Goal: Task Accomplishment & Management: Complete application form

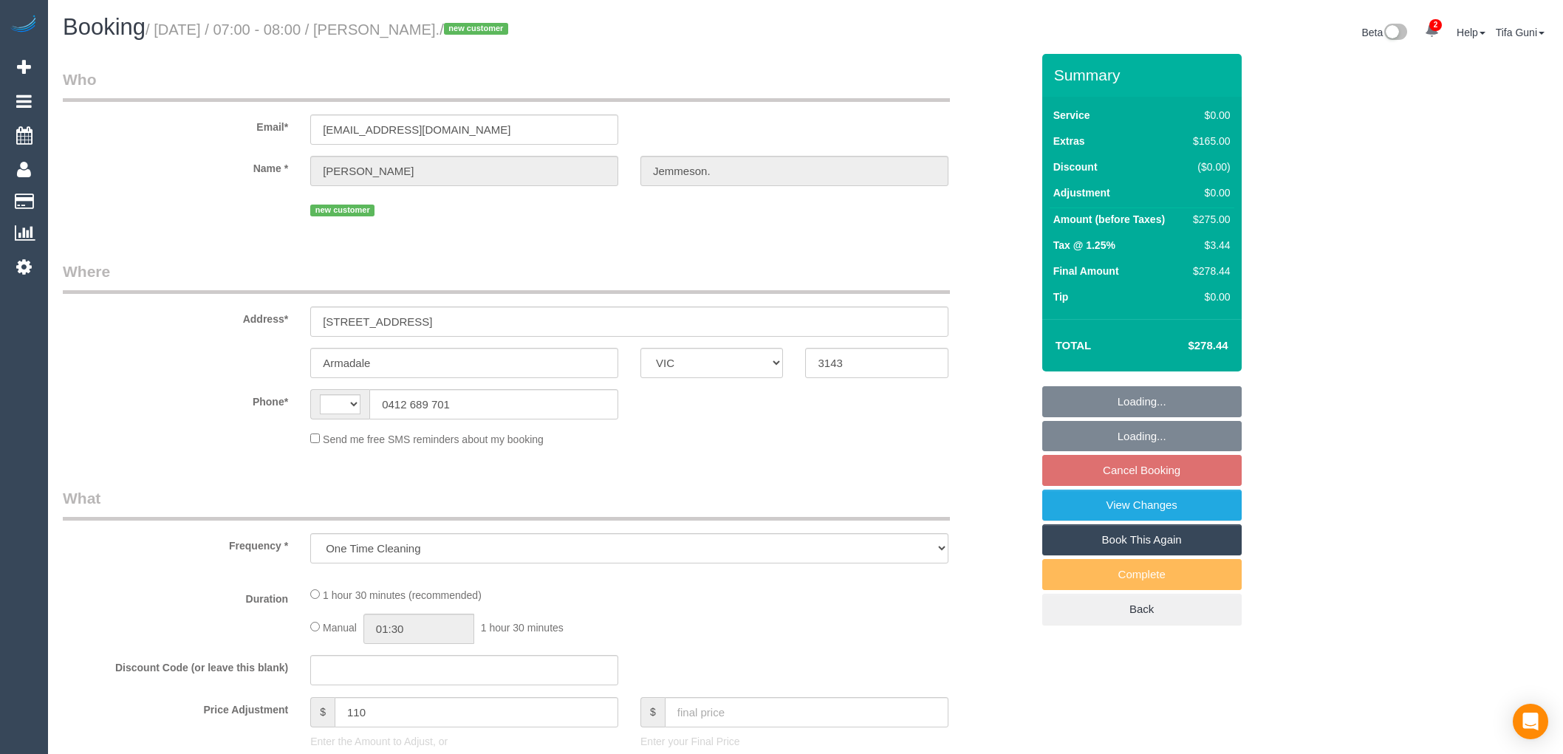
select select "VIC"
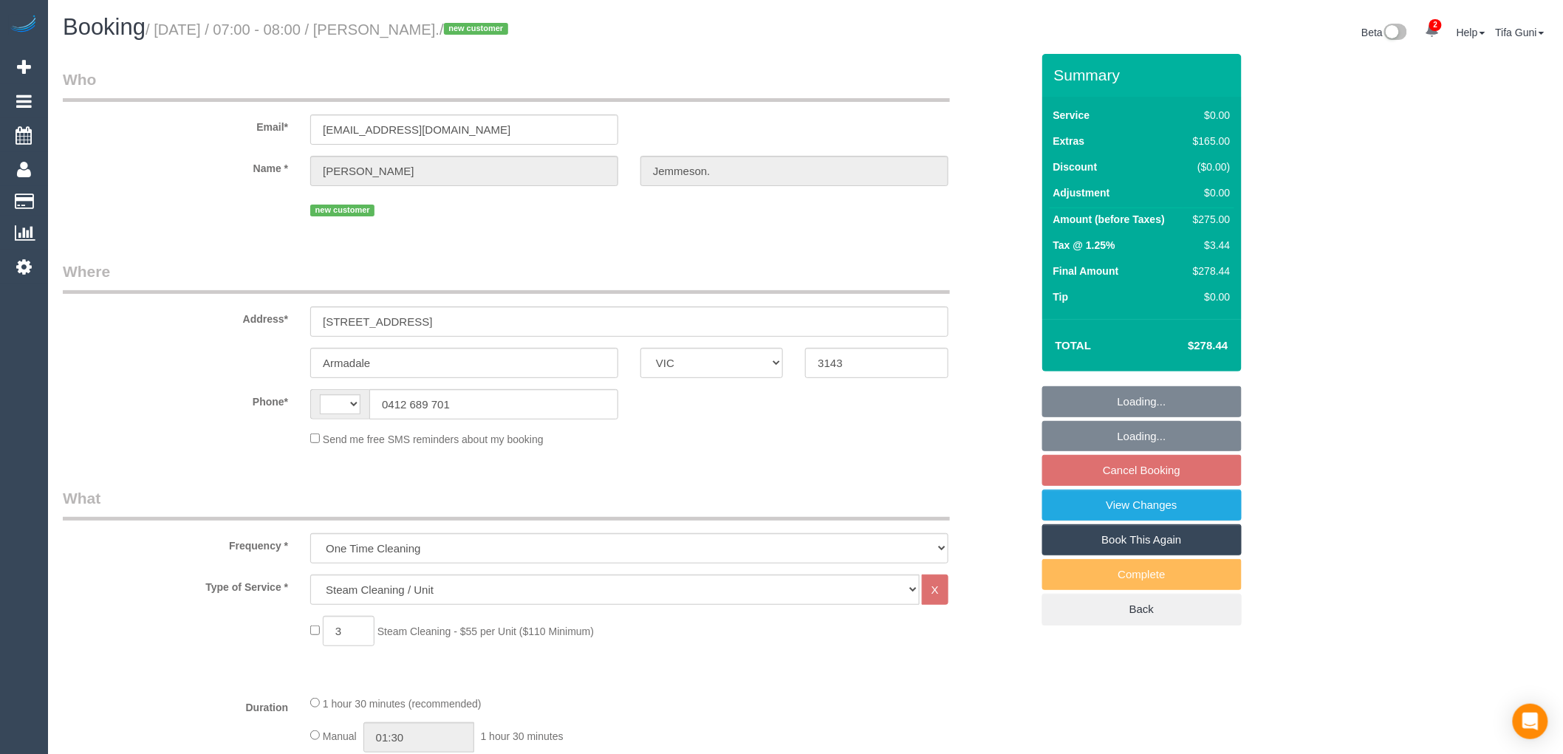
select select "string:AU"
select select "number:28"
select select "number:14"
select select "number:18"
select select "string:stripe-pm_1S5yui2GScqysDRVPrVLxTWN"
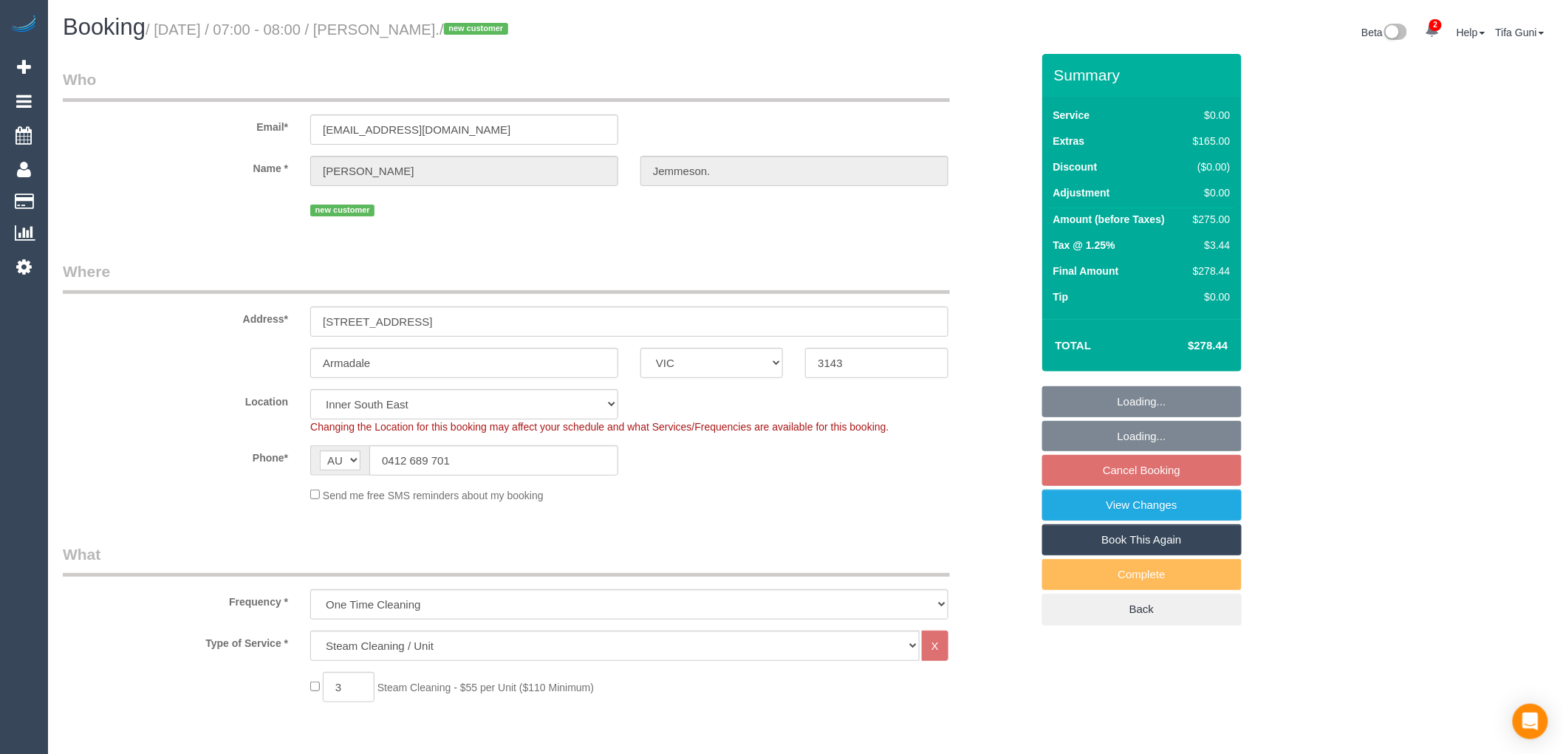
select select "spot1"
select select "object:1332"
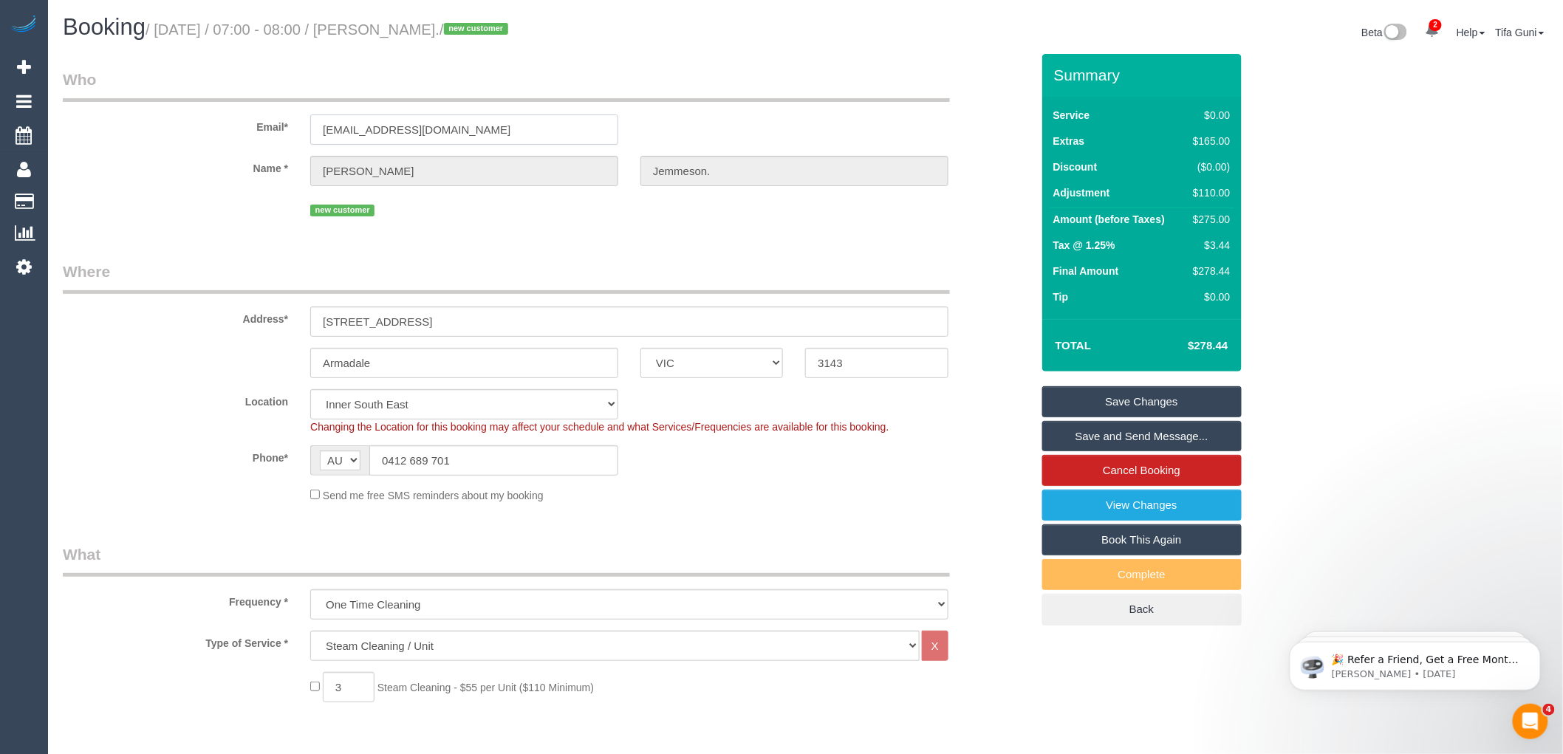
drag, startPoint x: 498, startPoint y: 126, endPoint x: 306, endPoint y: 120, distance: 191.4
click at [306, 120] on div "[EMAIL_ADDRESS][DOMAIN_NAME]" at bounding box center [464, 129] width 330 height 30
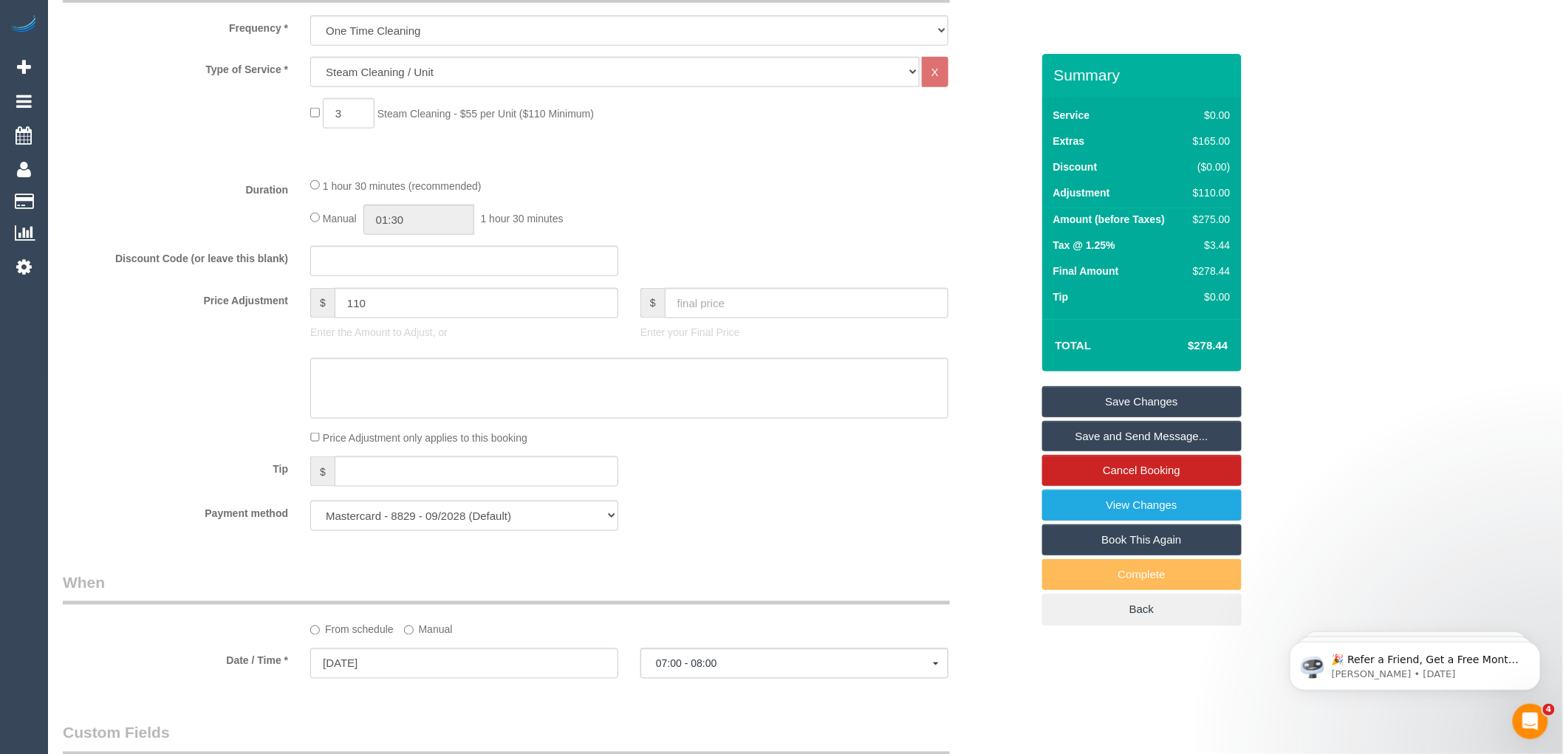
scroll to position [410, 0]
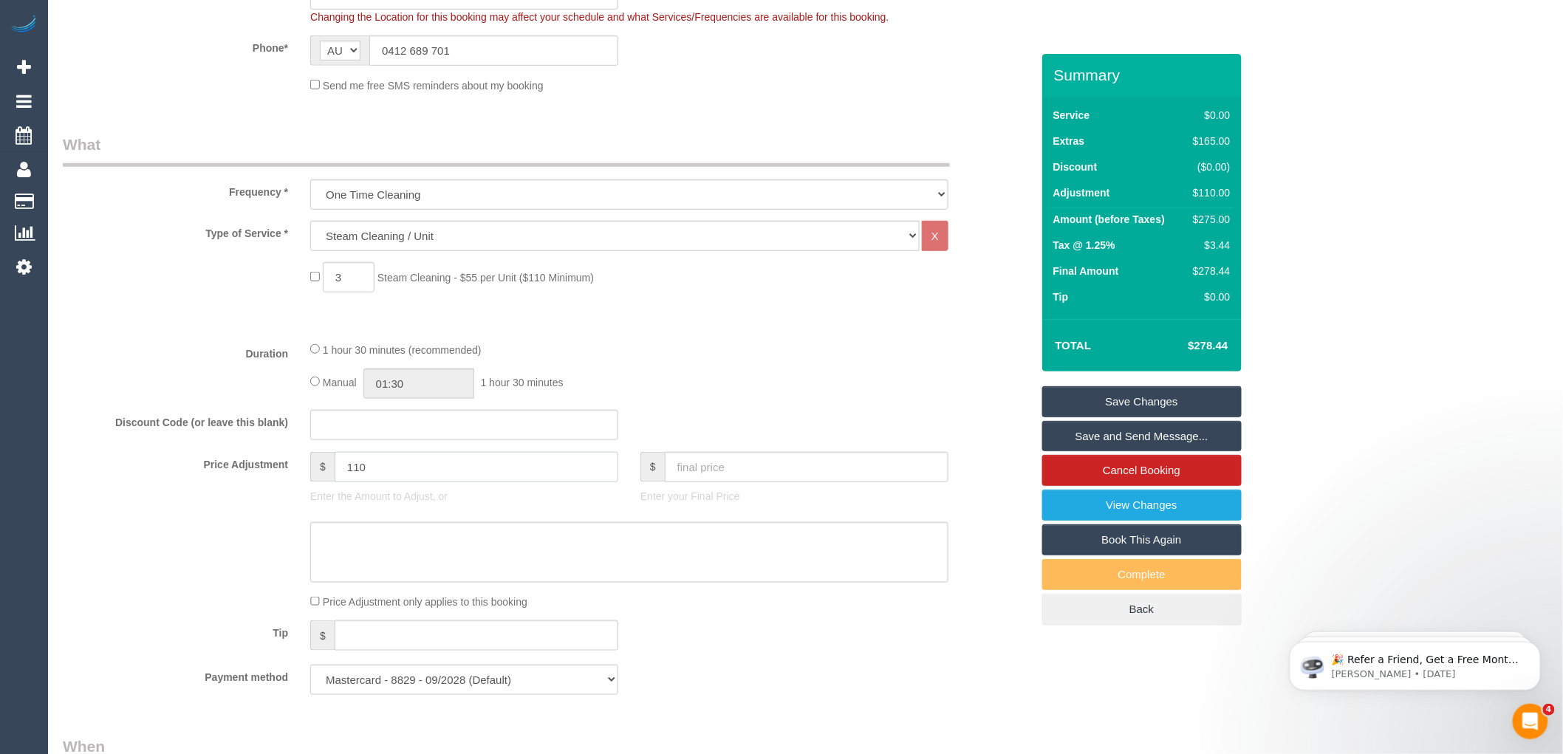
click at [401, 469] on input "110" at bounding box center [477, 467] width 284 height 30
type input "1"
click at [727, 382] on div "Manual 01:30 1 hour 30 minutes" at bounding box center [629, 384] width 638 height 30
drag, startPoint x: 400, startPoint y: 469, endPoint x: 285, endPoint y: 467, distance: 115.2
click at [285, 467] on div "Price Adjustment $ 182.5 Enter the Amount to Adjust, or $ Enter your Final Price" at bounding box center [547, 481] width 990 height 59
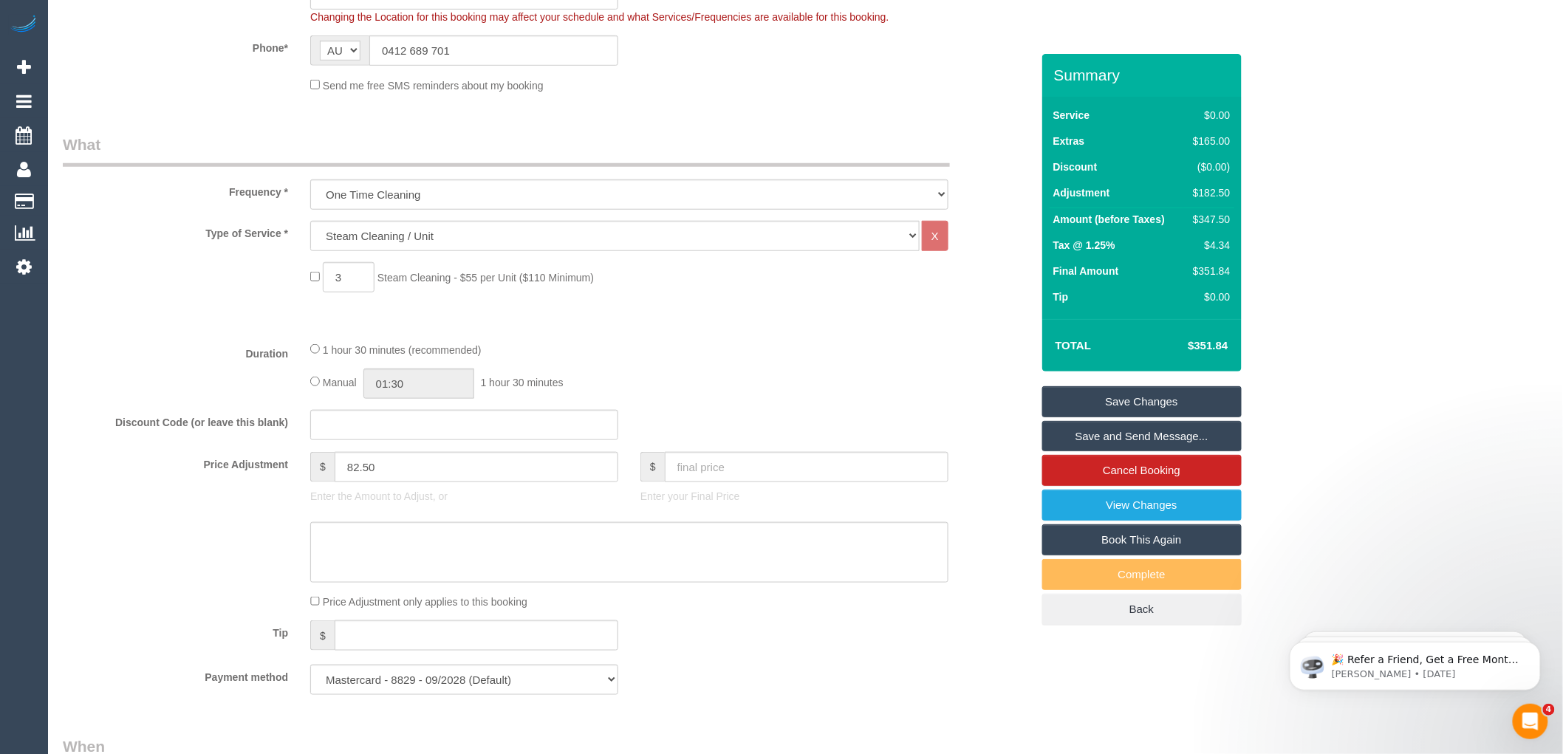
click at [741, 393] on div "Manual 01:30 1 hour 30 minutes" at bounding box center [629, 384] width 638 height 30
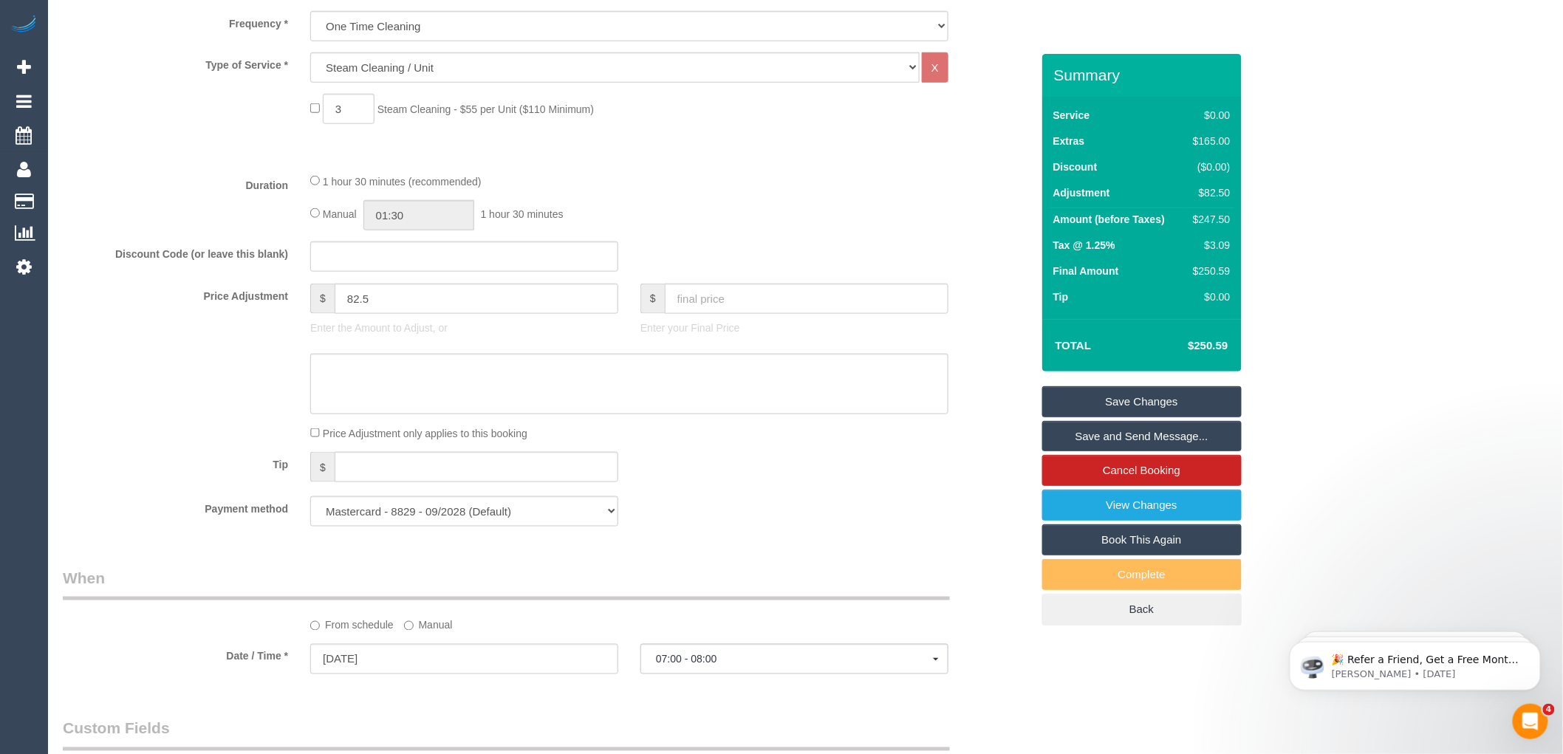
scroll to position [656, 0]
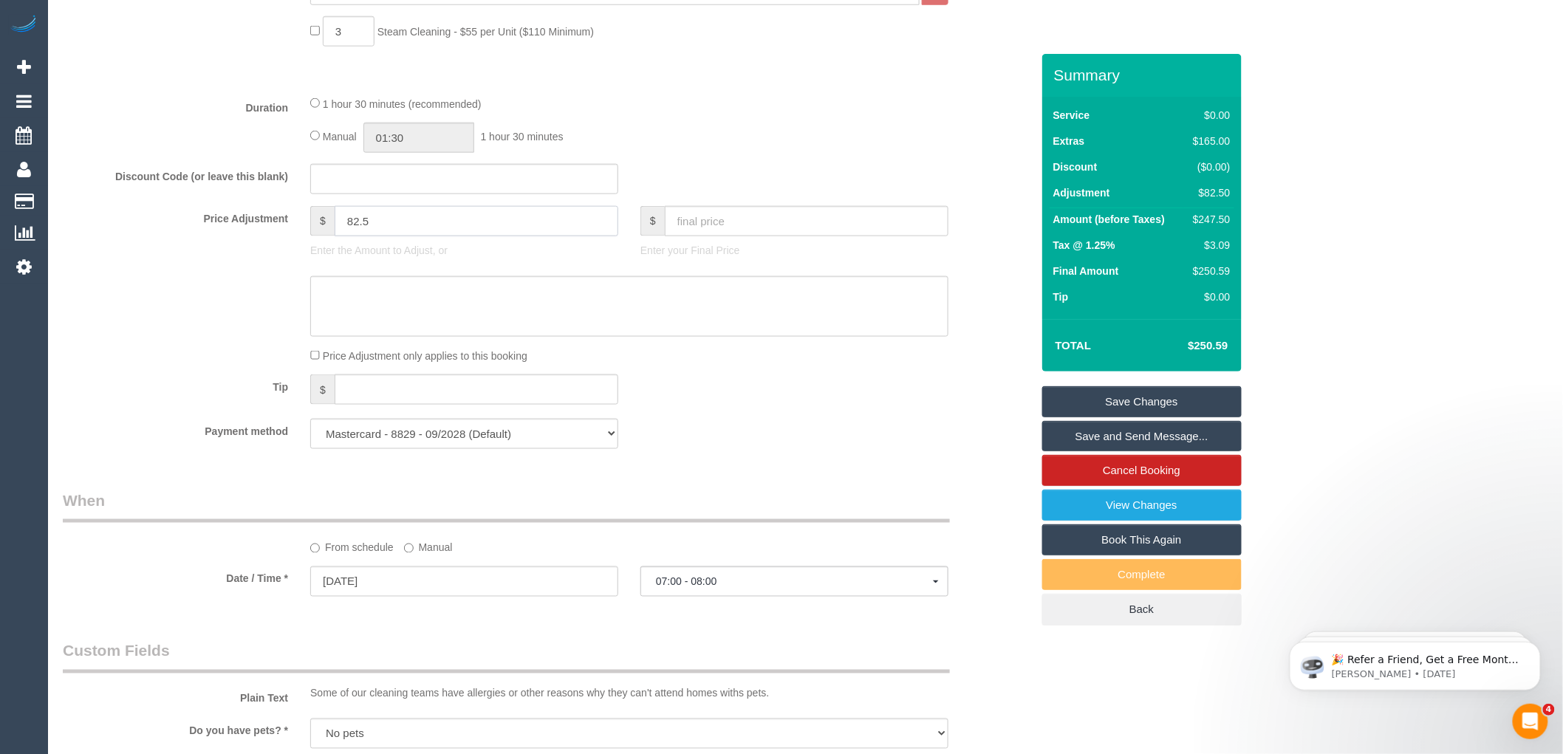
click at [389, 227] on input "82.5" at bounding box center [477, 221] width 284 height 30
type input "8"
type input "110"
click at [785, 449] on div "Payment method Mastercard - 8829 - 09/2028 (Default) Add Credit Card ──────────…" at bounding box center [547, 434] width 990 height 30
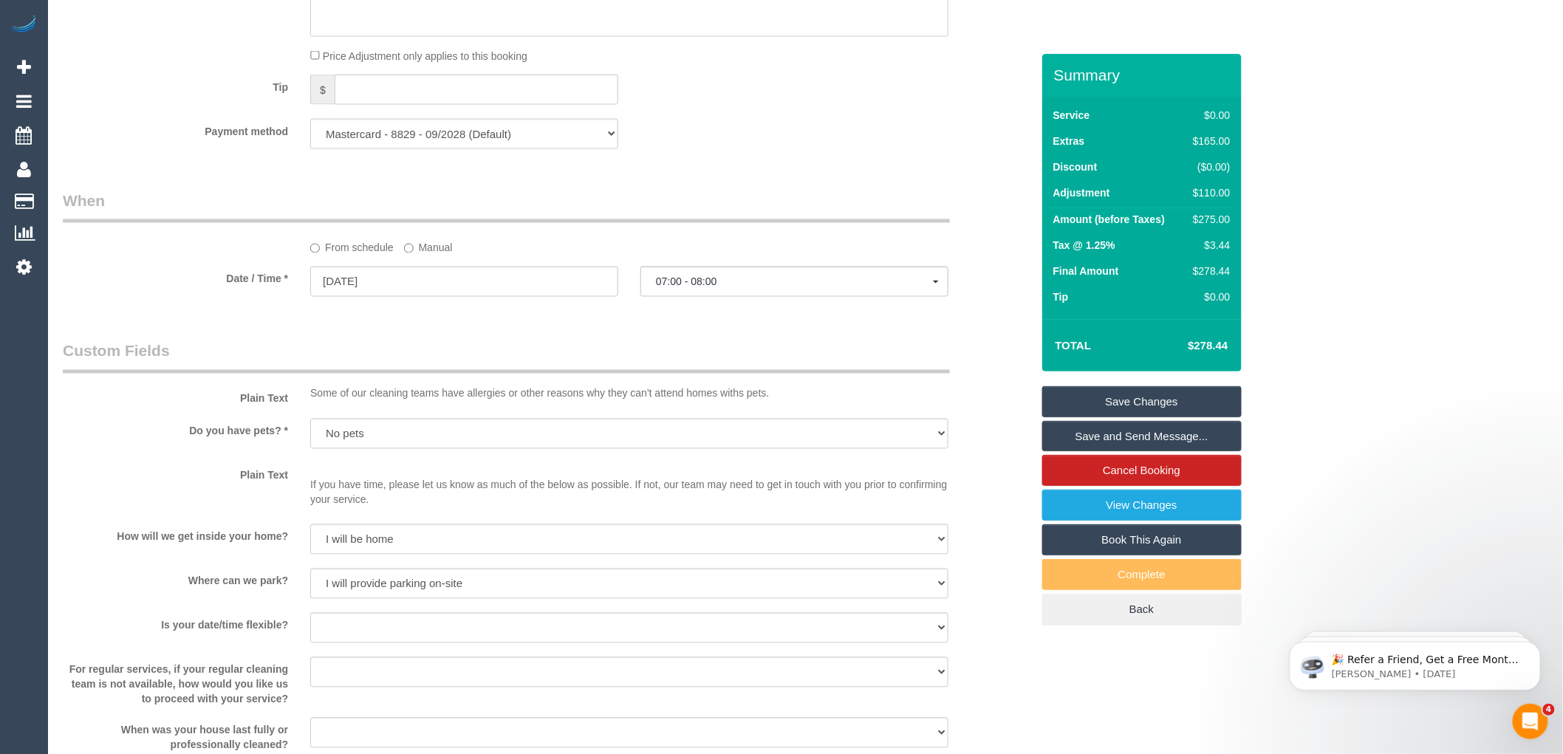
scroll to position [903, 0]
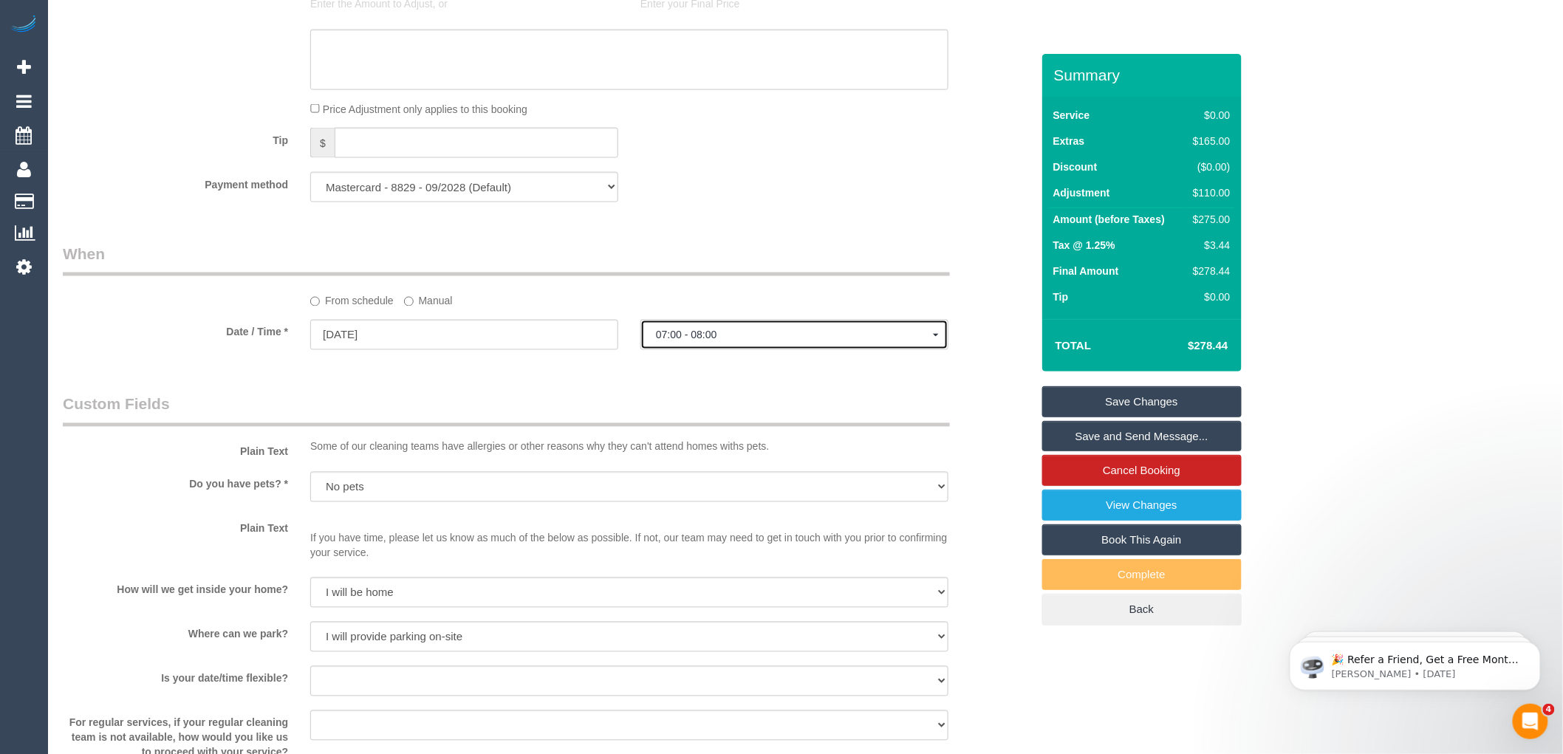
click at [693, 335] on span "07:00 - 08:00" at bounding box center [794, 335] width 277 height 12
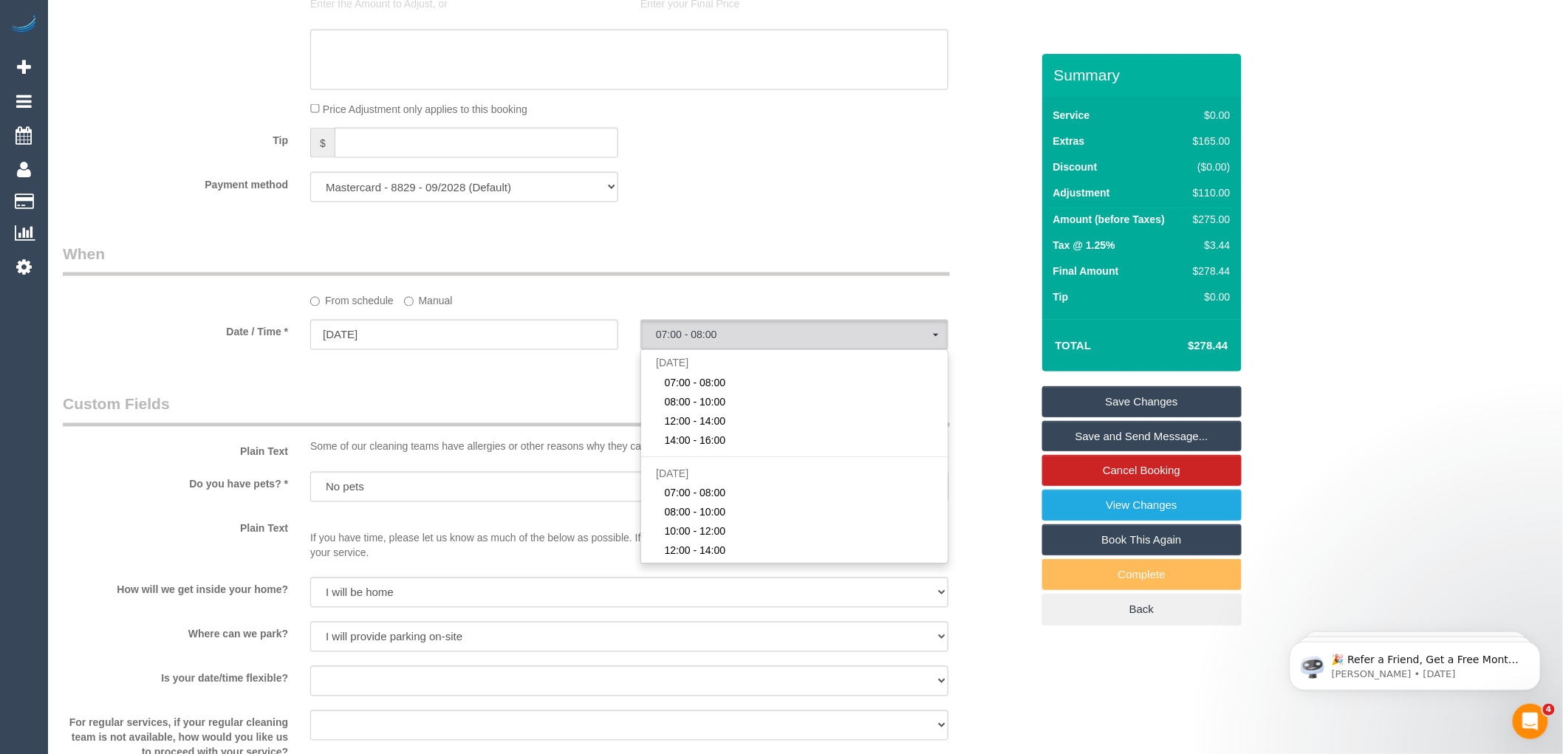
click at [547, 400] on legend "Custom Fields" at bounding box center [506, 410] width 887 height 33
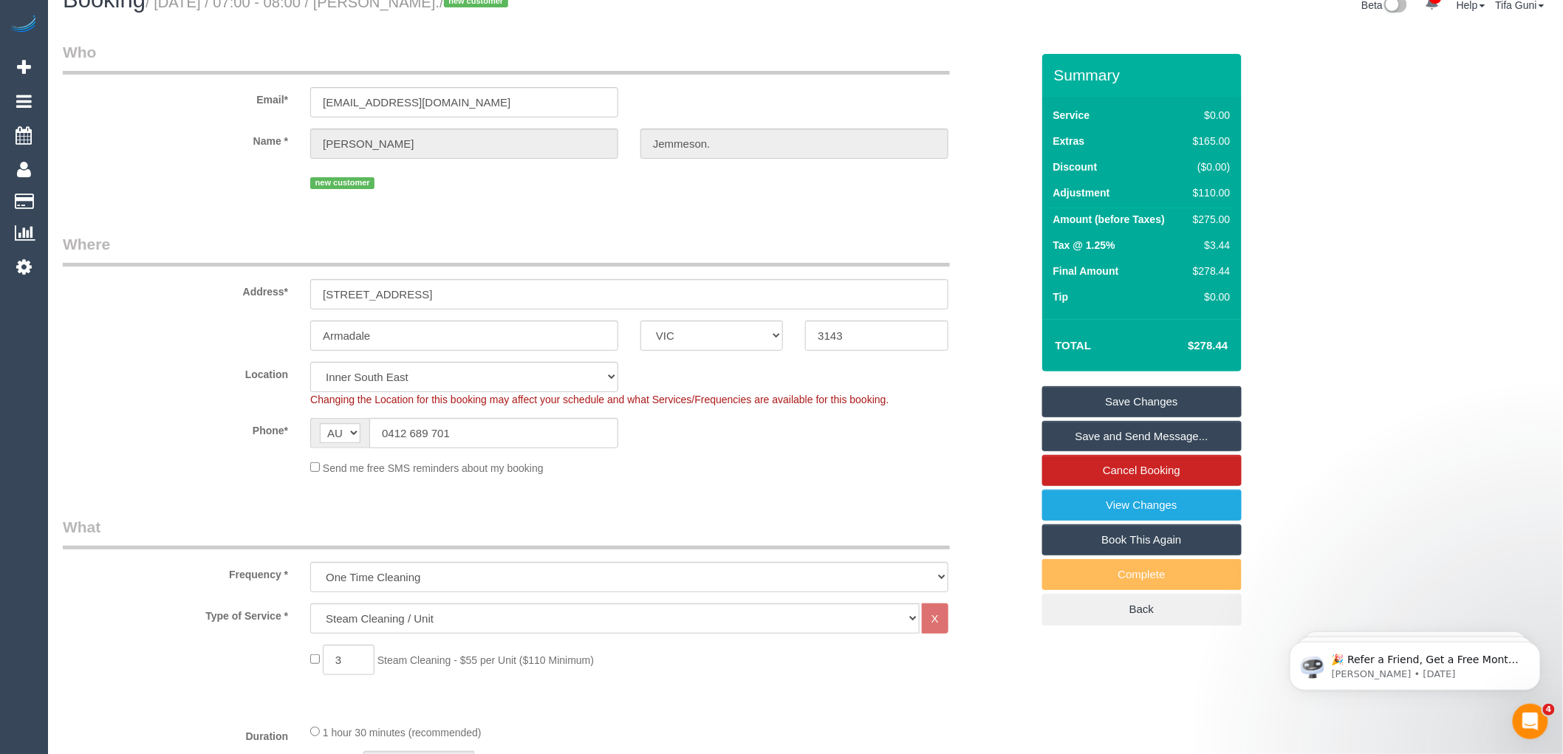
scroll to position [0, 0]
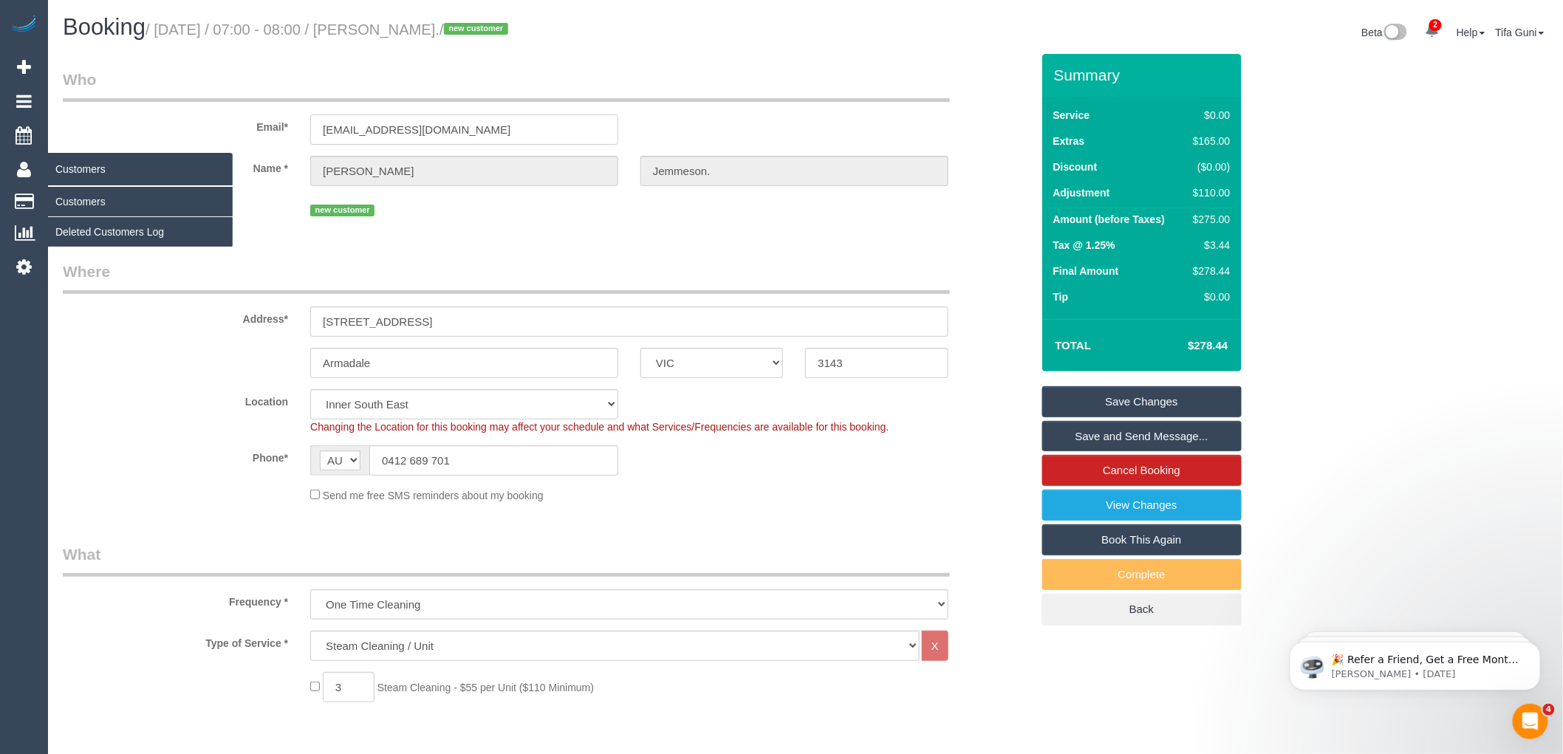
drag, startPoint x: 340, startPoint y: 140, endPoint x: 17, endPoint y: 166, distance: 324.5
paste input "id@wineunplugged.com.au"
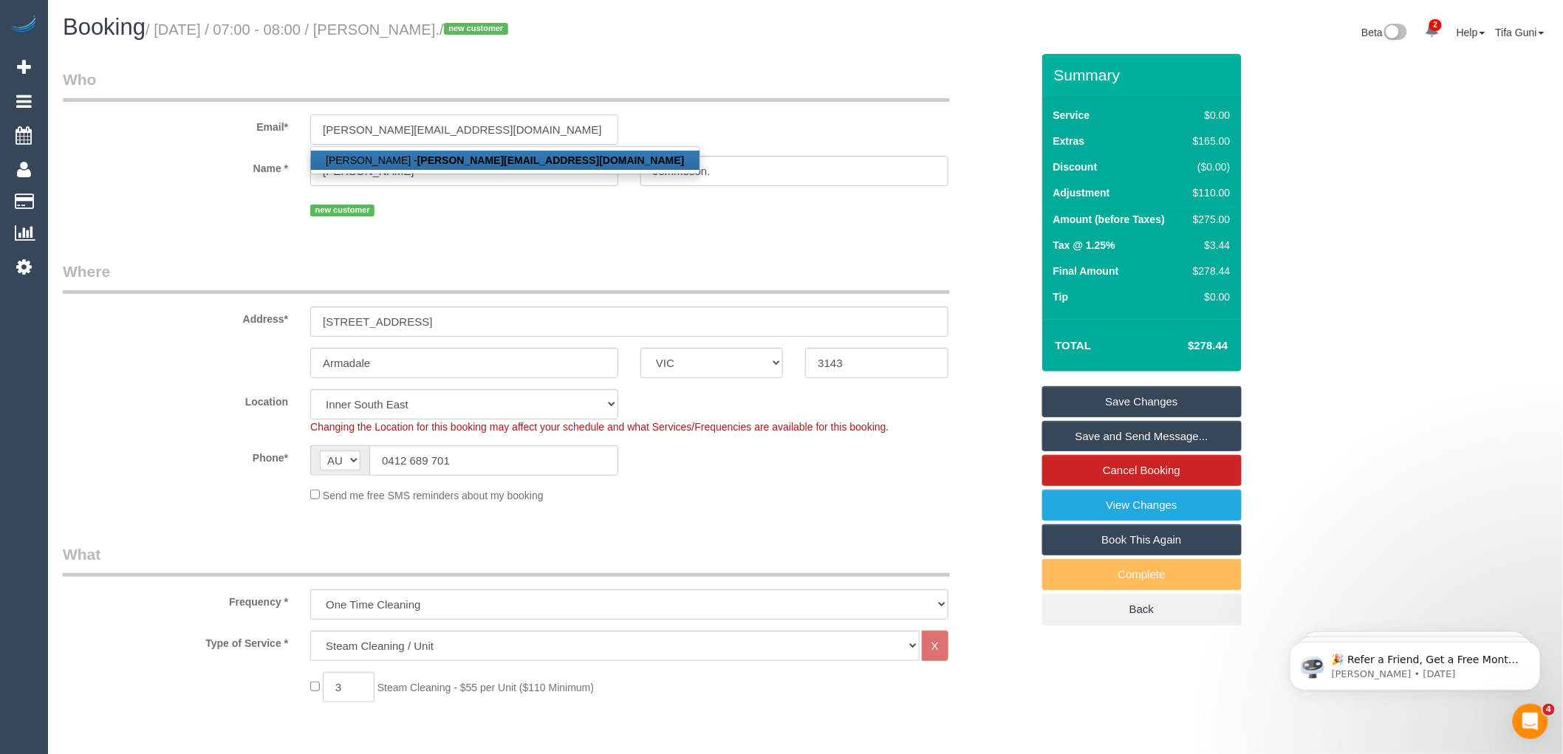
type input "david@wineunplugged.com.au"
select select "string:stripe"
click at [468, 209] on div "new customer" at bounding box center [629, 208] width 638 height 23
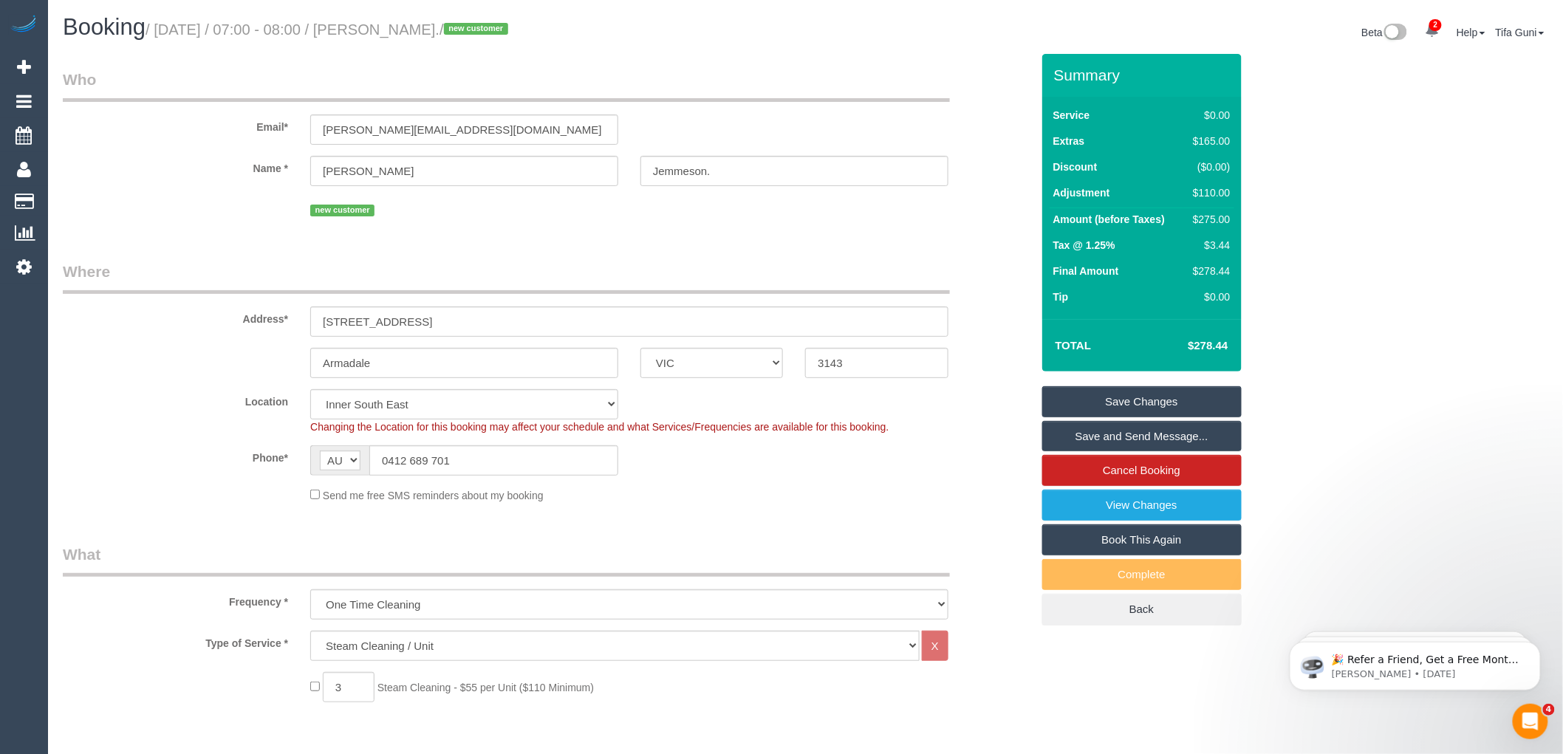
select select "spot24"
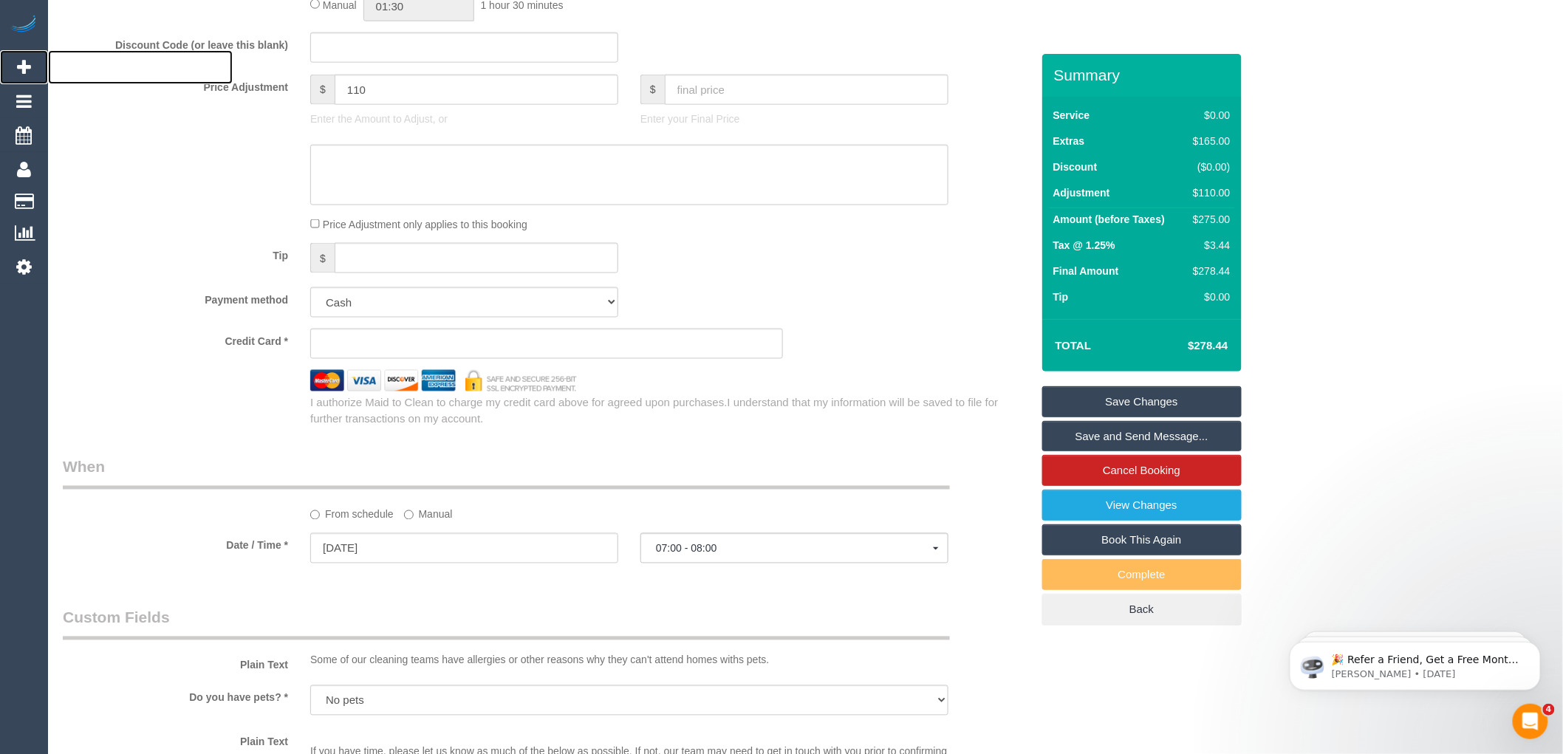
scroll to position [750, 0]
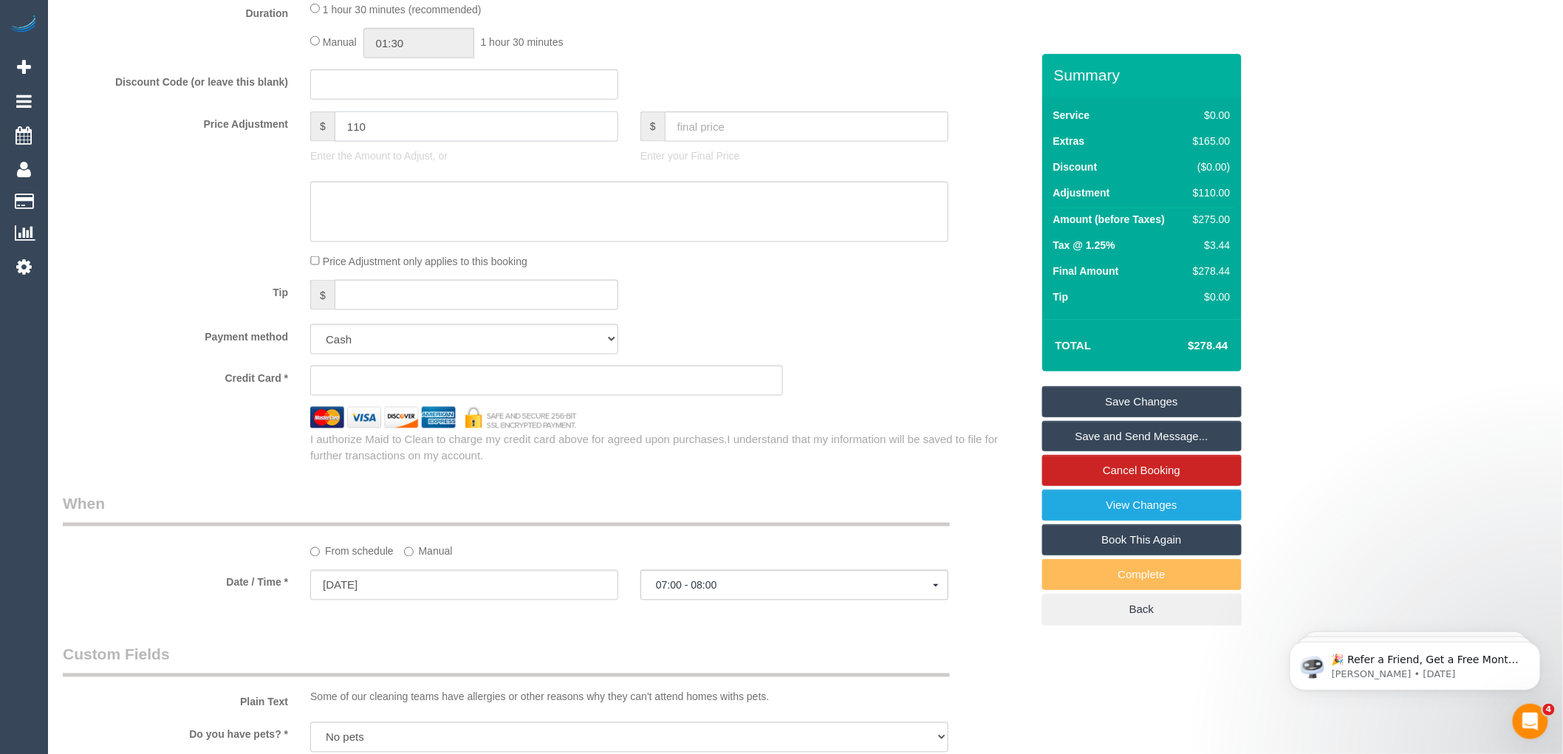
click at [363, 126] on input "110" at bounding box center [477, 127] width 284 height 30
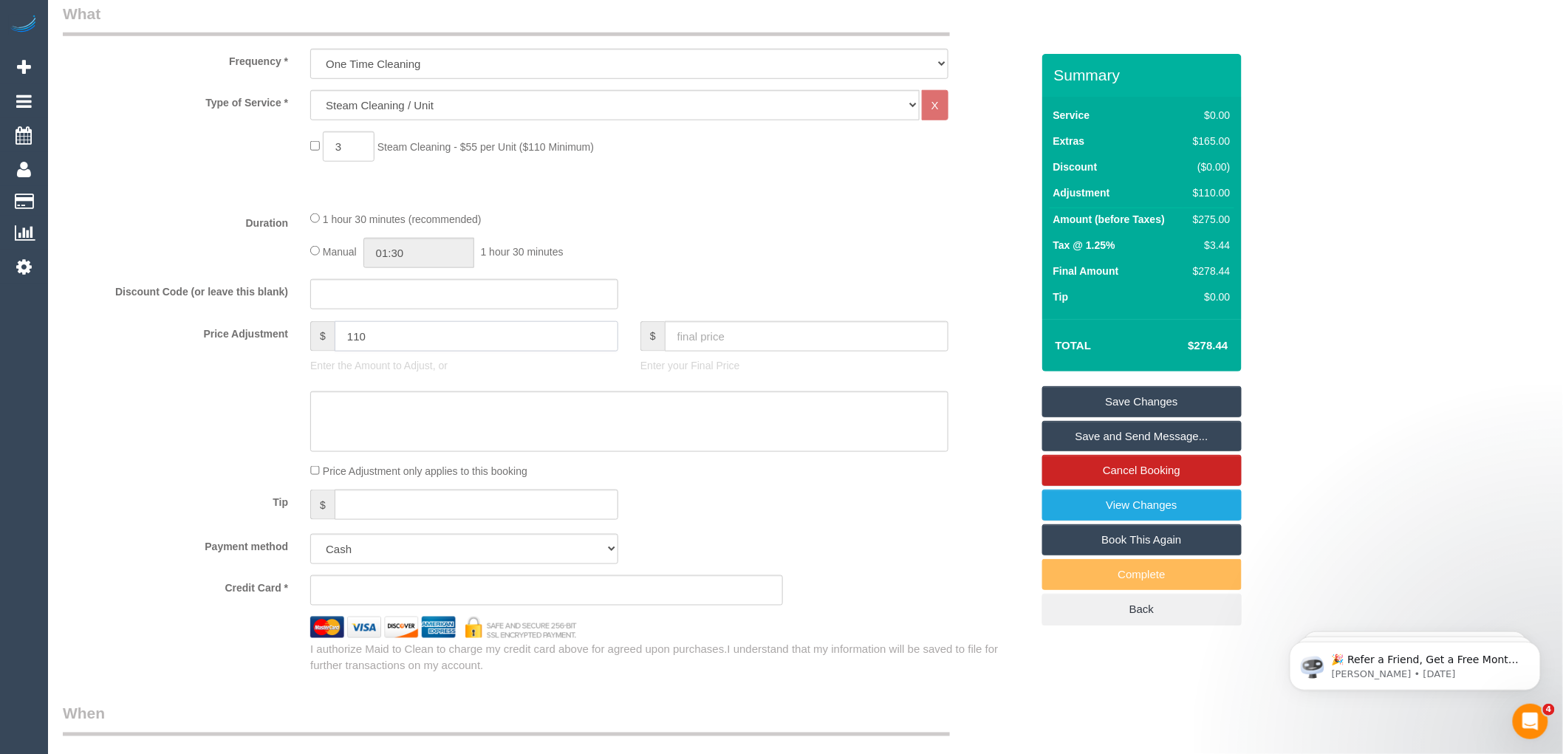
scroll to position [586, 0]
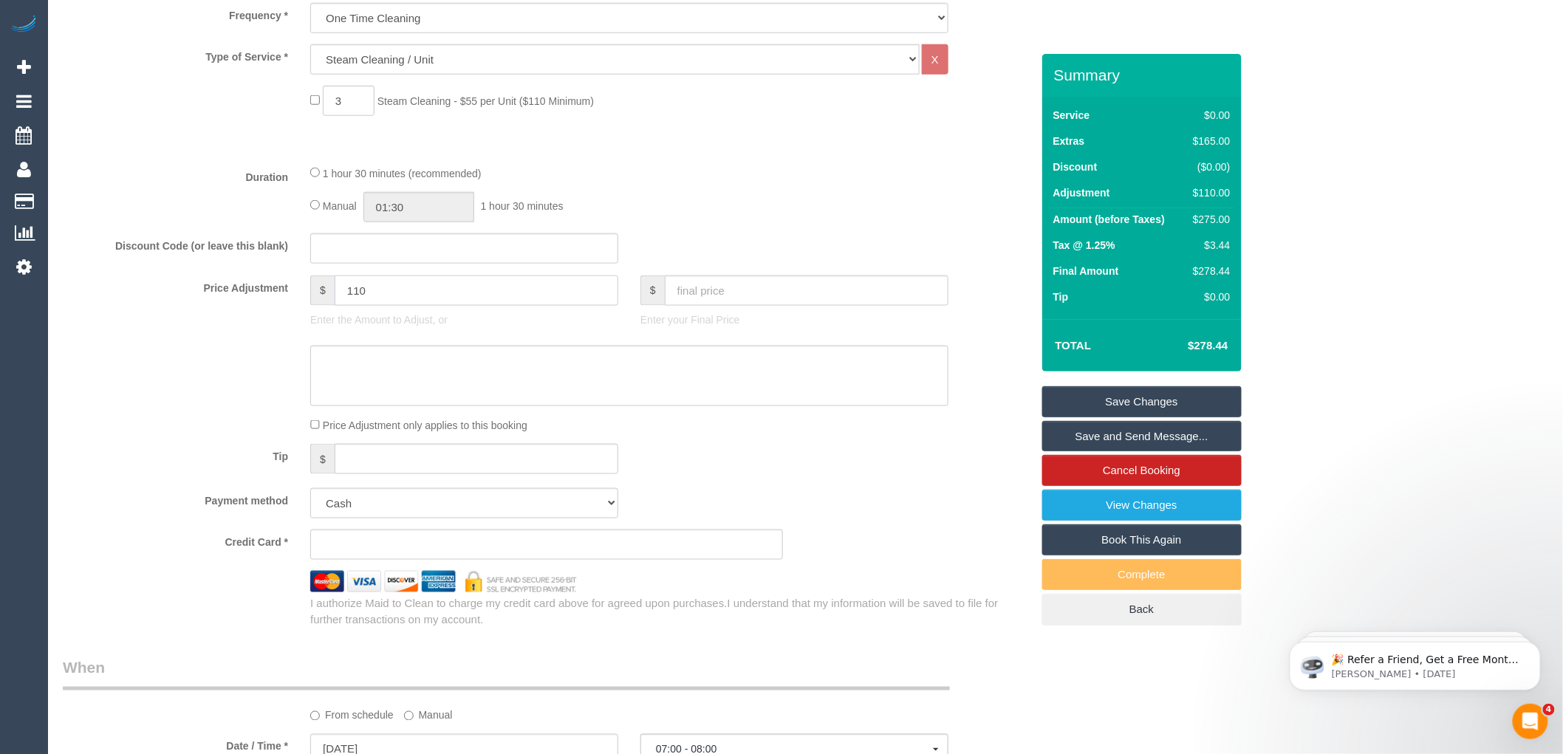
drag, startPoint x: 330, startPoint y: 293, endPoint x: 321, endPoint y: 293, distance: 9.6
click at [321, 293] on div "$ 110" at bounding box center [464, 290] width 308 height 30
click at [739, 196] on div "Manual 01:30 1 hour 30 minutes" at bounding box center [629, 207] width 638 height 30
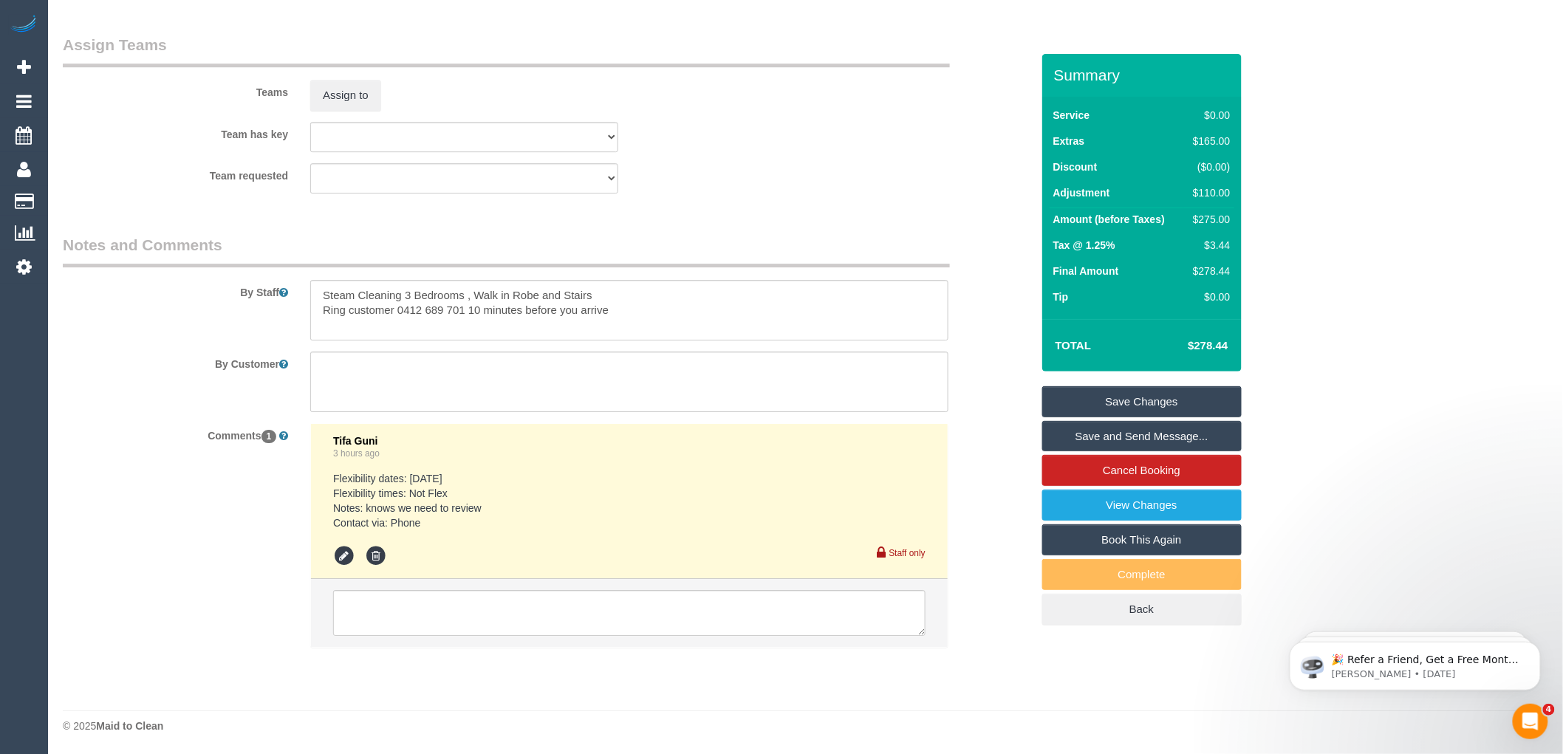
scroll to position [1818, 0]
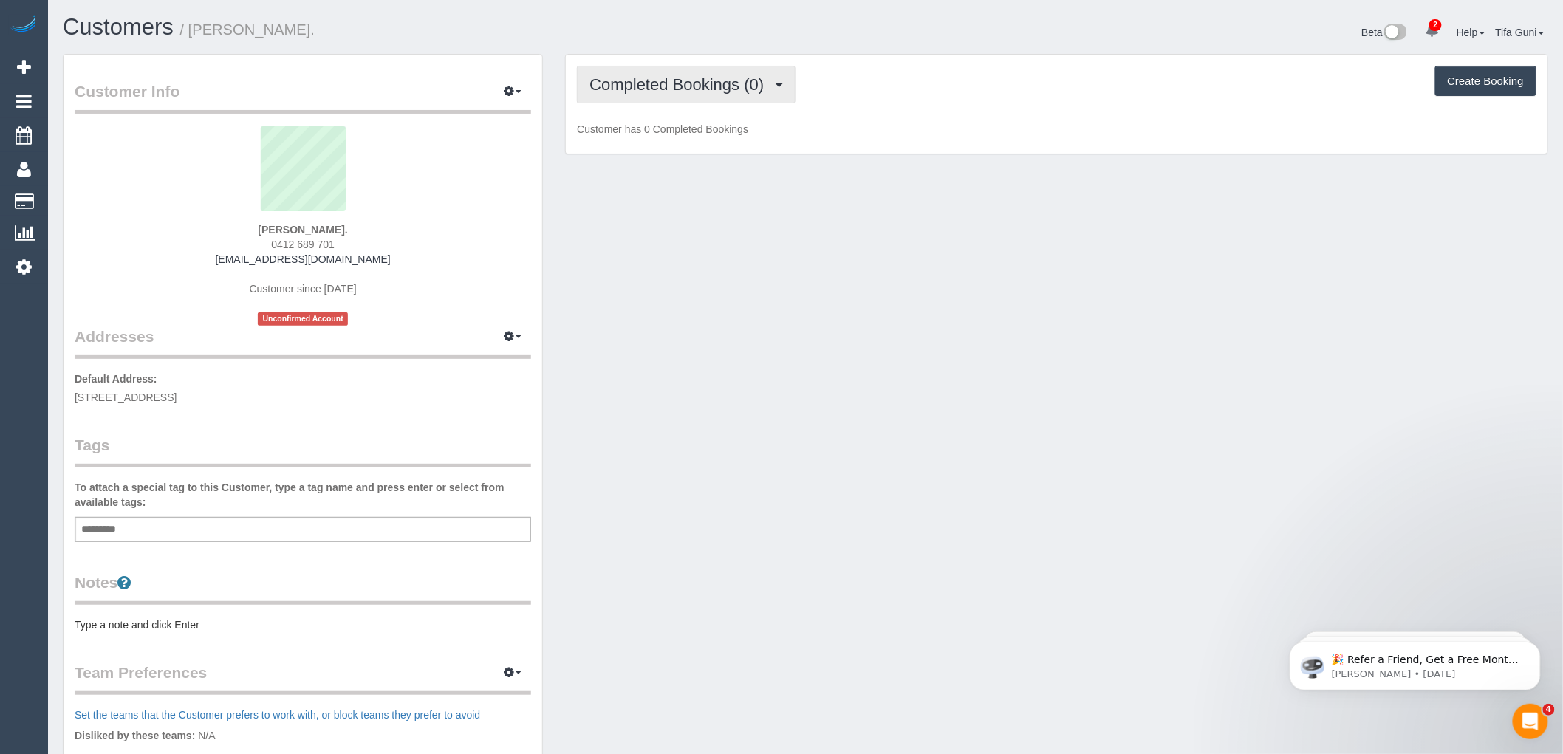
click at [728, 90] on span "Completed Bookings (0)" at bounding box center [680, 84] width 182 height 18
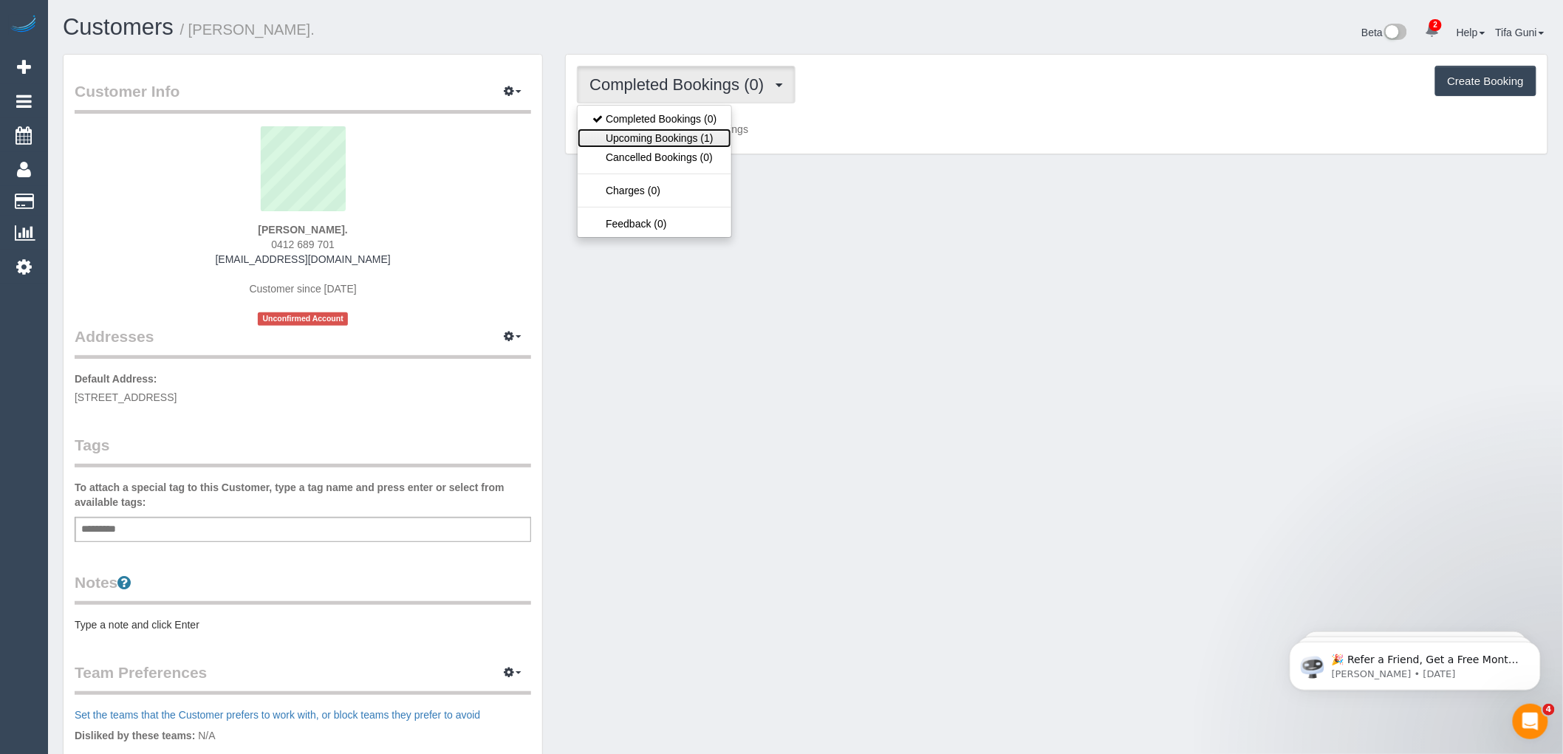
click at [684, 142] on link "Upcoming Bookings (1)" at bounding box center [655, 138] width 154 height 19
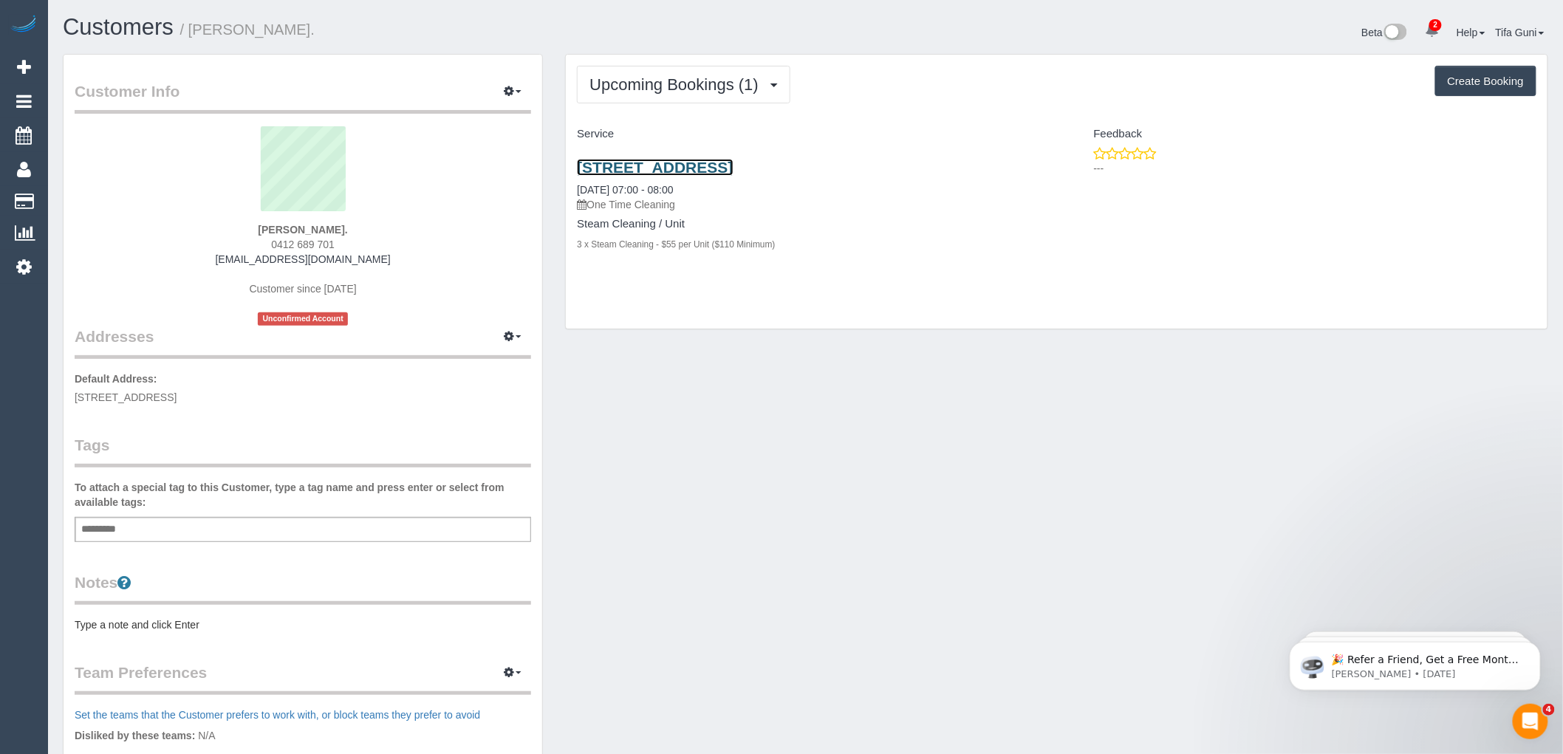
click at [691, 170] on link "19 Clarendon St, Armadale, VIC 3143" at bounding box center [655, 167] width 156 height 17
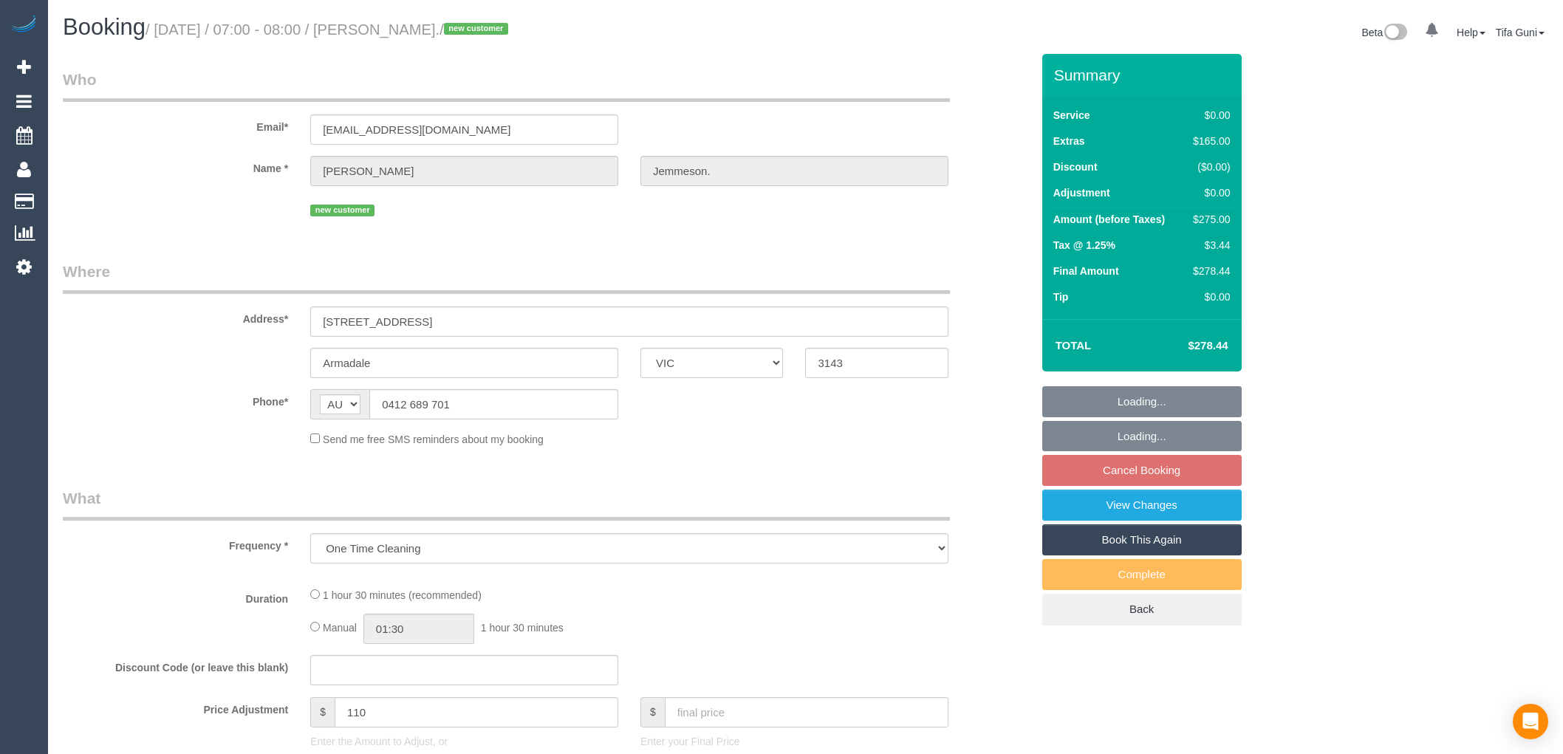
select select "VIC"
select select "string:stripe-pm_1S5yui2GScqysDRVPrVLxTWN"
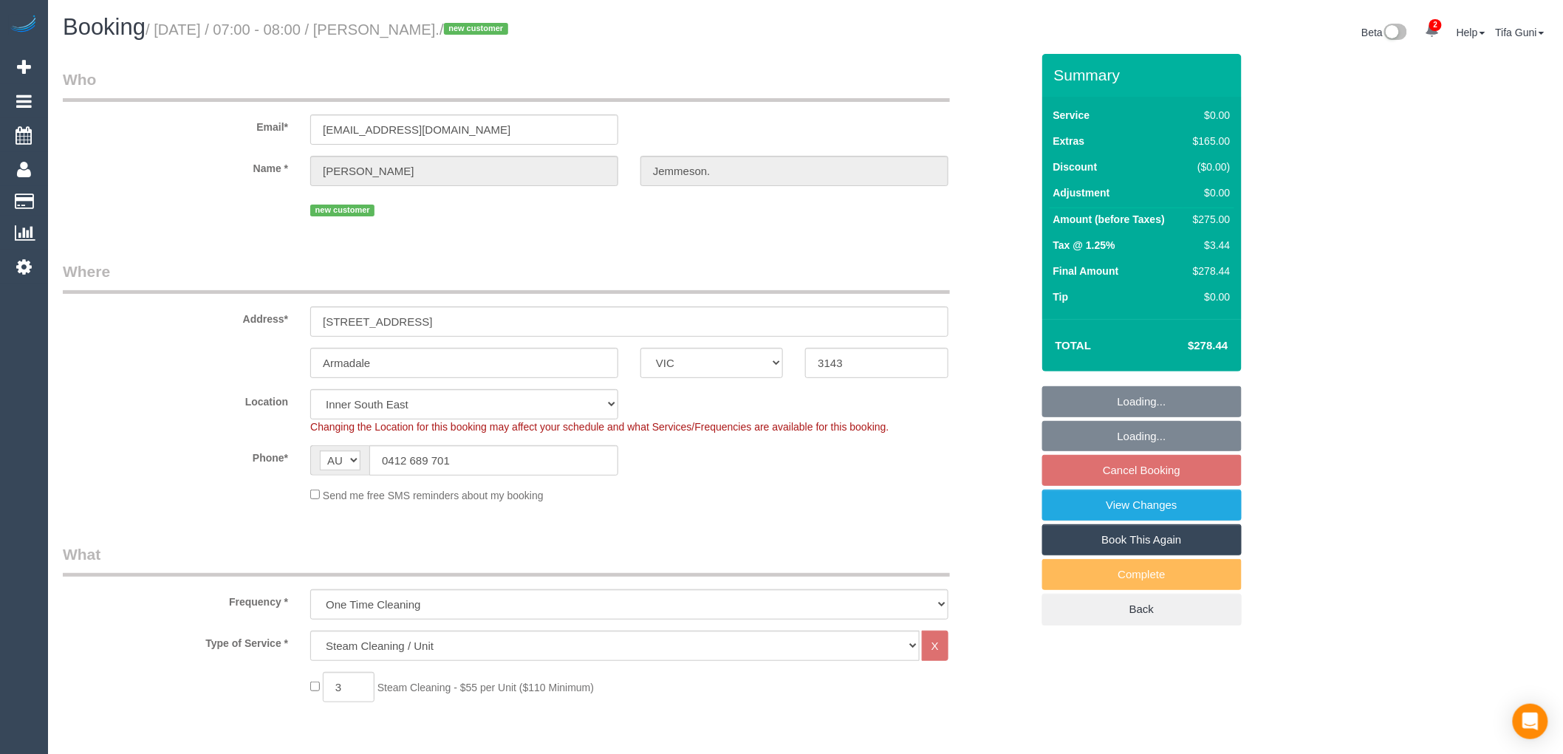
select select "object:746"
select select "number:28"
select select "number:14"
select select "number:18"
select select "spot1"
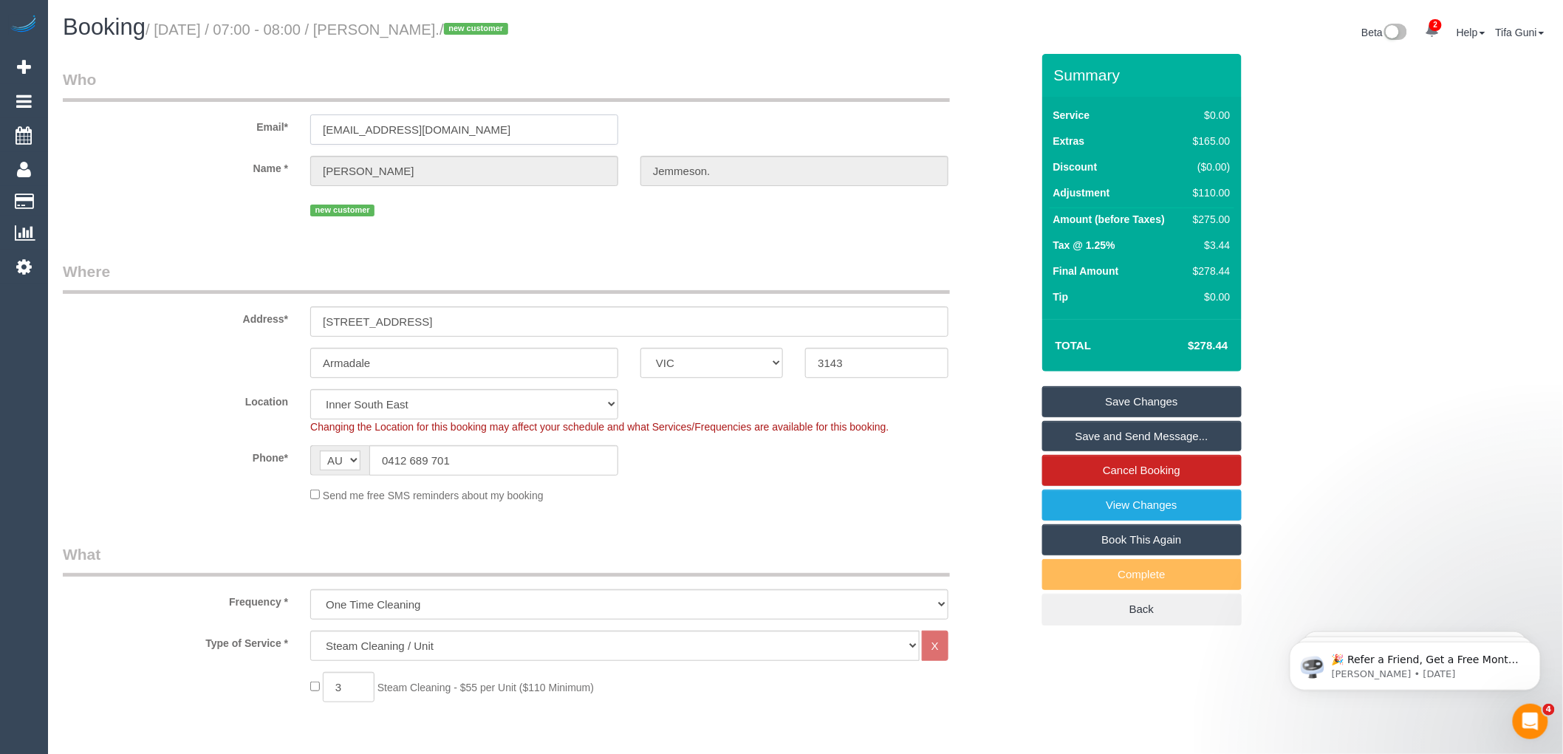
drag, startPoint x: 445, startPoint y: 123, endPoint x: 301, endPoint y: 127, distance: 144.8
click at [301, 127] on div "davejemm@gmail.com" at bounding box center [464, 129] width 330 height 30
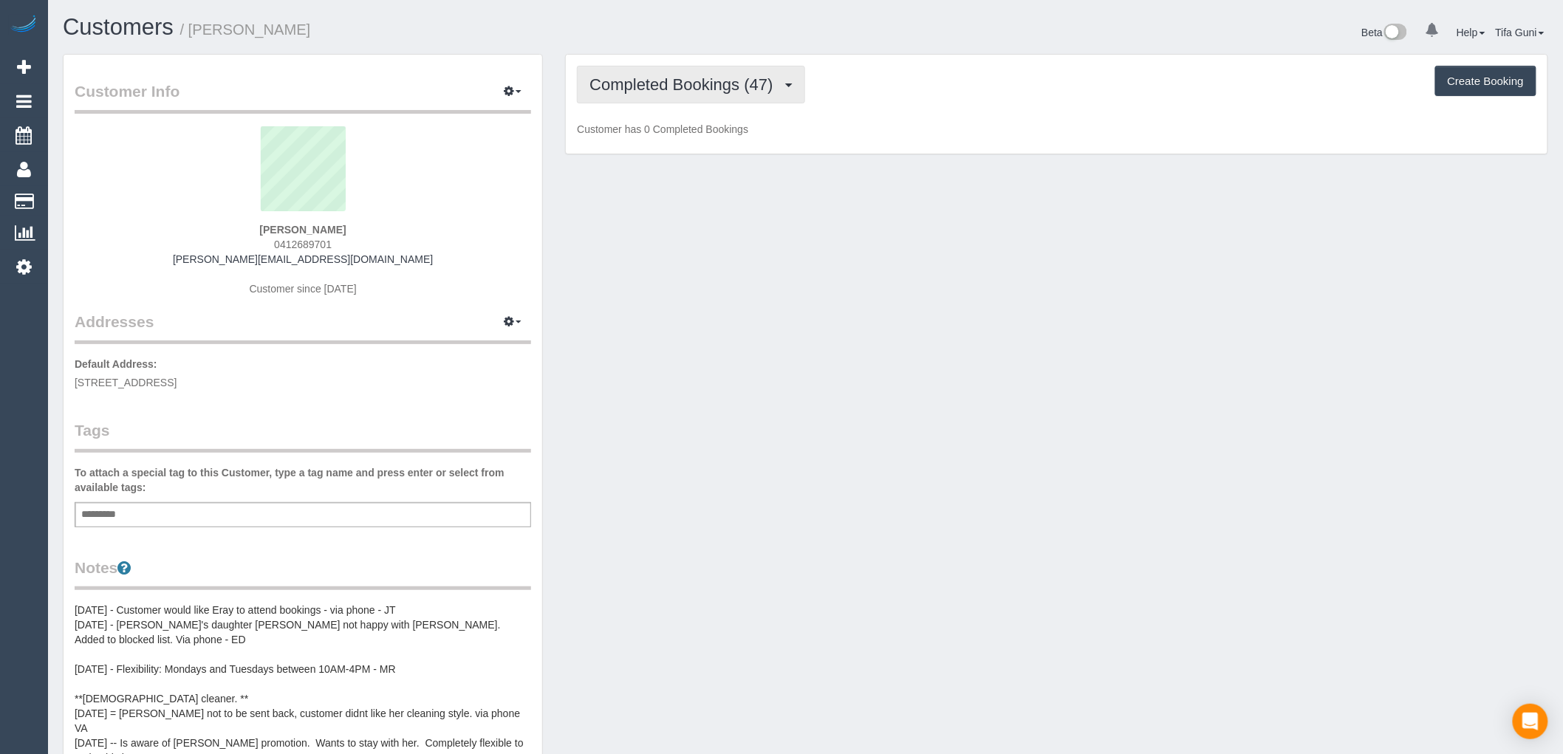
click at [724, 83] on span "Completed Bookings (47)" at bounding box center [684, 84] width 191 height 18
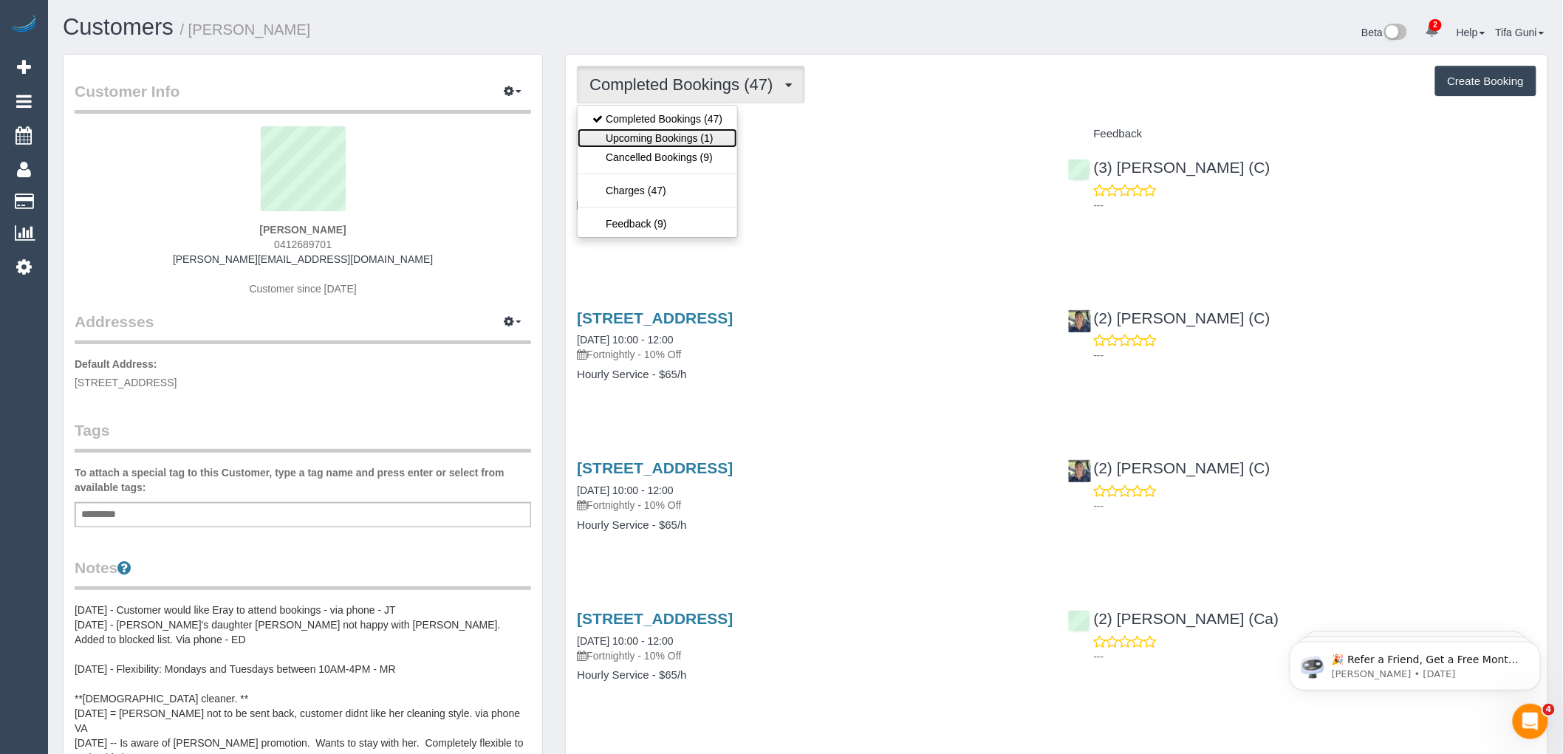
click at [697, 137] on link "Upcoming Bookings (1)" at bounding box center [658, 138] width 160 height 19
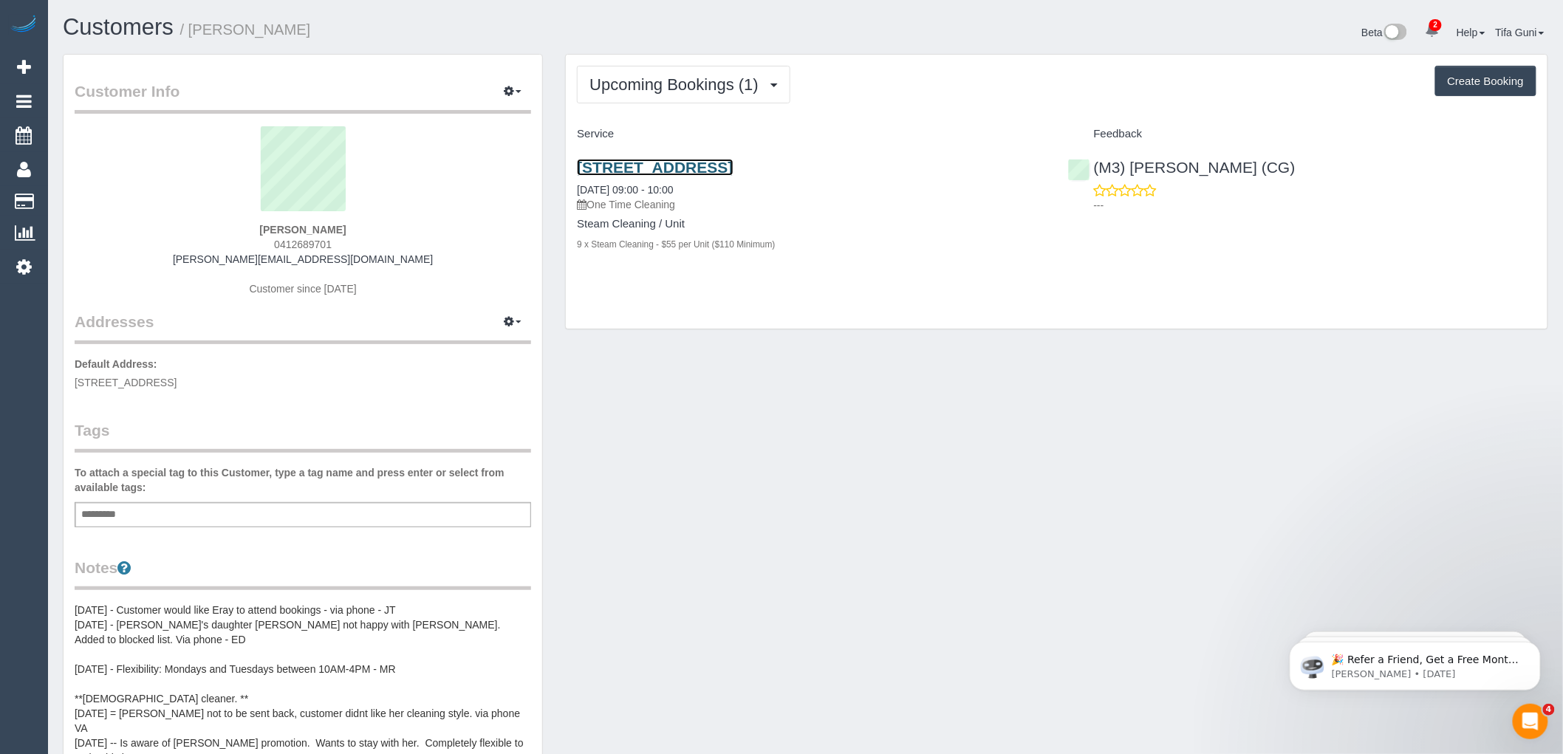
click at [713, 166] on link "19 Clarendon St, Armadale, VIC 3143" at bounding box center [655, 167] width 156 height 17
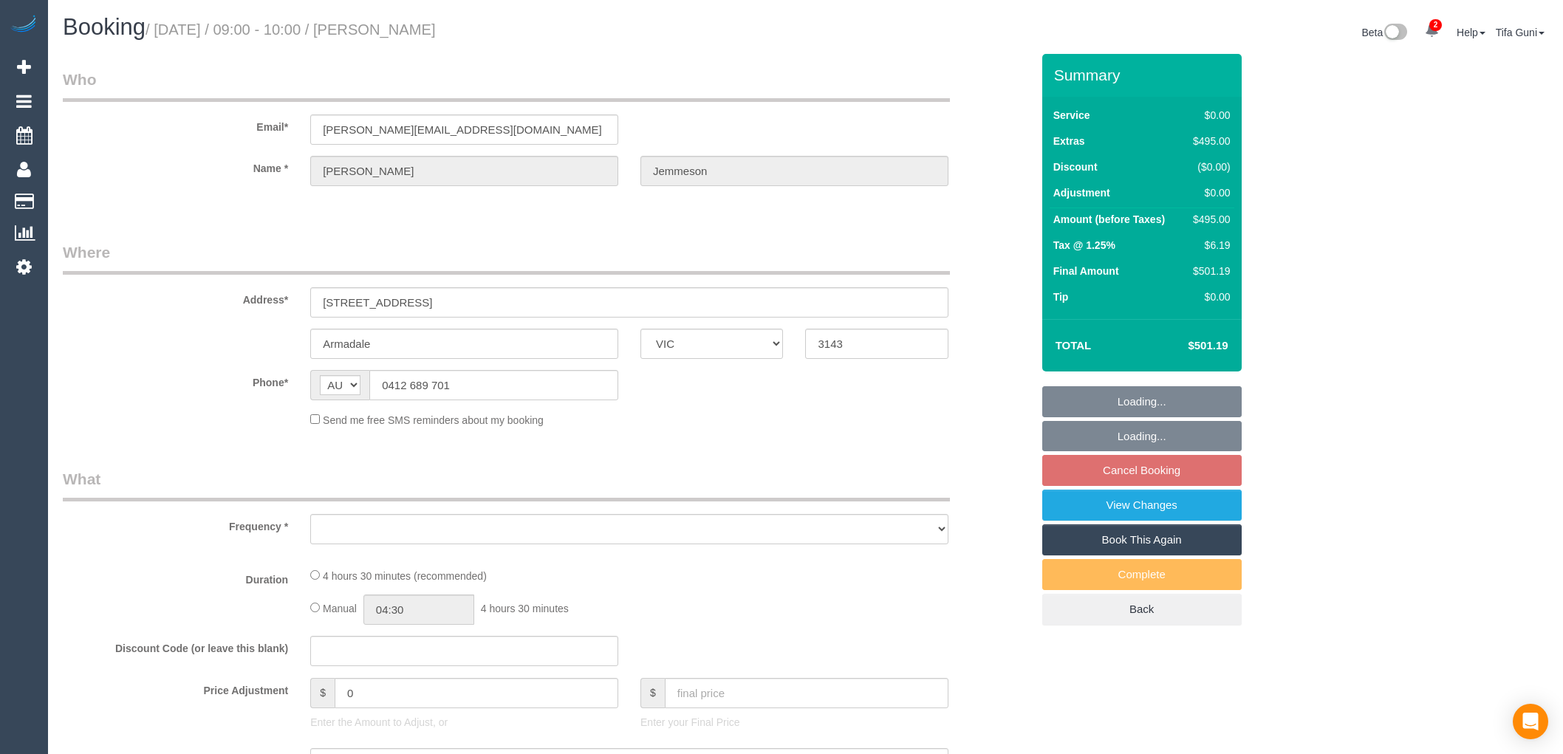
select select "VIC"
select select "object:567"
select select "string:stripe-pm_1P1FOG2GScqysDRV3NUqTSZo"
select select "number:28"
select select "number:14"
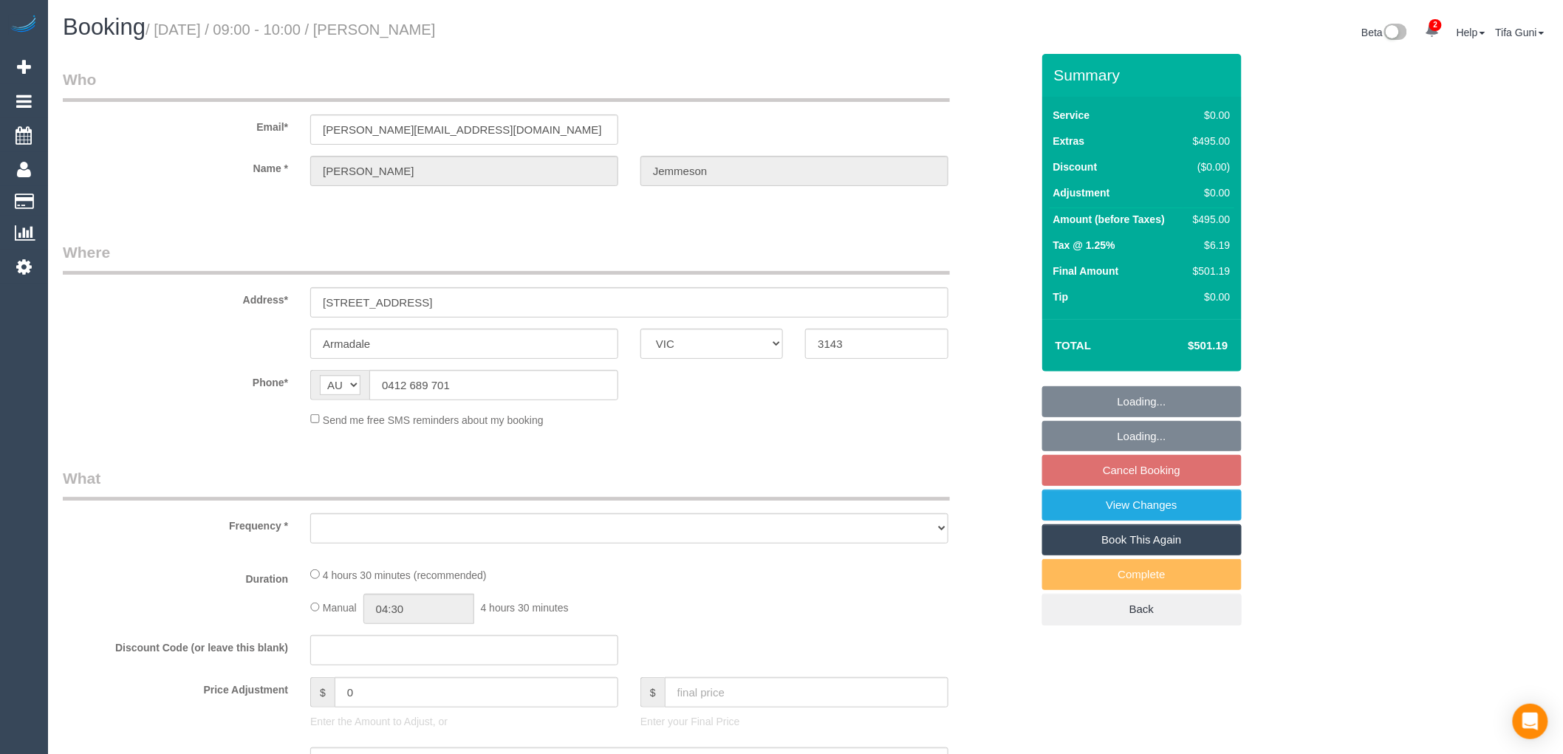
select select "number:18"
select select "number:22"
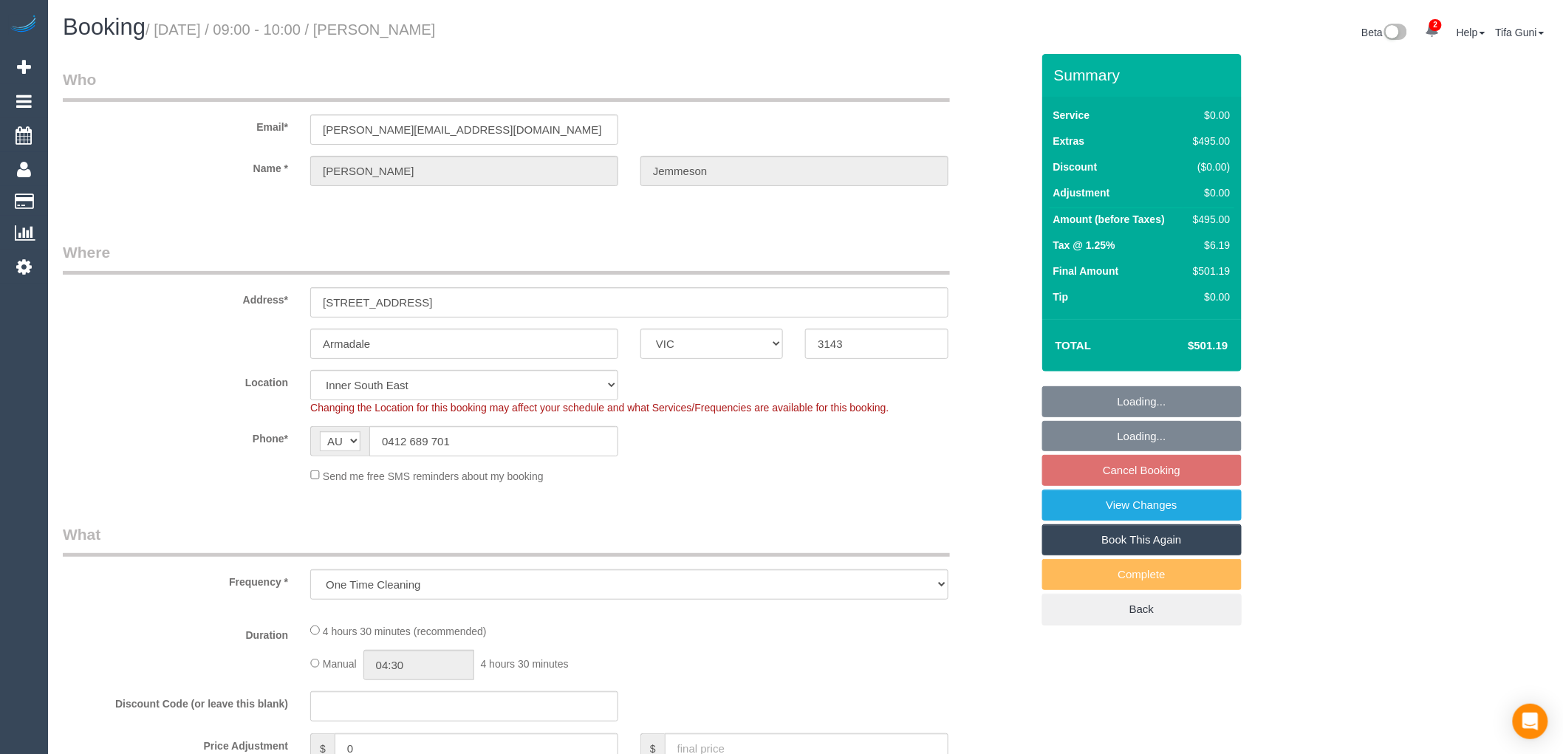
select select "object:720"
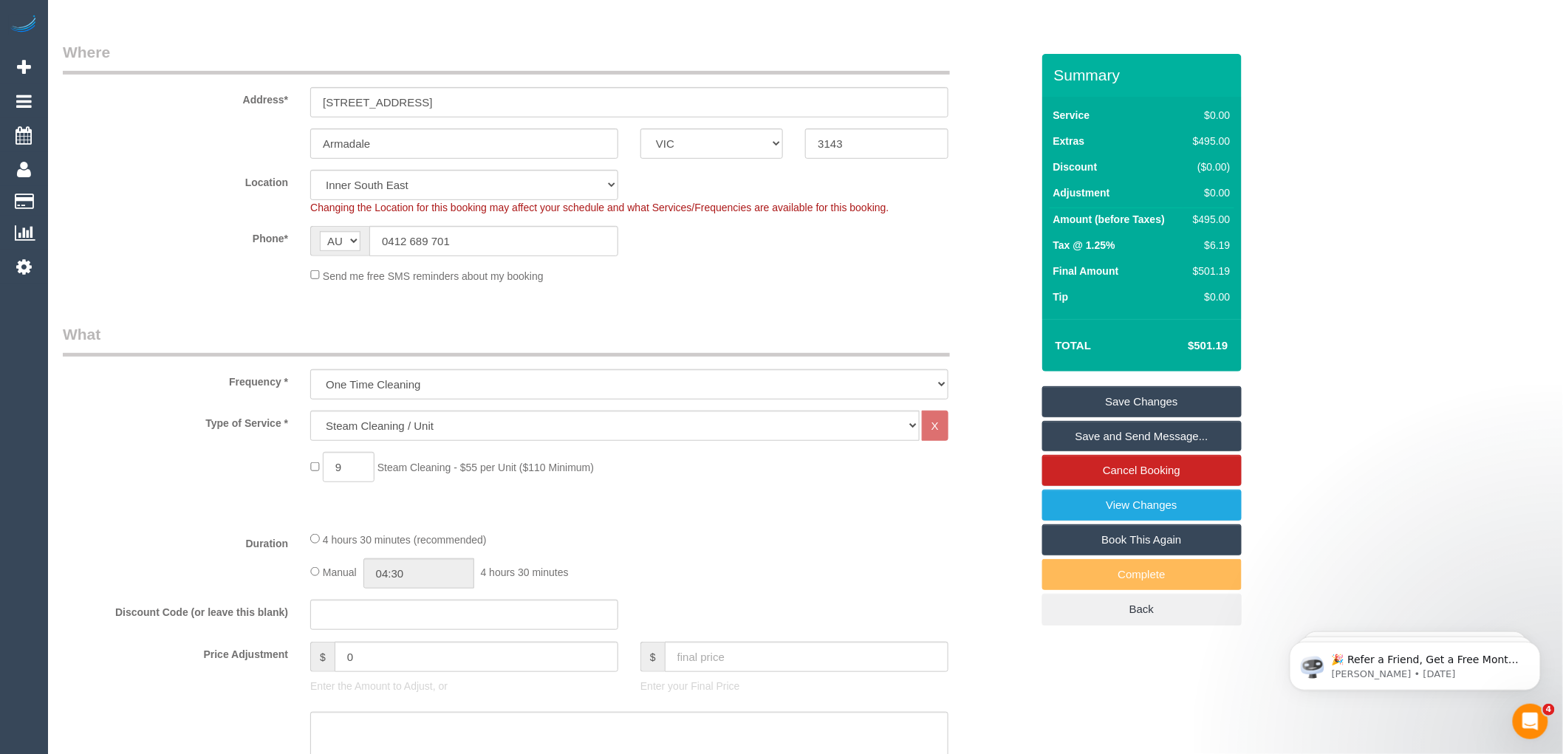
scroll to position [131, 0]
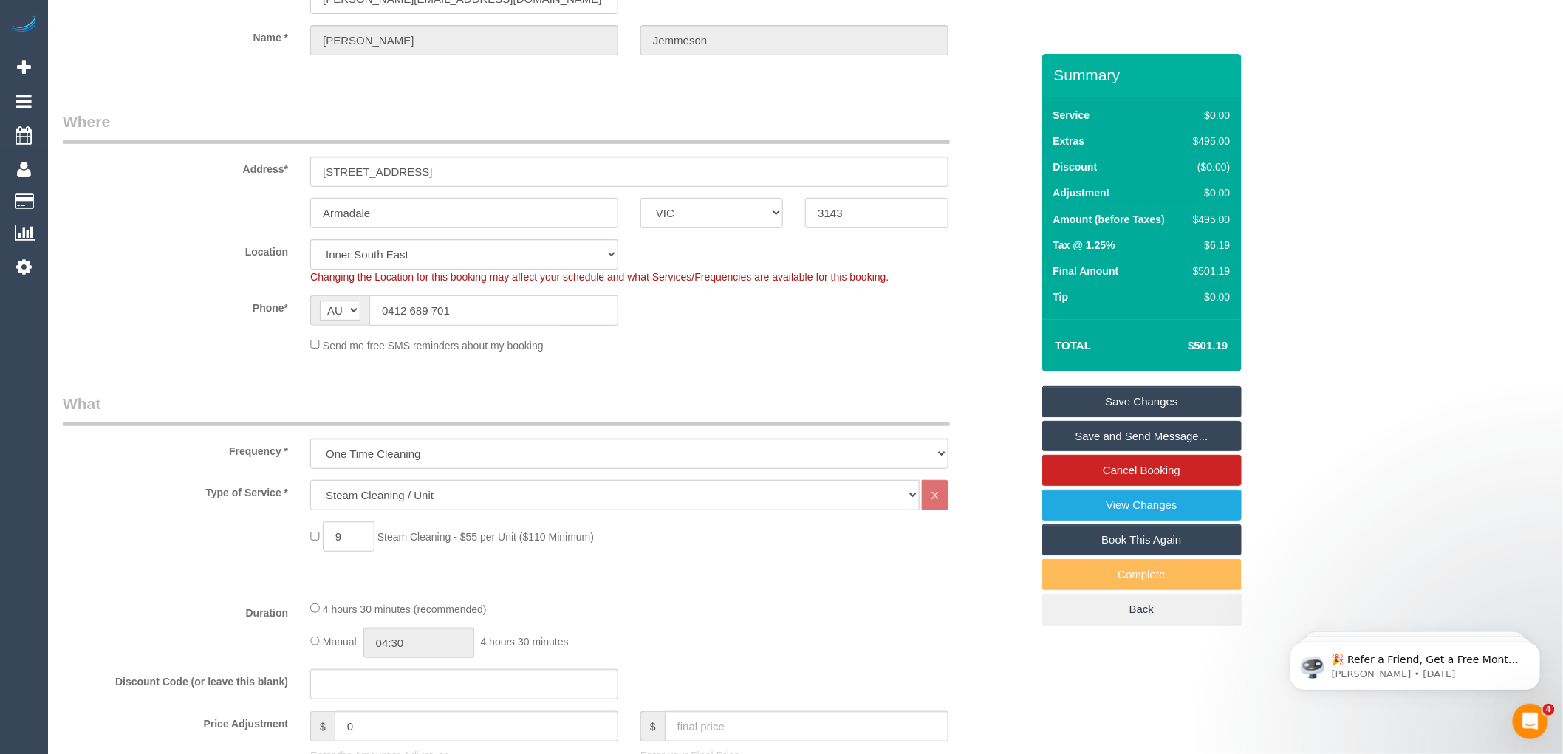
drag, startPoint x: 493, startPoint y: 299, endPoint x: 374, endPoint y: 306, distance: 118.4
click at [374, 306] on input "0412 689 701" at bounding box center [493, 310] width 249 height 30
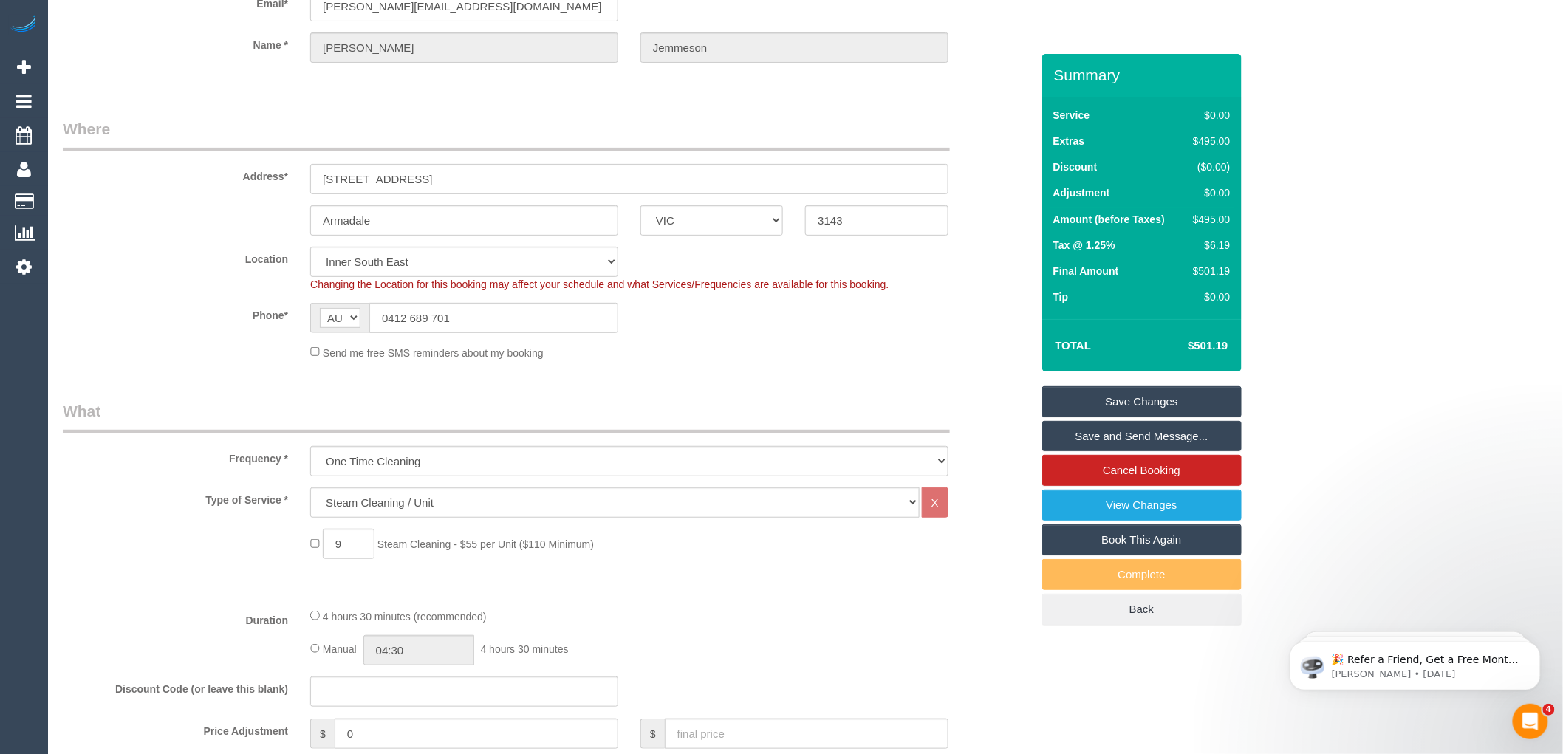
scroll to position [0, 0]
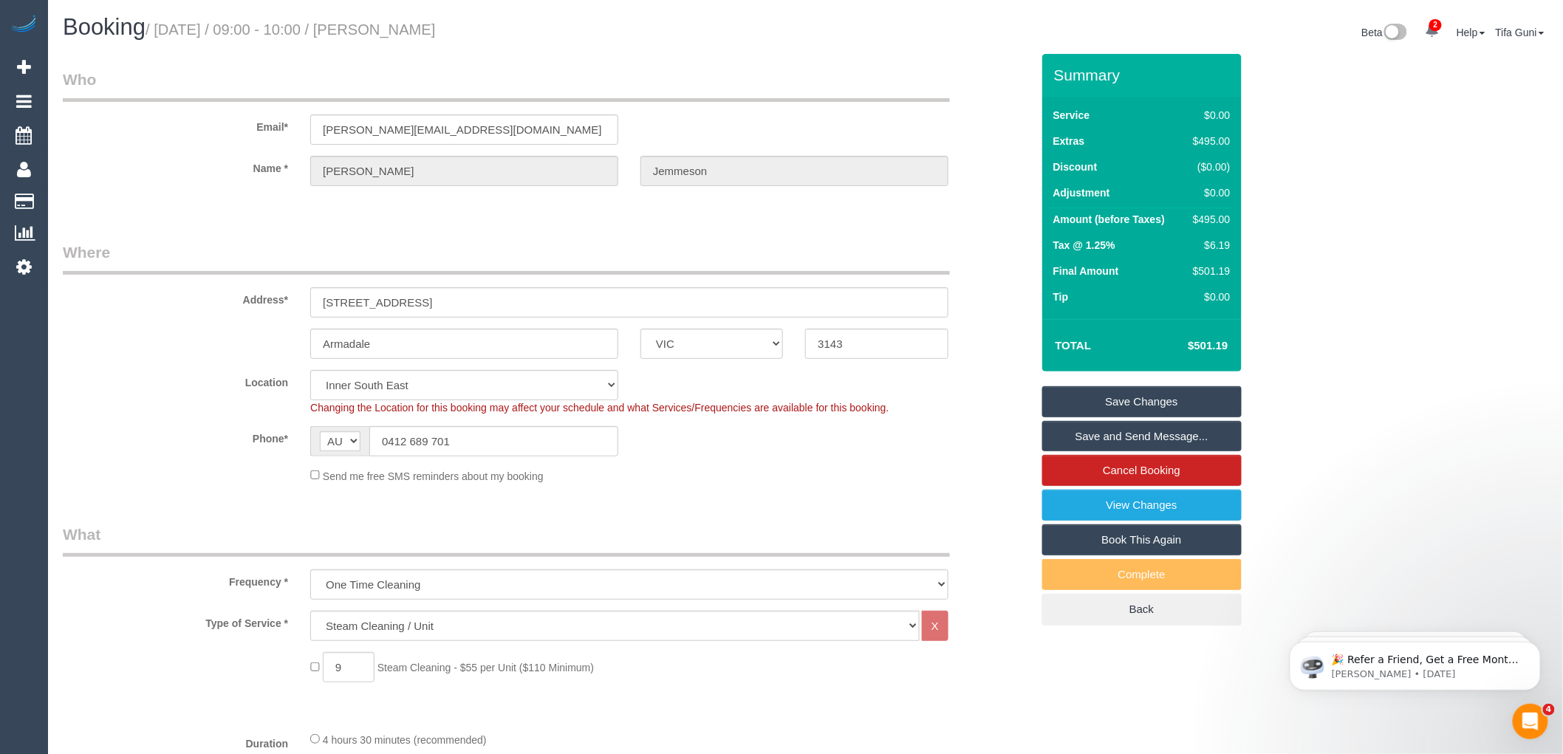
click at [659, 479] on div "Send me free SMS reminders about my booking" at bounding box center [629, 476] width 660 height 16
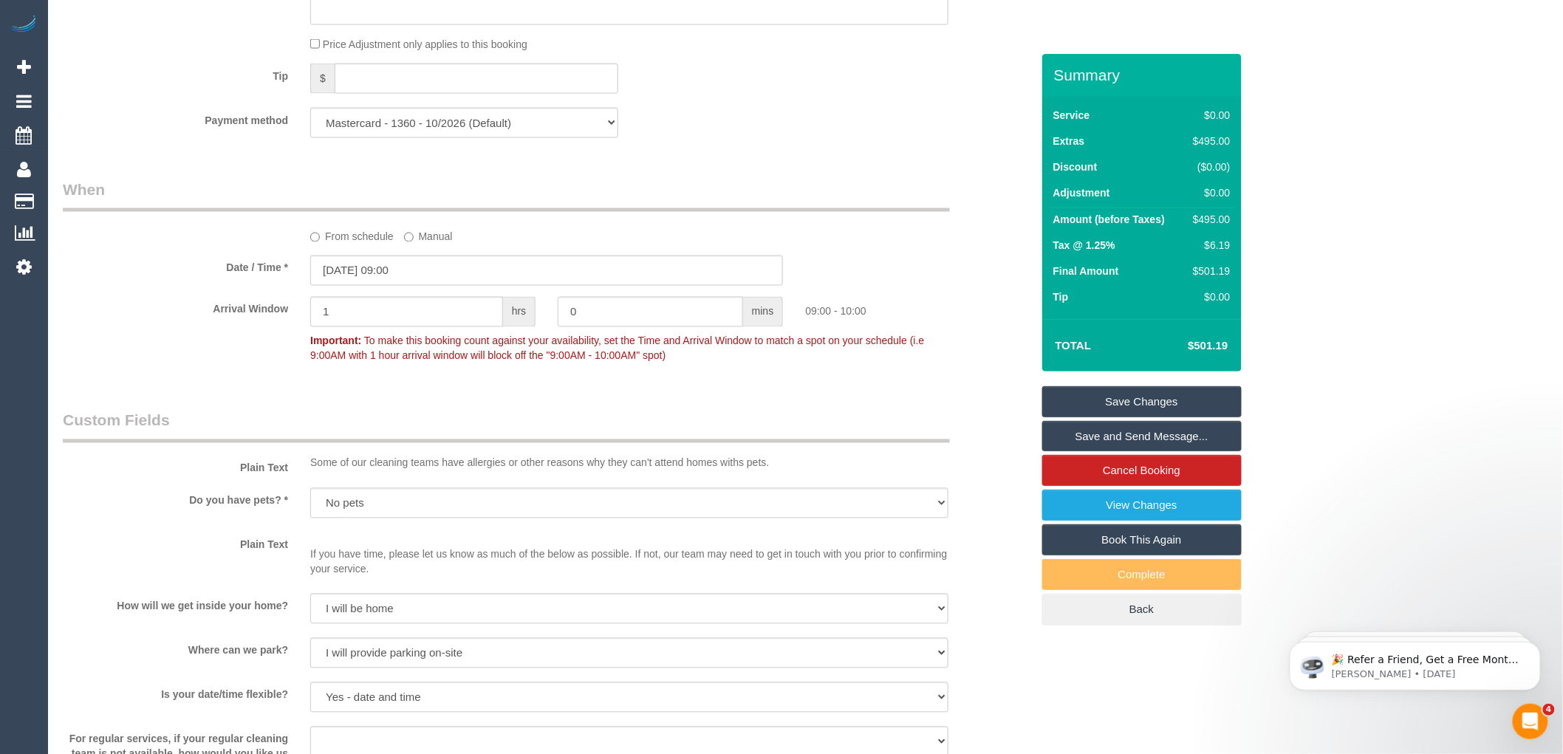
scroll to position [951, 0]
click at [479, 267] on input "15/09/2025 09:00" at bounding box center [546, 267] width 473 height 30
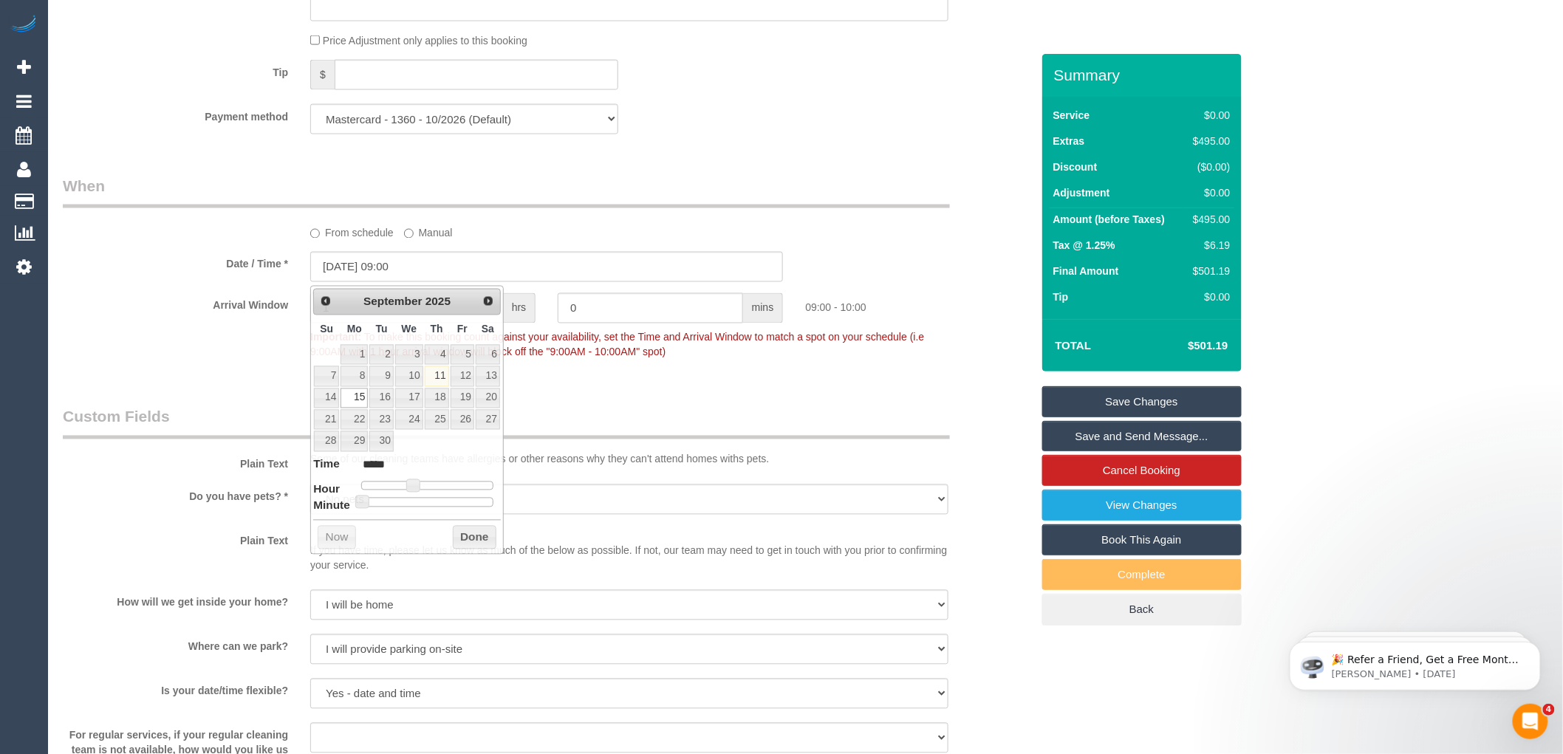
click at [591, 237] on div "From schedule Manual" at bounding box center [629, 231] width 660 height 20
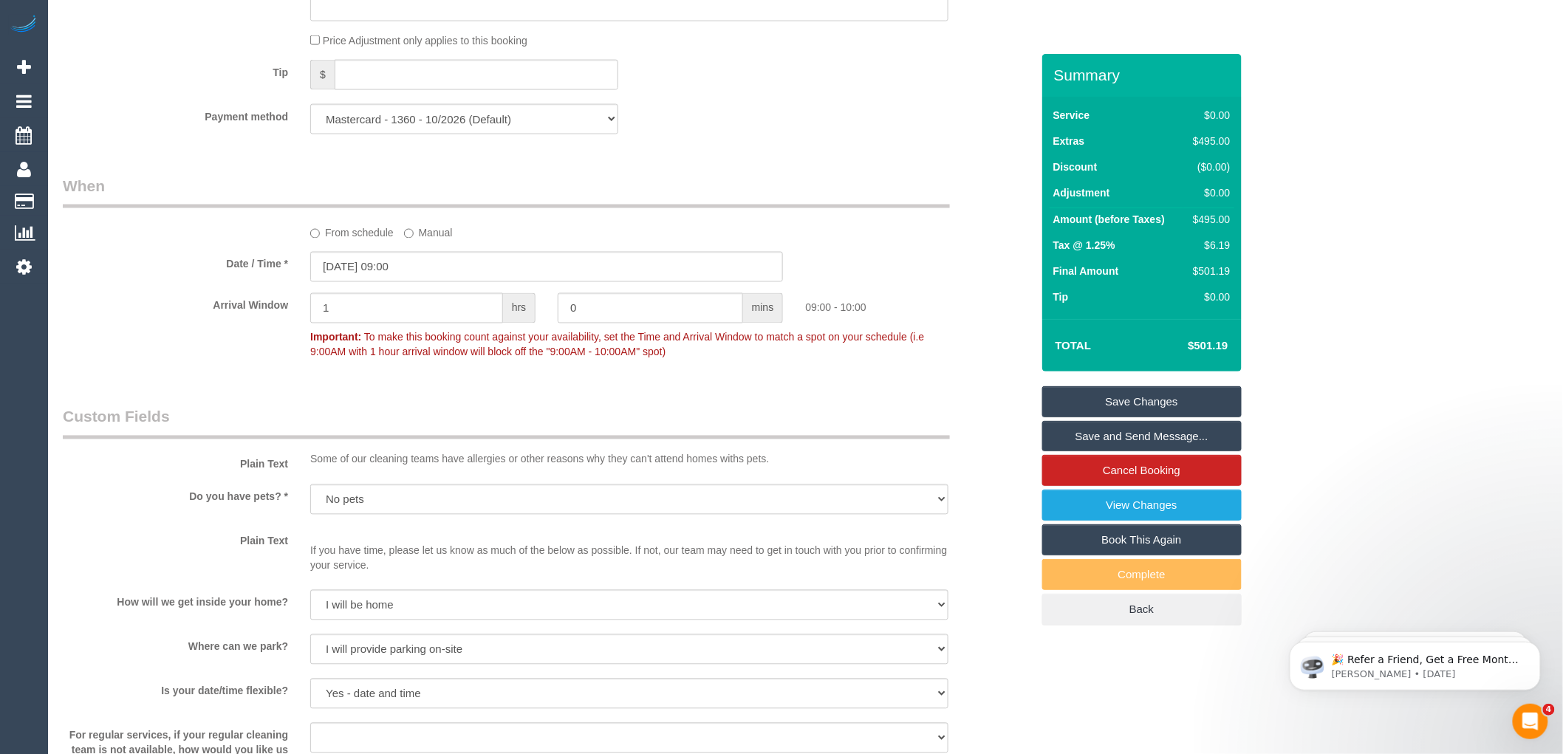
click at [519, 220] on div "From schedule Manual" at bounding box center [547, 208] width 990 height 66
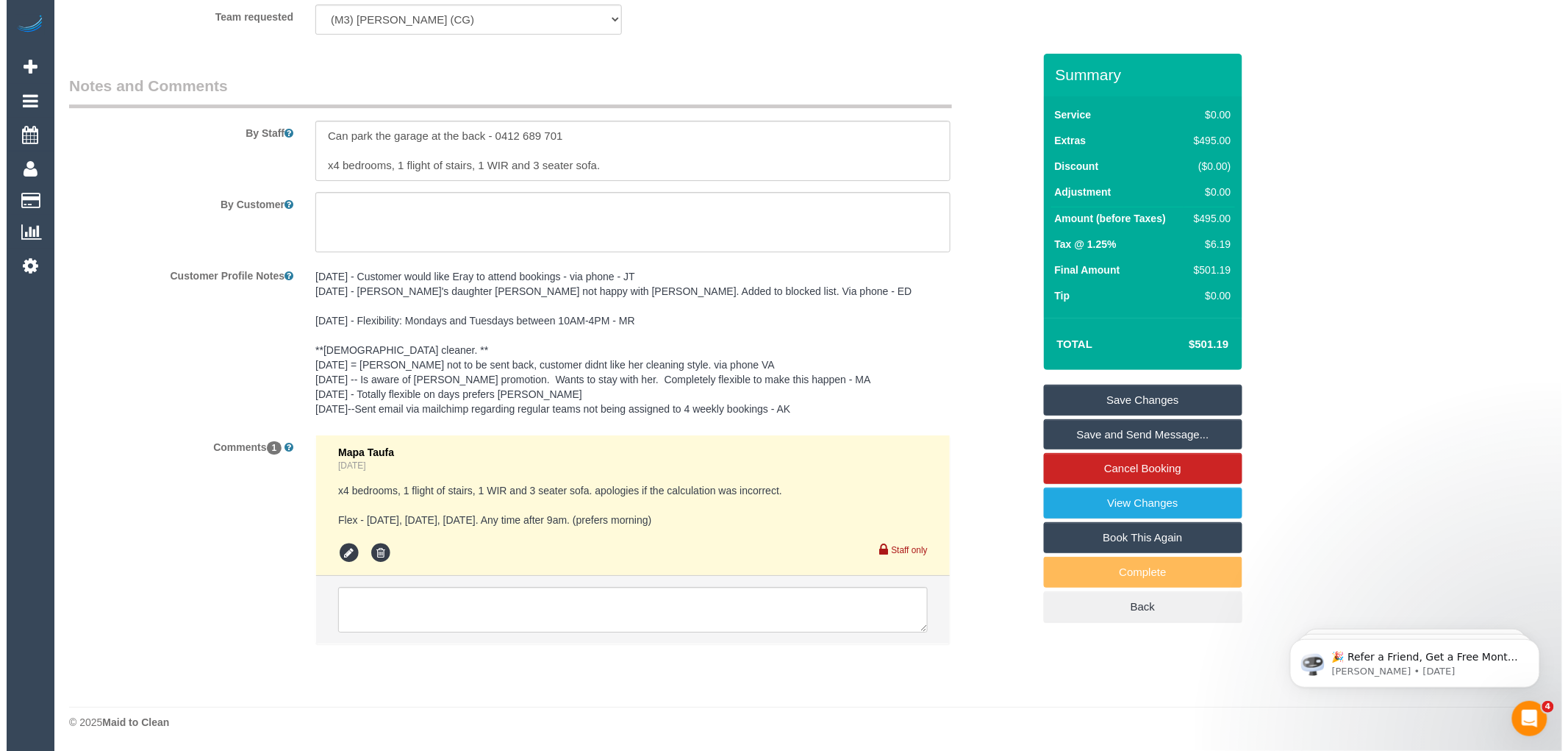
scroll to position [1928, 0]
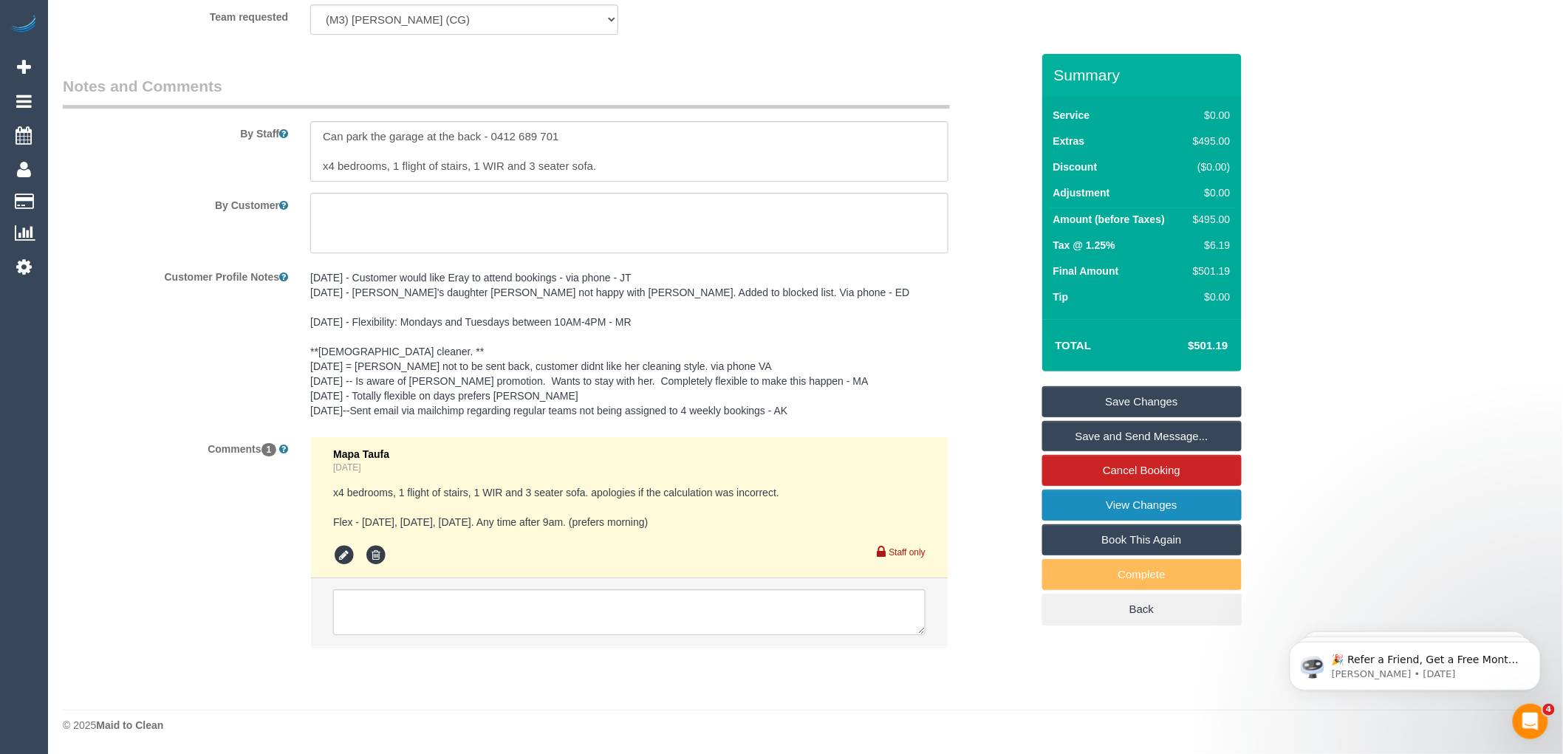
click at [1104, 499] on link "View Changes" at bounding box center [1141, 505] width 199 height 31
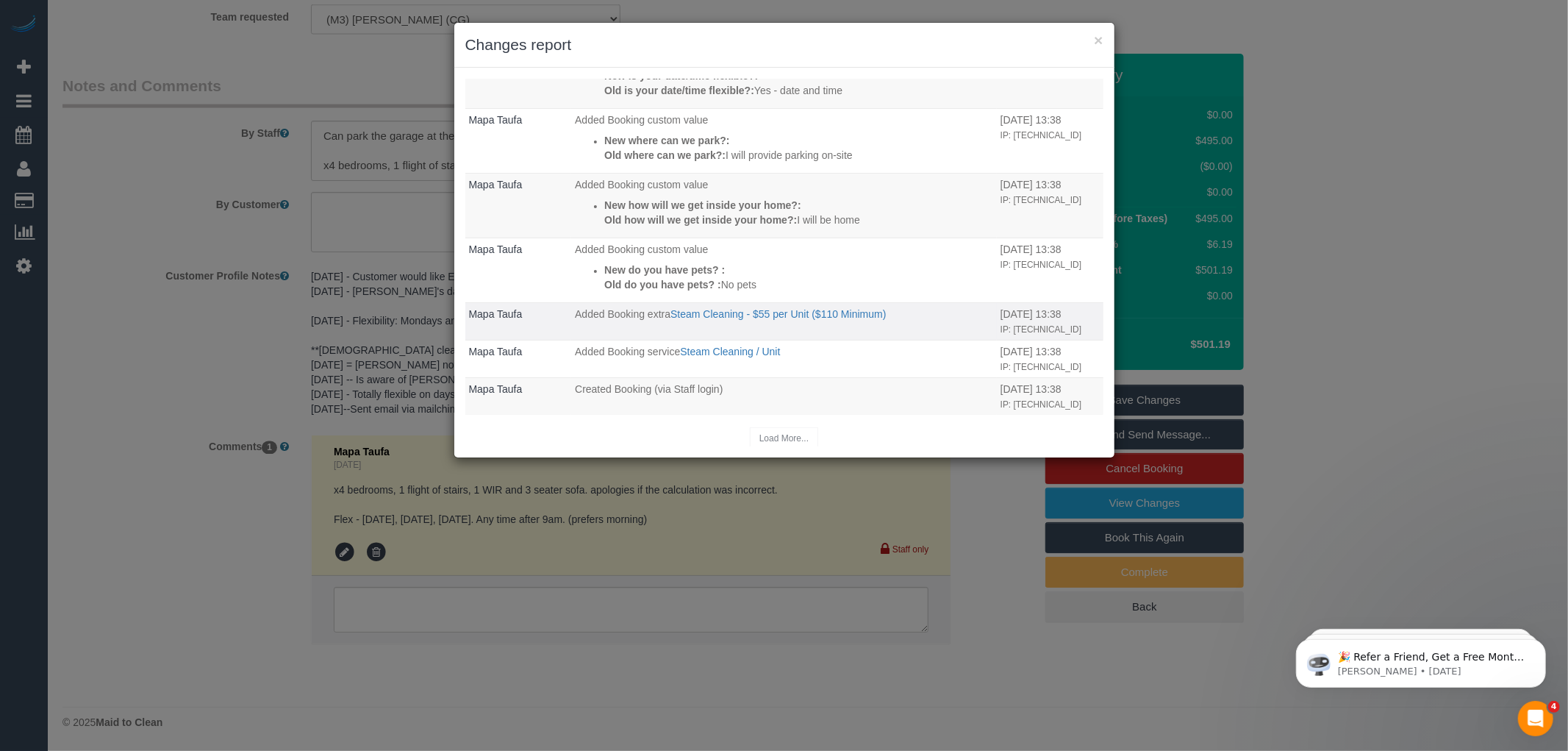
scroll to position [333, 0]
click at [1099, 41] on button "×" at bounding box center [1098, 40] width 9 height 16
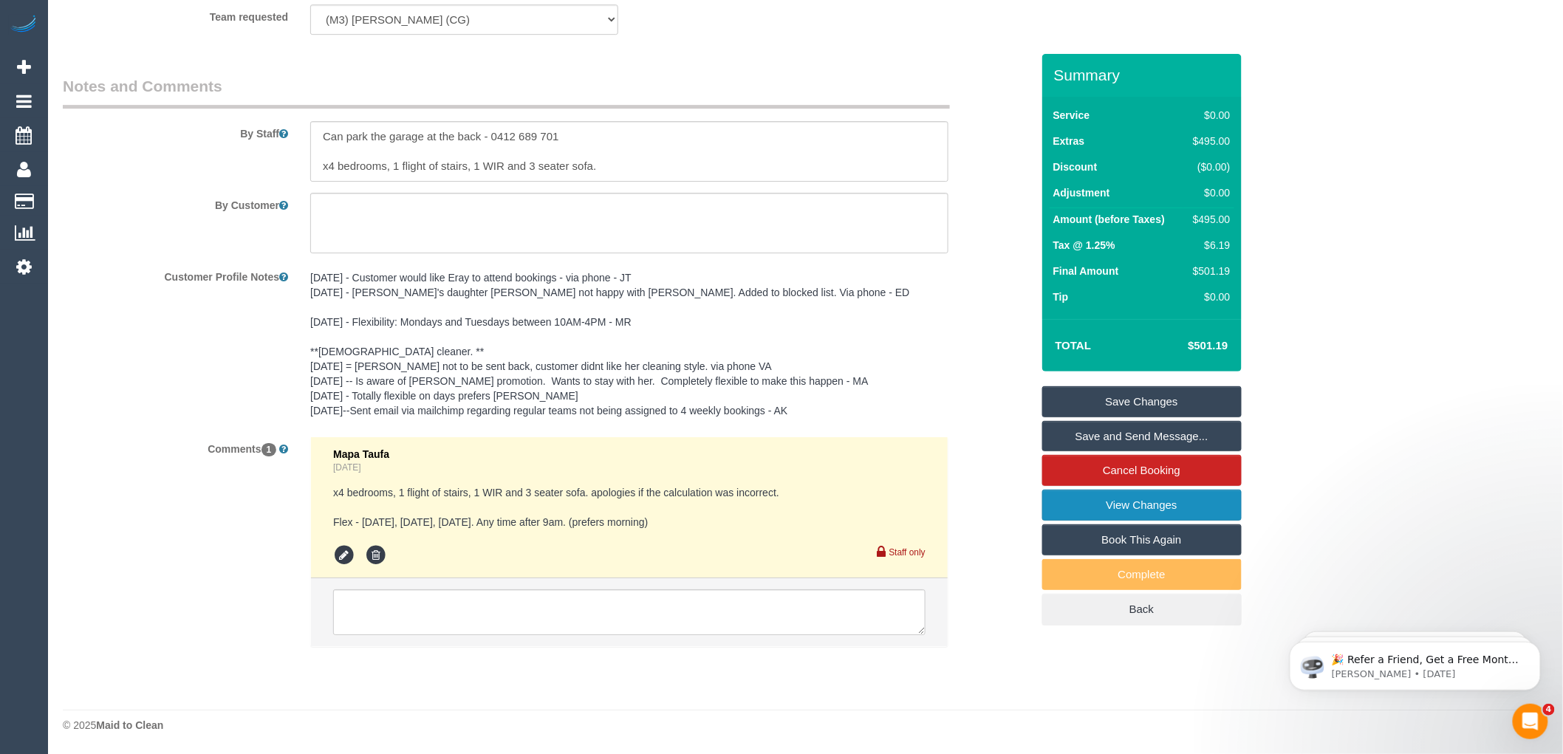
click at [1160, 505] on link "View Changes" at bounding box center [1141, 505] width 199 height 31
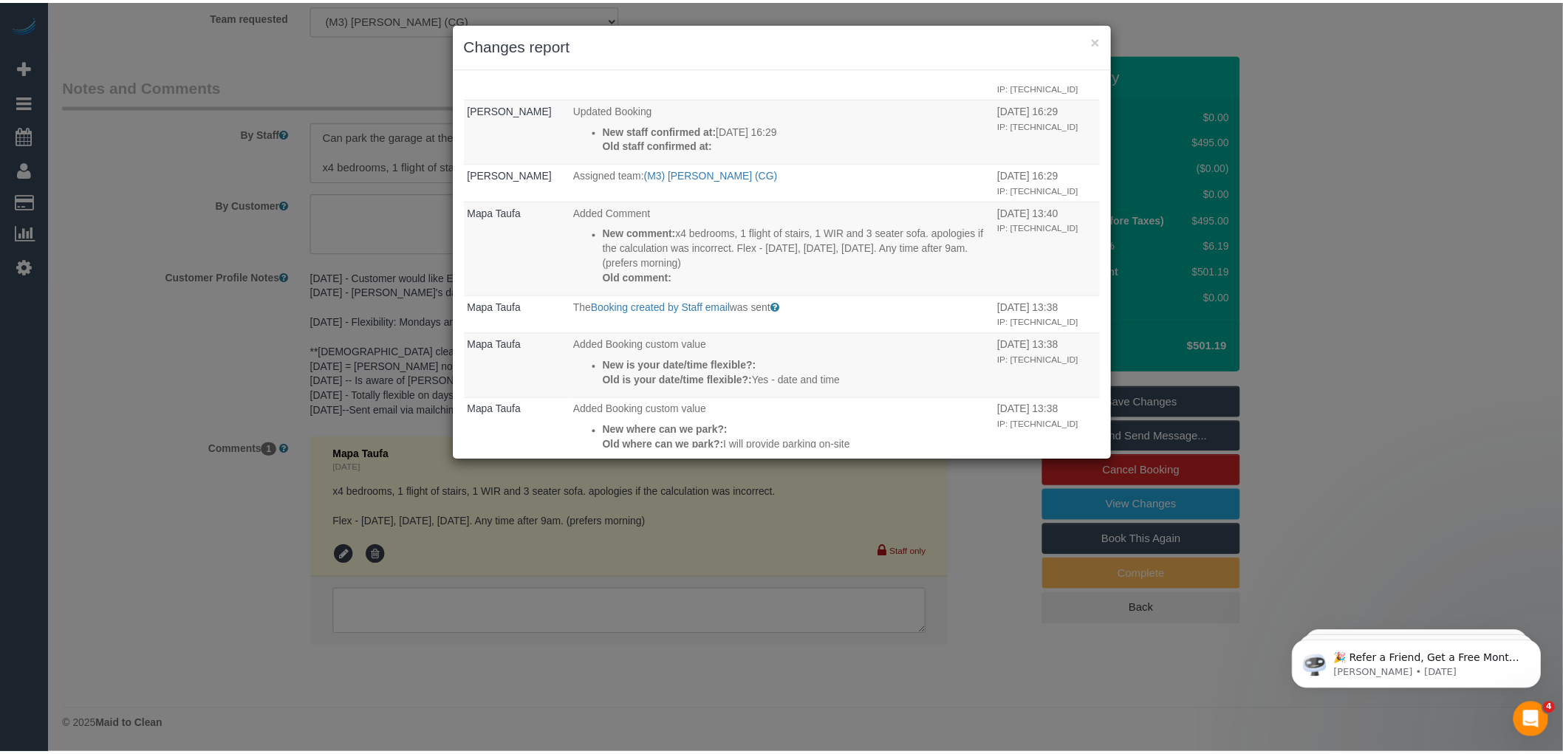
scroll to position [0, 0]
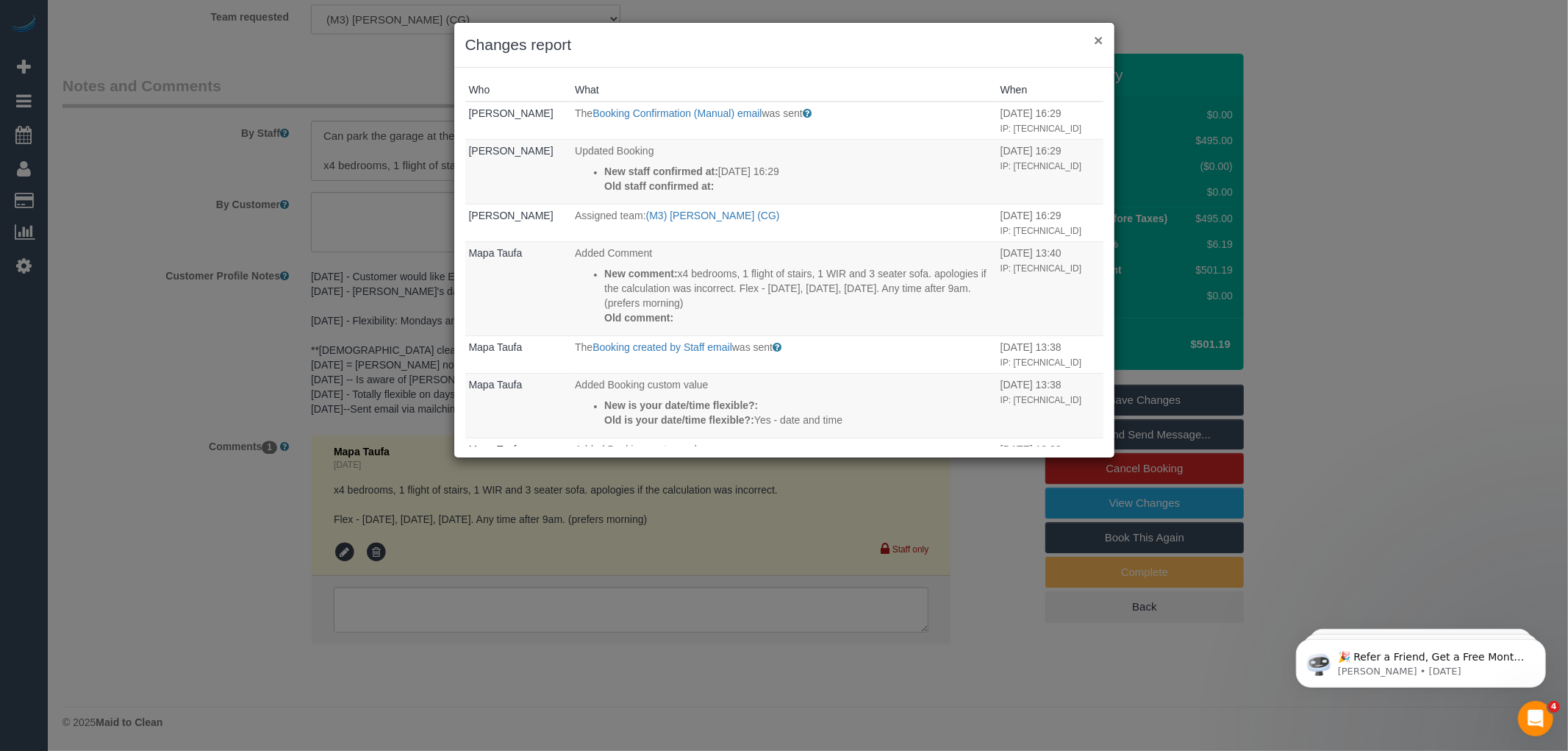
click at [1099, 41] on button "×" at bounding box center [1098, 40] width 9 height 16
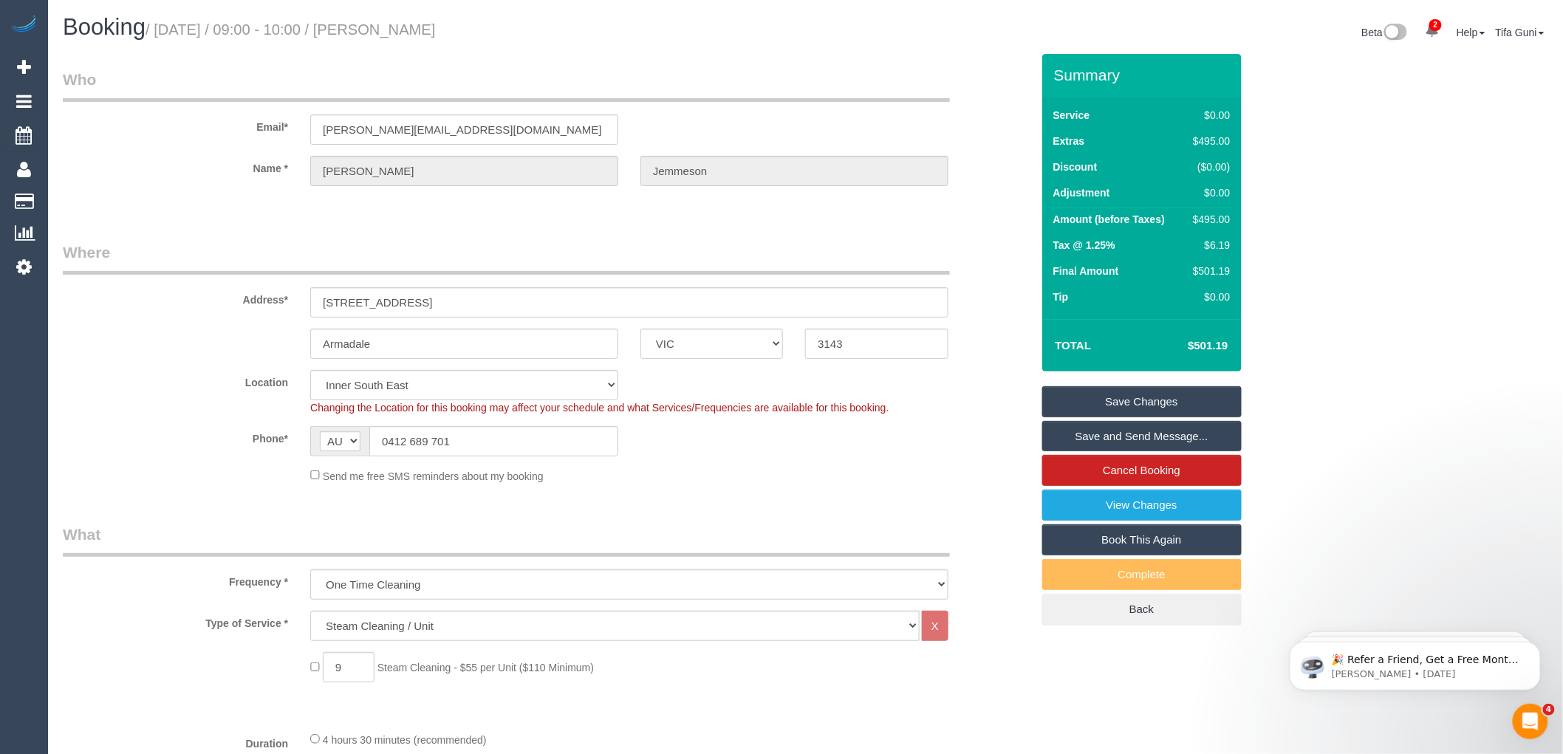
drag, startPoint x: 484, startPoint y: 126, endPoint x: 284, endPoint y: 139, distance: 200.6
click at [284, 139] on div "Email* david@wineunplugged.com.au" at bounding box center [547, 107] width 990 height 76
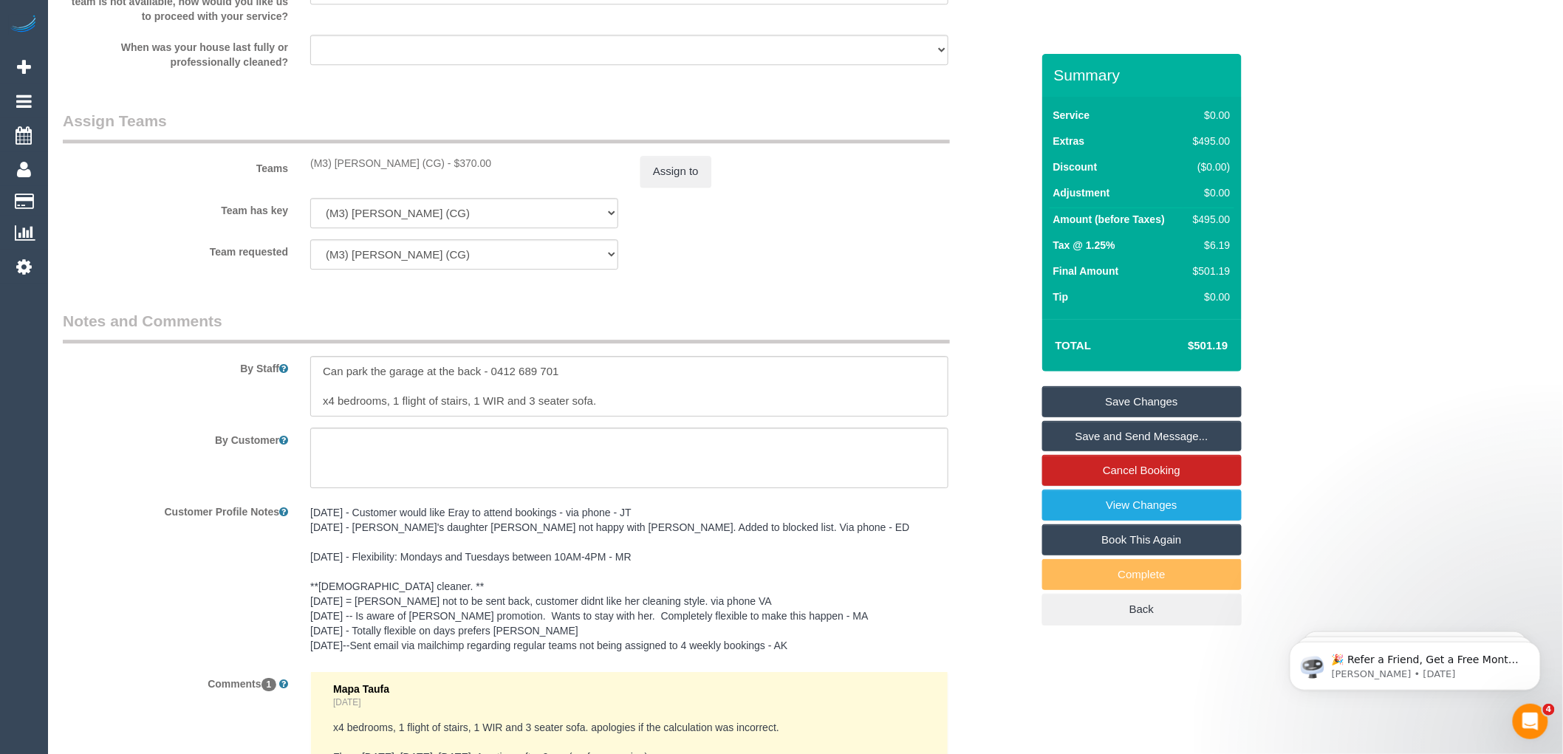
scroll to position [1936, 0]
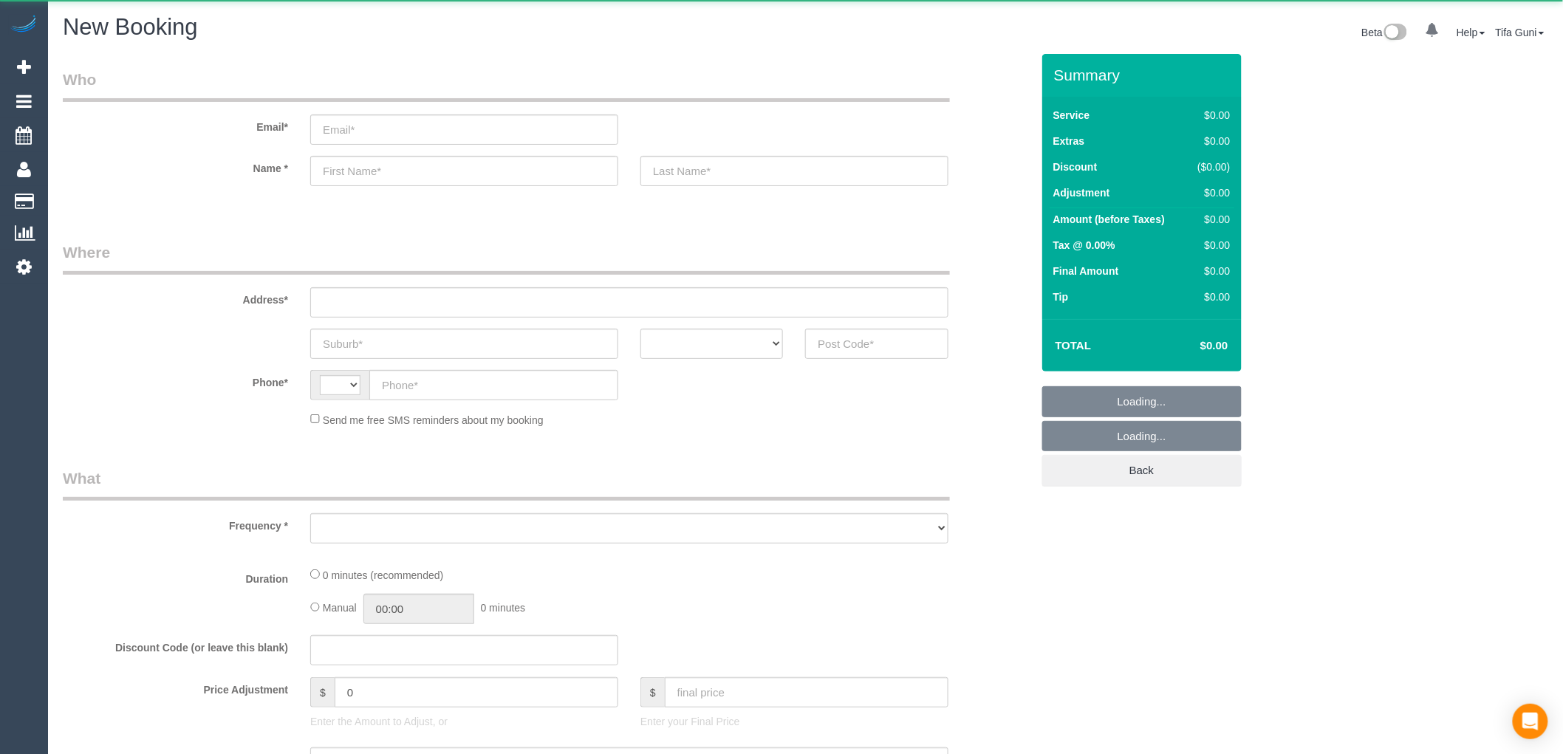
select select "string:AU"
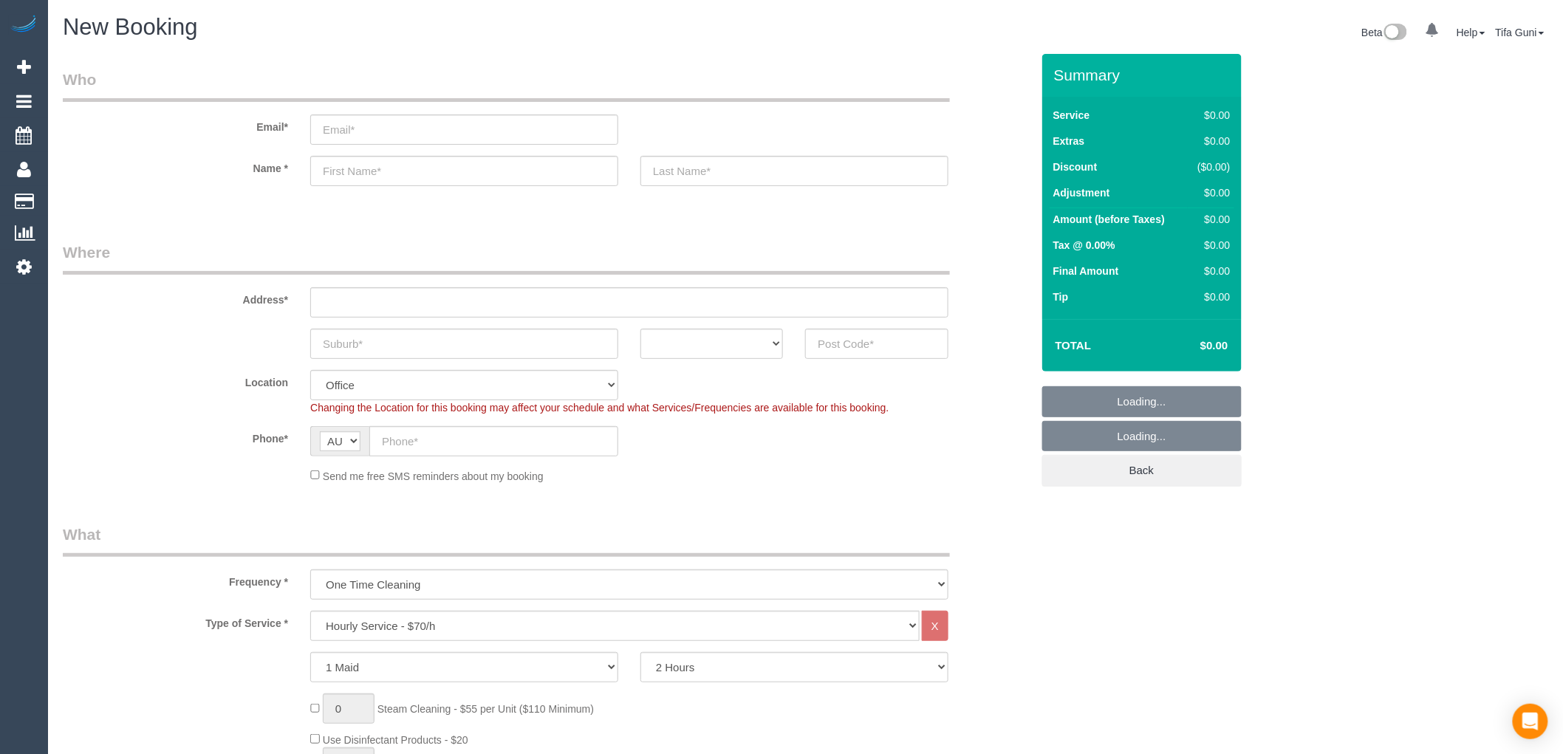
select select "object:2132"
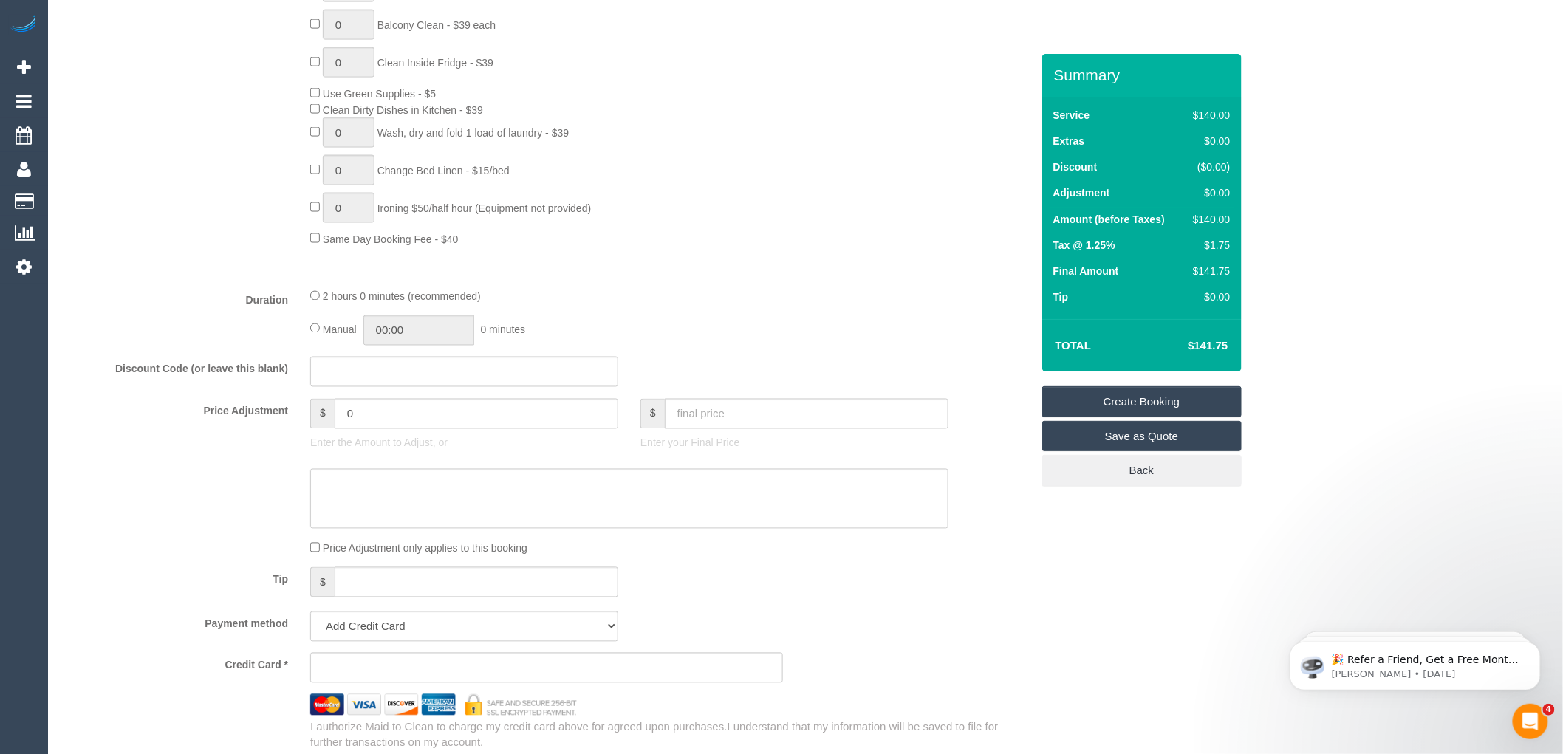
scroll to position [903, 0]
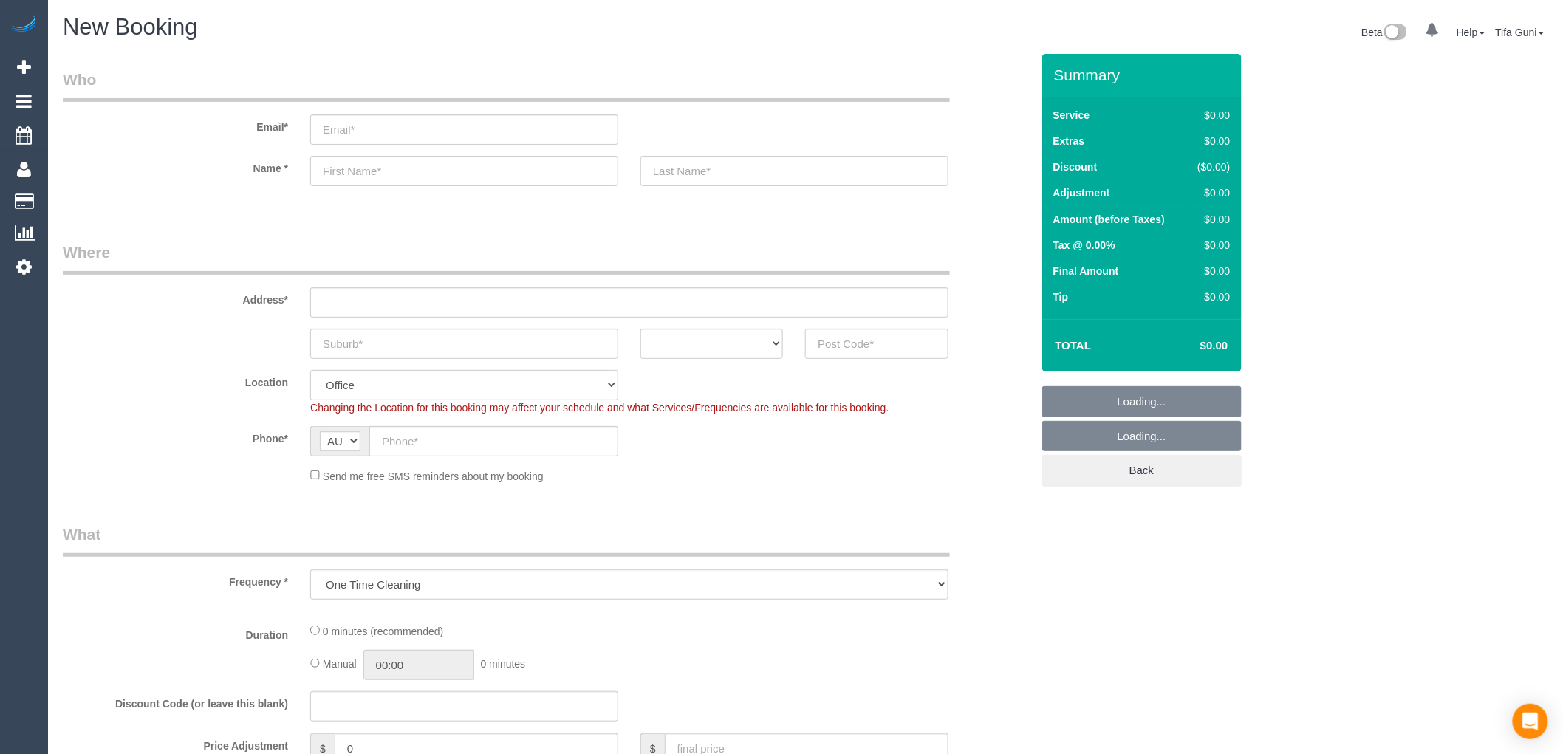
select select "object:655"
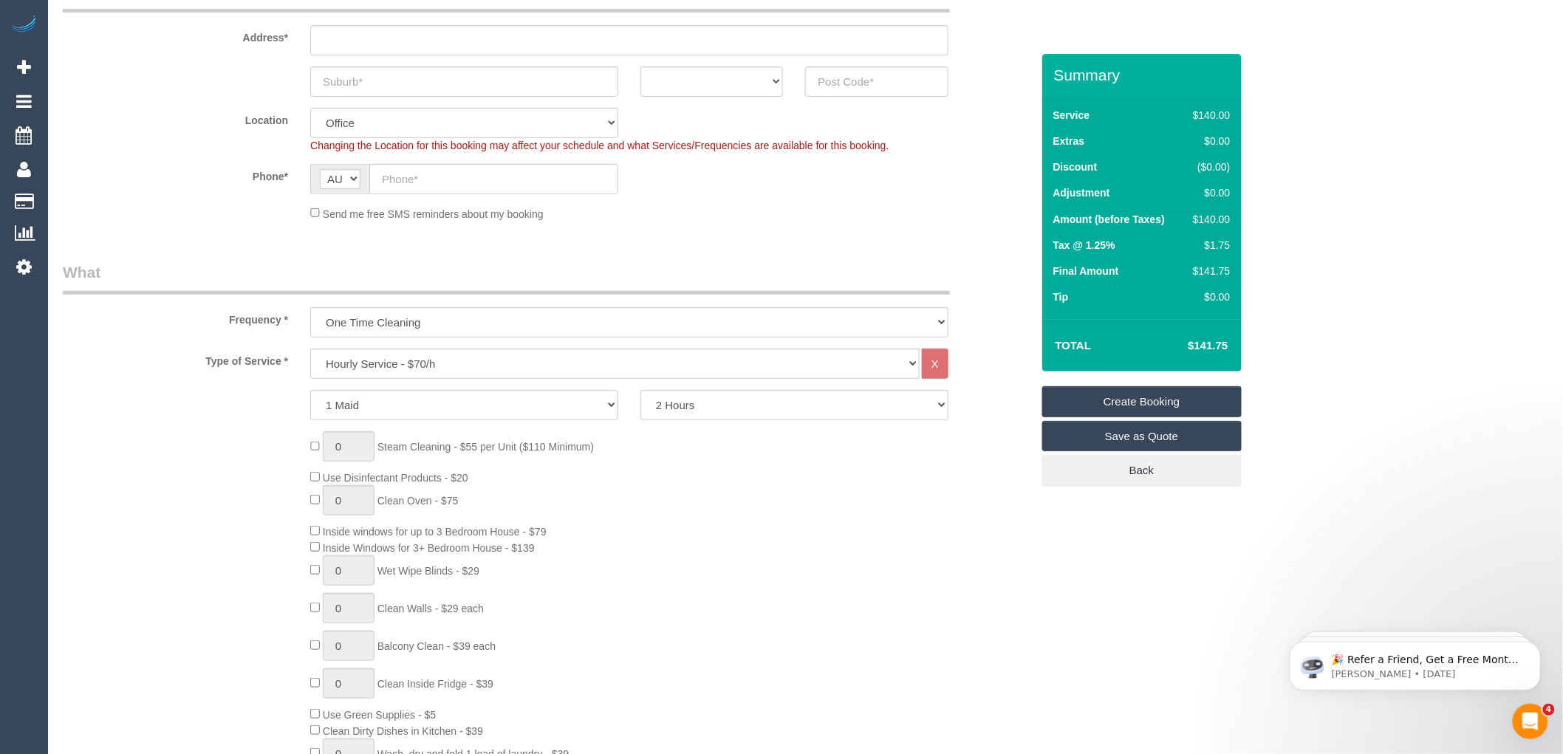
scroll to position [82, 0]
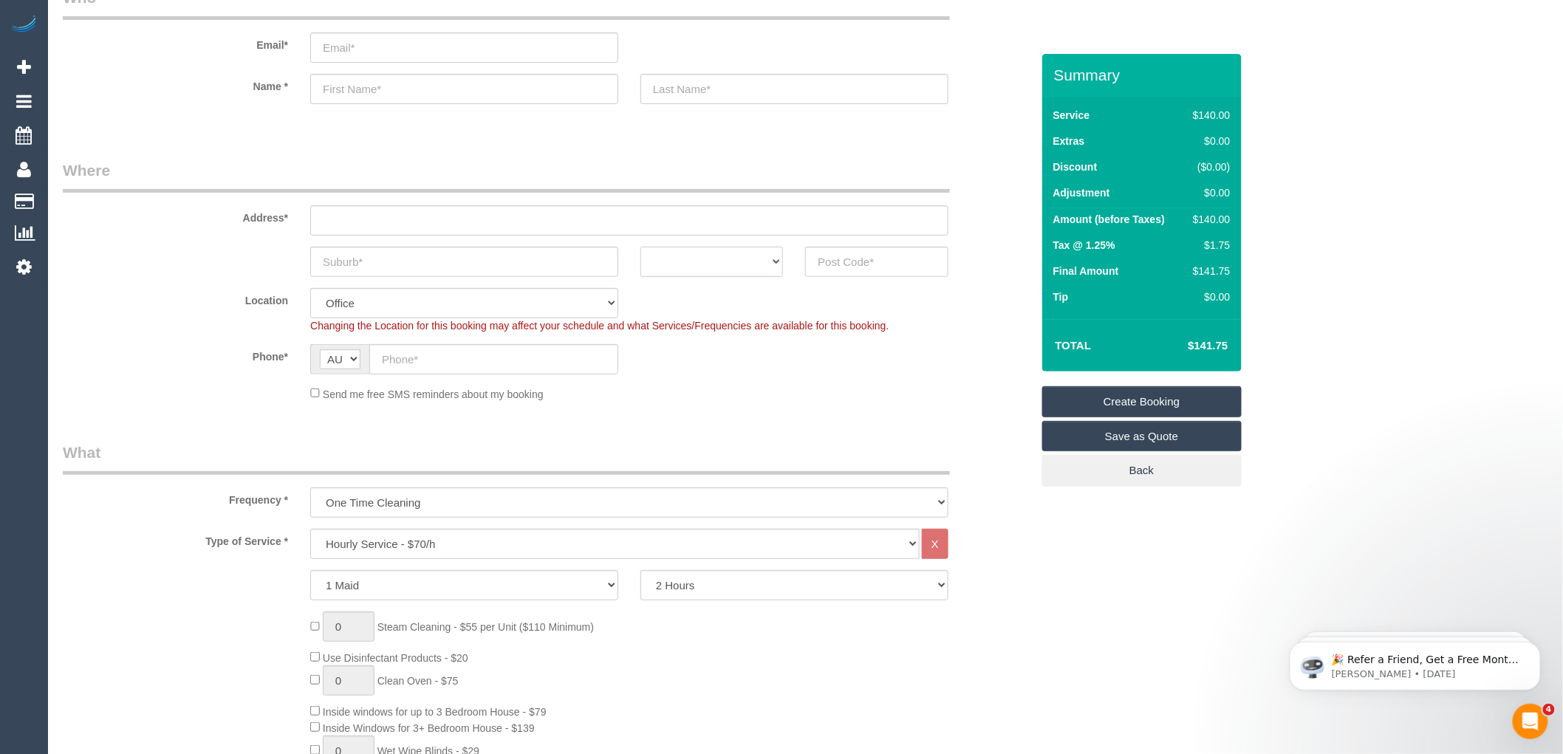
click at [726, 261] on select "ACT [GEOGRAPHIC_DATA] NT [GEOGRAPHIC_DATA] SA TAS [GEOGRAPHIC_DATA] [GEOGRAPHIC…" at bounding box center [711, 262] width 143 height 30
select select "VIC"
click at [640, 247] on select "ACT [GEOGRAPHIC_DATA] NT [GEOGRAPHIC_DATA] SA TAS [GEOGRAPHIC_DATA] [GEOGRAPHIC…" at bounding box center [711, 262] width 143 height 30
click at [362, 259] on input "text" at bounding box center [464, 262] width 308 height 30
drag, startPoint x: 385, startPoint y: 257, endPoint x: 306, endPoint y: 247, distance: 79.6
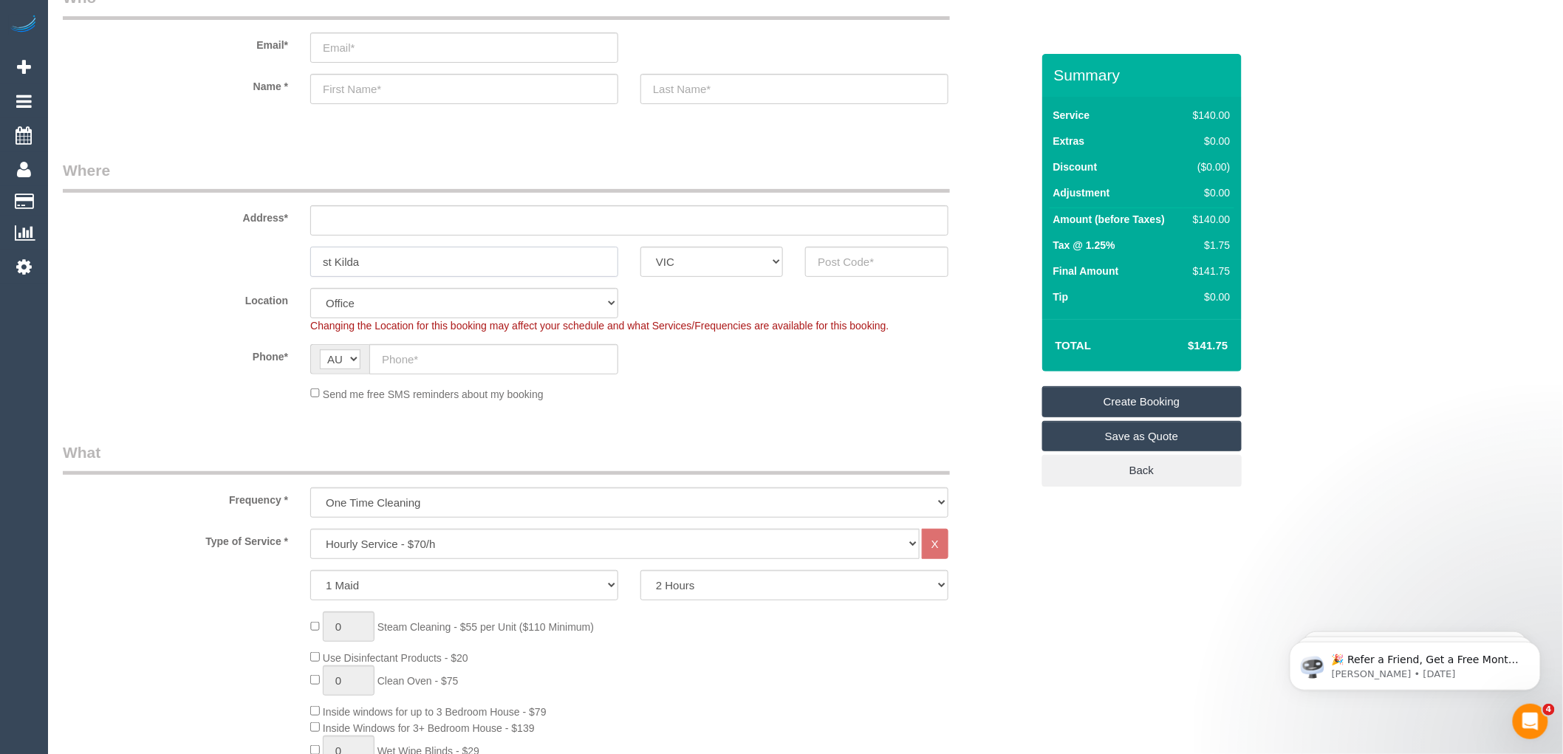
click at [306, 247] on div "st Kilda" at bounding box center [464, 262] width 330 height 30
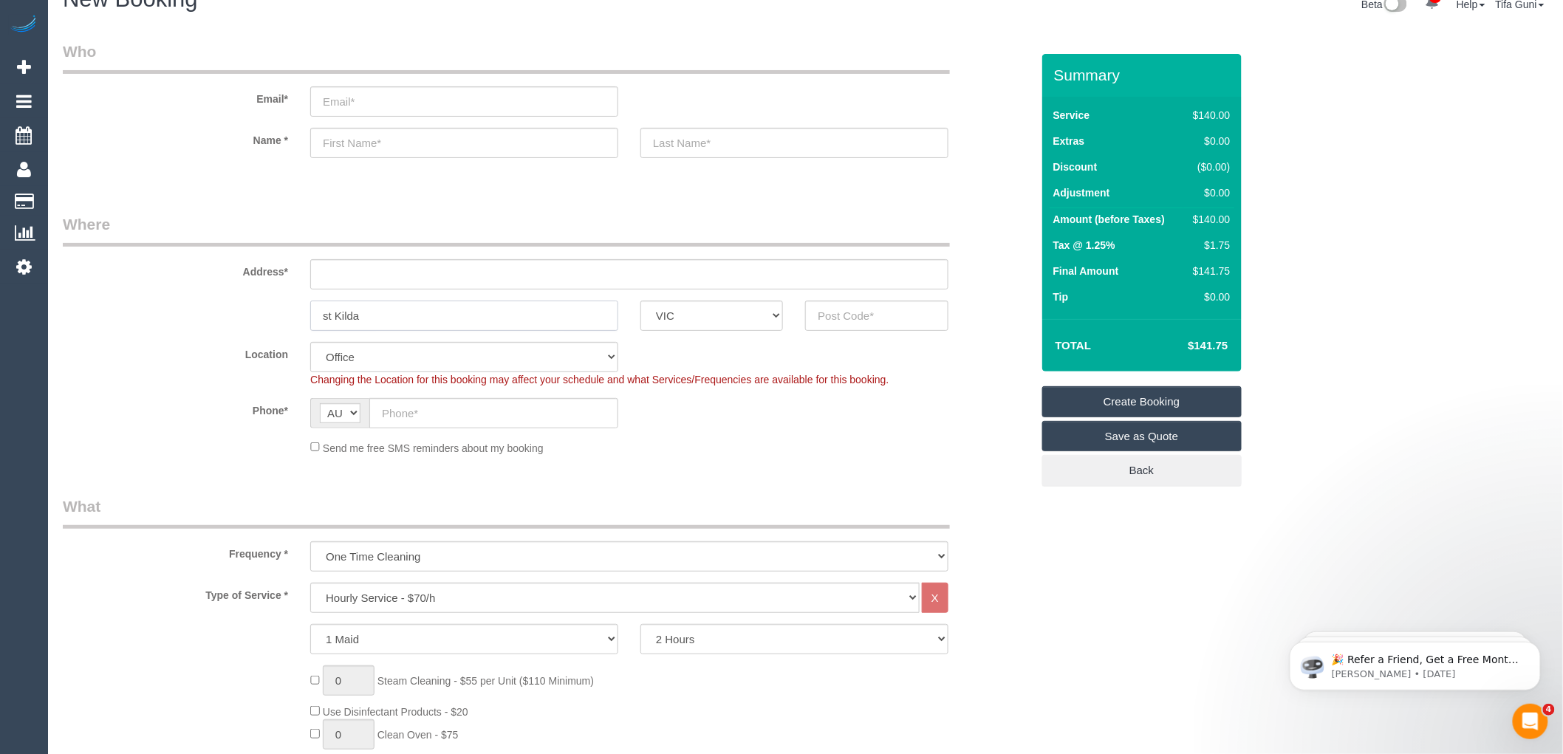
scroll to position [0, 0]
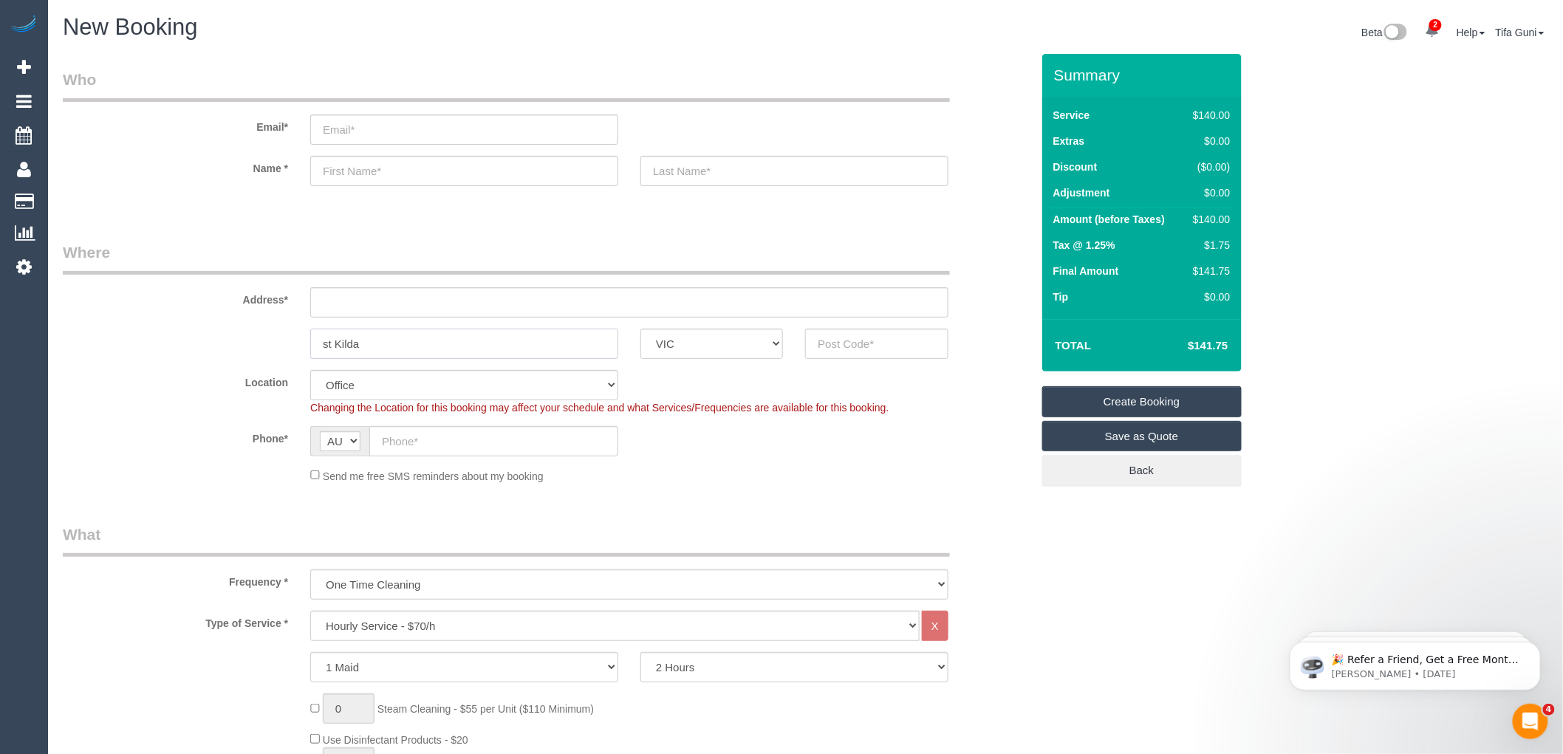
type input "st Kilda"
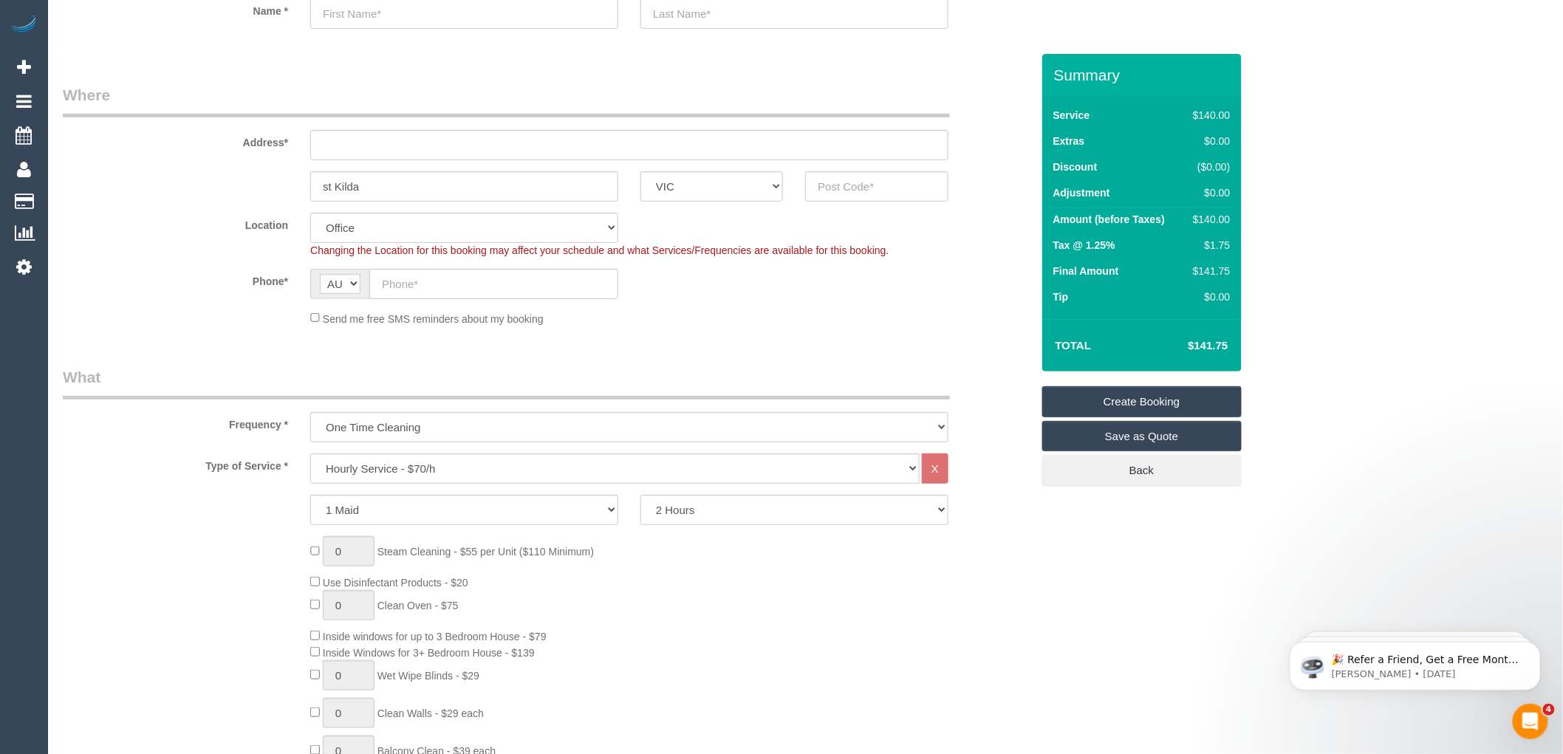
scroll to position [164, 0]
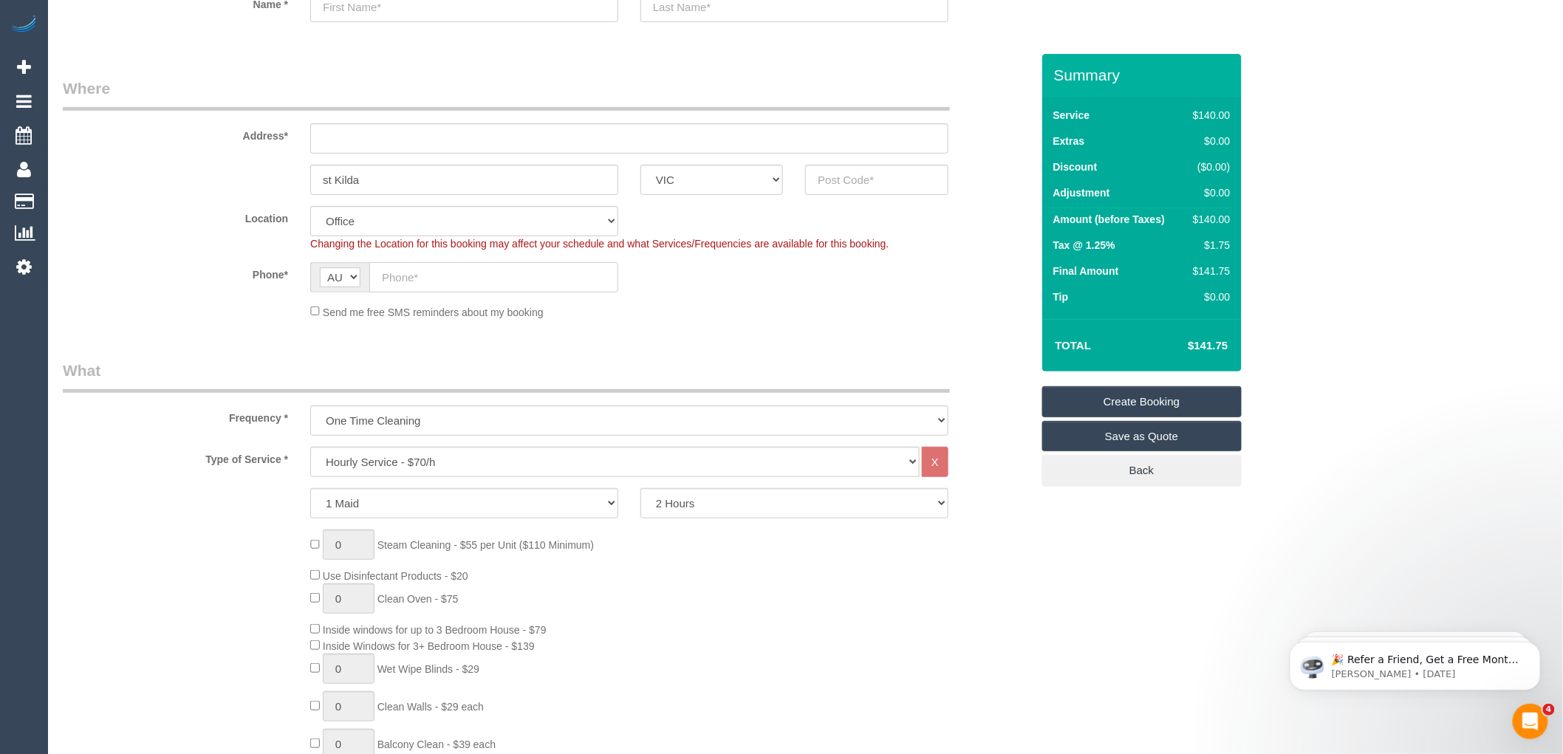
click at [409, 275] on input "text" at bounding box center [493, 277] width 249 height 30
paste input "61 480 132 806"
drag, startPoint x: 396, startPoint y: 276, endPoint x: 374, endPoint y: 276, distance: 22.2
click at [374, 276] on input "61 480 132 806" at bounding box center [493, 277] width 249 height 30
click at [470, 278] on input "0480 132 806" at bounding box center [493, 277] width 249 height 30
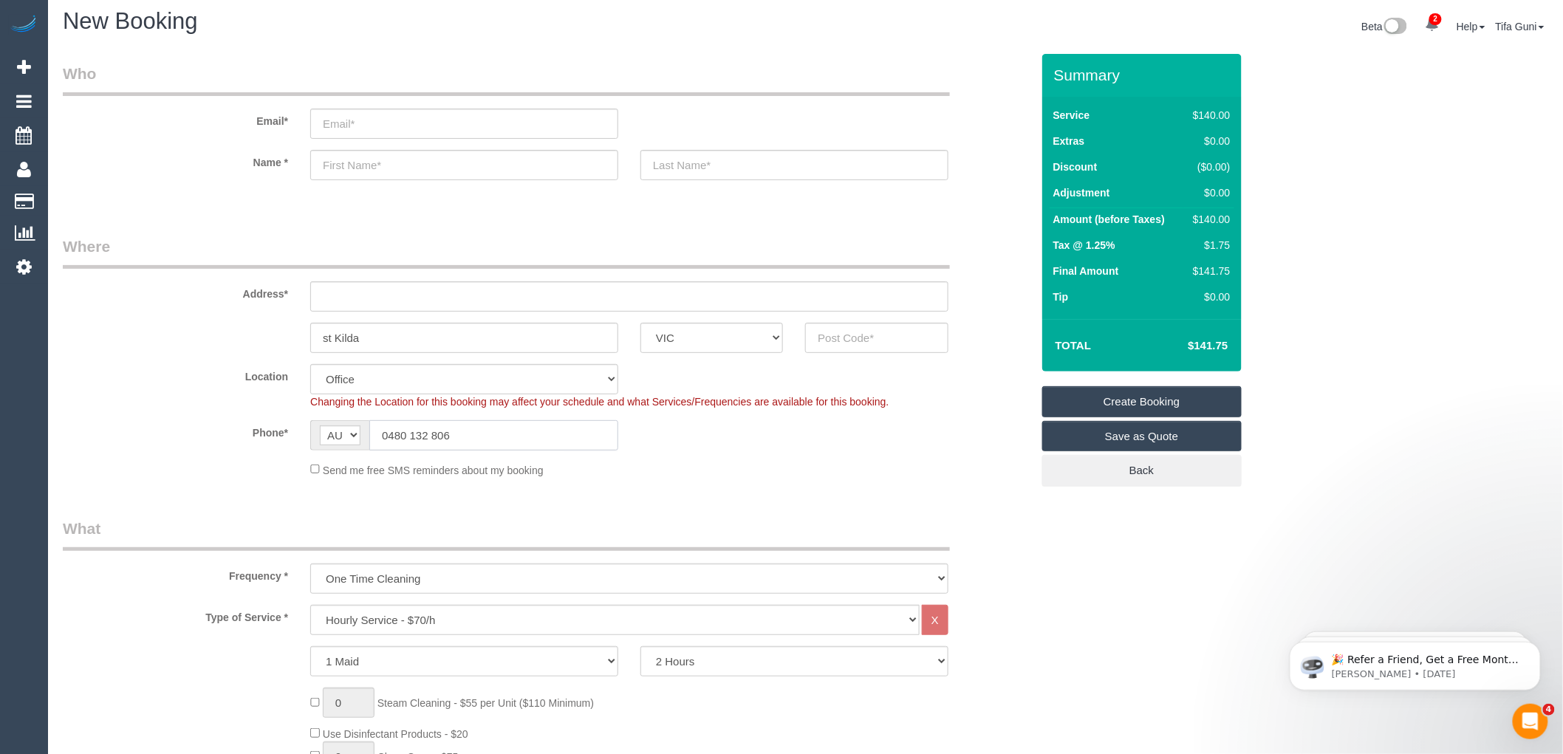
scroll to position [0, 0]
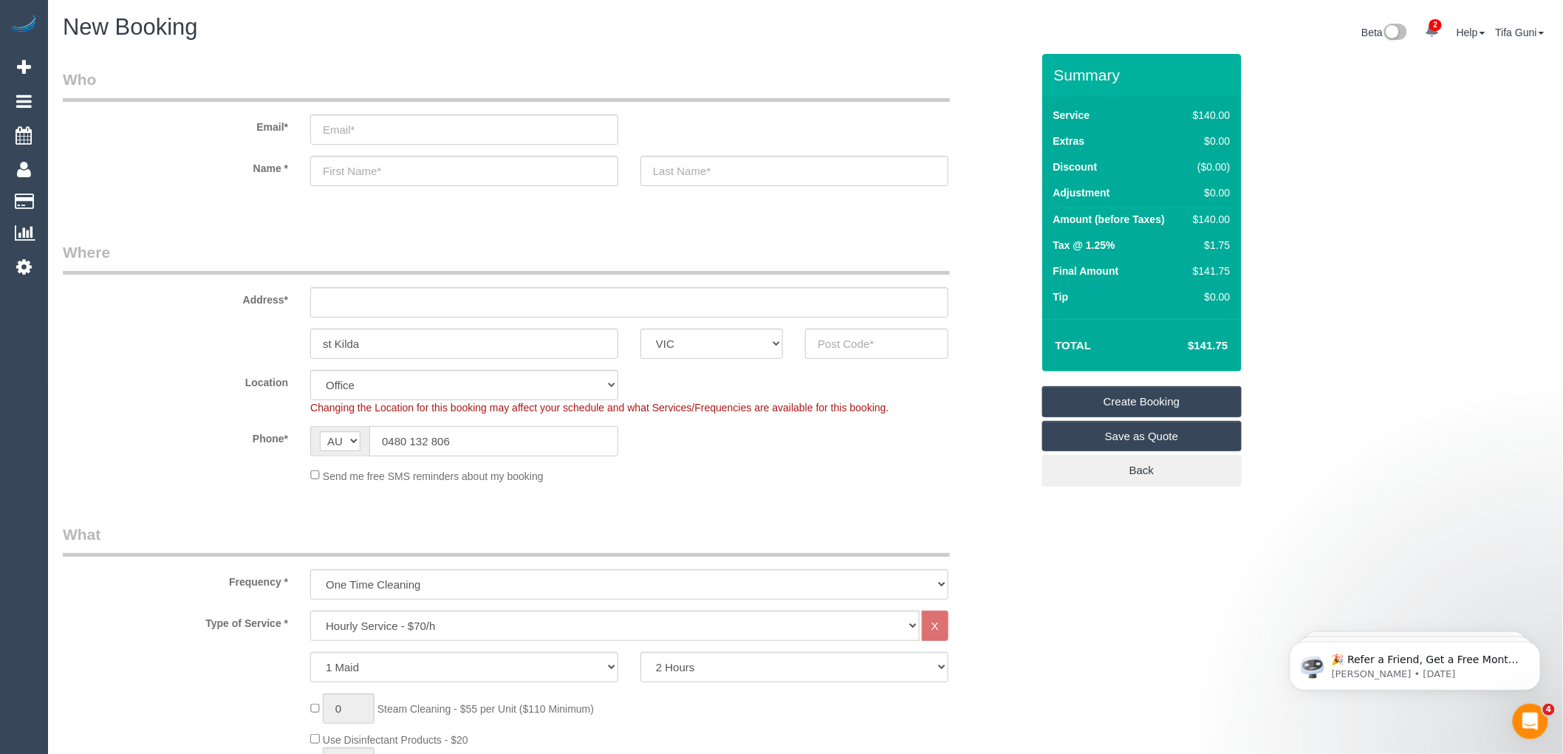
type input "0480 132 806"
click at [400, 289] on input "text" at bounding box center [629, 302] width 638 height 30
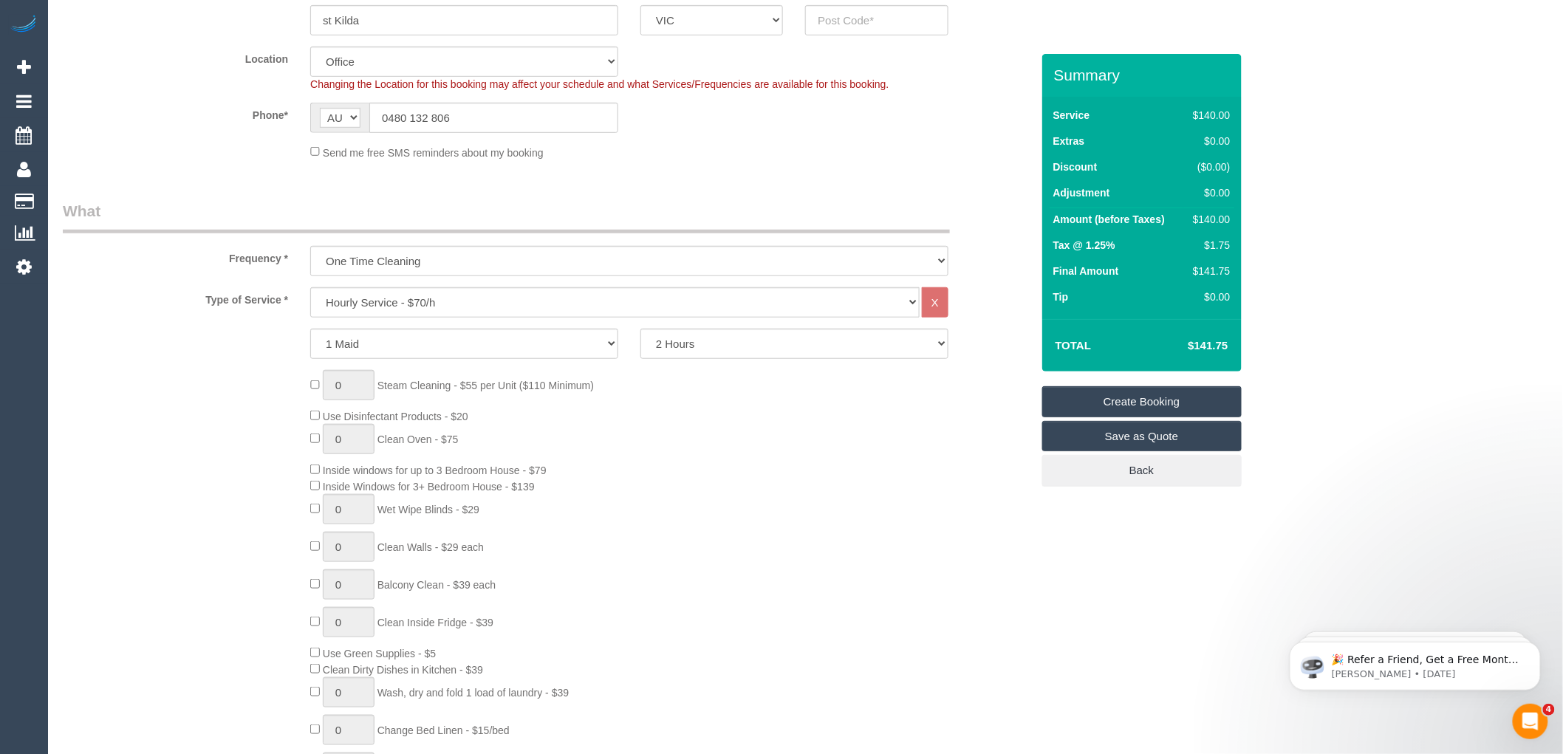
scroll to position [328, 0]
type input "-"
click at [415, 298] on select "Hourly Service - $70/h Hourly Service - $65/h Hourly Service - $60/h Hourly Ser…" at bounding box center [614, 298] width 609 height 30
click at [151, 384] on div "0 Steam Cleaning - $55 per Unit ($110 Minimum) Use Disinfectant Products - $20 …" at bounding box center [547, 584] width 990 height 436
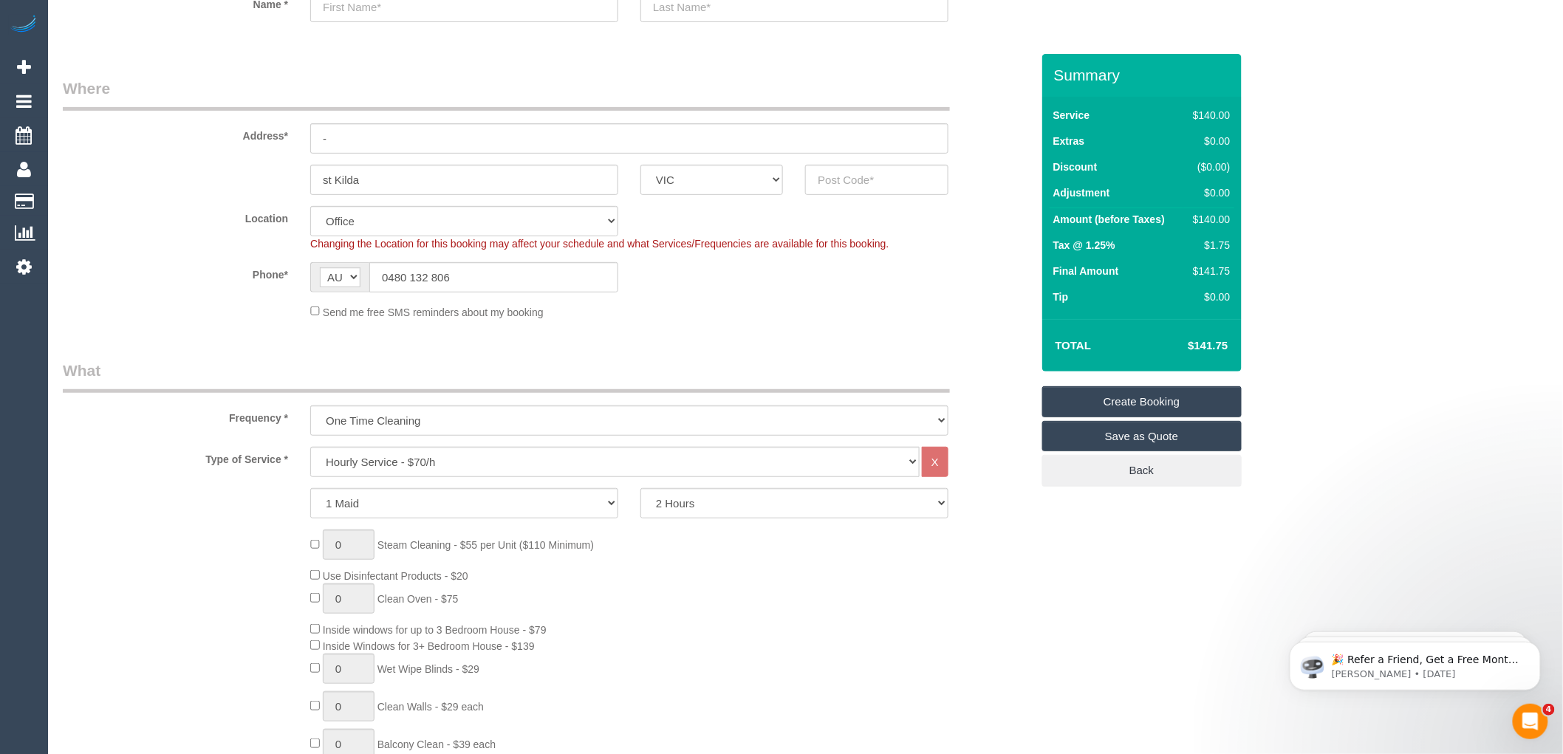
scroll to position [0, 0]
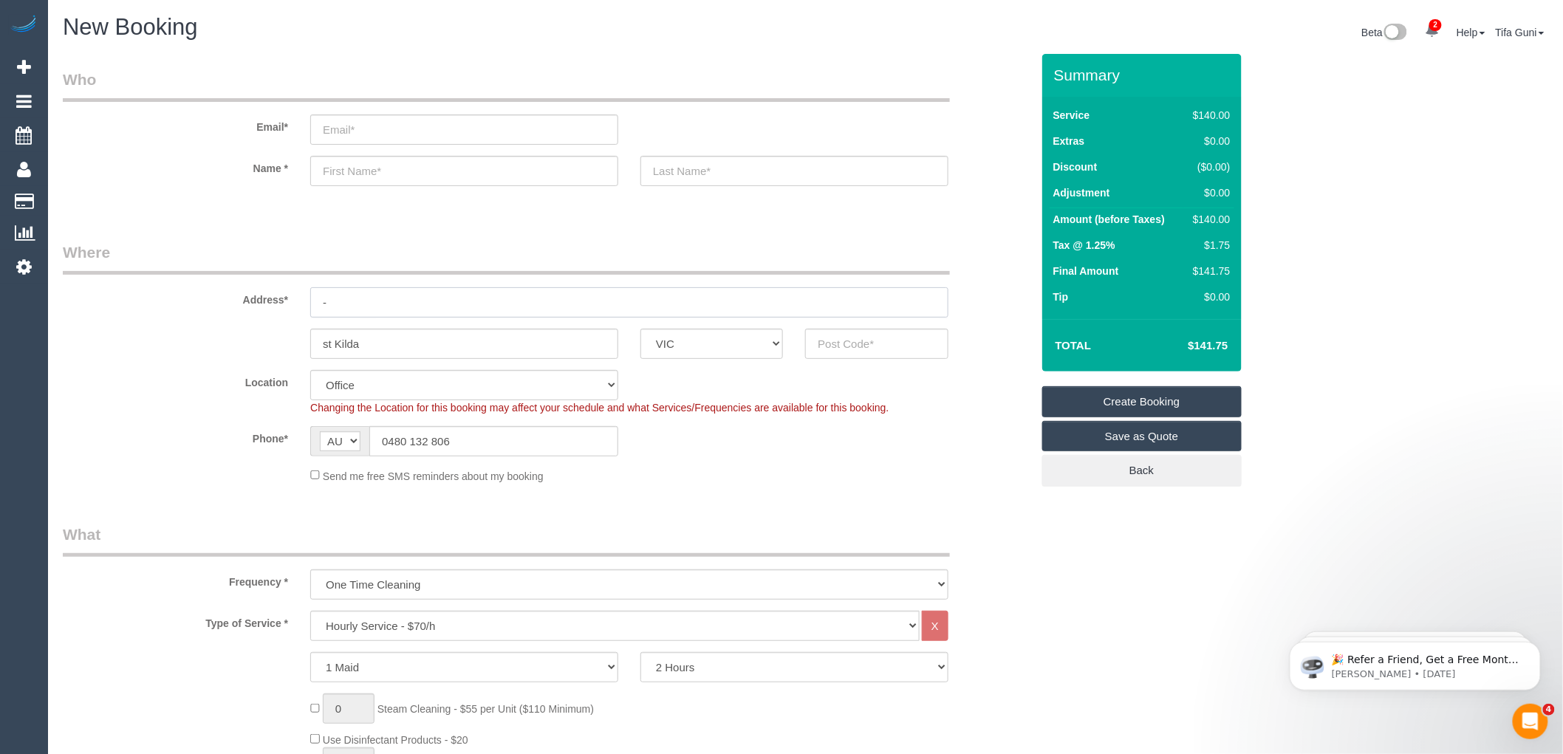
click at [356, 304] on input "-" at bounding box center [629, 302] width 638 height 30
click at [341, 130] on input "email" at bounding box center [464, 129] width 308 height 30
type input "[PERSON_NAME][EMAIL_ADDRESS][DOMAIN_NAME]"
click at [368, 298] on input "-" at bounding box center [629, 302] width 638 height 30
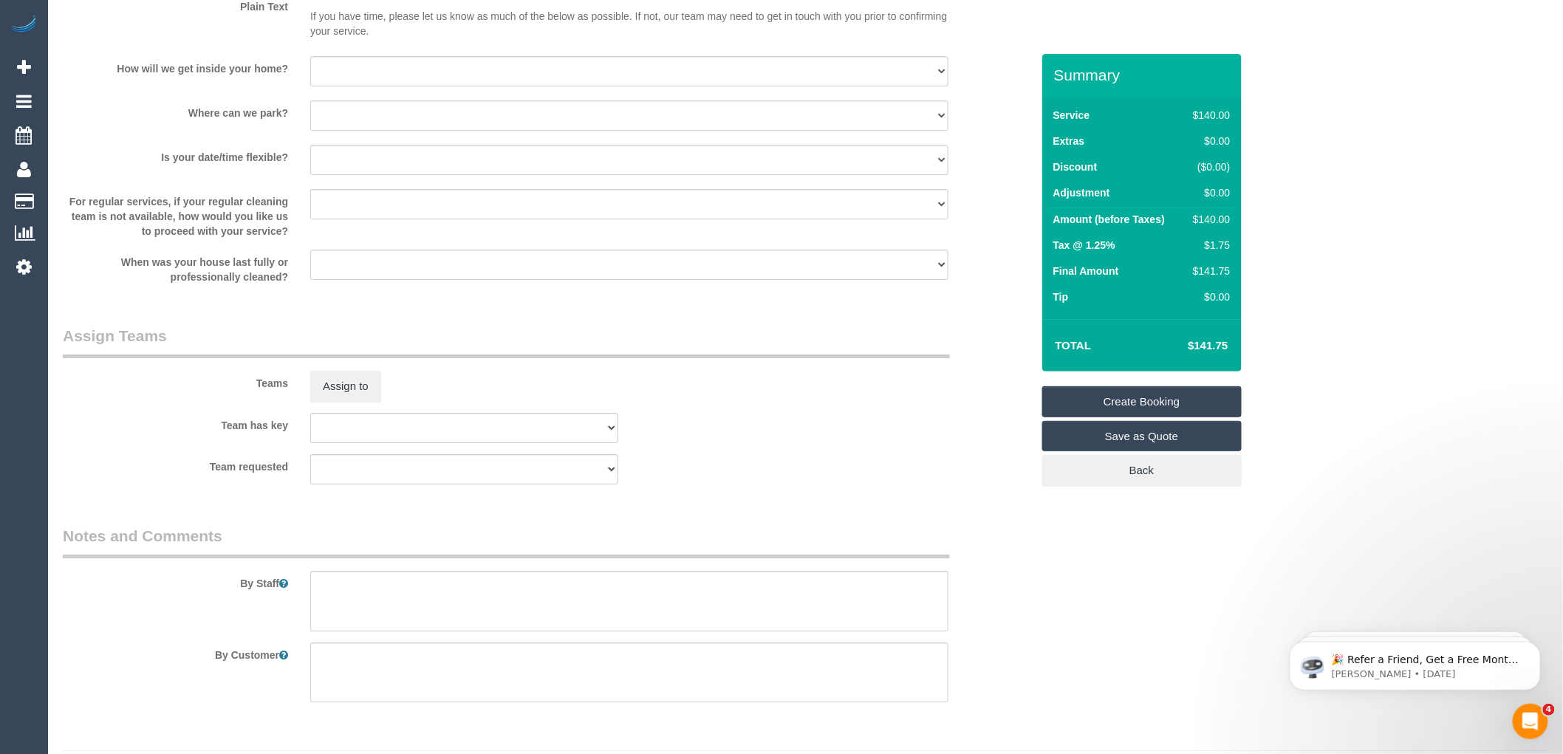
scroll to position [1993, 0]
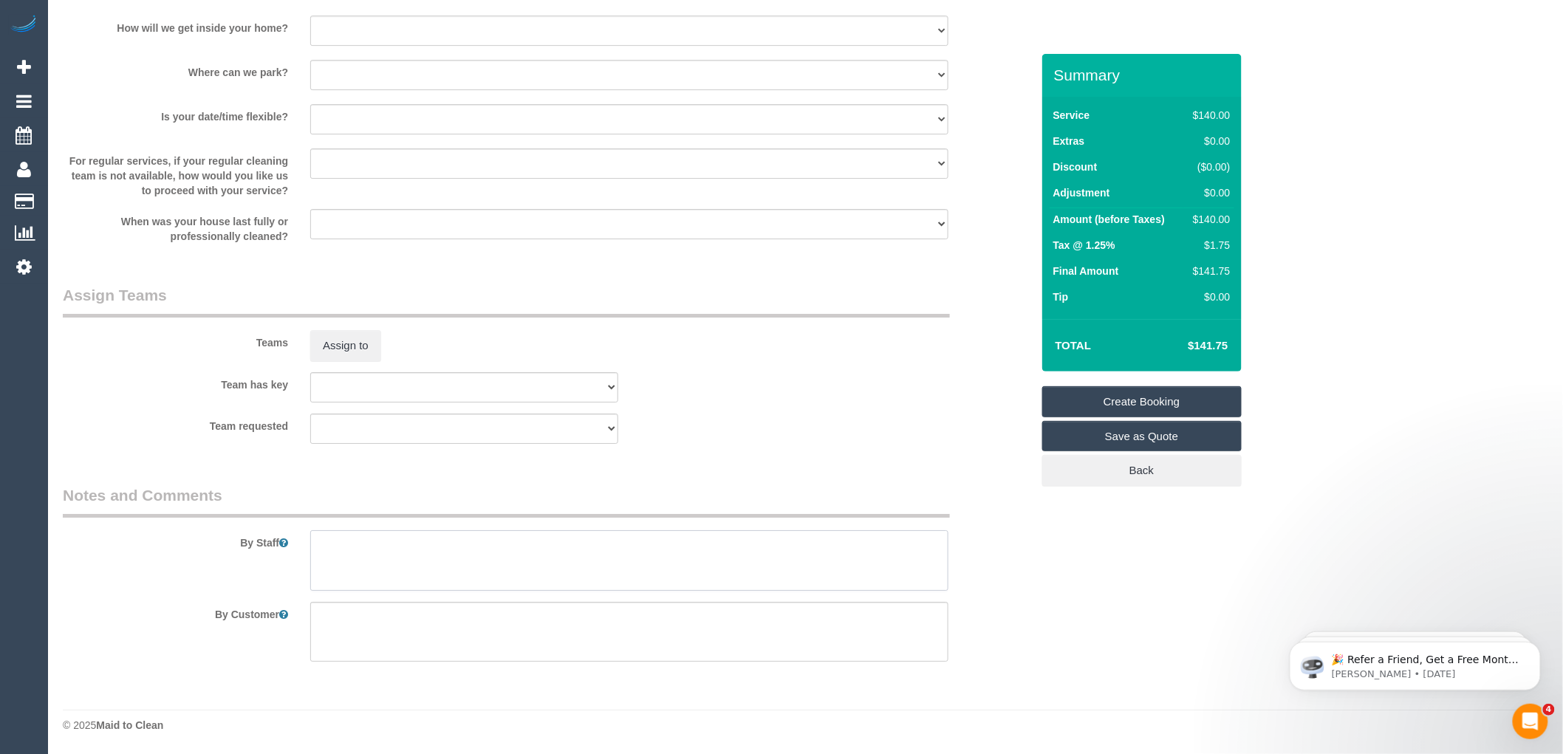
click at [341, 556] on textarea at bounding box center [629, 560] width 638 height 61
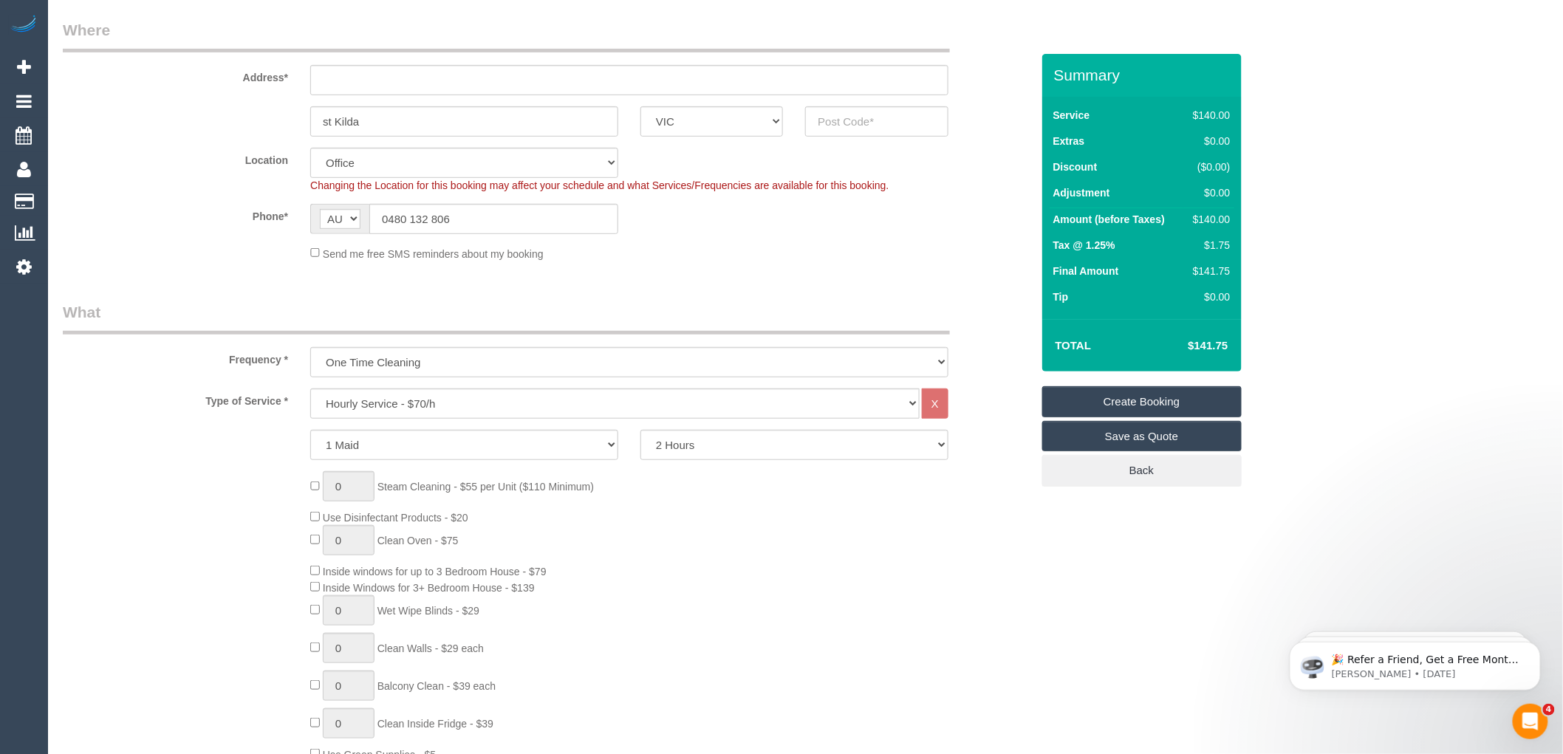
scroll to position [0, 0]
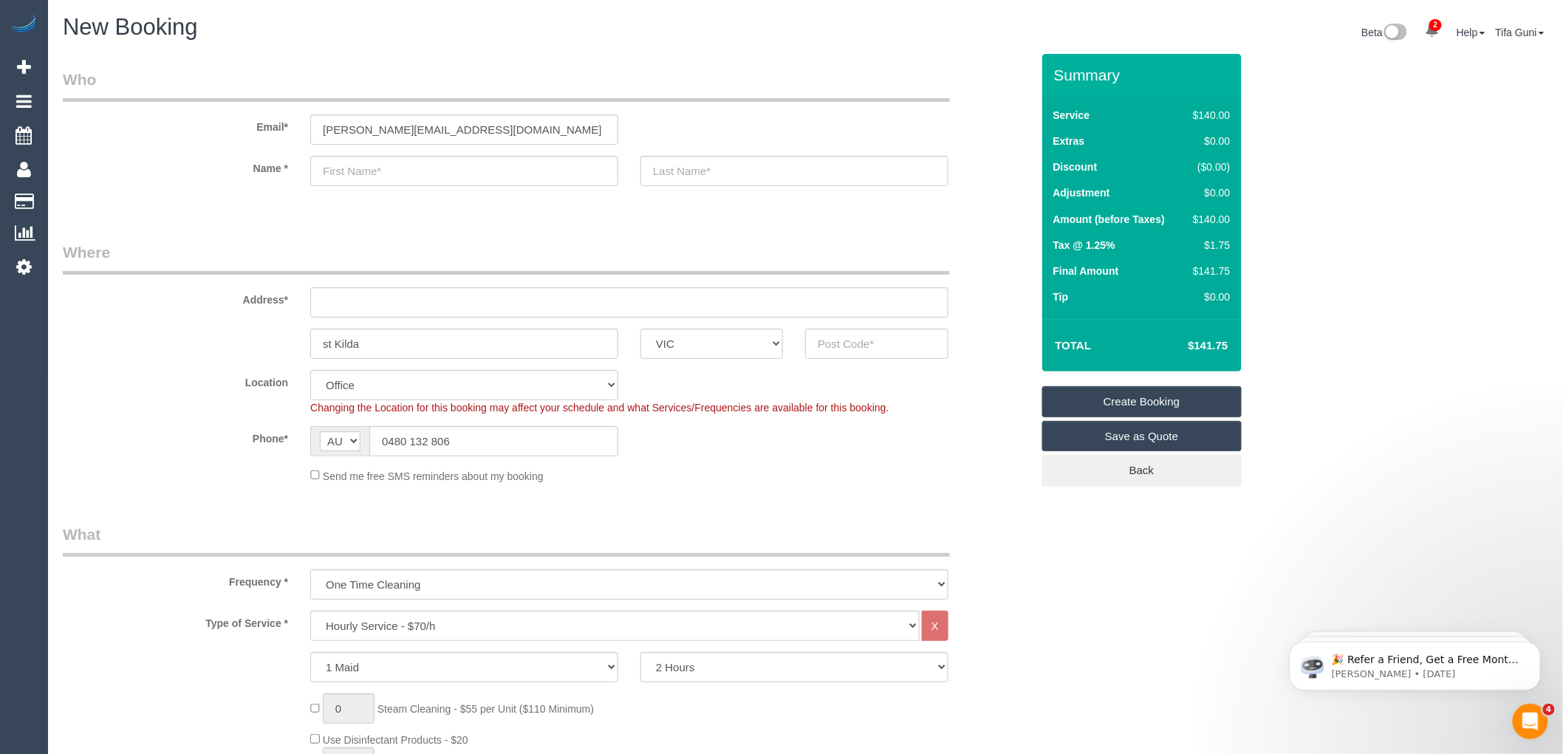
type textarea "Scarf"
click at [362, 304] on input "text" at bounding box center [629, 302] width 638 height 30
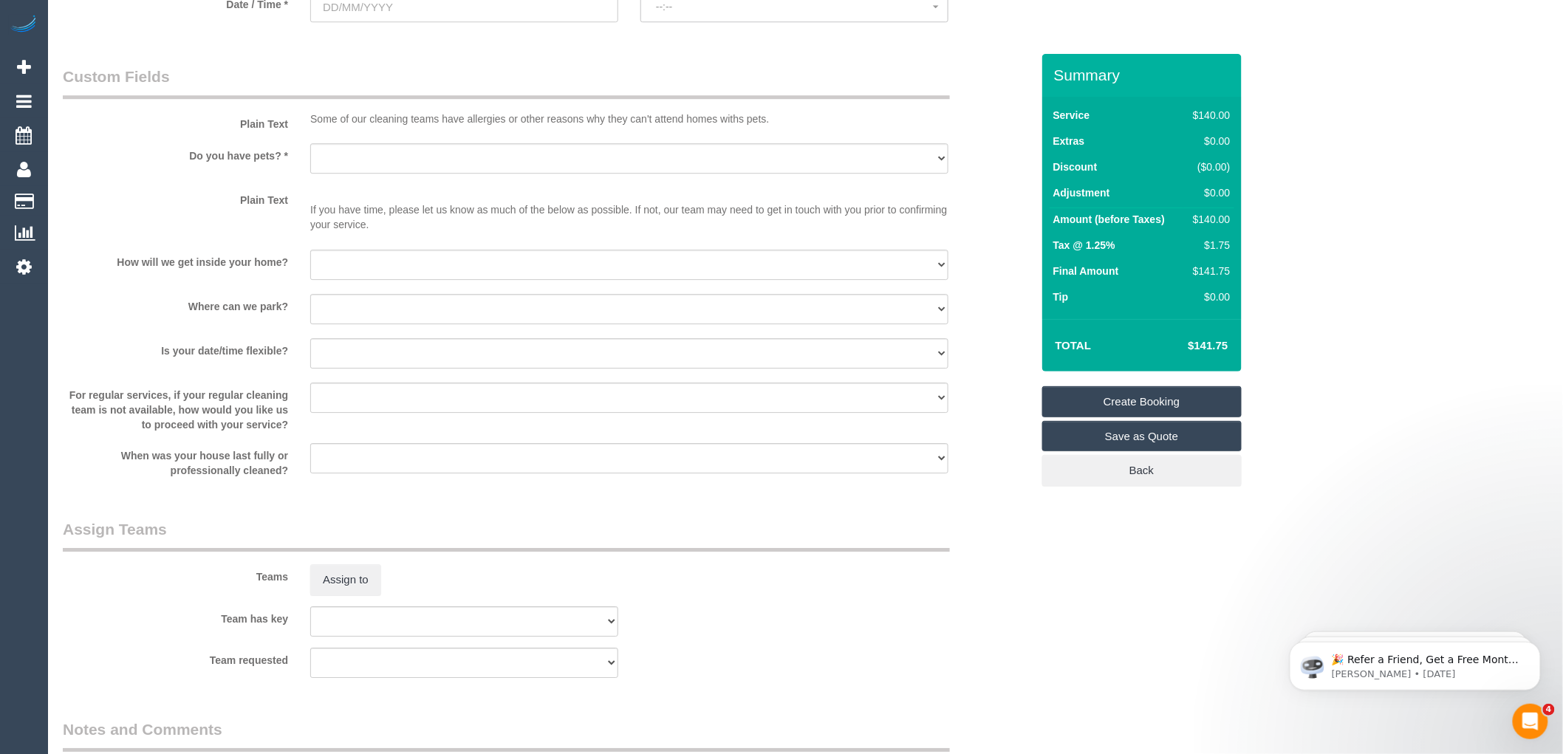
scroll to position [1993, 0]
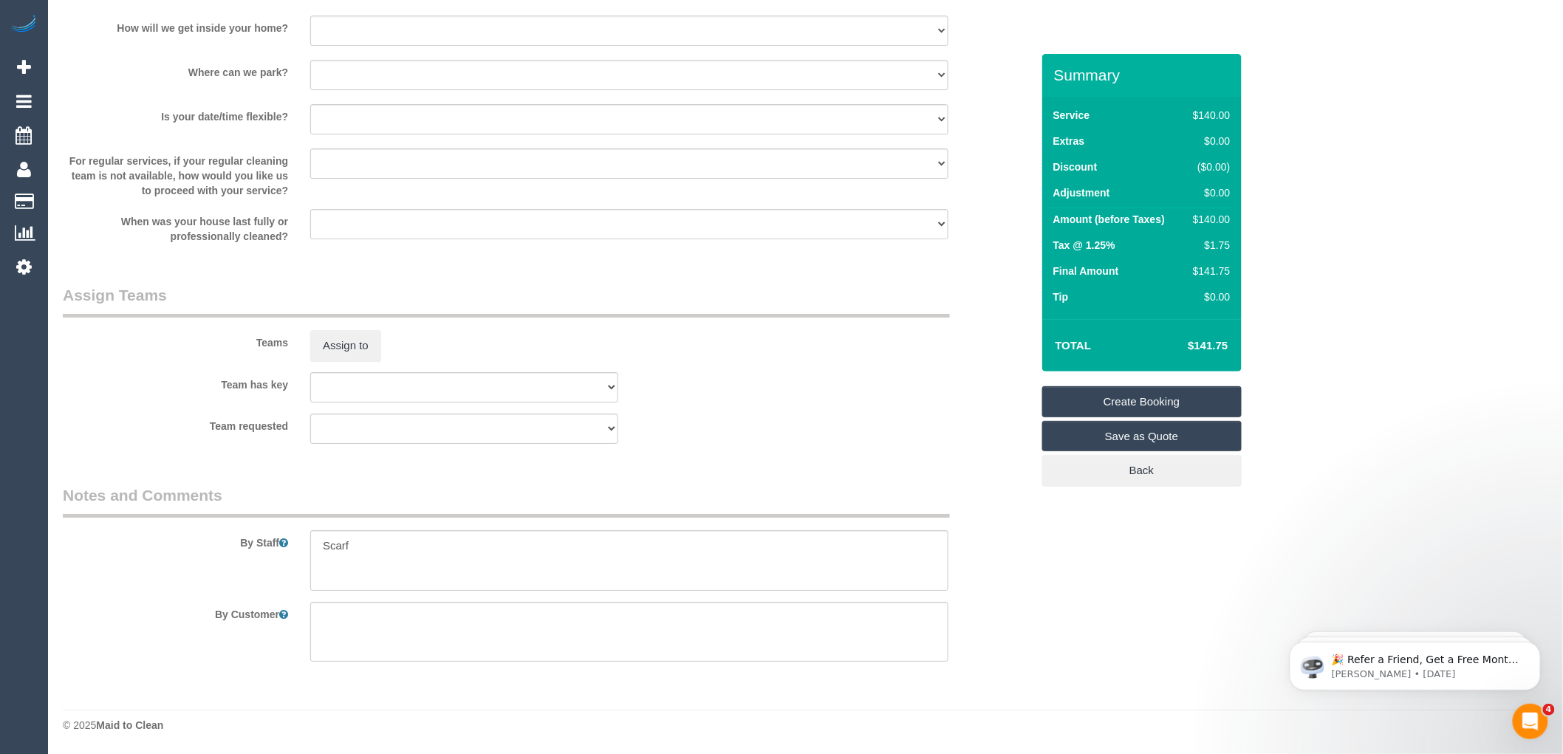
type input "[STREET_ADDRESS]"
click at [403, 542] on textarea at bounding box center [629, 560] width 638 height 61
click at [459, 577] on textarea at bounding box center [629, 560] width 638 height 61
click at [570, 569] on textarea at bounding box center [629, 560] width 638 height 61
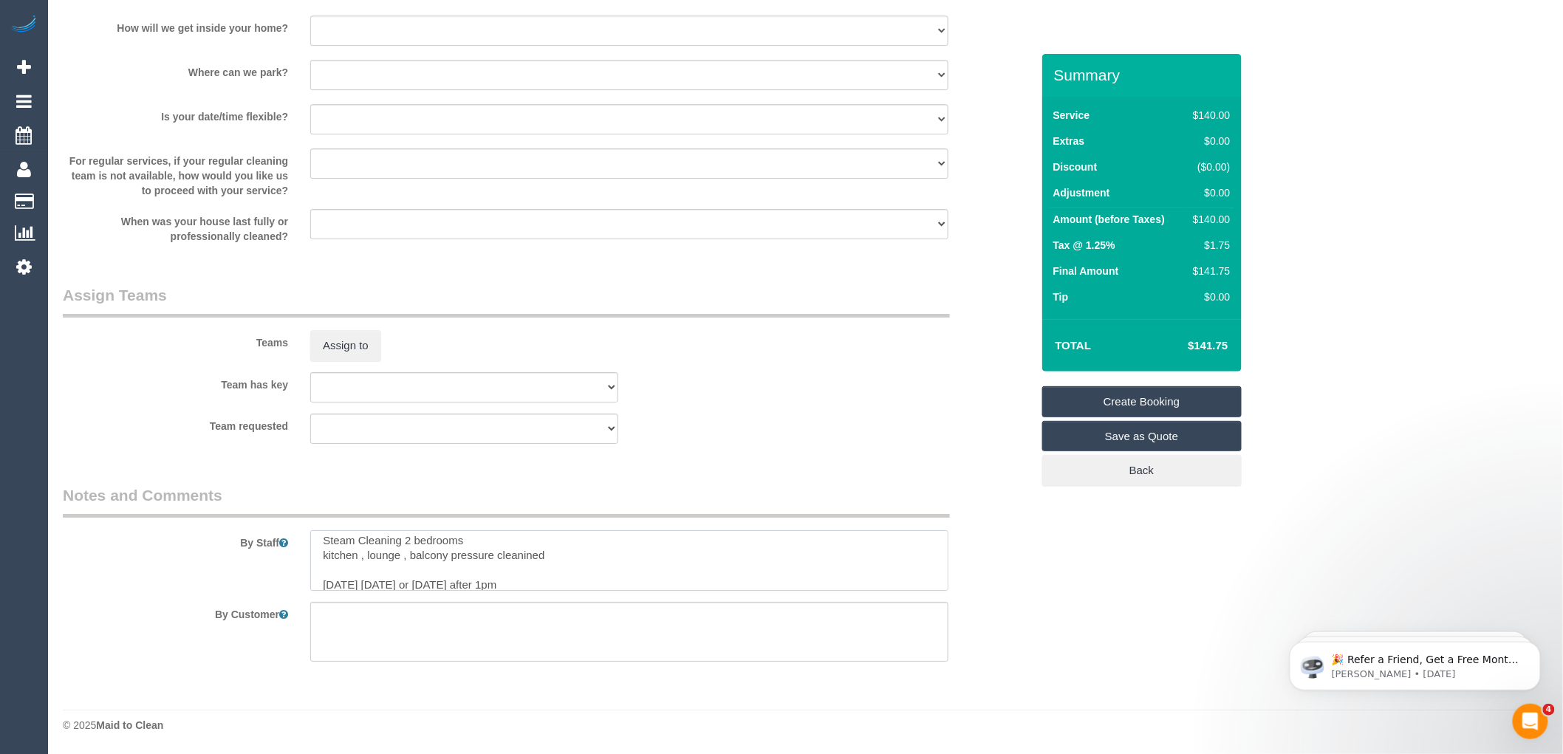
drag, startPoint x: 499, startPoint y: 561, endPoint x: 675, endPoint y: 572, distance: 176.8
click at [675, 572] on textarea at bounding box center [629, 560] width 638 height 61
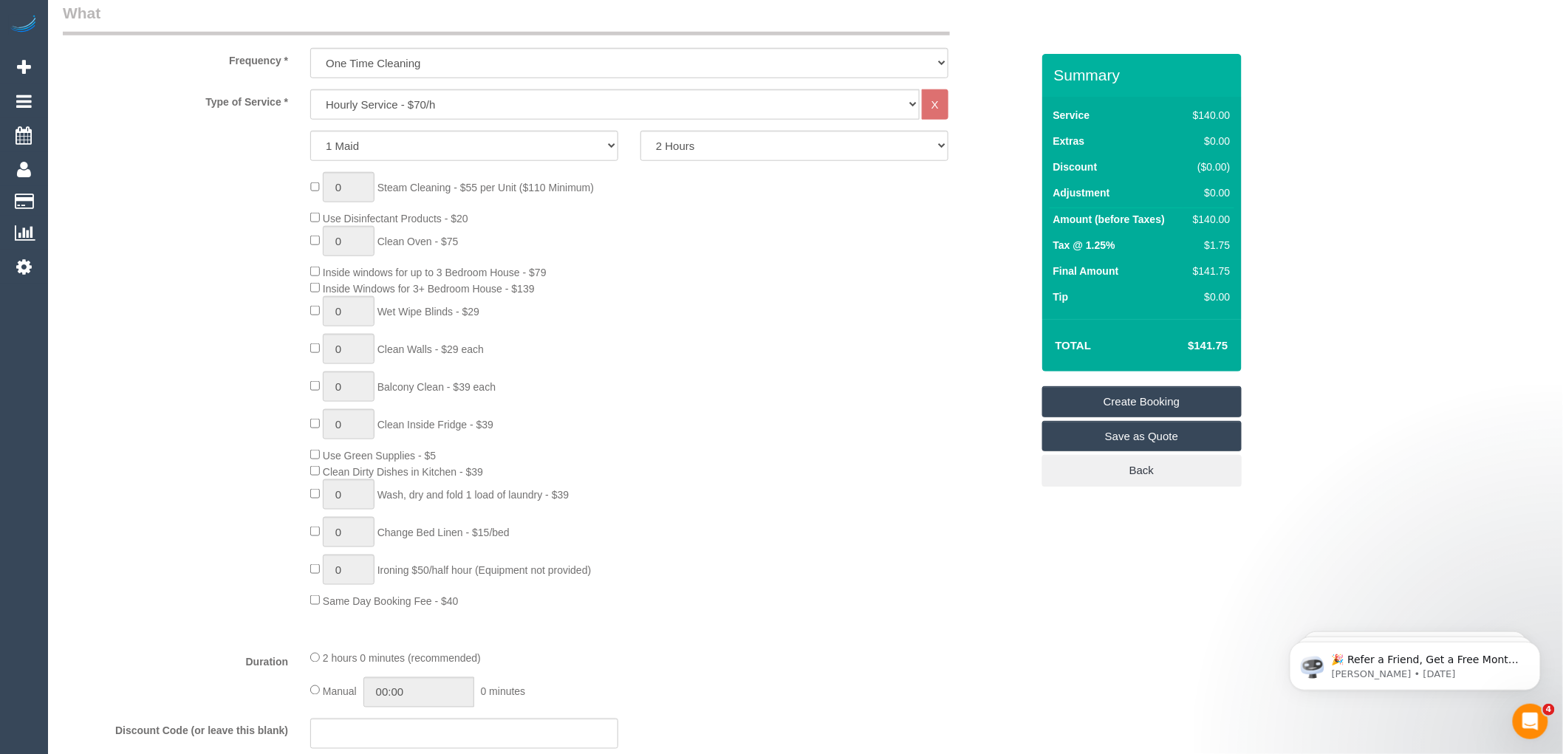
scroll to position [270, 0]
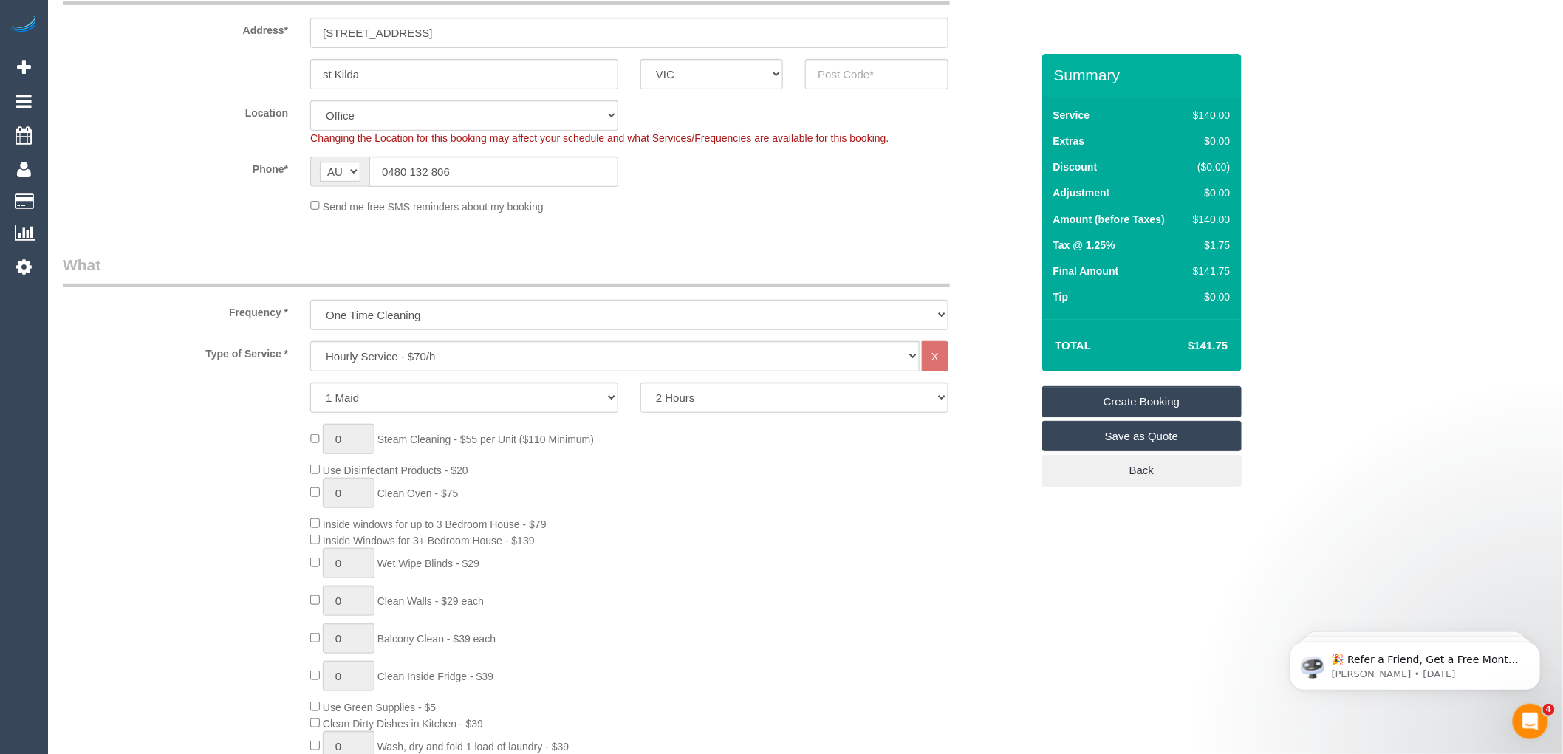
type textarea "Scarf Steam Cleaning 2 bedrooms kitchen , lounge , balcony pressure cleanined […"
click at [713, 397] on select "2 Hours 2.5 Hours 3 Hours 3.5 Hours 4 Hours 4.5 Hours 5 Hours 5.5 Hours 6 Hours…" at bounding box center [794, 398] width 308 height 30
select select "180"
click at [640, 383] on select "2 Hours 2.5 Hours 3 Hours 3.5 Hours 4 Hours 4.5 Hours 5 Hours 5.5 Hours 6 Hours…" at bounding box center [794, 398] width 308 height 30
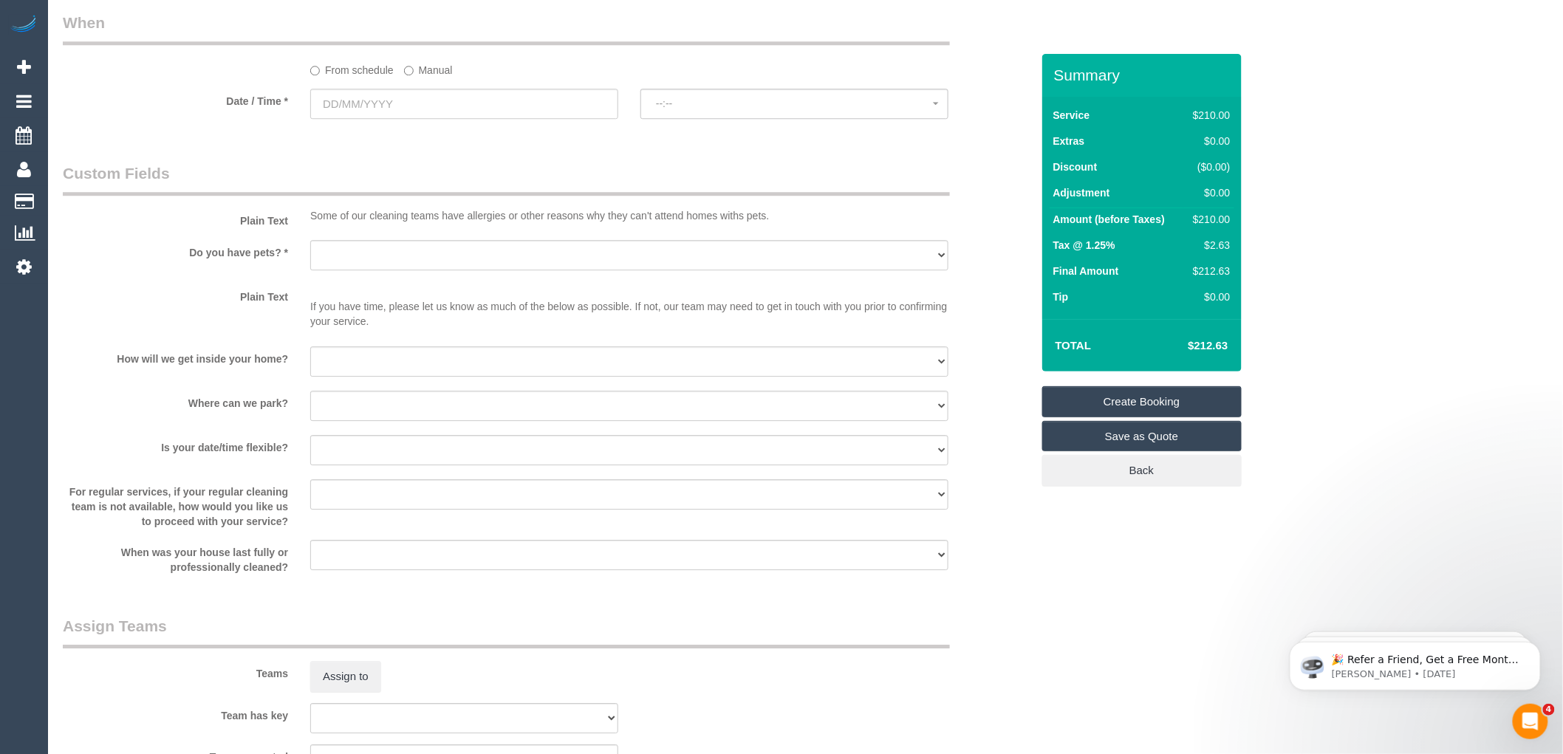
scroll to position [1805, 0]
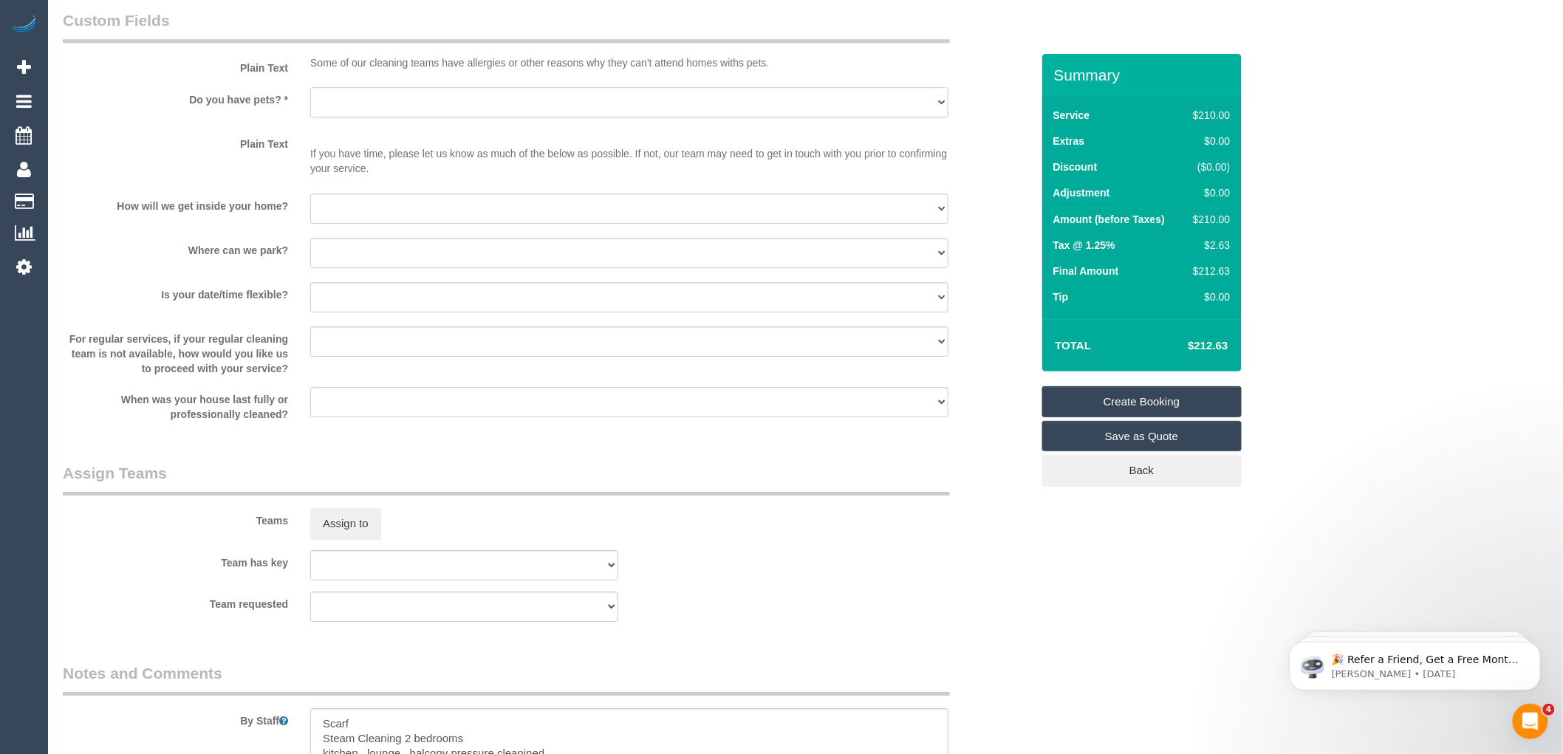
click at [400, 114] on select "Yes - Cats Yes - Dogs No pets Yes - Dogs and Cats Yes - Other" at bounding box center [629, 102] width 638 height 30
select select "number:28"
click at [310, 97] on select "Yes - Cats Yes - Dogs No pets Yes - Dogs and Cats Yes - Other" at bounding box center [629, 102] width 638 height 30
click at [396, 214] on select "I will be home Key will be left (please provide details below) Lock box/Access …" at bounding box center [629, 208] width 638 height 30
select select "number:14"
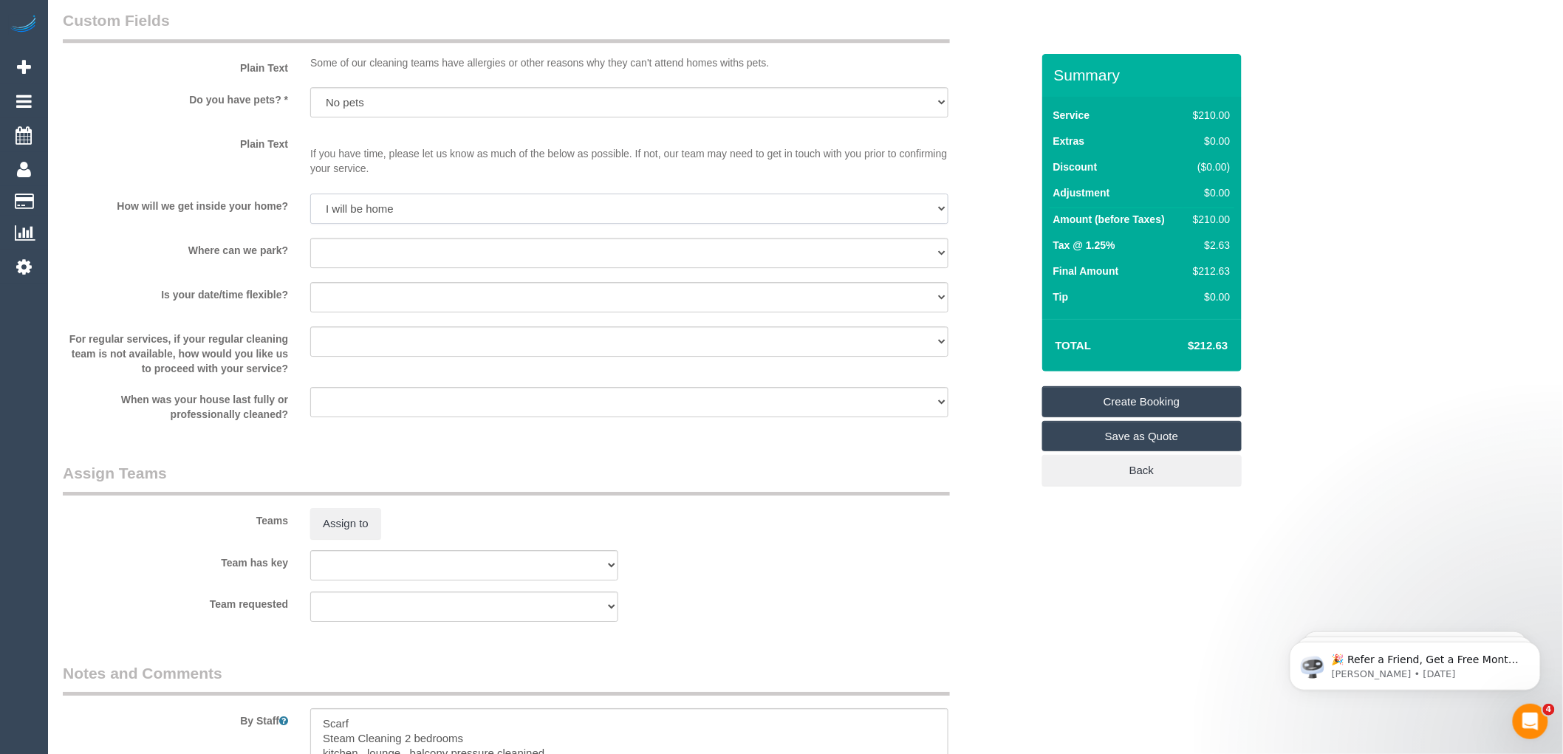
click at [310, 204] on select "I will be home Key will be left (please provide details below) Lock box/Access …" at bounding box center [629, 208] width 638 height 30
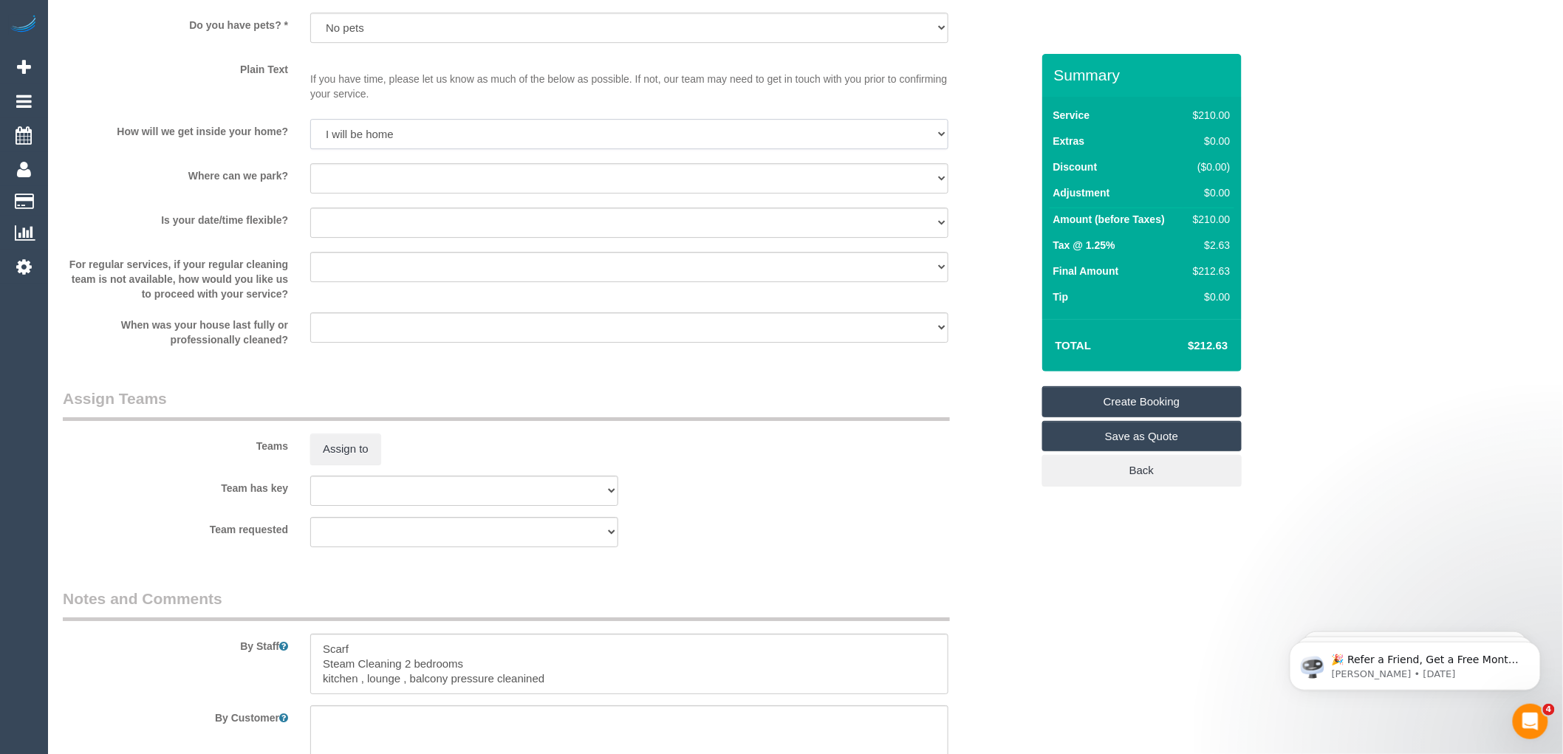
scroll to position [1993, 0]
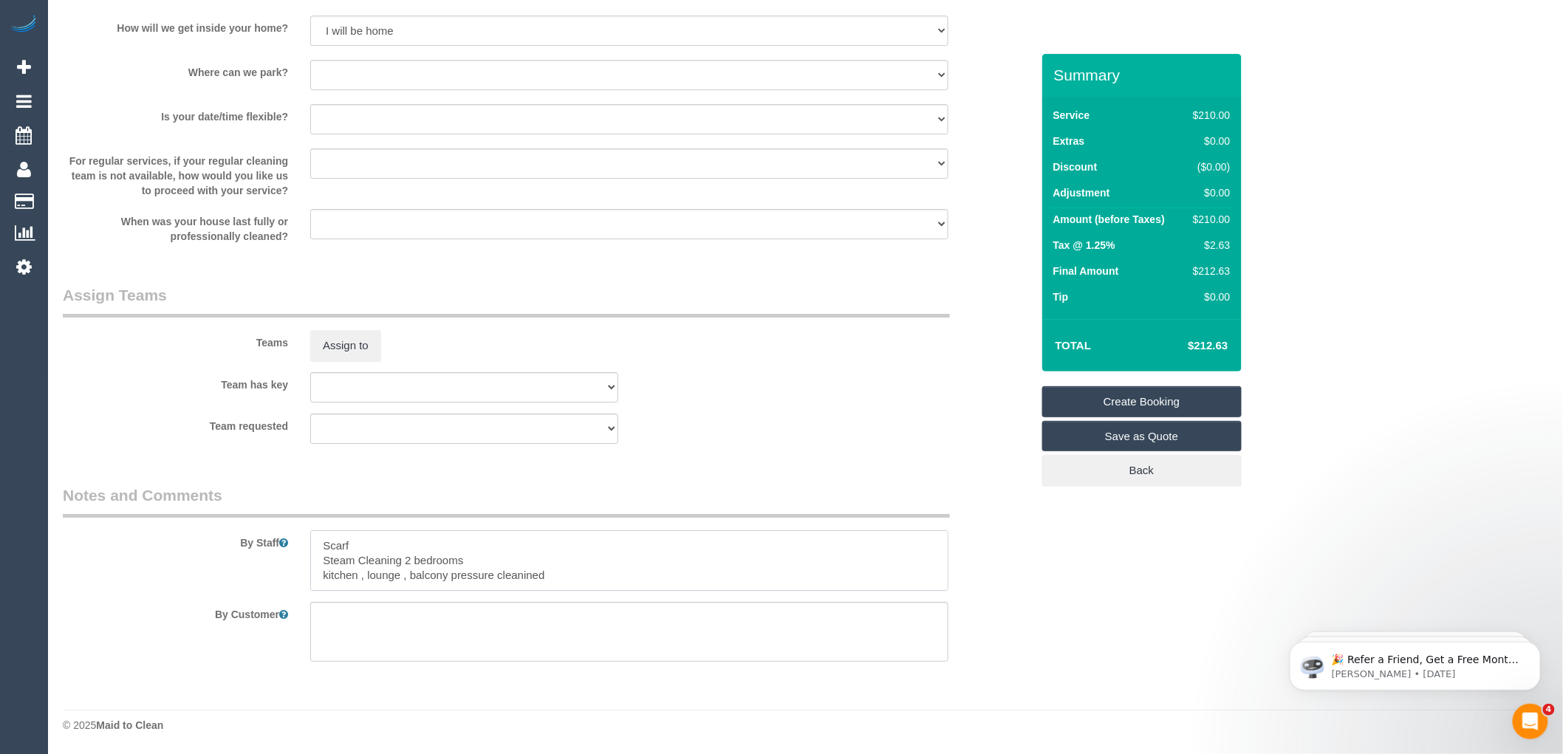
click at [562, 572] on textarea at bounding box center [629, 560] width 638 height 61
click at [469, 579] on textarea at bounding box center [629, 560] width 638 height 61
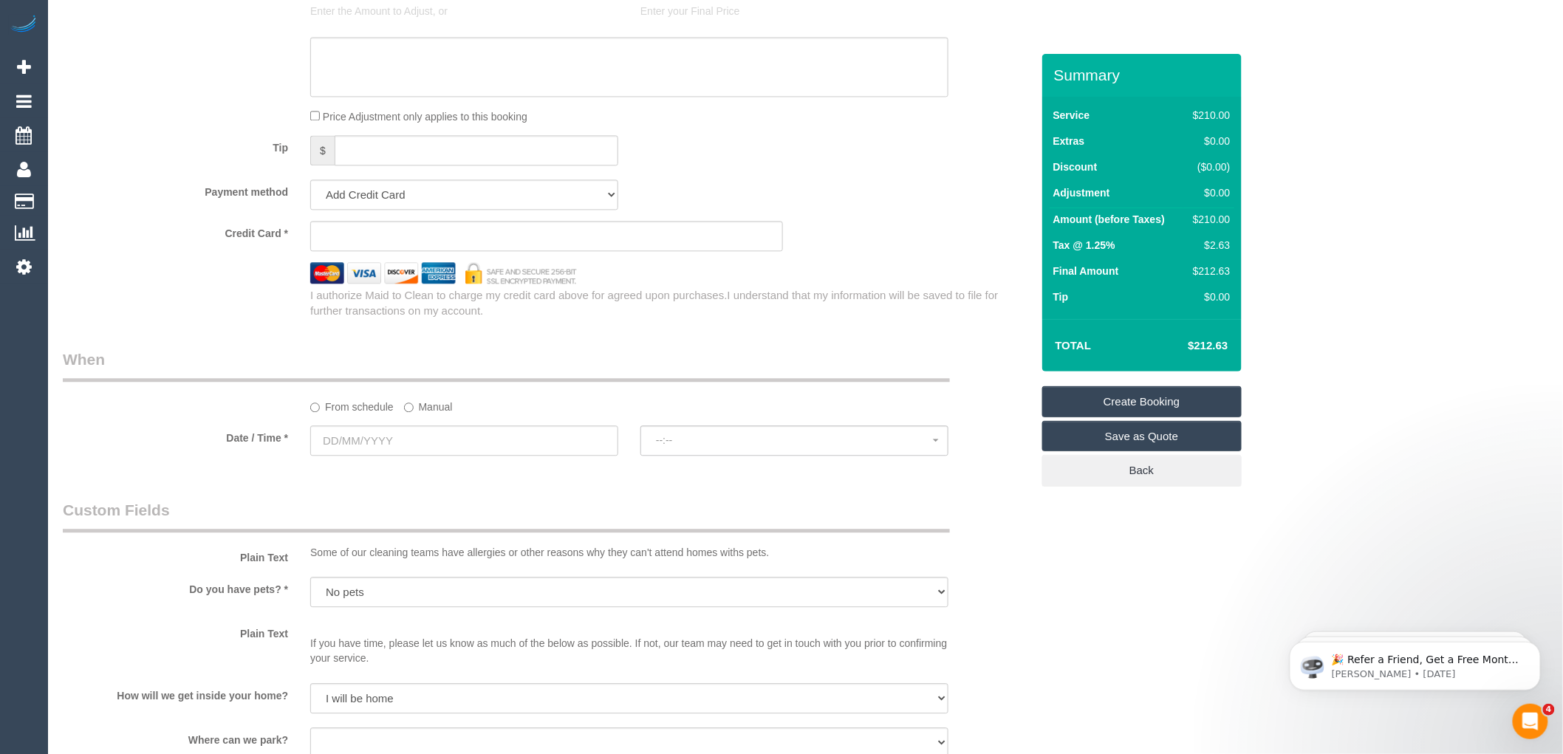
scroll to position [1337, 0]
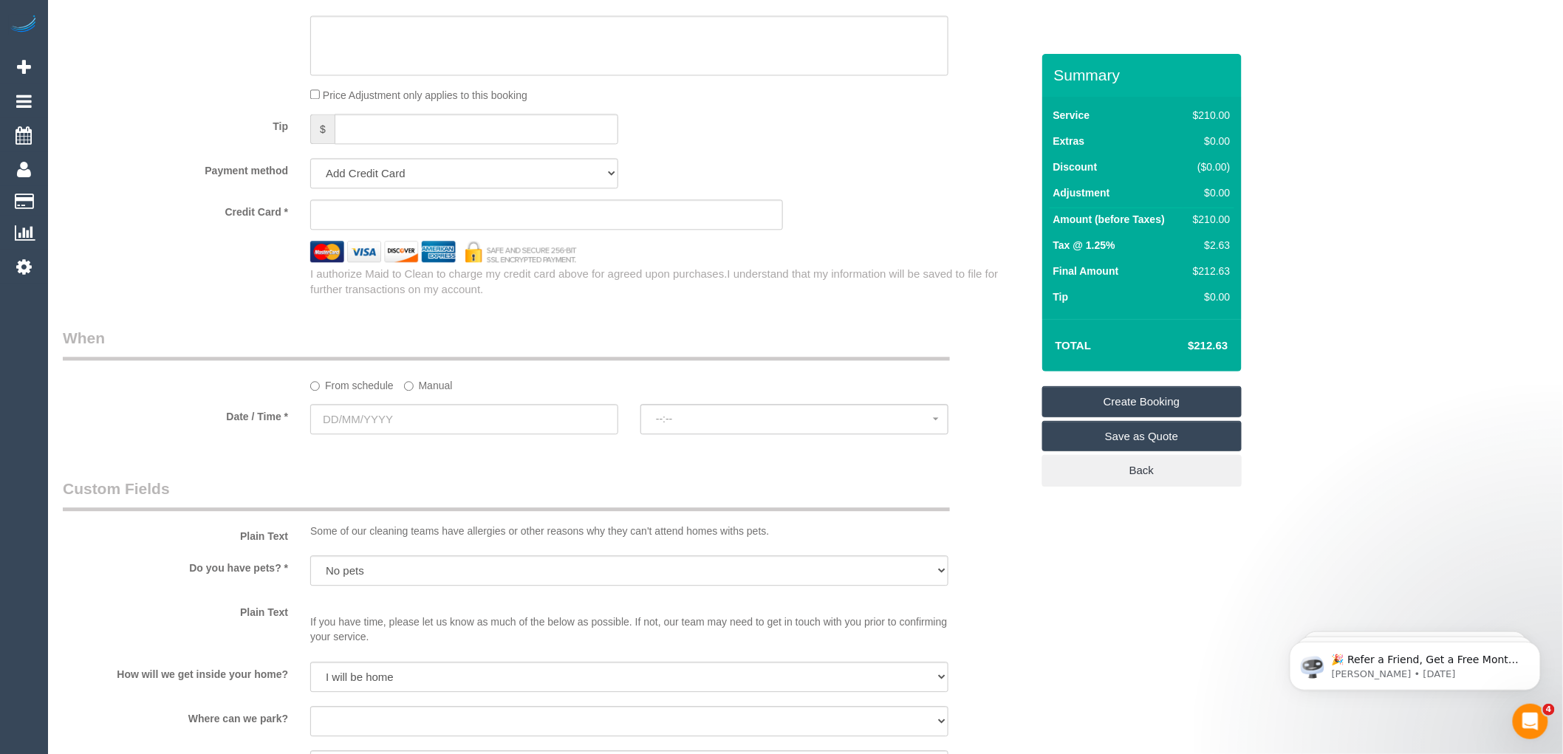
type textarea "Scarf Steam Cleaning 2 bedrooms kitchen , lounge , balcony pressure cleaned Pus…"
click at [410, 431] on input "text" at bounding box center [464, 419] width 308 height 30
click at [816, 133] on div "Tip $" at bounding box center [547, 130] width 990 height 33
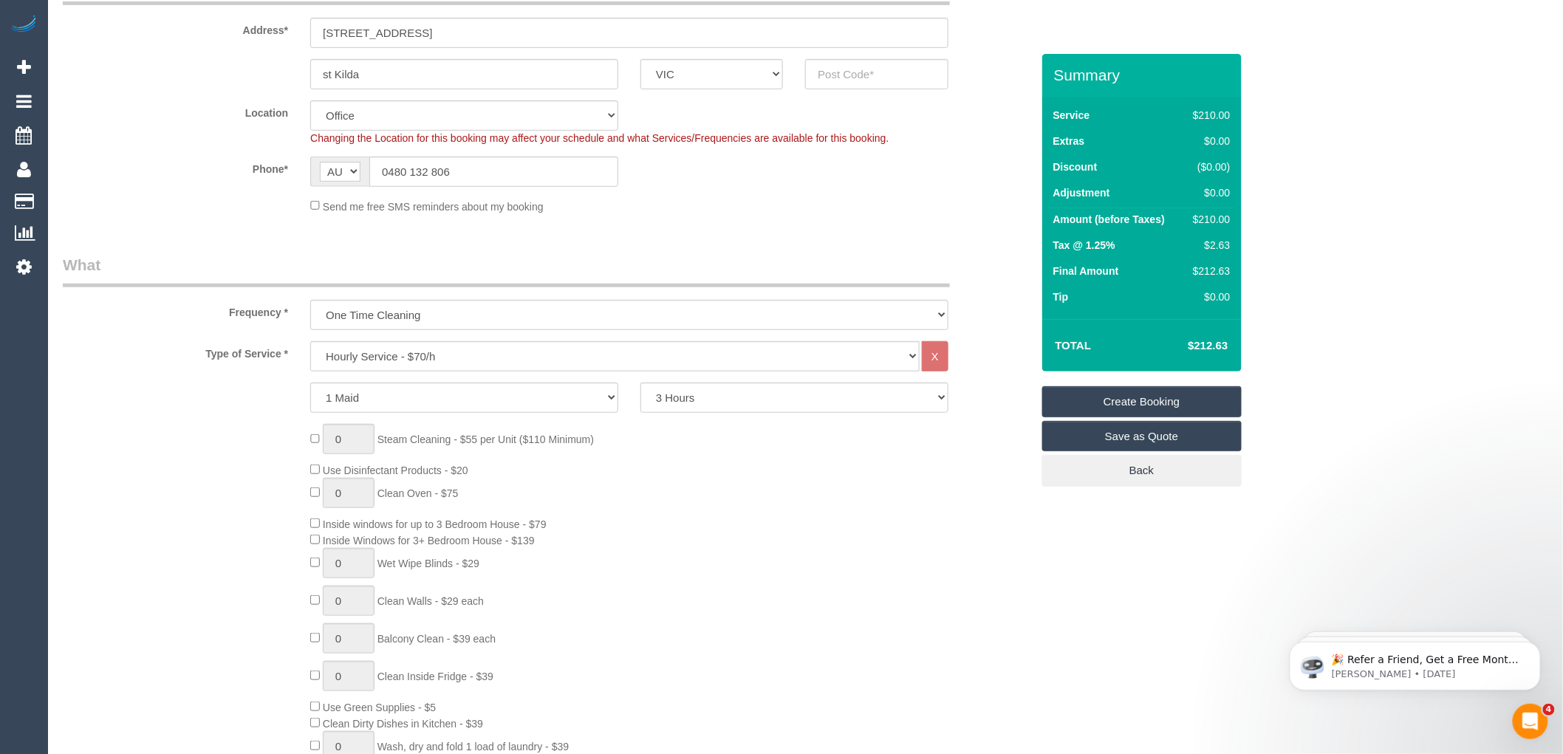
scroll to position [0, 0]
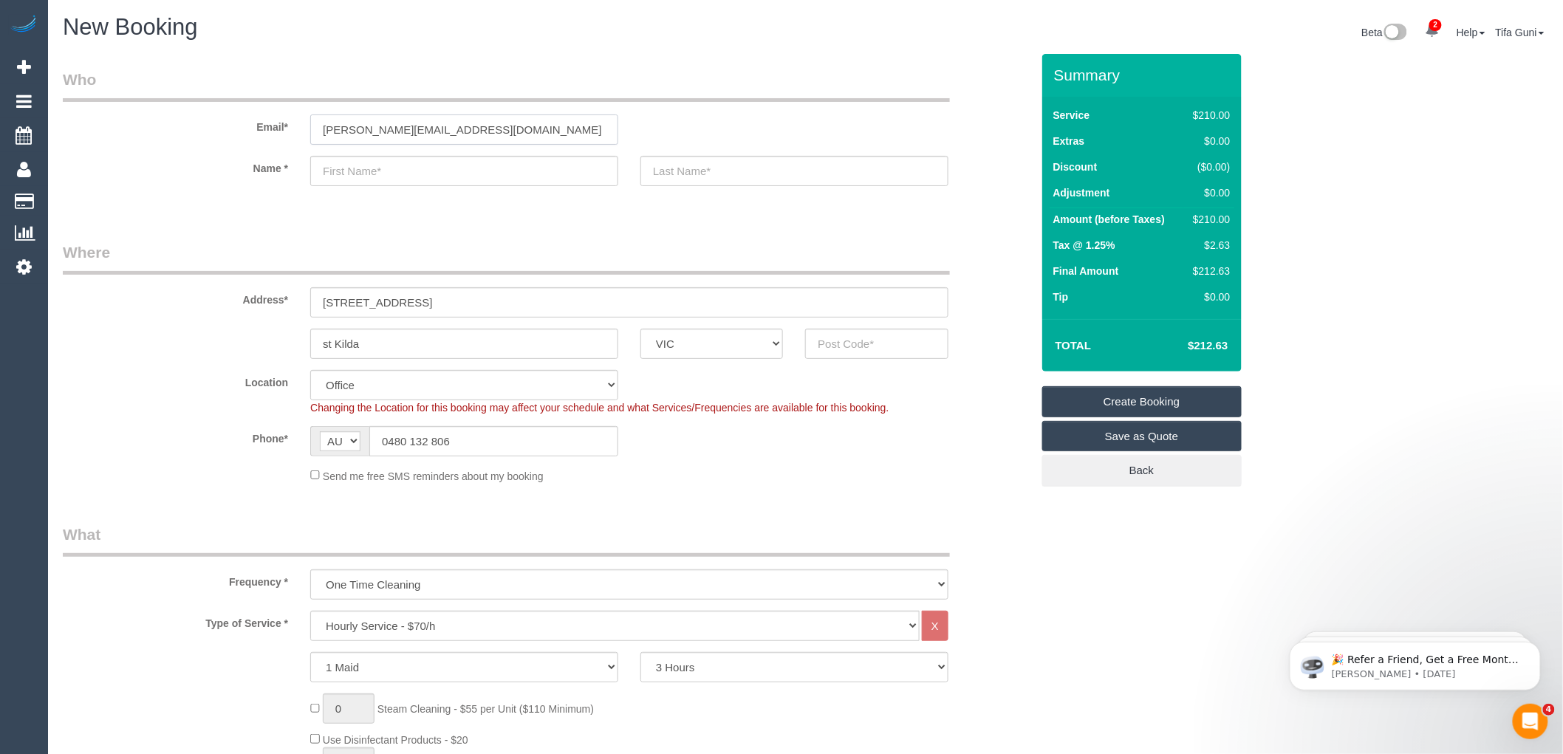
click at [491, 129] on input "michael@verboranding.com.au" at bounding box center [464, 129] width 308 height 30
click at [408, 129] on input "michael@verboranding.com.au" at bounding box center [464, 129] width 308 height 30
click at [414, 127] on input "michael@verbonding.com.au" at bounding box center [464, 129] width 308 height 30
type input "michael@verbondong.com.au"
click at [490, 208] on fieldset "Who Email* michael@verbondong.com.au Name *" at bounding box center [547, 140] width 968 height 143
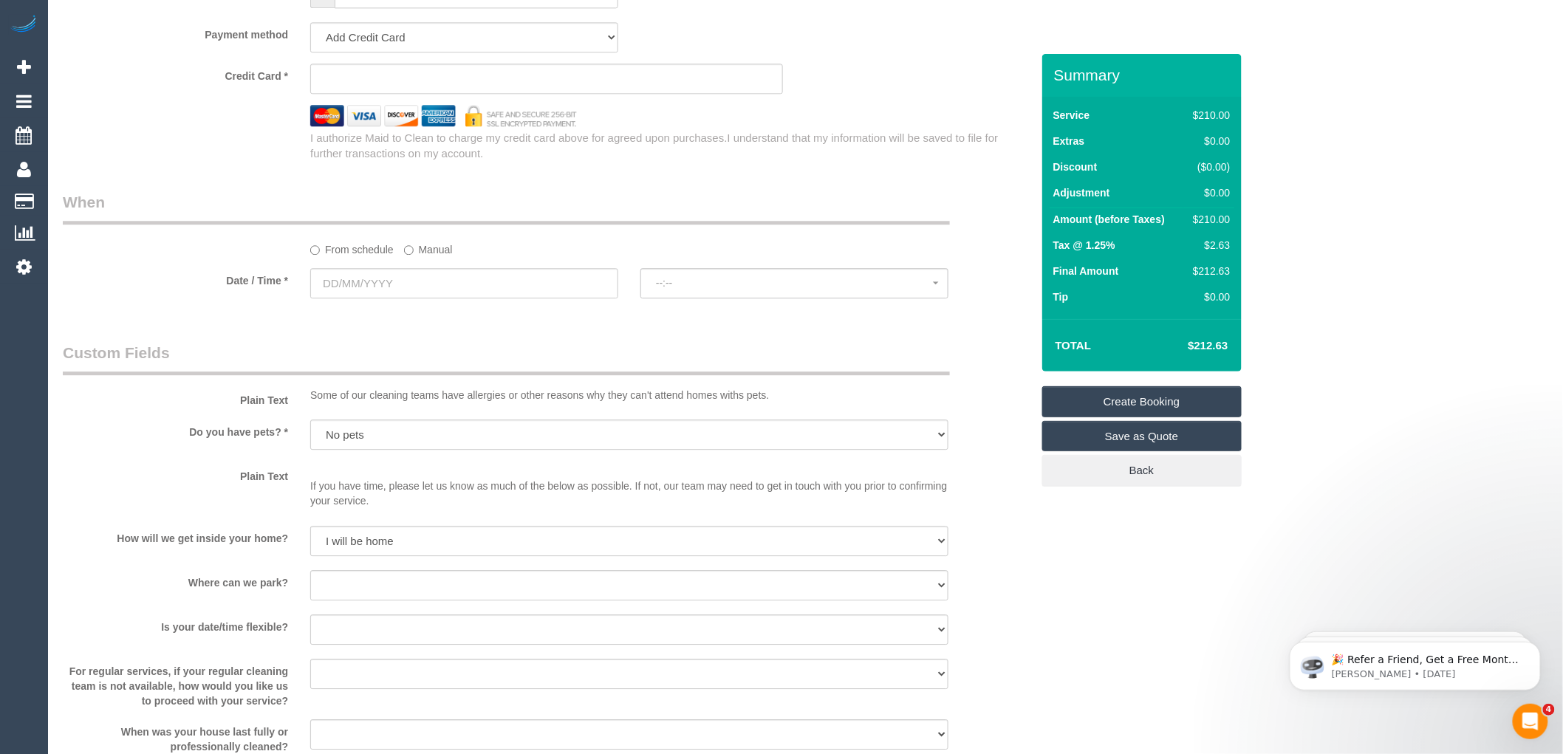
scroll to position [1477, 0]
click at [431, 294] on input "text" at bounding box center [464, 279] width 308 height 30
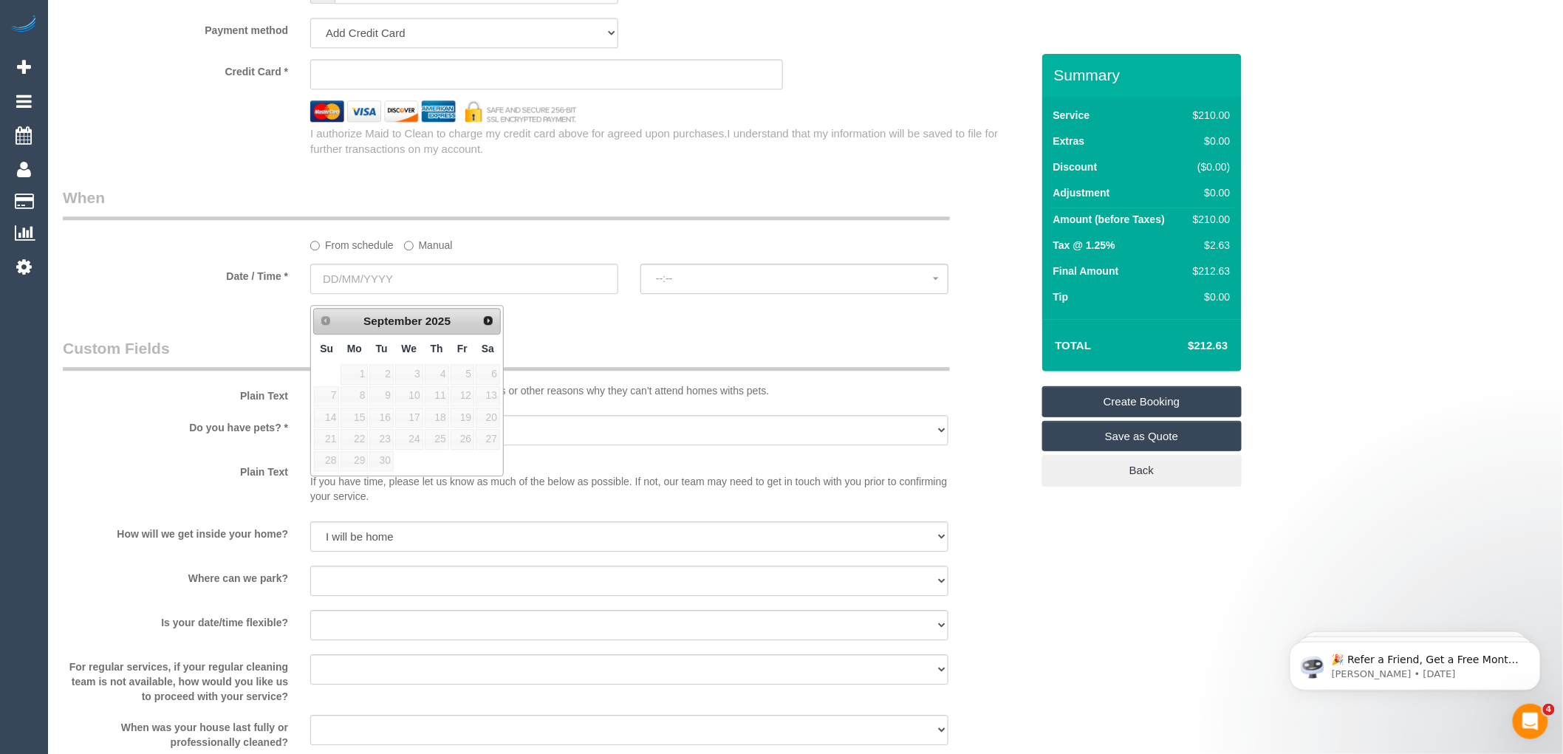
click at [674, 357] on legend "Custom Fields" at bounding box center [506, 354] width 887 height 33
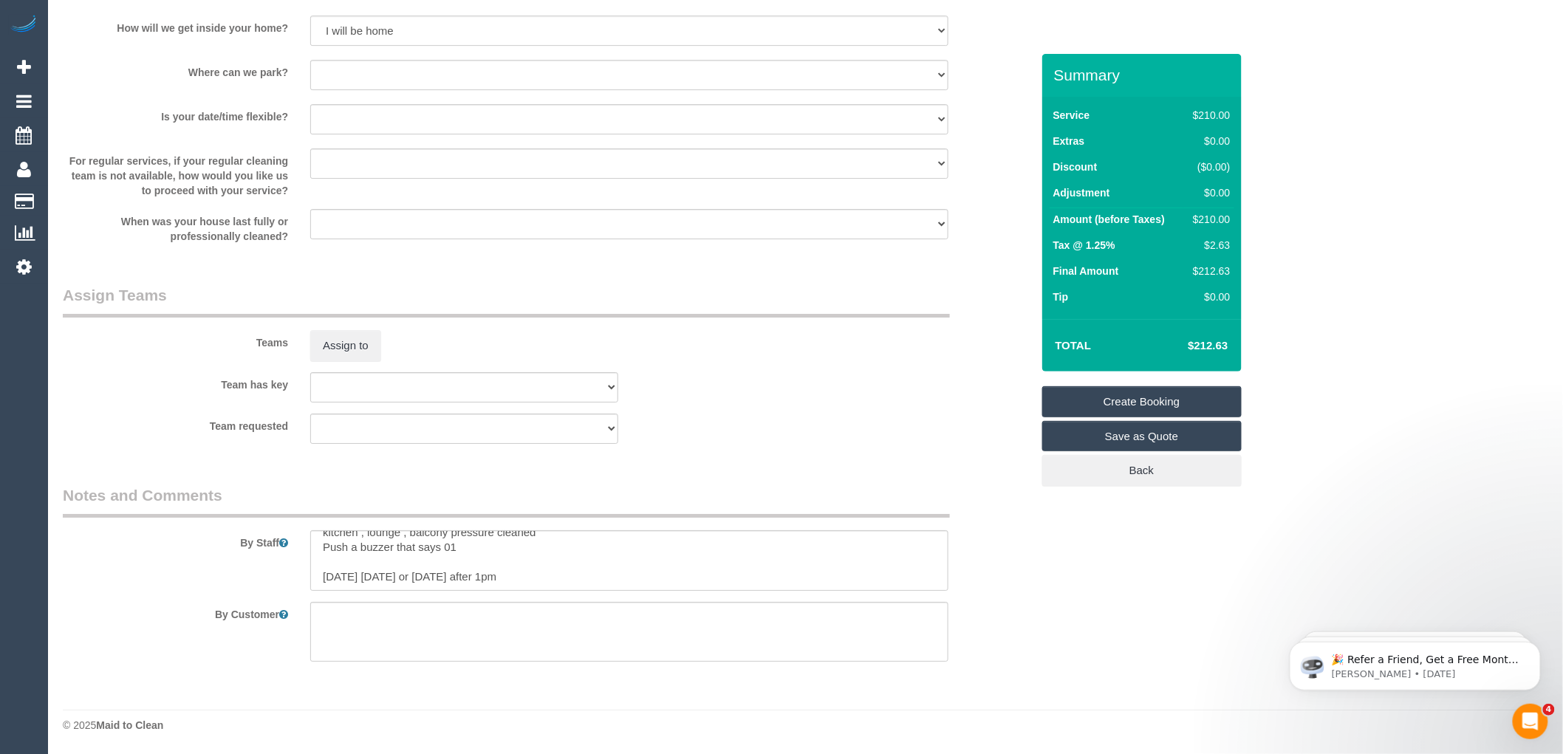
scroll to position [1993, 0]
click at [461, 547] on textarea at bounding box center [629, 560] width 638 height 61
click at [550, 577] on textarea at bounding box center [629, 560] width 638 height 61
click at [321, 577] on textarea at bounding box center [629, 560] width 638 height 61
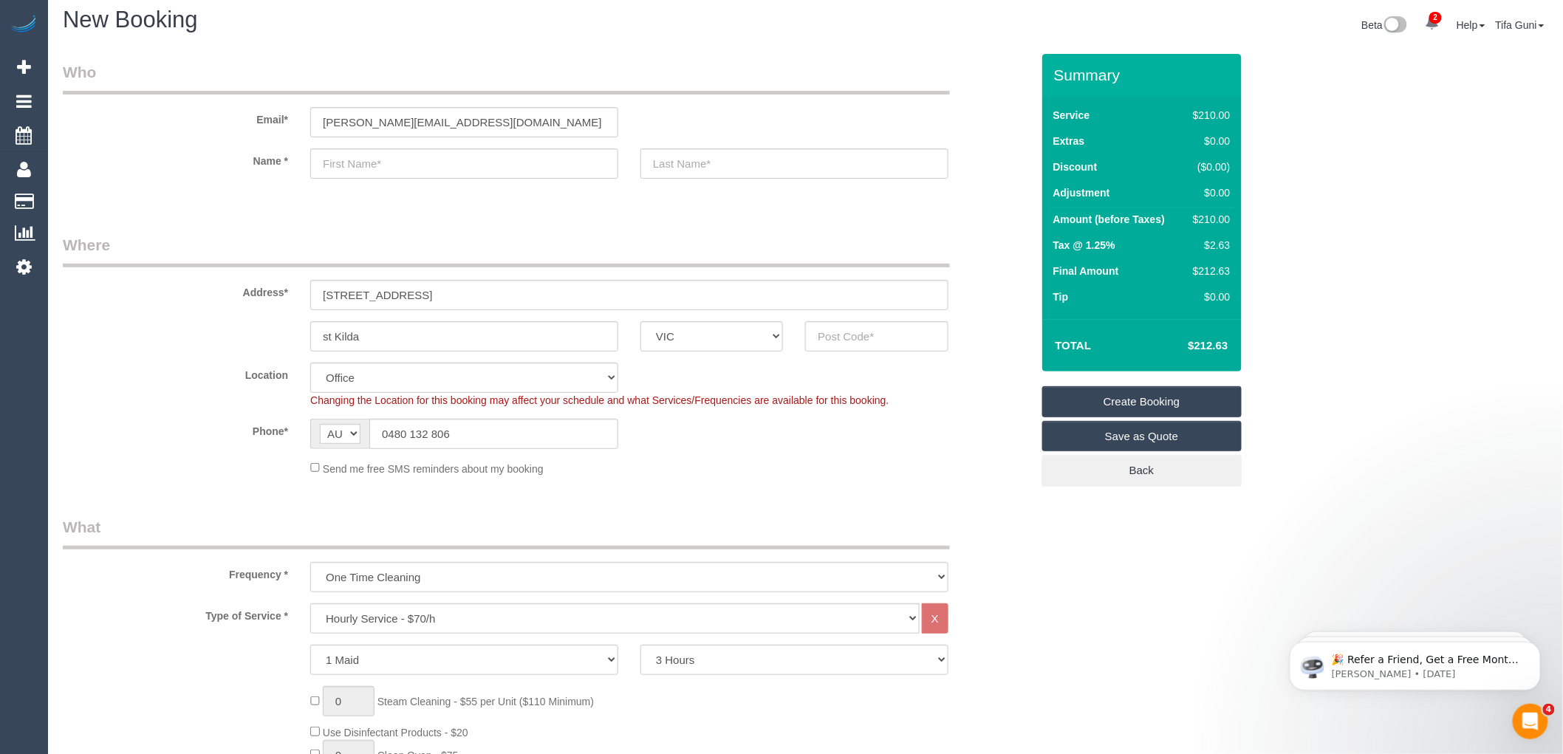
scroll to position [0, 0]
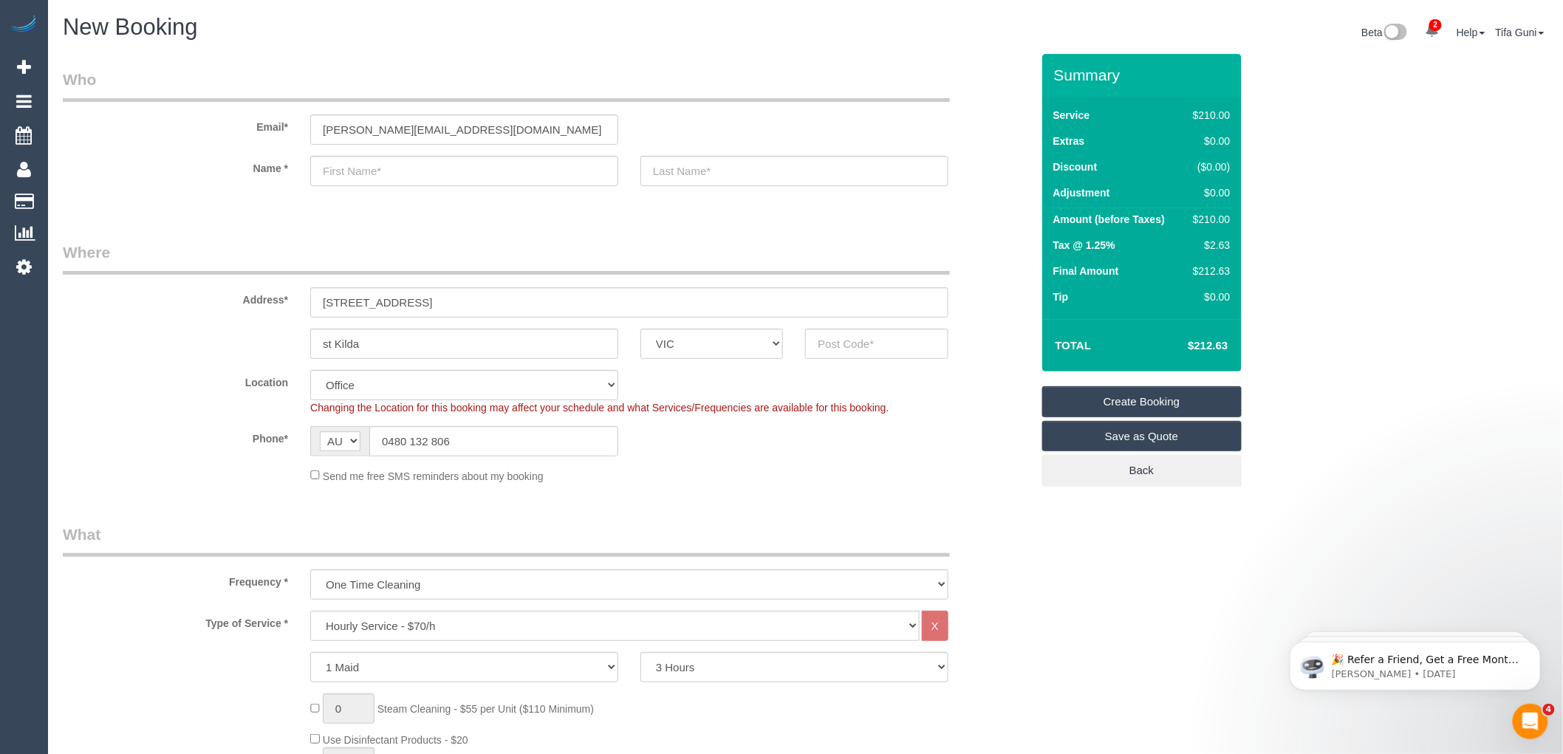
type textarea "Scarf Steam Cleaning 2 bedrooms kitchen , lounge , balcony pressure cleaned Pus…"
drag, startPoint x: 429, startPoint y: 126, endPoint x: 374, endPoint y: 122, distance: 54.8
click at [374, 122] on input "michael@verbondong.com.au" at bounding box center [464, 129] width 308 height 30
paste input "e r b I n d I n"
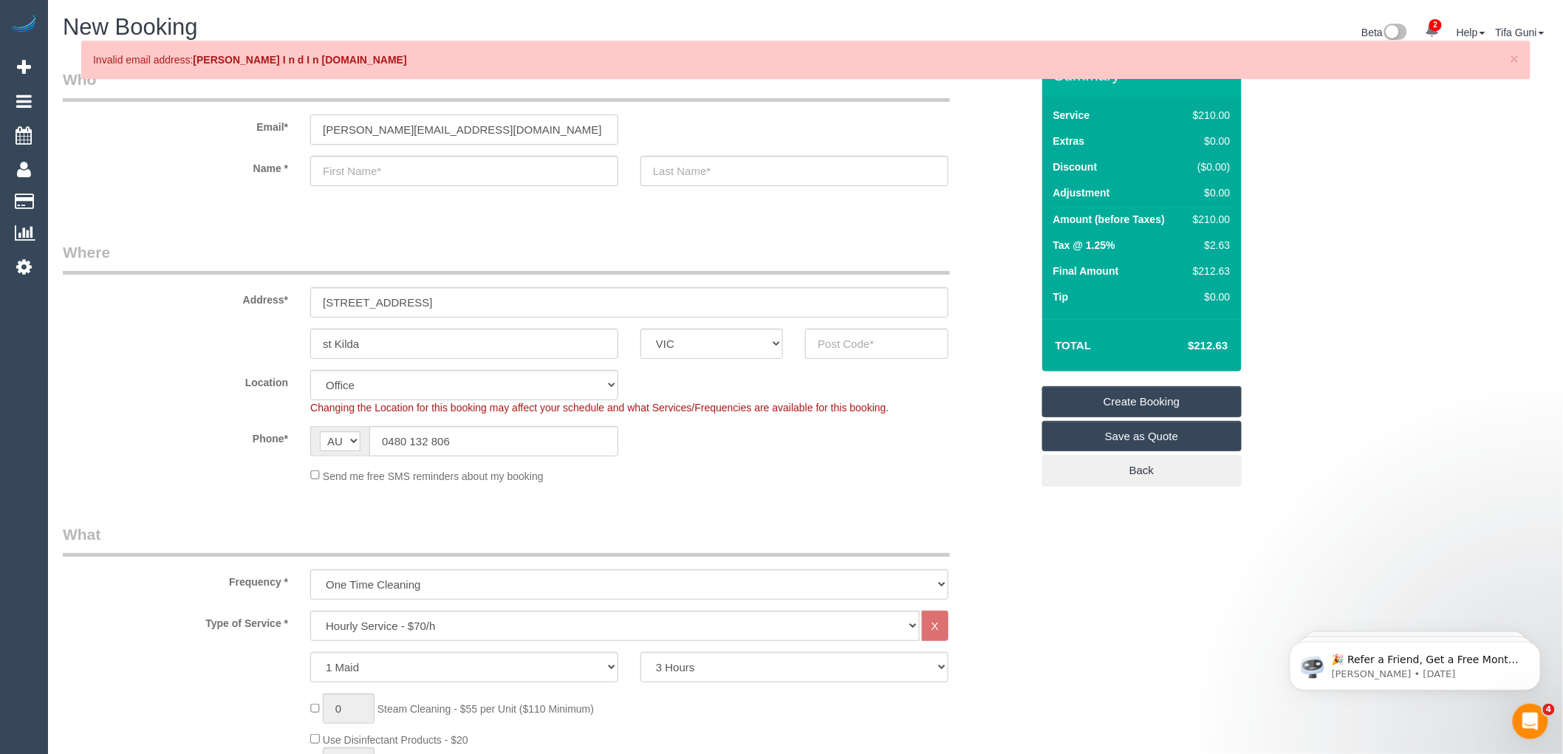
paste input "e r b I n d I n"
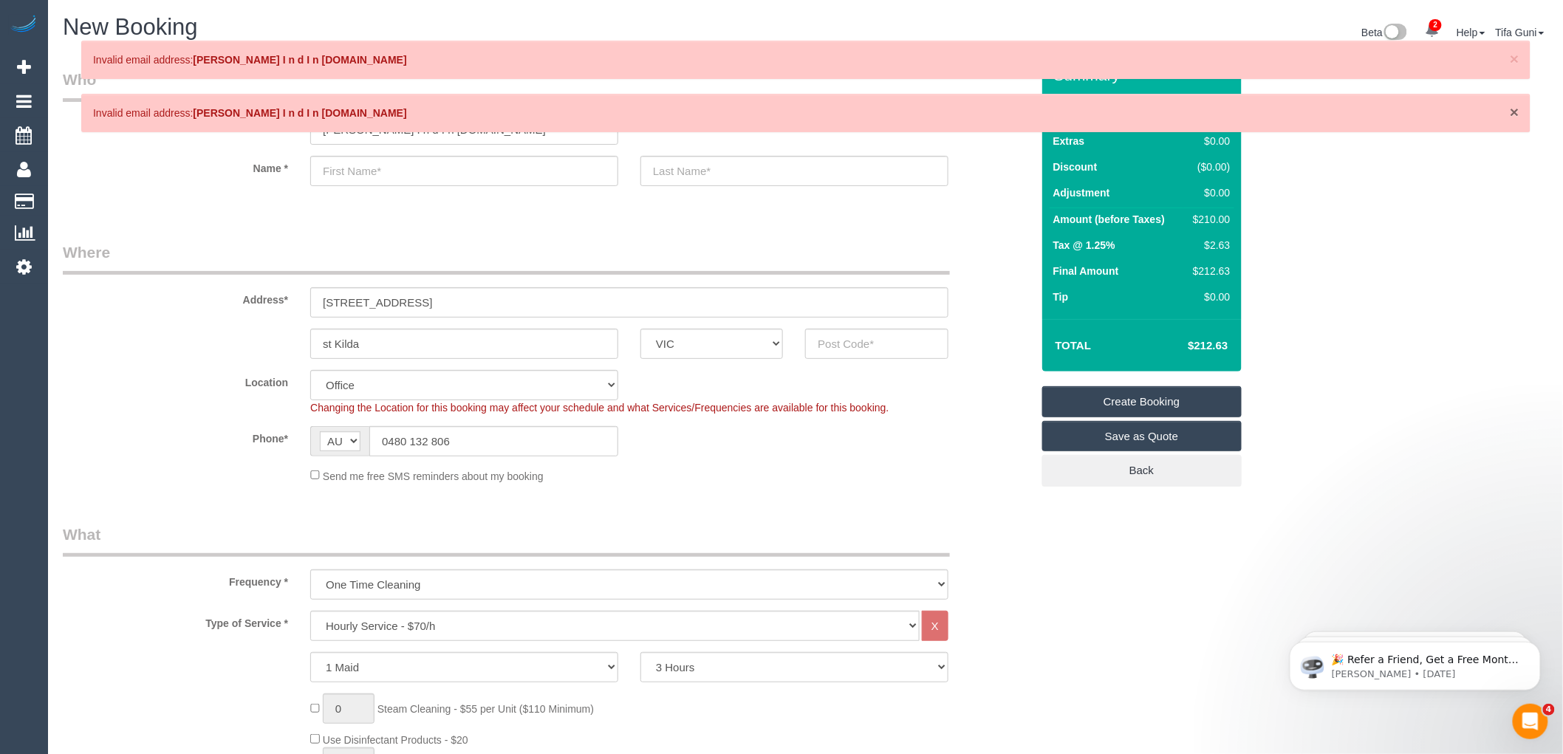
click at [1512, 106] on span "×" at bounding box center [1514, 111] width 9 height 17
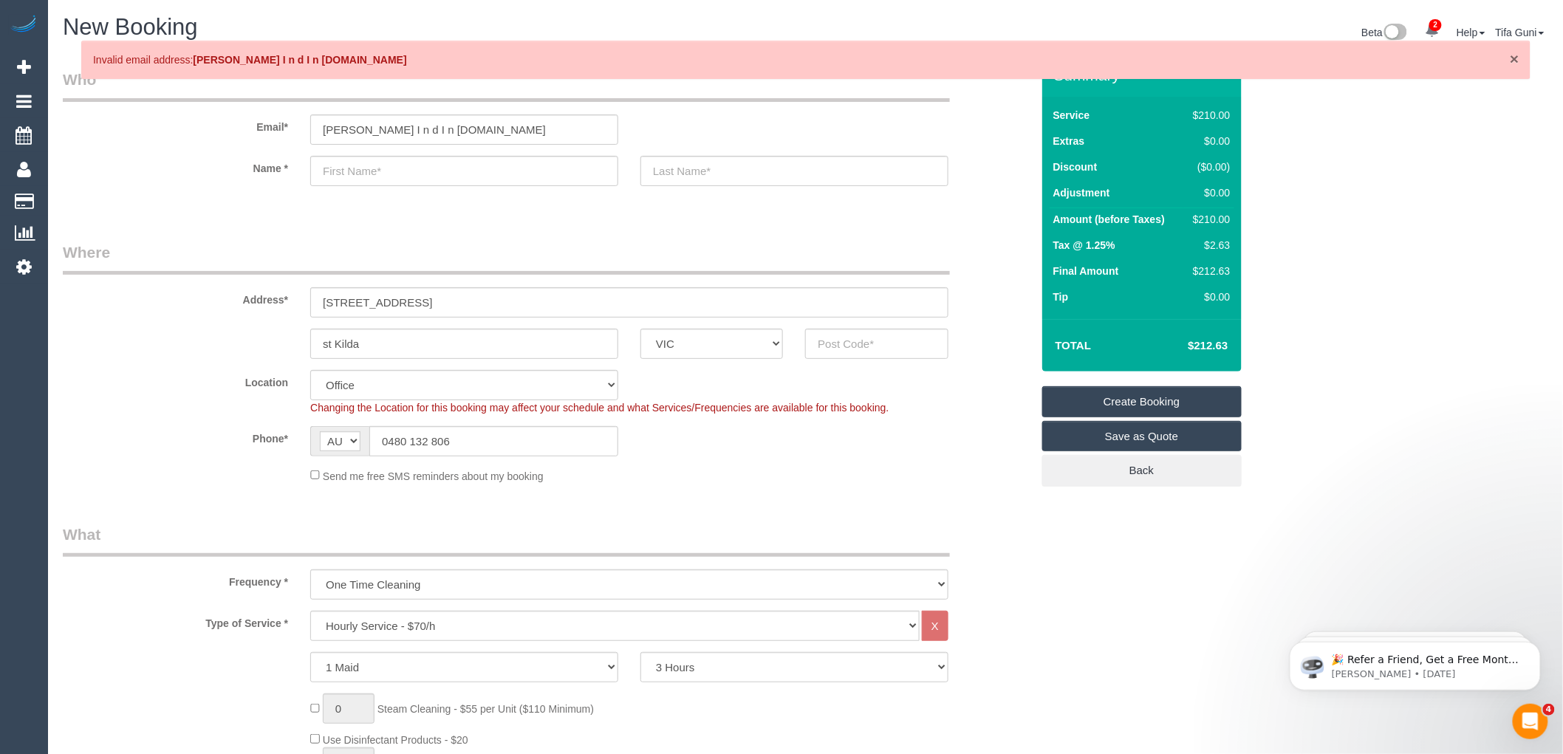
click at [1514, 57] on span "×" at bounding box center [1514, 58] width 9 height 17
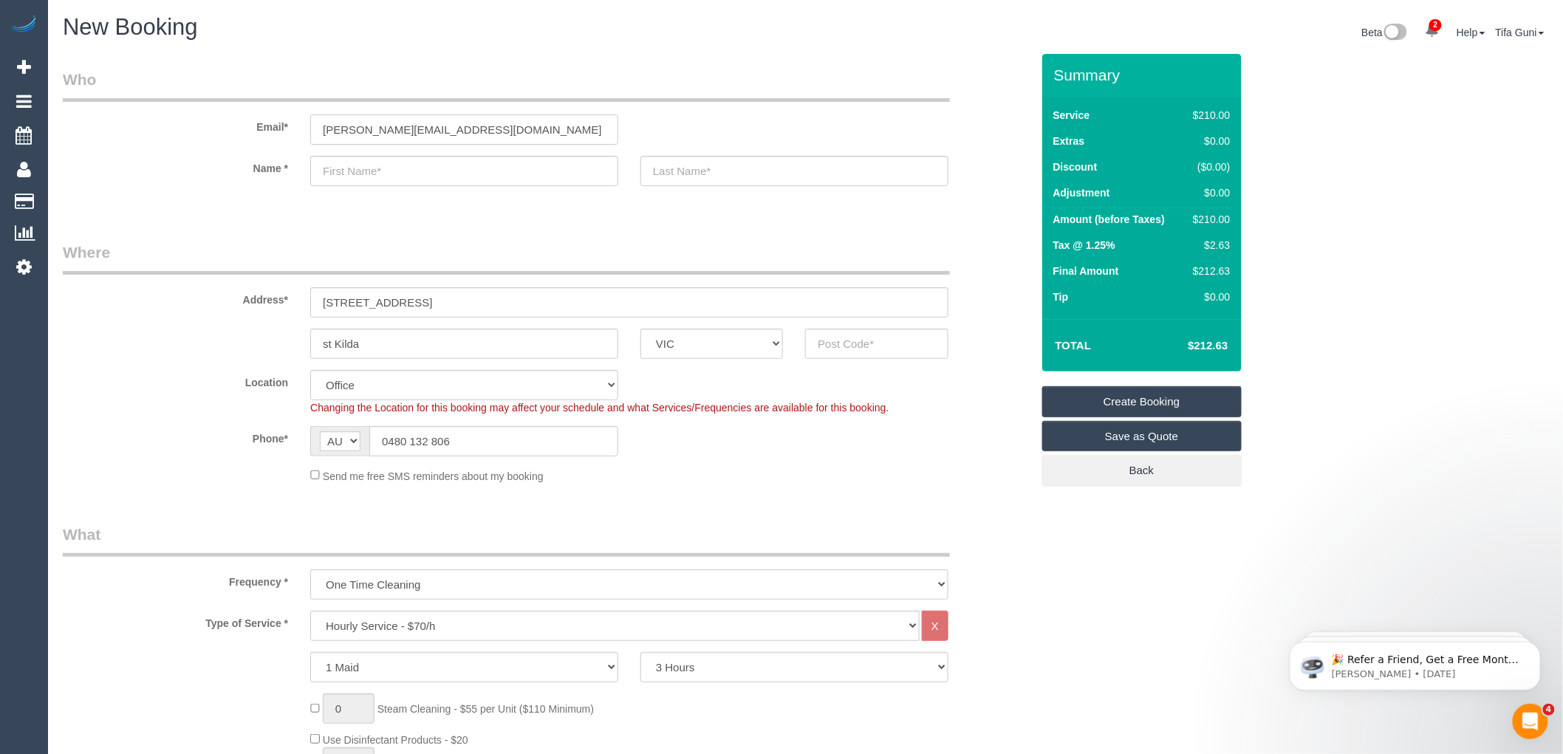
click at [490, 123] on input "michael@verbondong.com.au" at bounding box center [464, 129] width 308 height 30
click at [418, 126] on input "michael@verbondong.com.au" at bounding box center [464, 129] width 308 height 30
type input "michael@verbonding.com.au"
drag, startPoint x: 400, startPoint y: 338, endPoint x: 287, endPoint y: 336, distance: 113.0
click at [287, 336] on div "st Kilda ACT NSW NT QLD SA TAS VIC WA" at bounding box center [547, 344] width 990 height 30
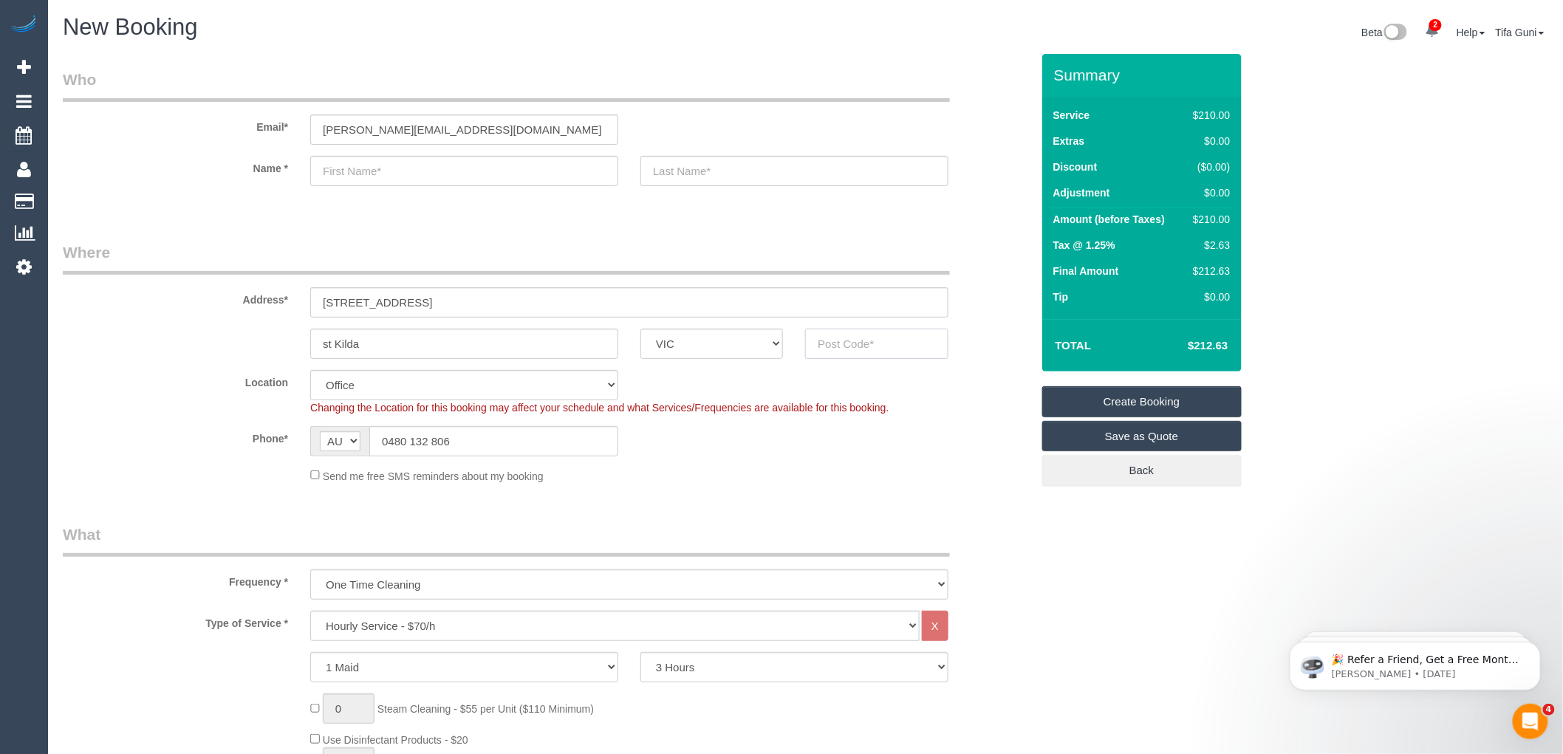
click at [845, 347] on input "text" at bounding box center [876, 344] width 143 height 30
paste input "3182"
type input "3182"
select select "55"
select select "object:2449"
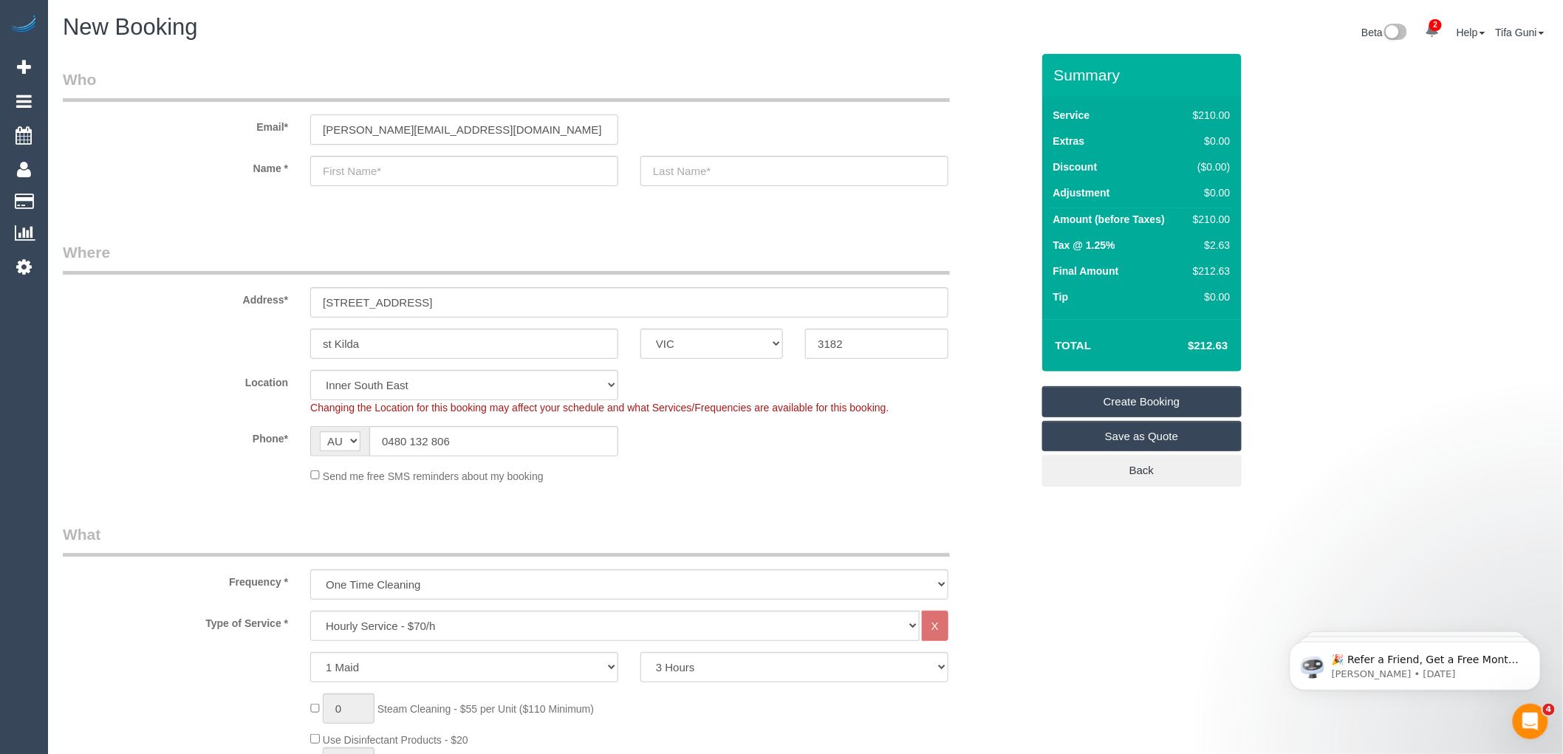
drag, startPoint x: 484, startPoint y: 131, endPoint x: 297, endPoint y: 130, distance: 187.6
click at [297, 130] on div "Email* michael@verbonding.com.au" at bounding box center [547, 107] width 990 height 76
click at [474, 134] on input "michael@verbonding.com.au" at bounding box center [464, 129] width 308 height 30
type input "m"
click at [340, 173] on input "text" at bounding box center [464, 171] width 308 height 30
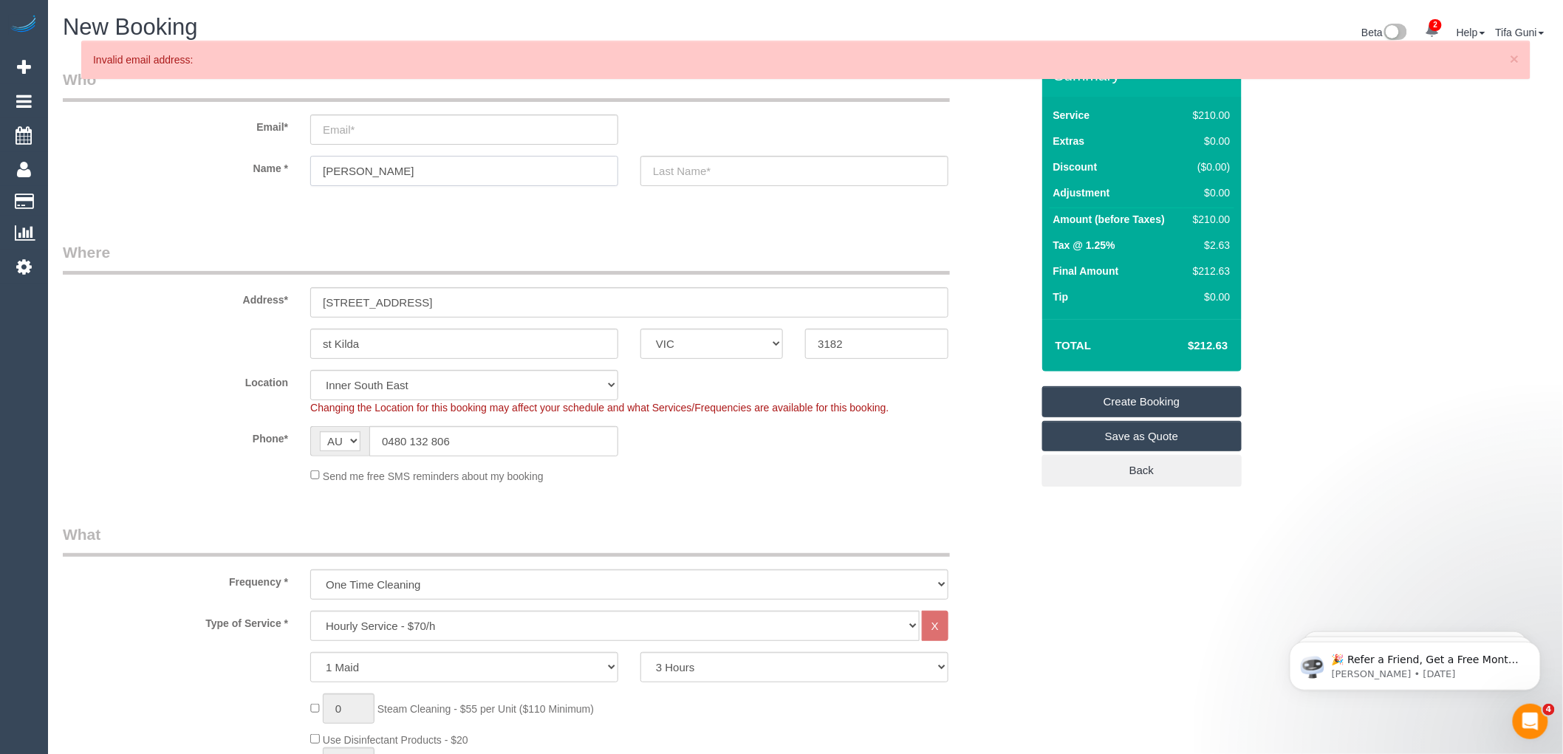
type input "Josephine"
click at [699, 164] on input "text" at bounding box center [794, 171] width 308 height 30
type input "Natoloi"
click at [366, 137] on input "email" at bounding box center [464, 129] width 308 height 30
type input "josenat@optusnet.com.au"
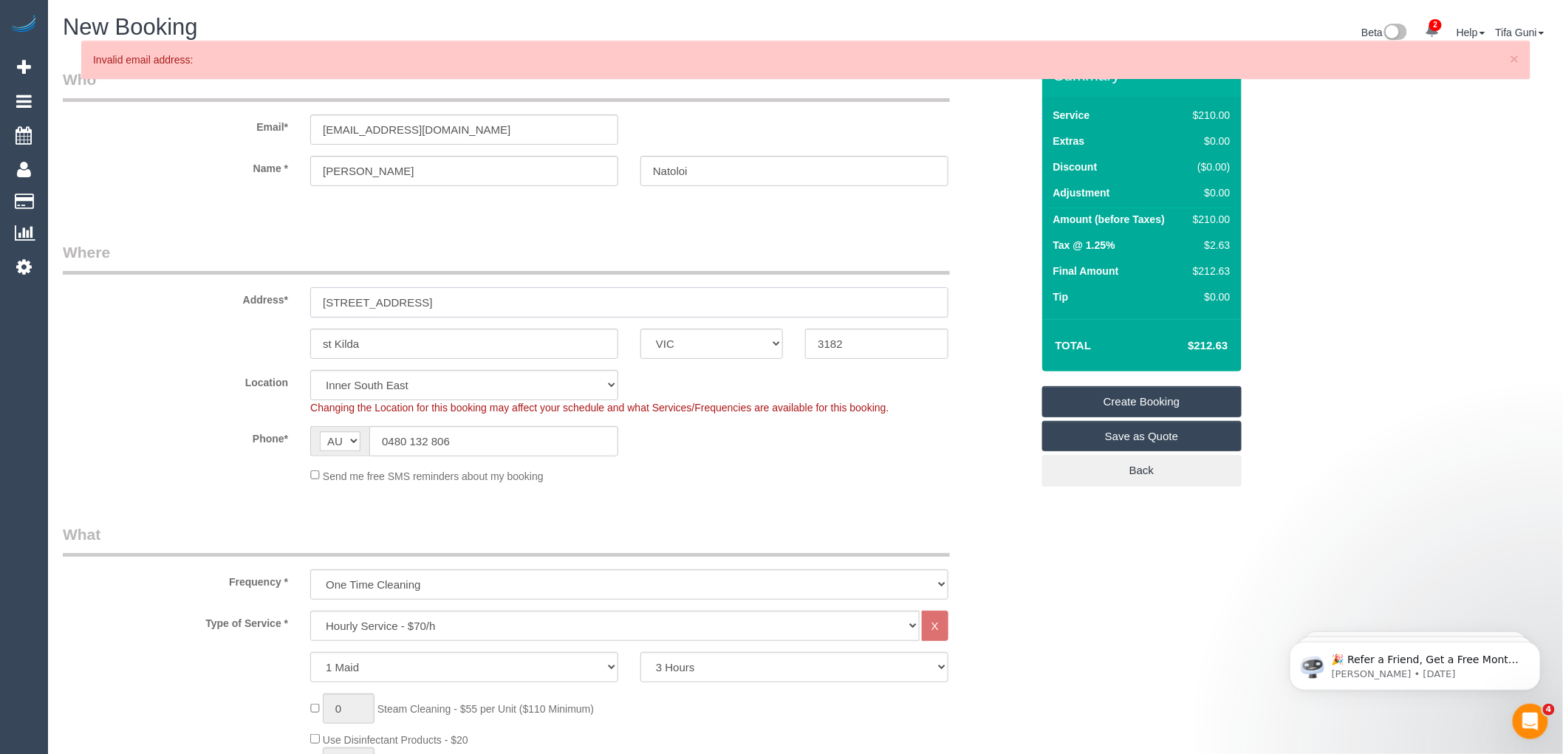
drag, startPoint x: 464, startPoint y: 298, endPoint x: 289, endPoint y: 299, distance: 175.0
click at [289, 299] on div "Address* 1/12-18 martins street" at bounding box center [547, 280] width 990 height 76
type input "17 Ramsy Avenue"
drag, startPoint x: 385, startPoint y: 344, endPoint x: 249, endPoint y: 340, distance: 136.0
click at [249, 340] on div "st Kilda ACT NSW NT QLD SA TAS VIC WA 3182" at bounding box center [547, 344] width 990 height 30
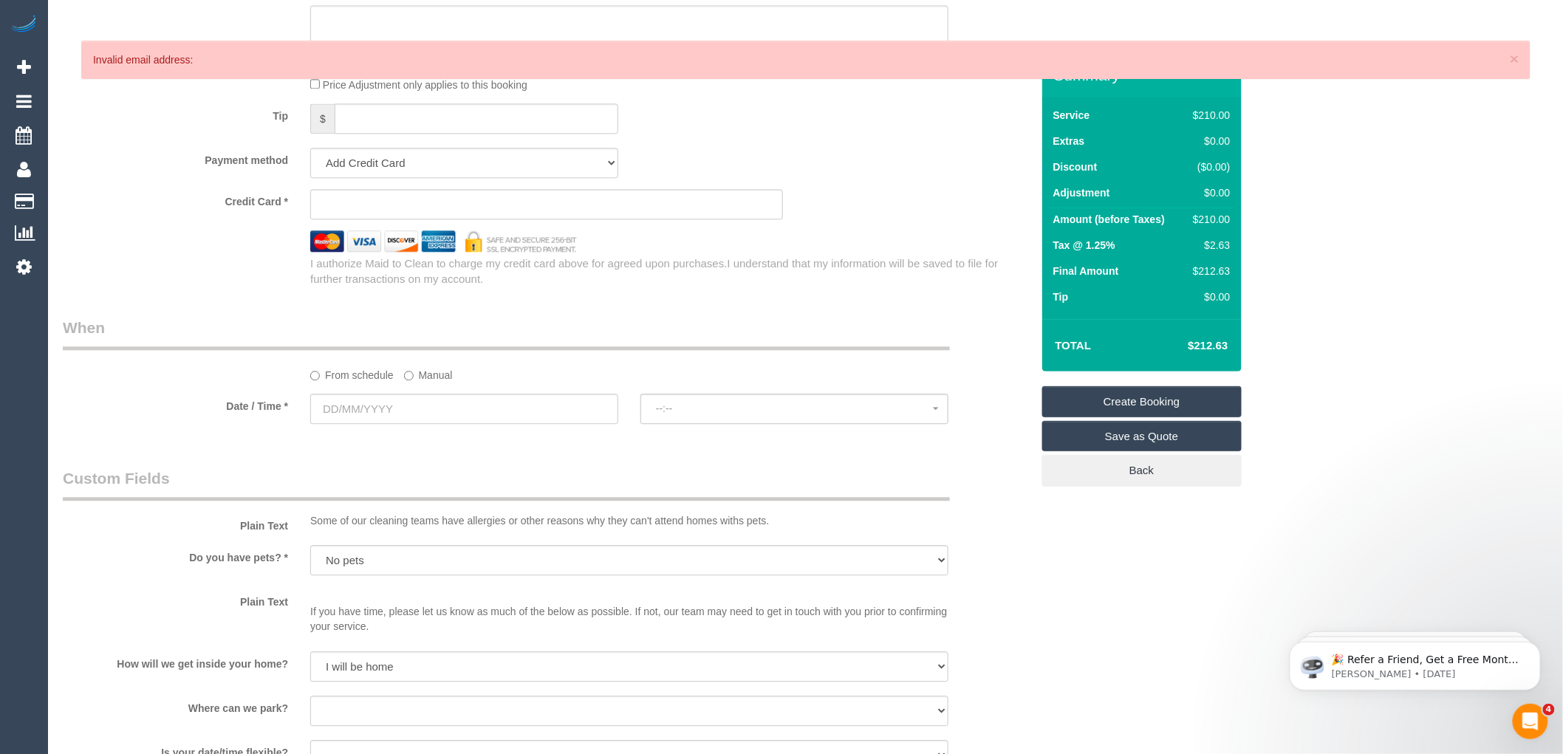
scroll to position [1394, 0]
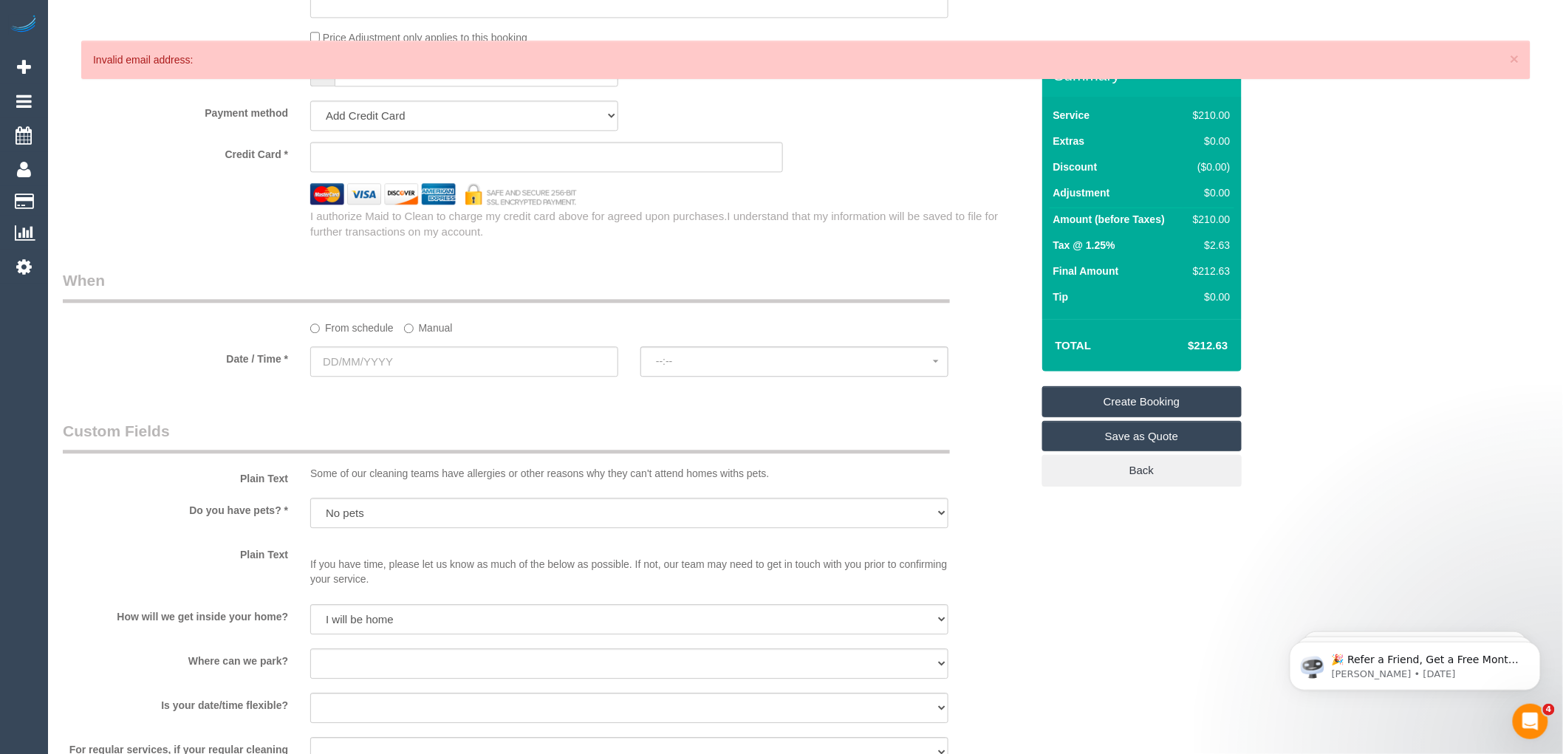
type input "Kew East"
click at [425, 371] on input "text" at bounding box center [464, 361] width 308 height 30
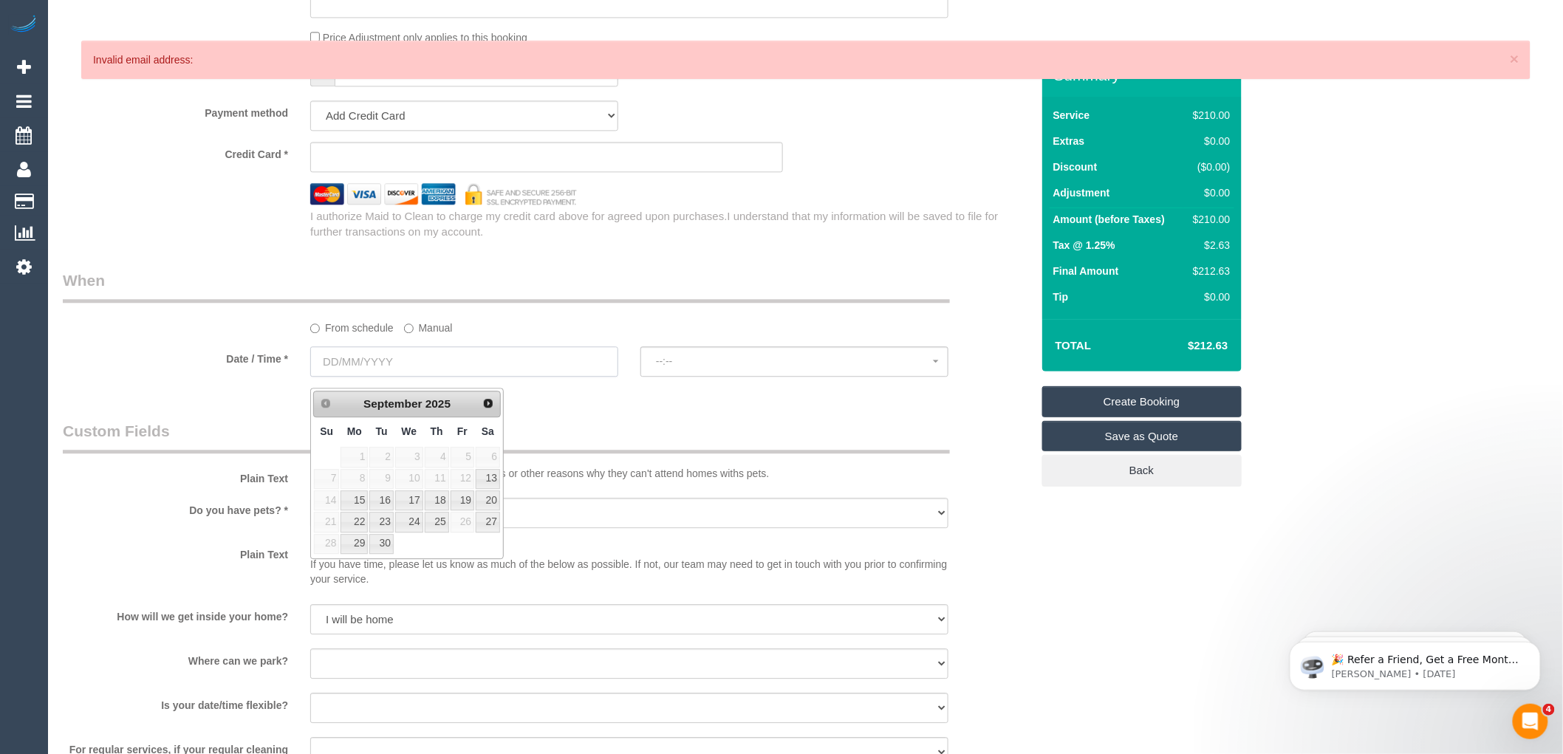
click at [564, 377] on input "text" at bounding box center [464, 361] width 308 height 30
click at [562, 528] on select "Yes - Cats Yes - Dogs No pets Yes - Dogs and Cats Yes - Other" at bounding box center [629, 513] width 638 height 30
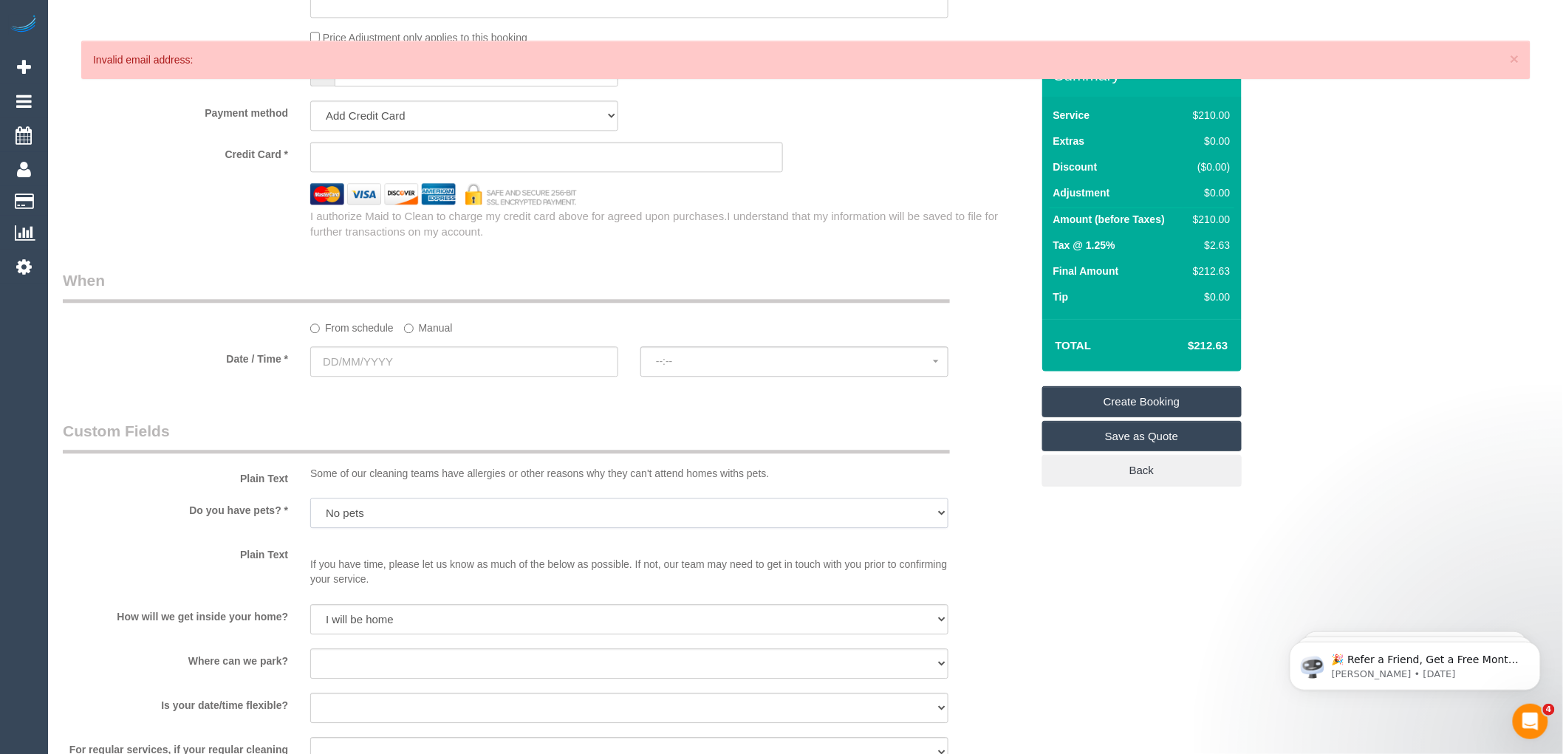
click at [310, 508] on select "Yes - Cats Yes - Dogs No pets Yes - Dogs and Cats Yes - Other" at bounding box center [629, 513] width 638 height 30
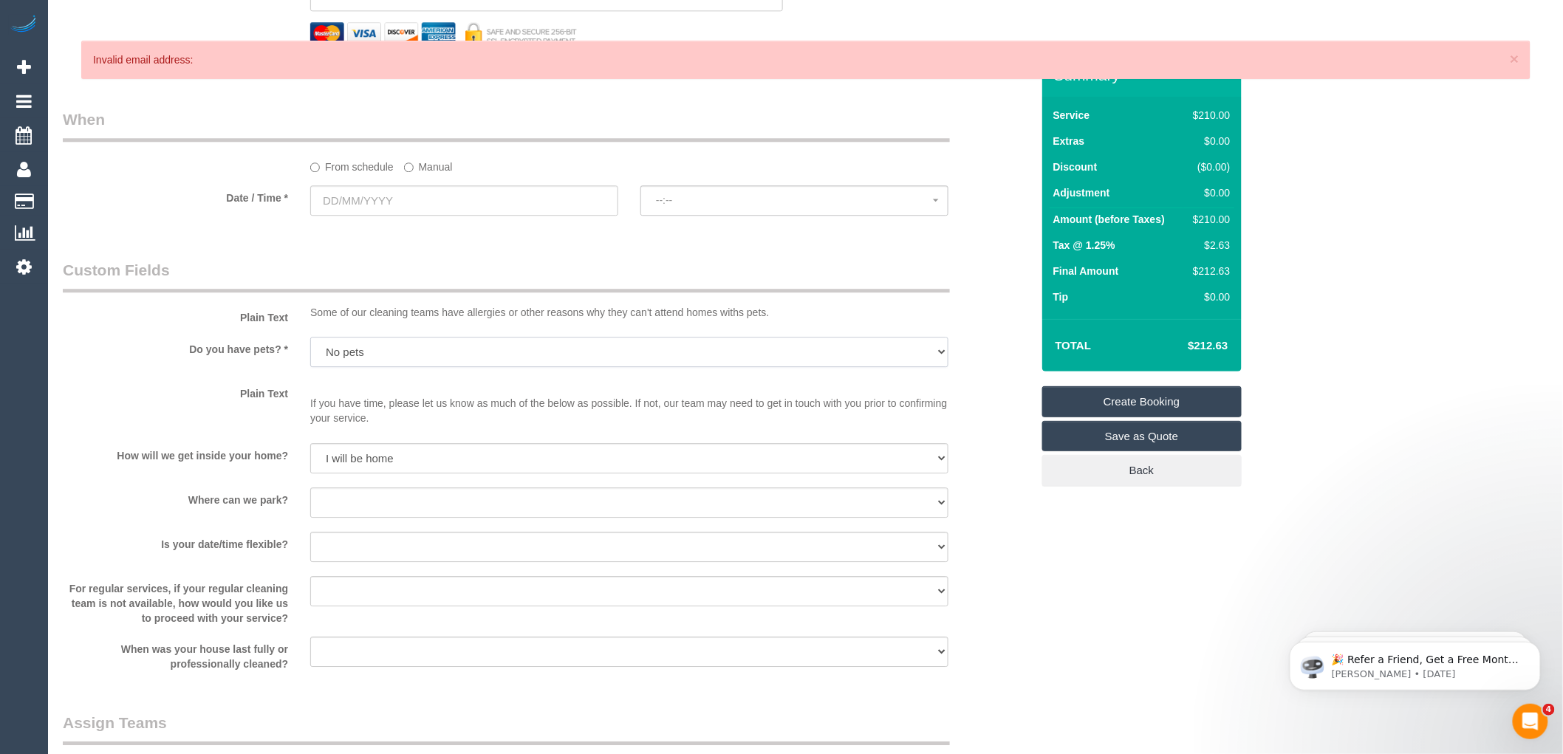
scroll to position [1559, 0]
click at [391, 511] on select "I will provide parking on-site Free street parking Paid street parking (cost wi…" at bounding box center [629, 499] width 638 height 30
select select "number:19"
click at [310, 494] on select "I will provide parking on-site Free street parking Paid street parking (cost wi…" at bounding box center [629, 499] width 638 height 30
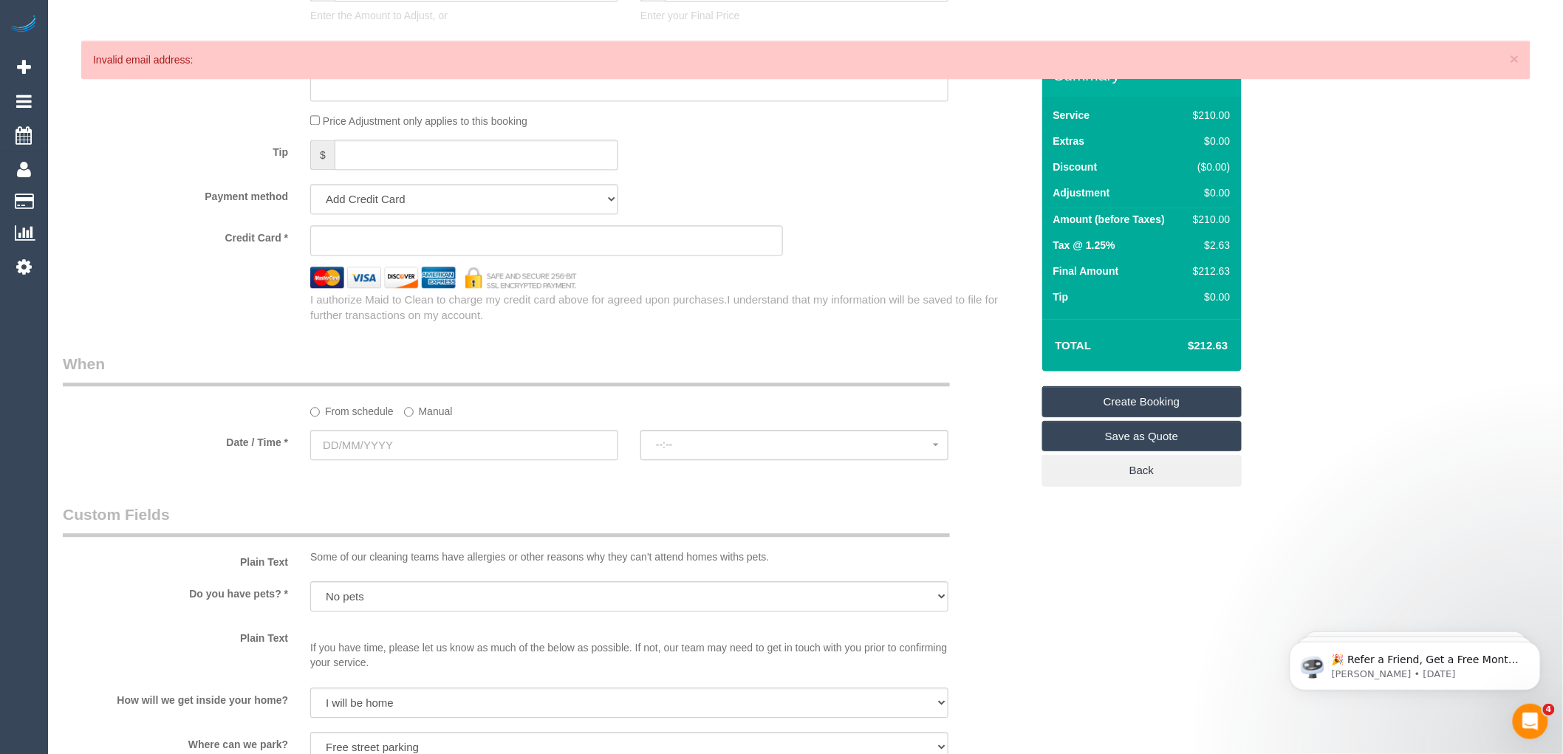
scroll to position [1312, 0]
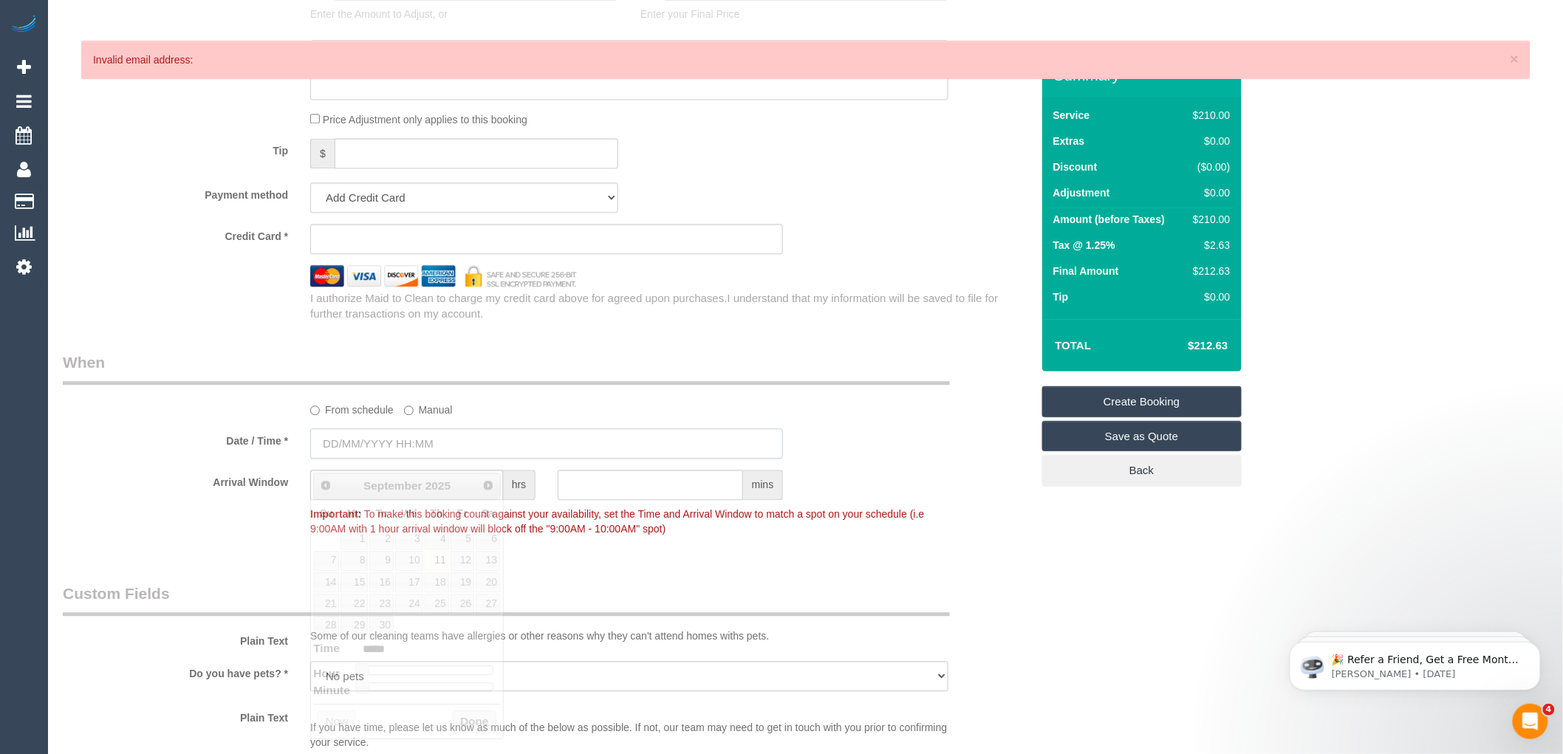
click at [405, 449] on input "text" at bounding box center [546, 443] width 473 height 30
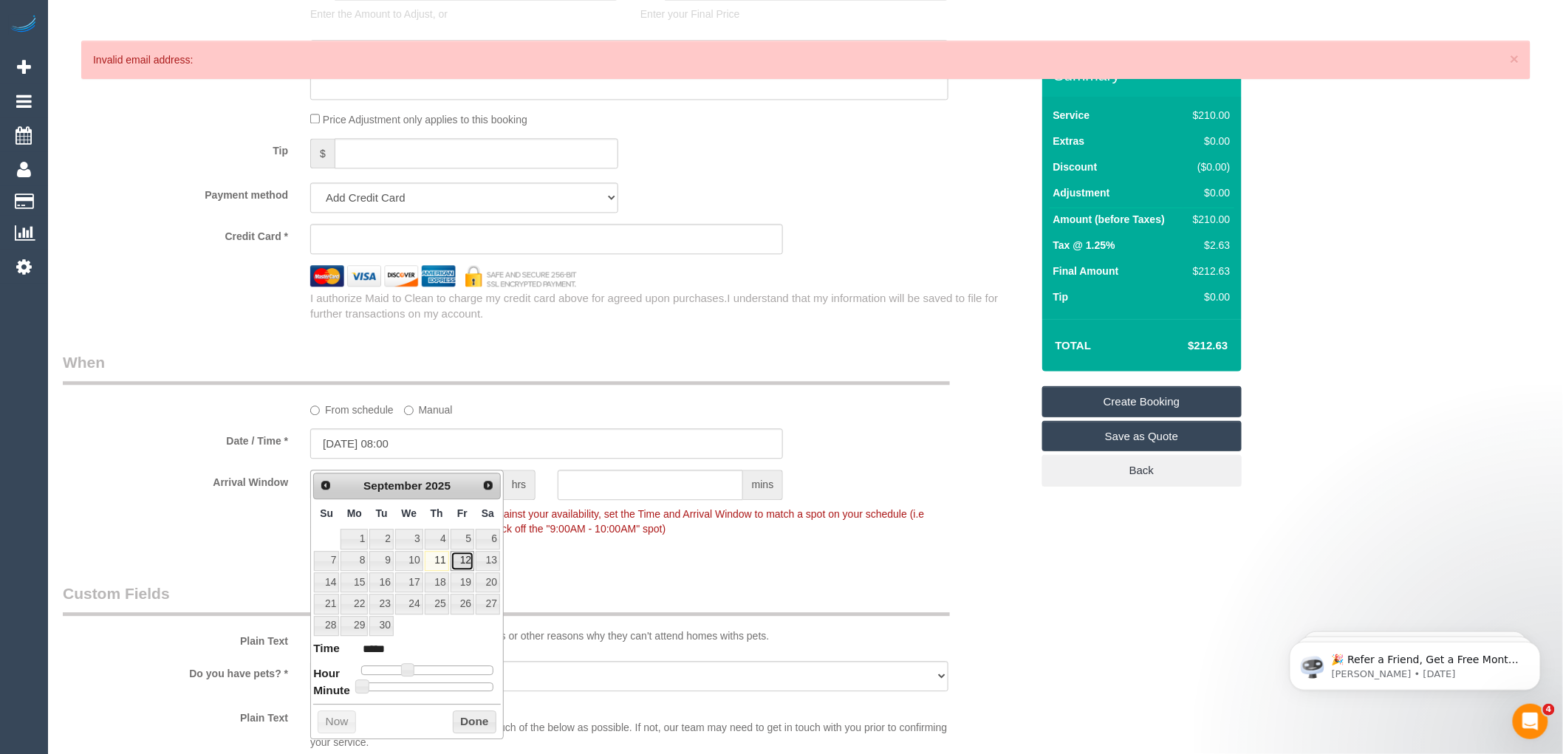
click at [460, 560] on link "12" at bounding box center [463, 561] width 24 height 20
type input "12/09/2025 08:00"
click at [566, 356] on div "Who Email* josenat@optusnet.com.au Name * Josephine Natoloi Where Address* 17 R…" at bounding box center [547, 98] width 990 height 2713
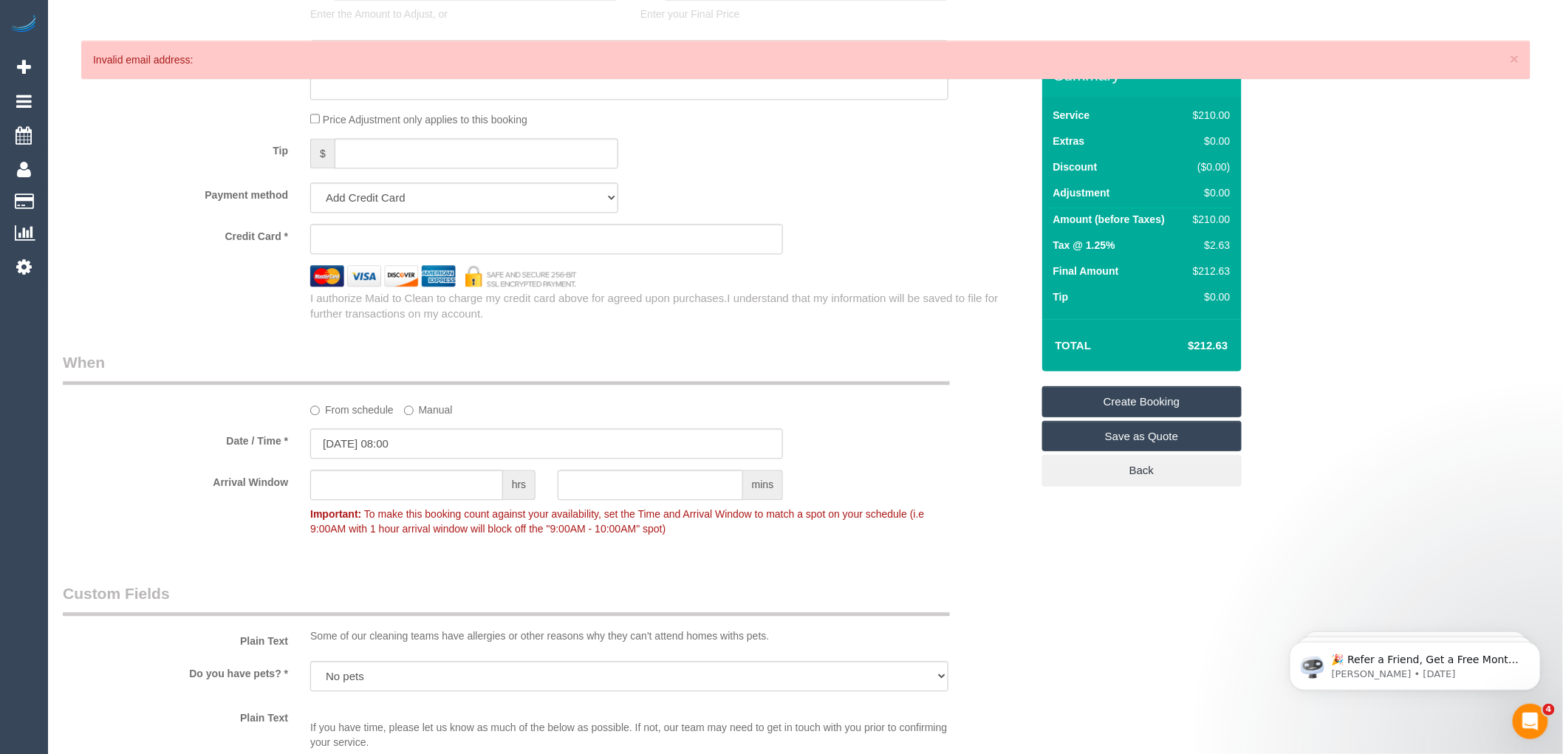
click at [767, 356] on div "Who Email* josenat@optusnet.com.au Name * Josephine Natoloi Where Address* 17 R…" at bounding box center [547, 98] width 990 height 2713
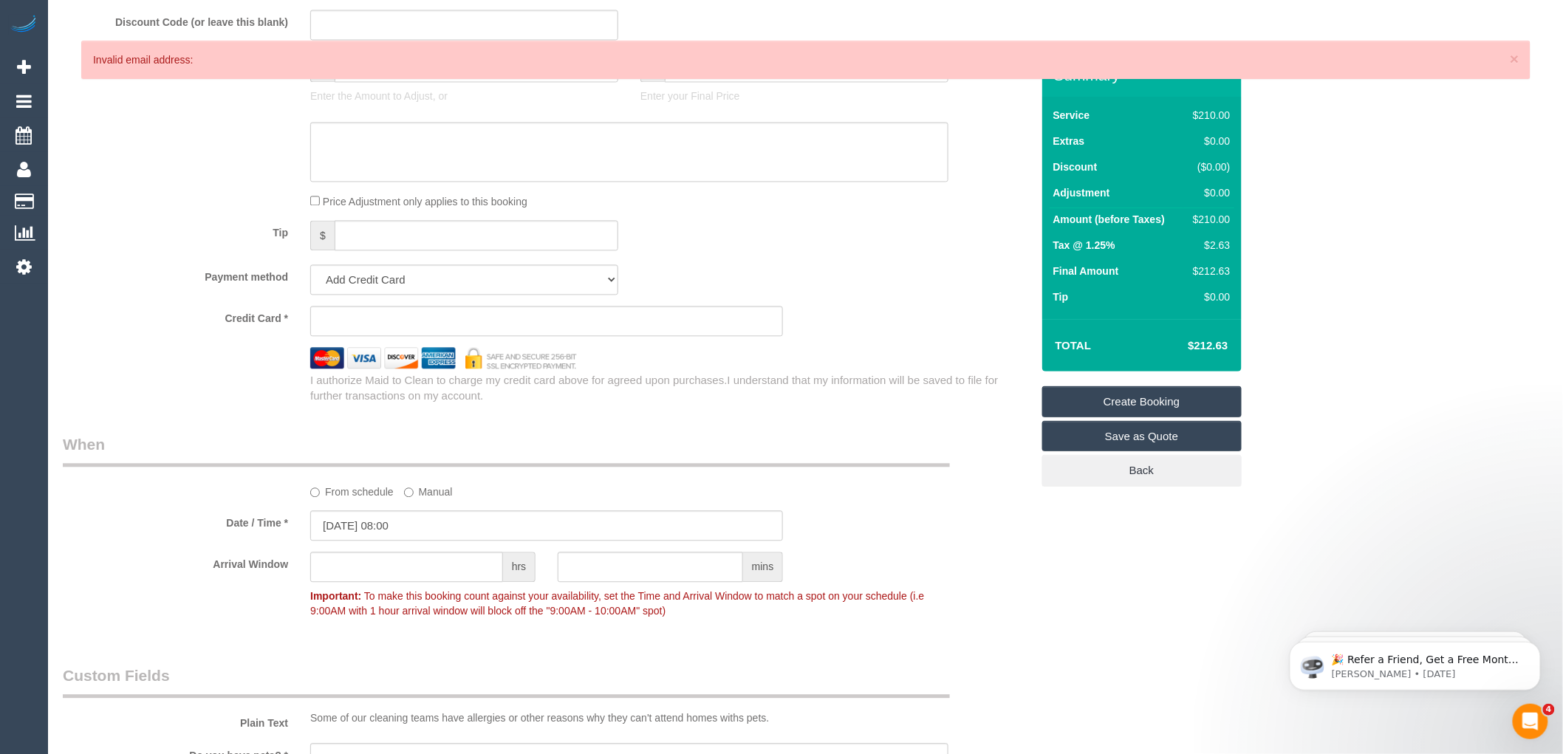
scroll to position [903, 0]
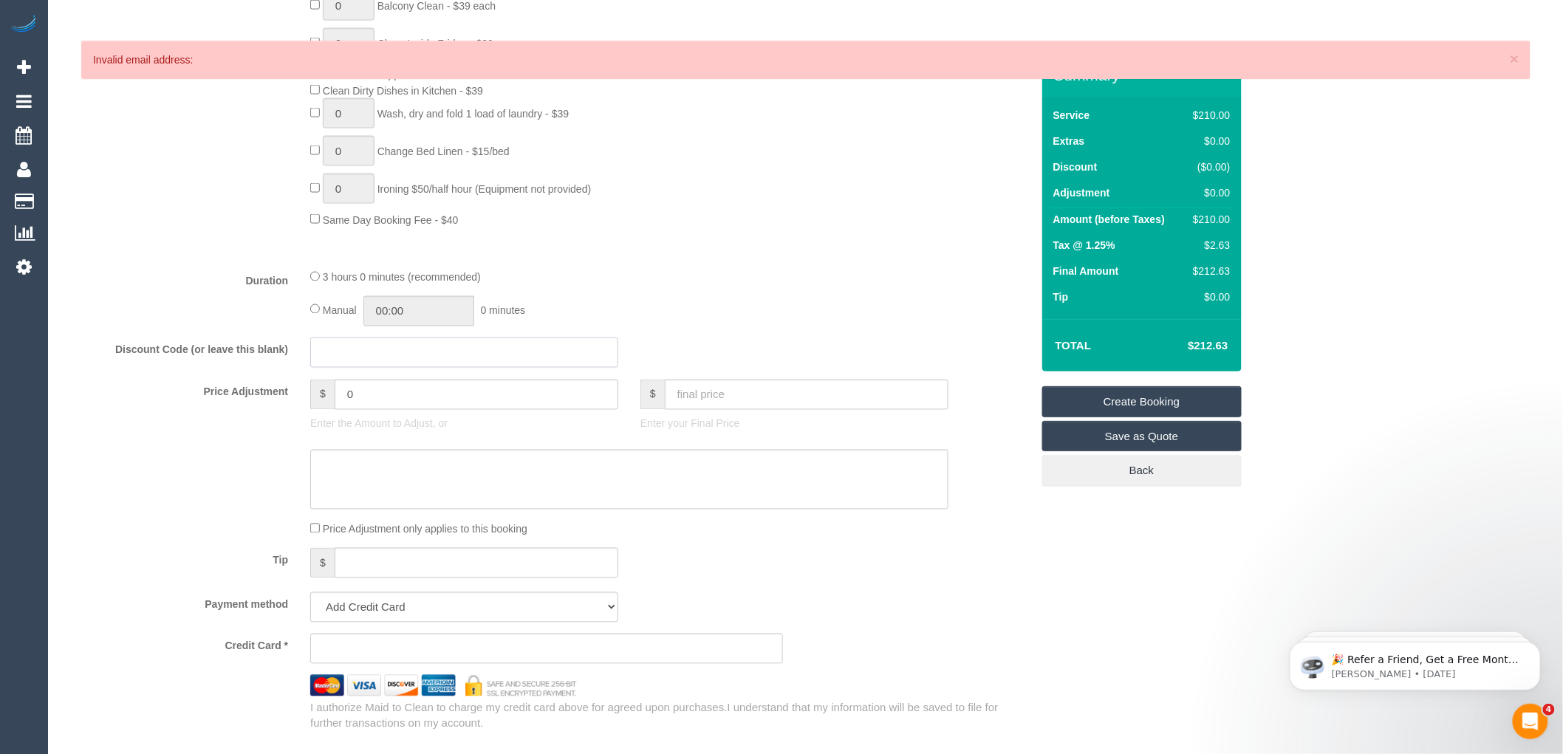
click at [350, 363] on input "text" at bounding box center [464, 353] width 308 height 30
type input "LOCAL402024"
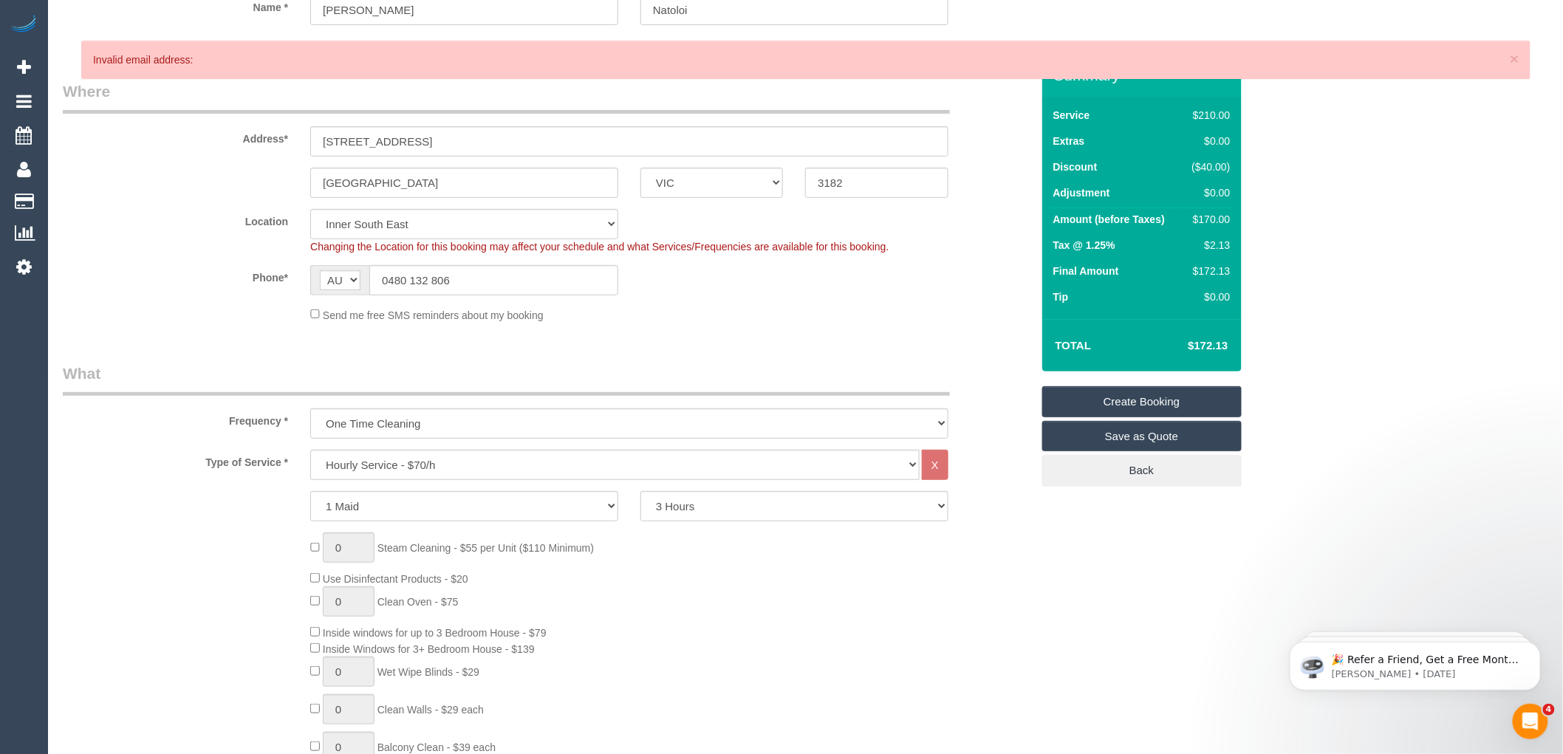
scroll to position [0, 0]
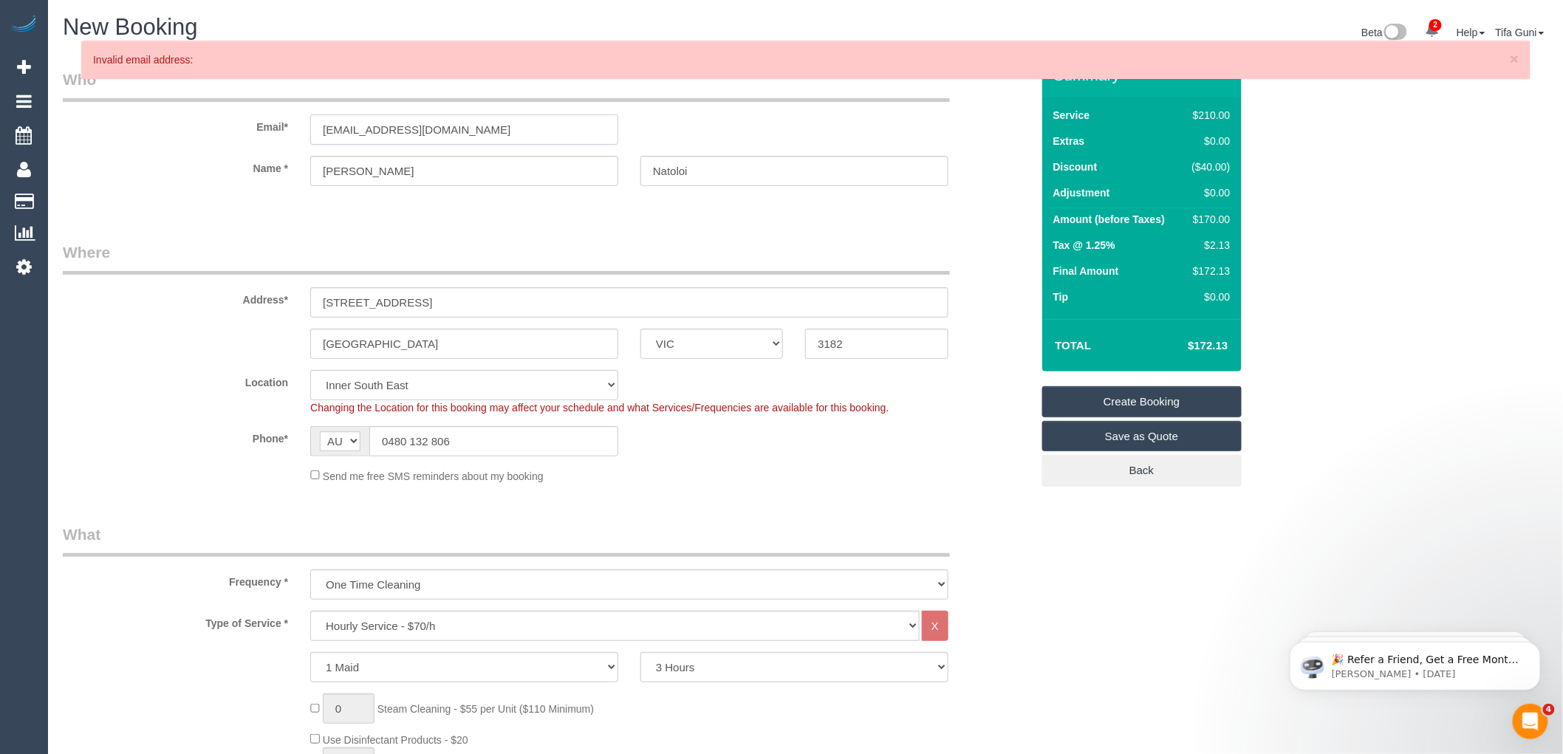
click at [473, 130] on input "josenat@optusnet.com.au" at bounding box center [464, 129] width 308 height 30
drag, startPoint x: 506, startPoint y: 126, endPoint x: 203, endPoint y: 126, distance: 302.8
click at [203, 126] on div "Email* josenat@optusnet.com.au" at bounding box center [547, 107] width 990 height 76
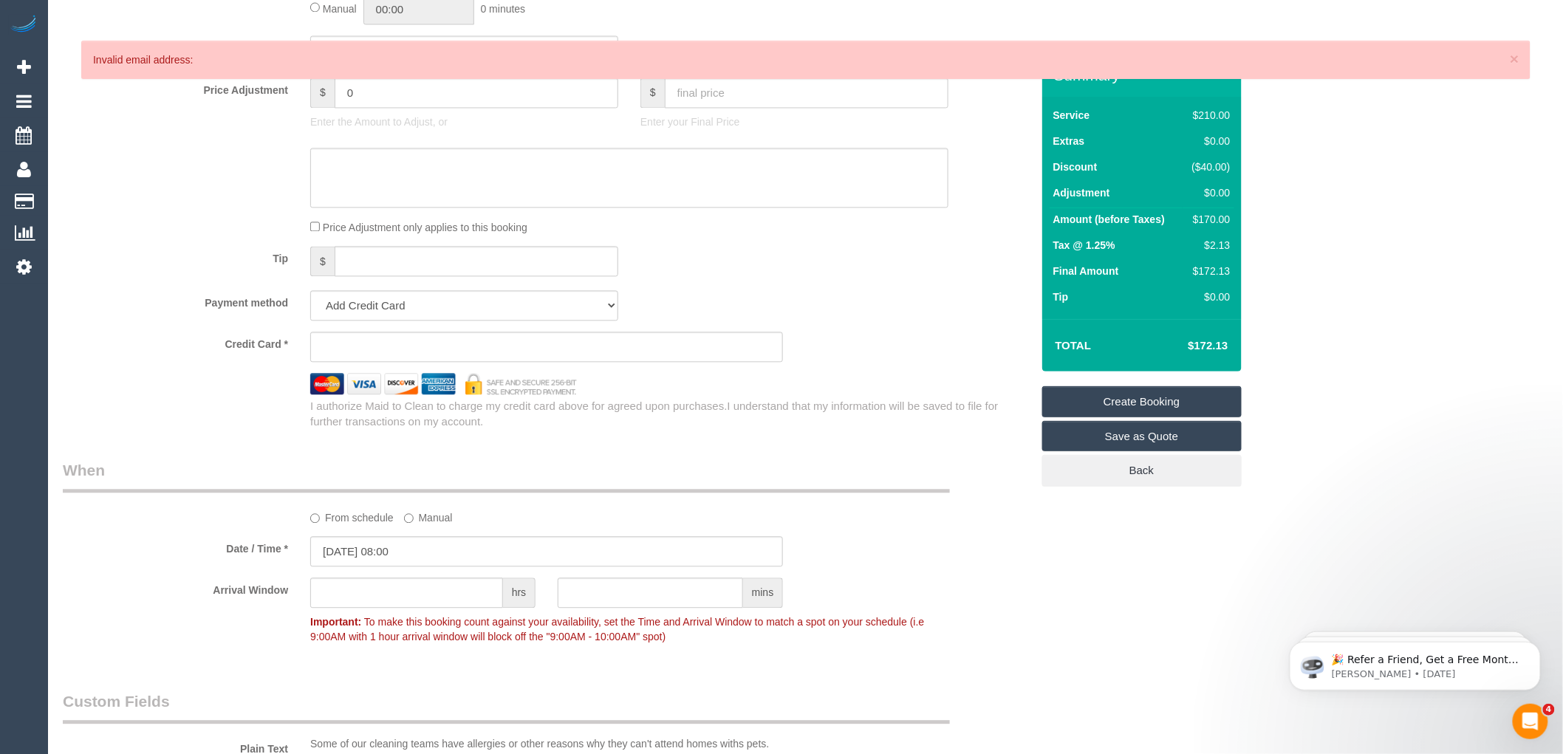
scroll to position [1230, 0]
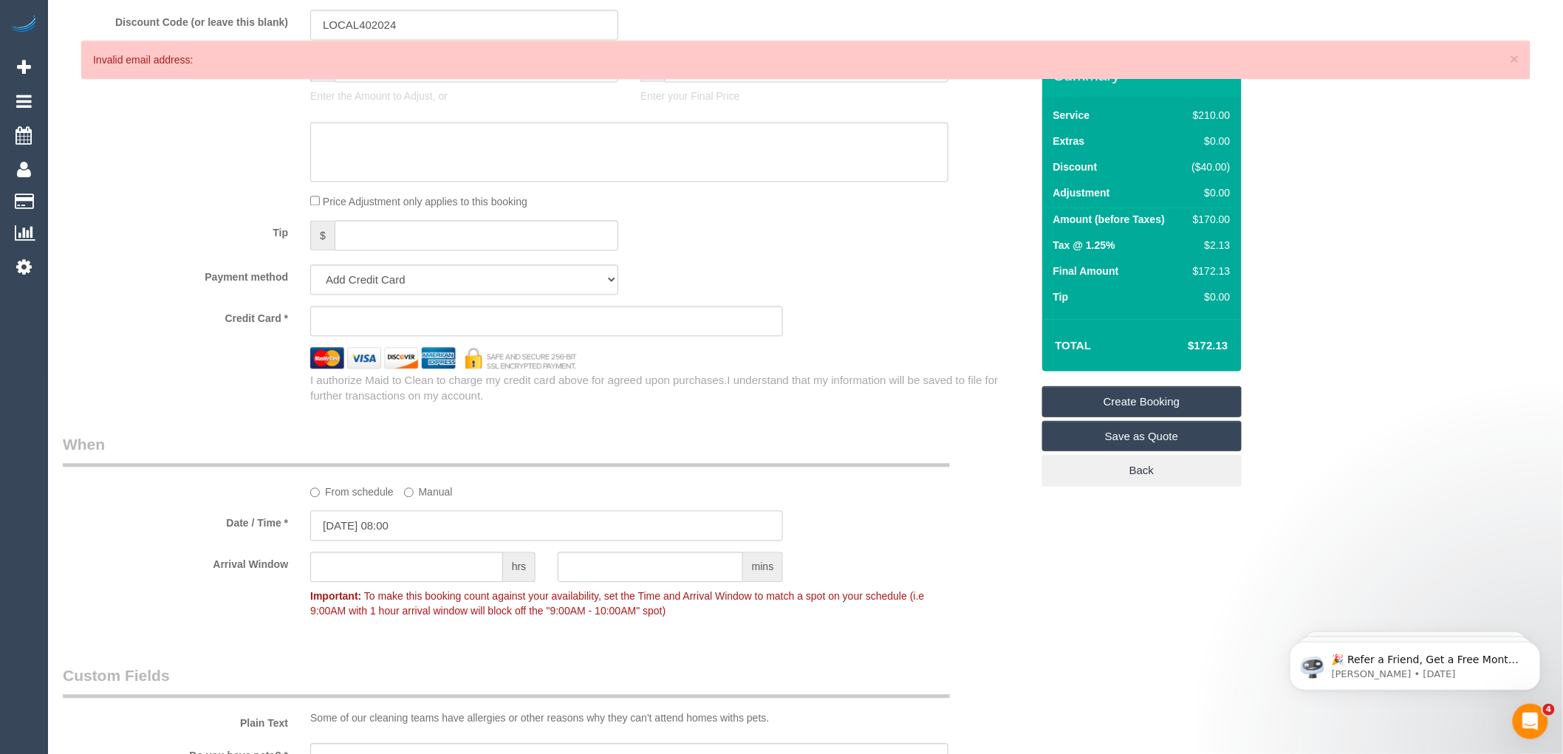
click at [441, 535] on input "12/09/2025 08:00" at bounding box center [546, 525] width 473 height 30
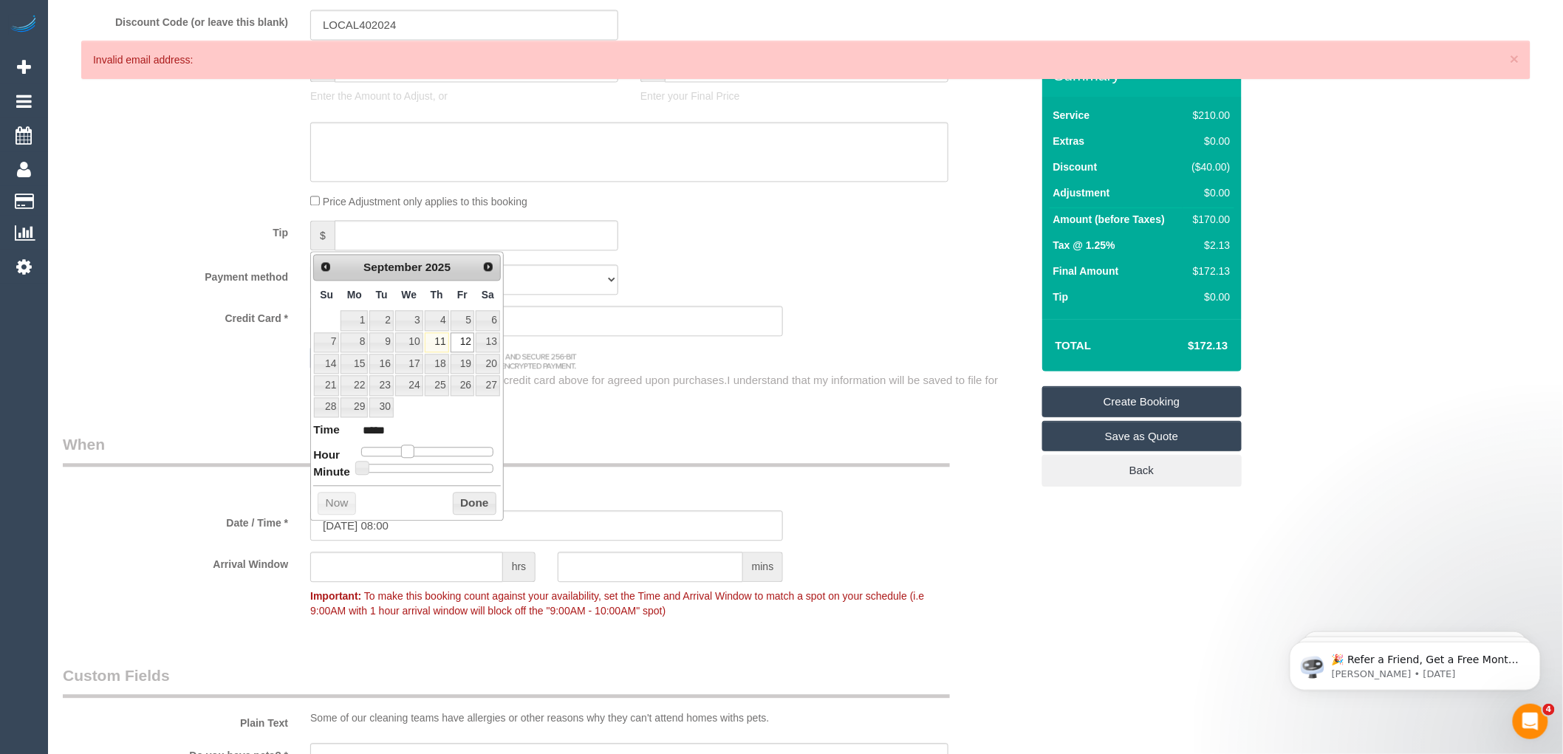
type input "12/09/2025 09:00"
type input "*****"
click at [414, 451] on span at bounding box center [412, 451] width 13 height 13
click at [470, 507] on button "Done" at bounding box center [475, 504] width 44 height 24
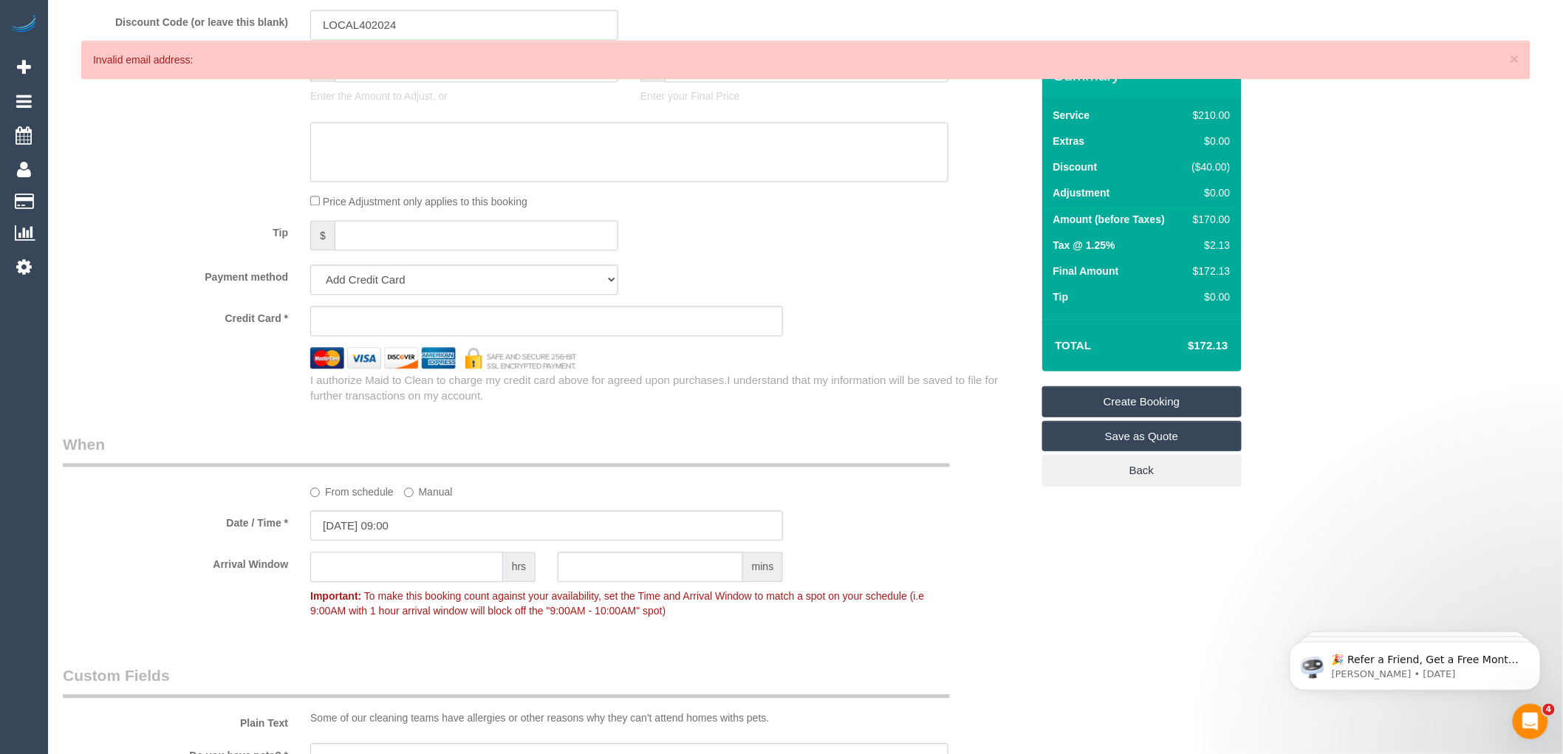
click at [366, 580] on input "text" at bounding box center [406, 567] width 193 height 30
type input "1"
click at [851, 499] on div "From schedule Manual" at bounding box center [629, 489] width 660 height 20
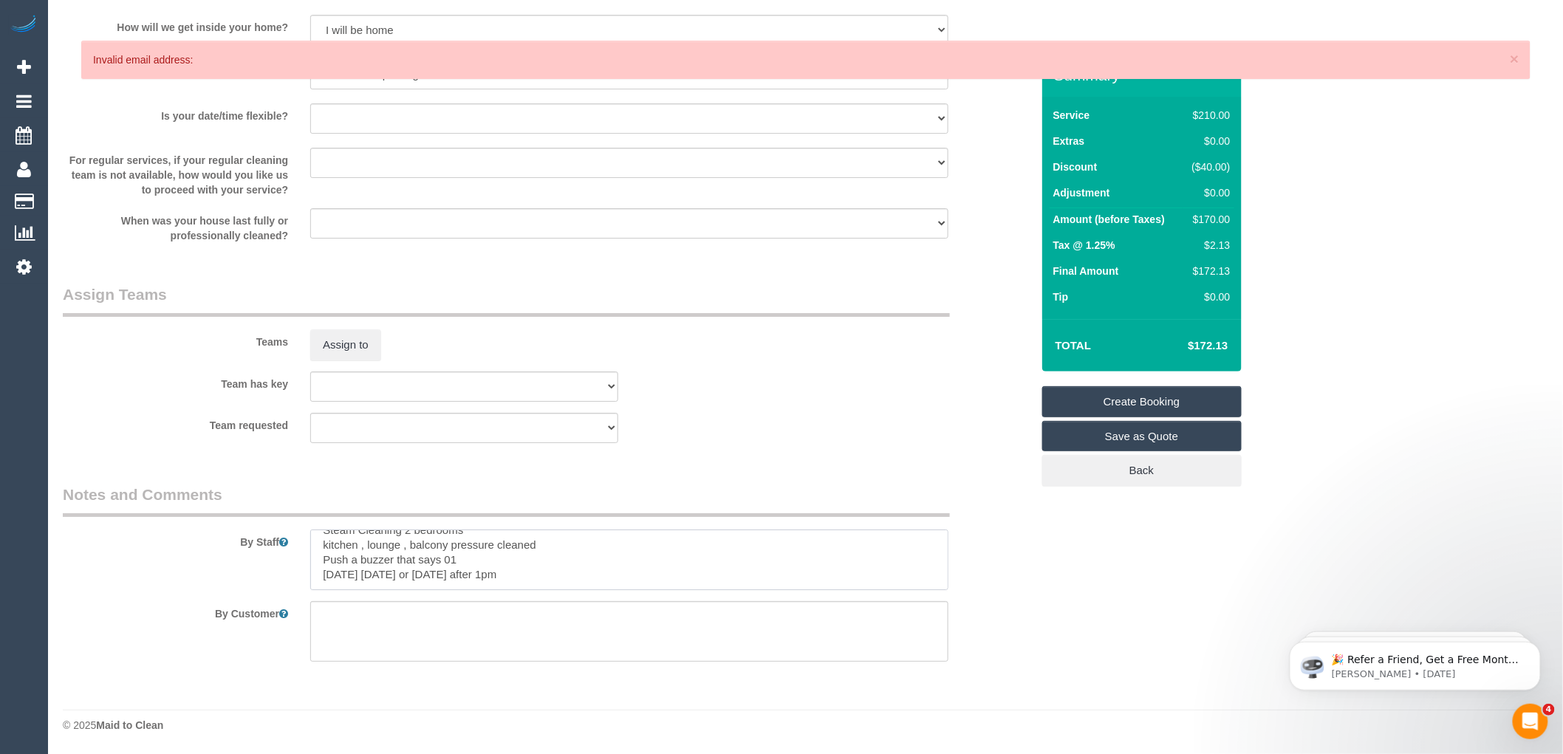
scroll to position [0, 0]
drag, startPoint x: 602, startPoint y: 581, endPoint x: 294, endPoint y: 464, distance: 329.6
click at [699, 381] on div "Team has key (0) Office (1) Debbie Brodjanac (FT) (1) Helen Trickett (FT) (1) J…" at bounding box center [547, 386] width 990 height 30
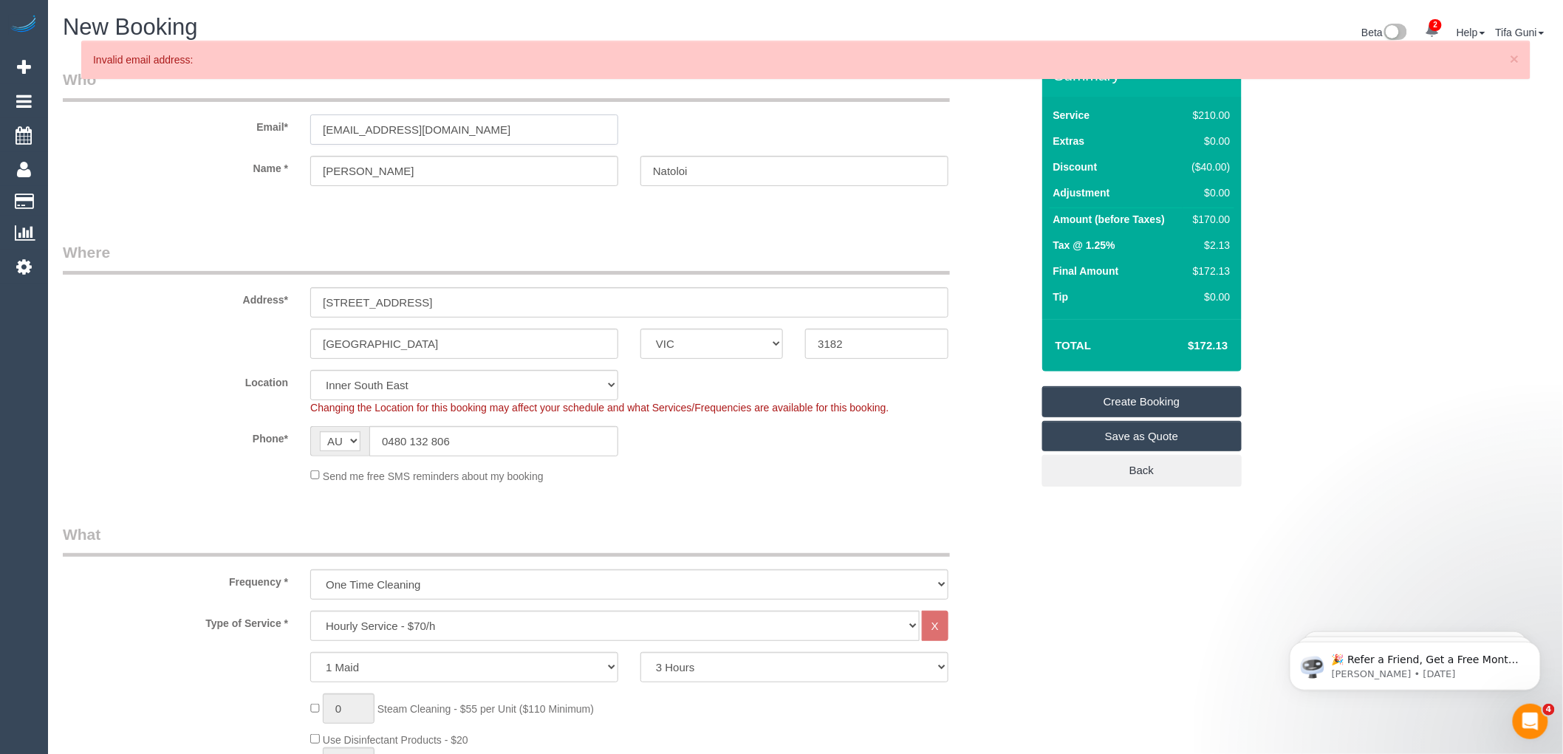
drag, startPoint x: 471, startPoint y: 129, endPoint x: 222, endPoint y: 129, distance: 249.6
click at [222, 129] on div "Email* josenat@optusnet.com.au" at bounding box center [547, 107] width 990 height 76
drag, startPoint x: 389, startPoint y: 171, endPoint x: 186, endPoint y: 177, distance: 203.2
click at [186, 177] on div "Name * Josephine Natoloi" at bounding box center [547, 171] width 990 height 30
drag, startPoint x: 730, startPoint y: 172, endPoint x: 598, endPoint y: 173, distance: 131.5
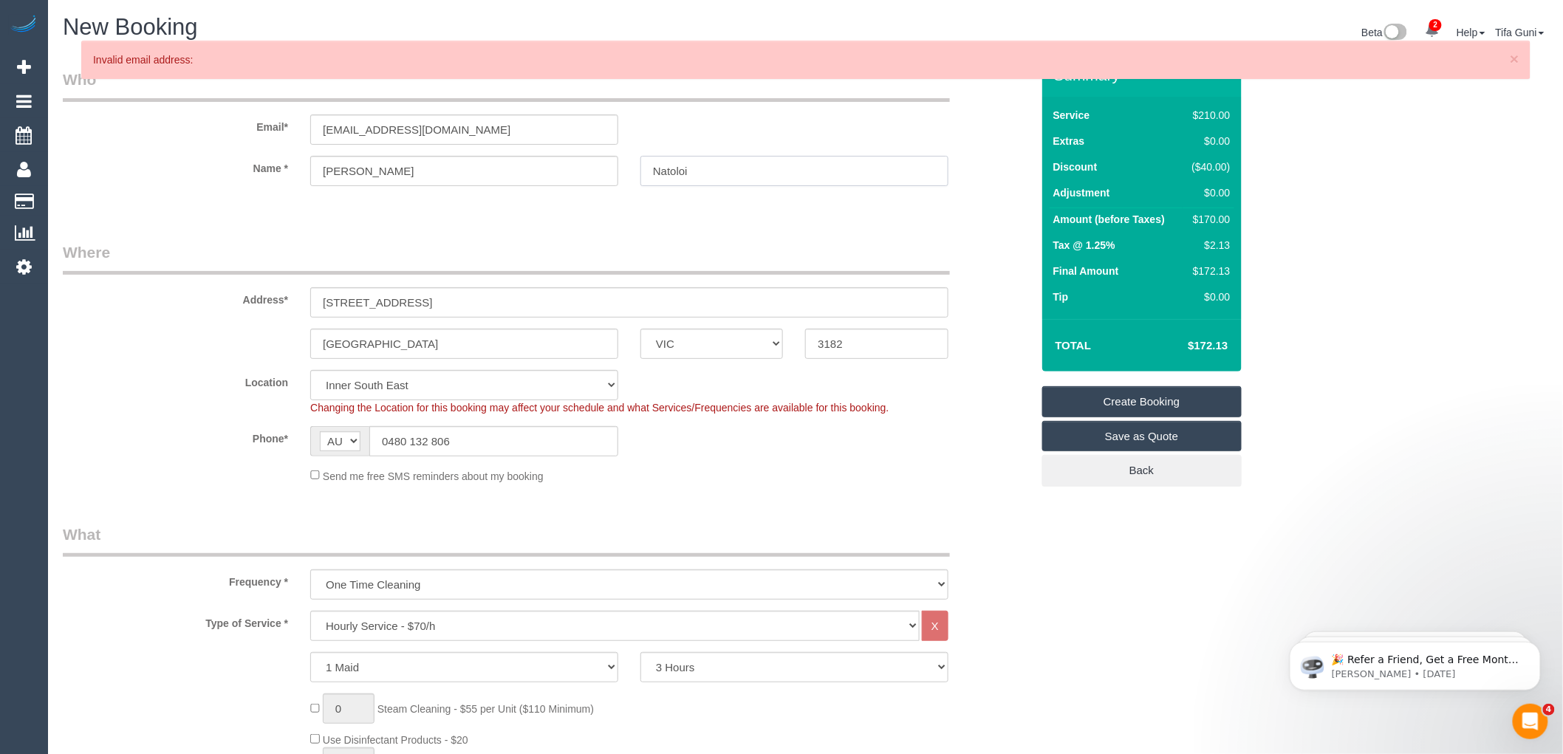
click at [598, 173] on div "Name * Josephine Natoloi" at bounding box center [547, 171] width 990 height 30
drag, startPoint x: 477, startPoint y: 134, endPoint x: 232, endPoint y: 130, distance: 245.2
click at [232, 130] on div "Email* josenat@optusnet.com.au" at bounding box center [547, 107] width 990 height 76
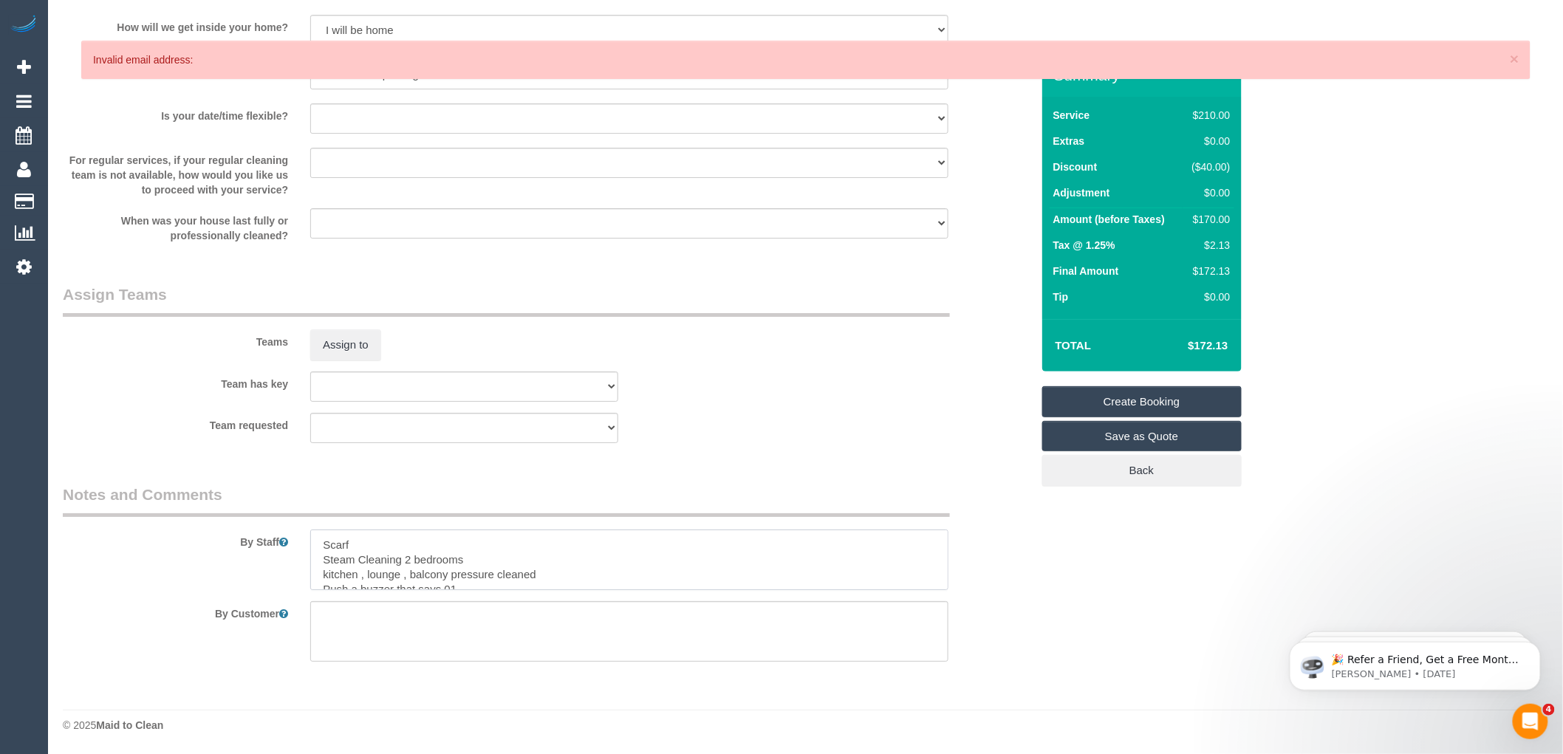
drag, startPoint x: 573, startPoint y: 570, endPoint x: 276, endPoint y: 482, distance: 309.6
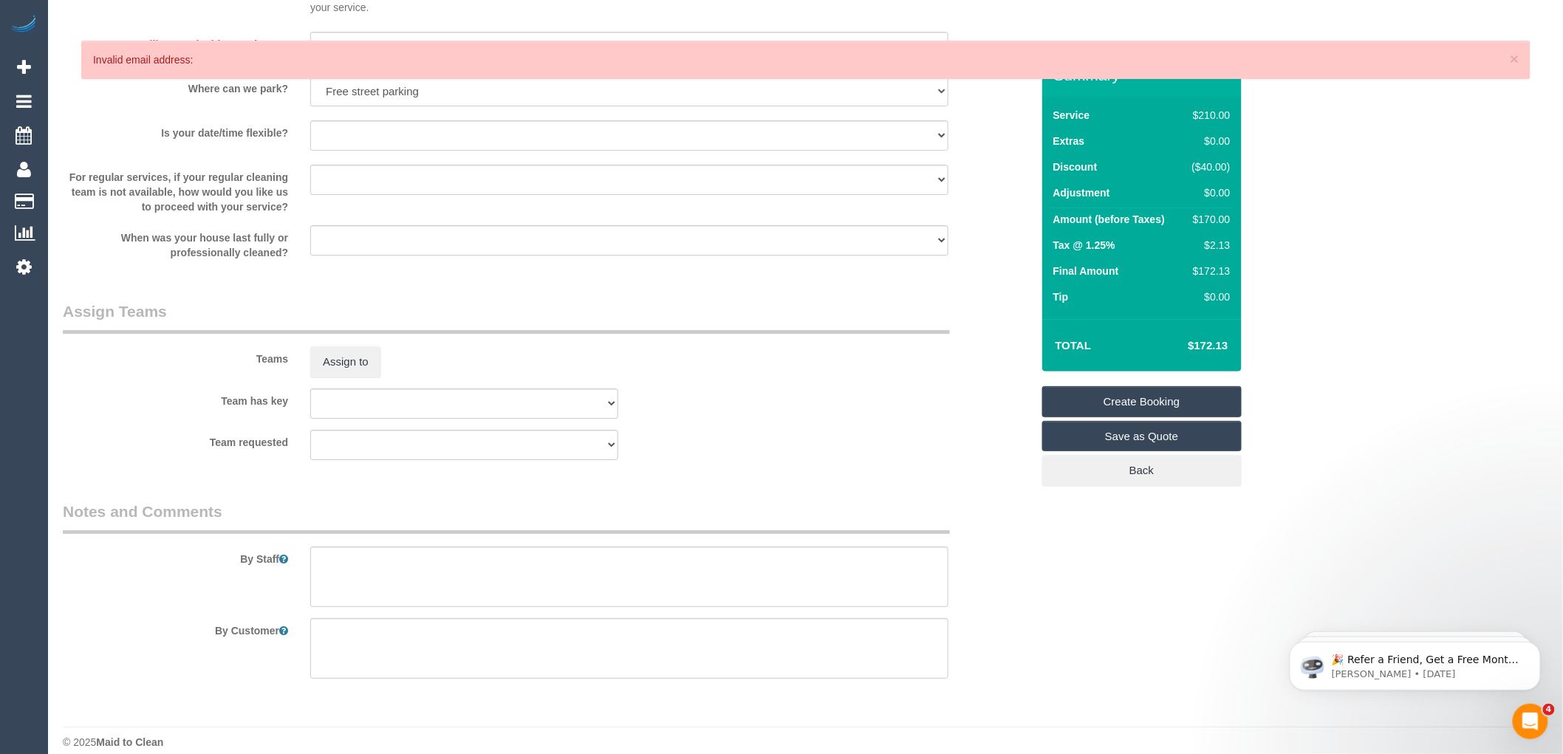
scroll to position [2074, 0]
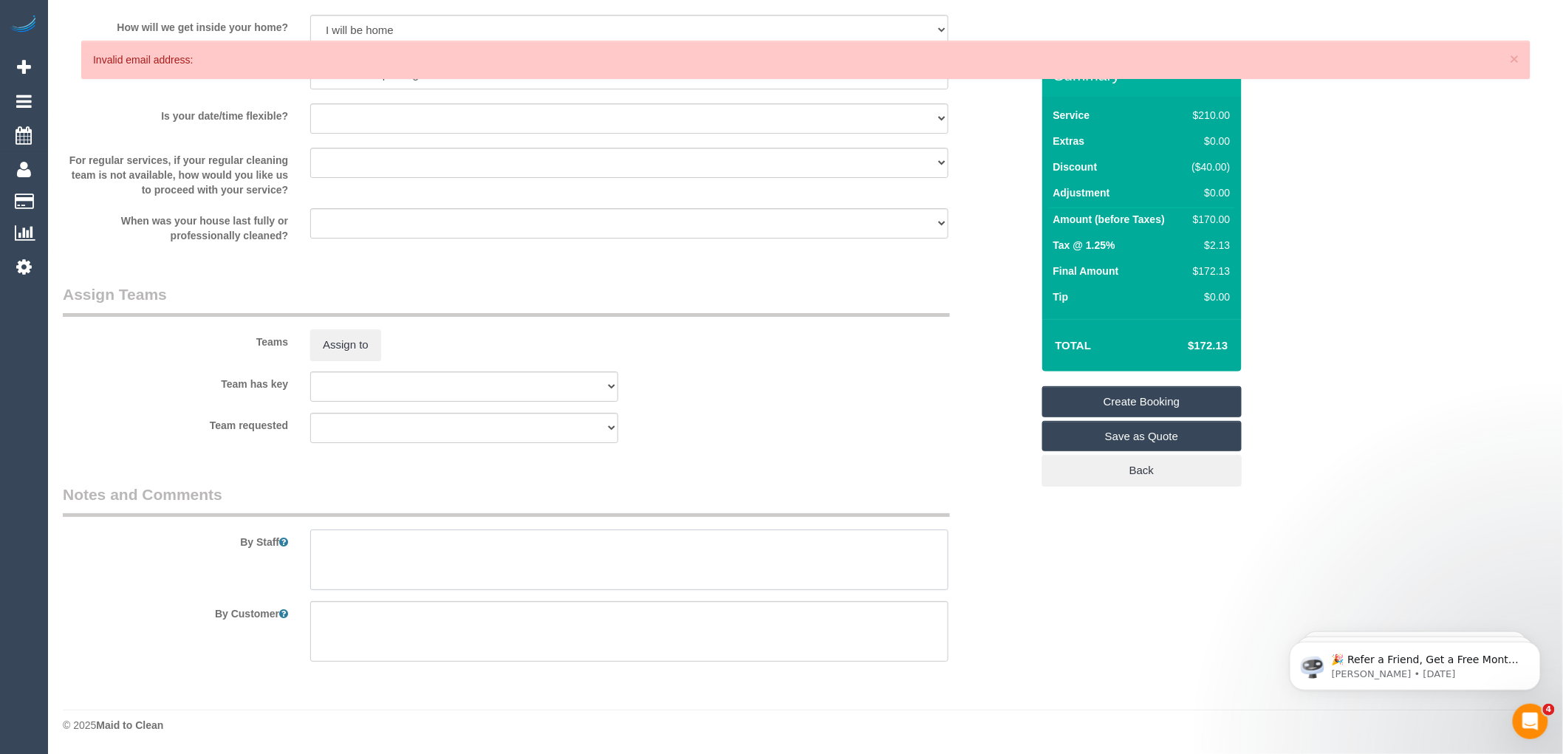
click at [326, 540] on textarea at bounding box center [629, 560] width 638 height 61
type textarea "c"
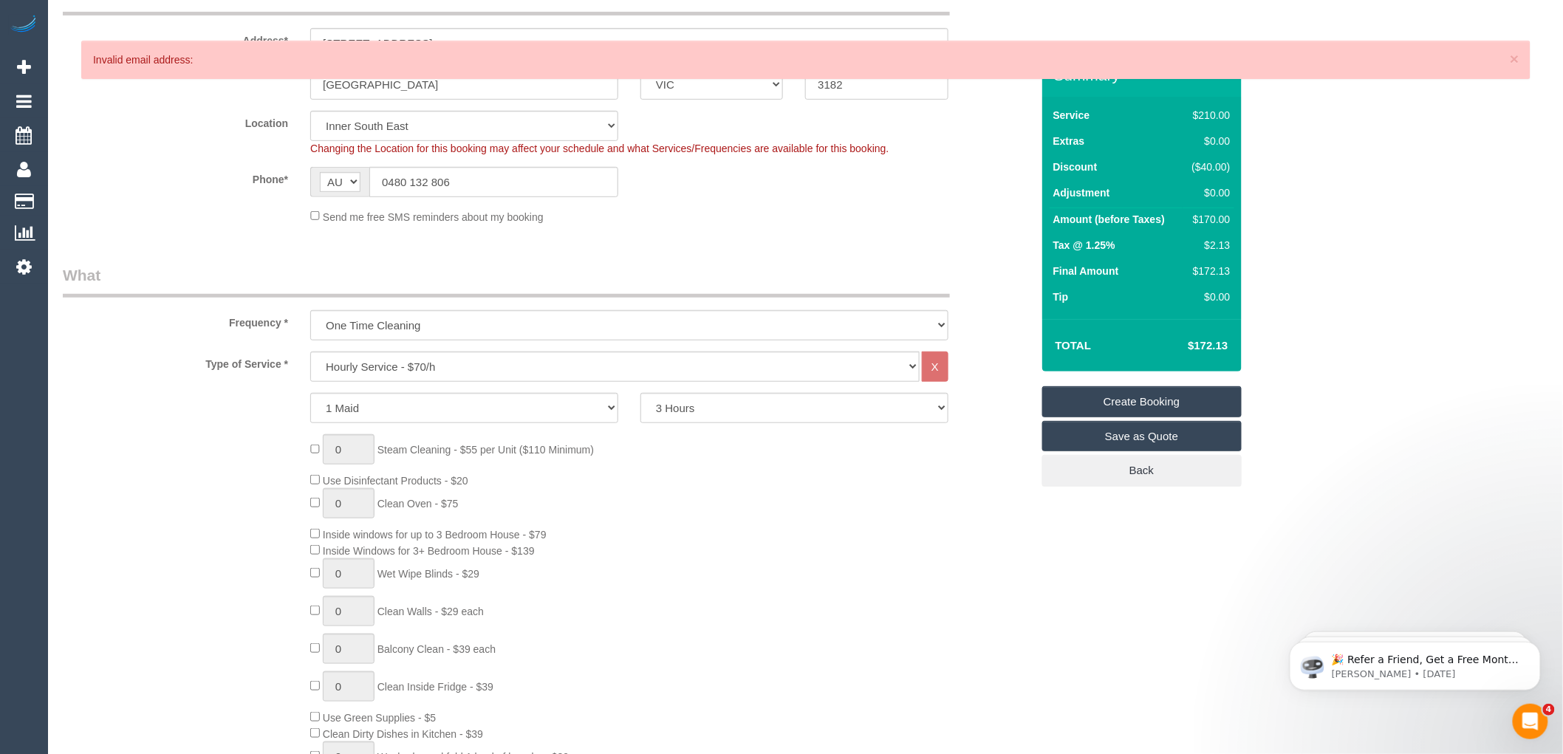
scroll to position [0, 0]
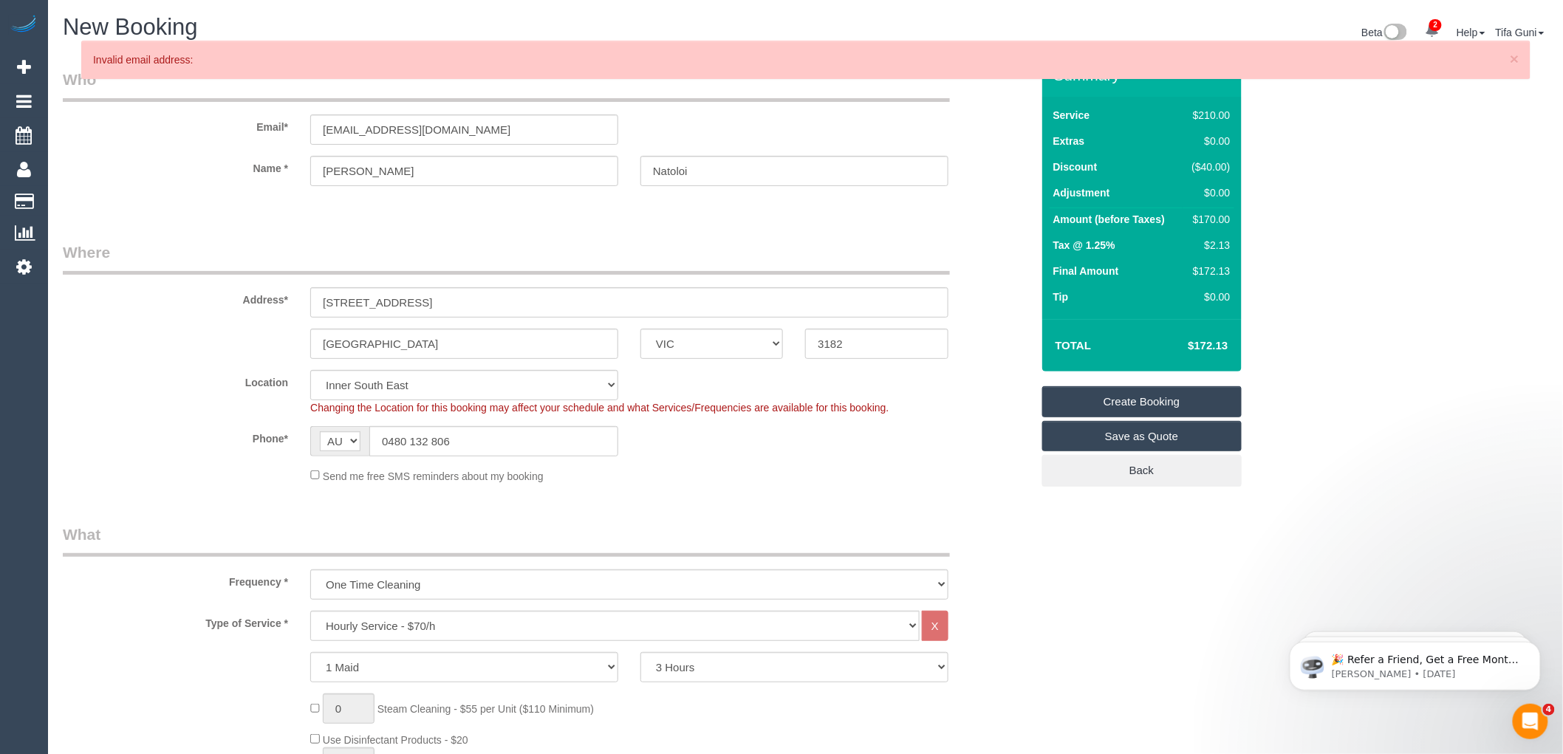
type textarea "Customer will open for you Parking available Customer will give you instruction…"
drag, startPoint x: 481, startPoint y: 126, endPoint x: 285, endPoint y: 127, distance: 195.7
click at [261, 124] on div "Email* josenat@optusnet.com.au" at bounding box center [547, 107] width 990 height 76
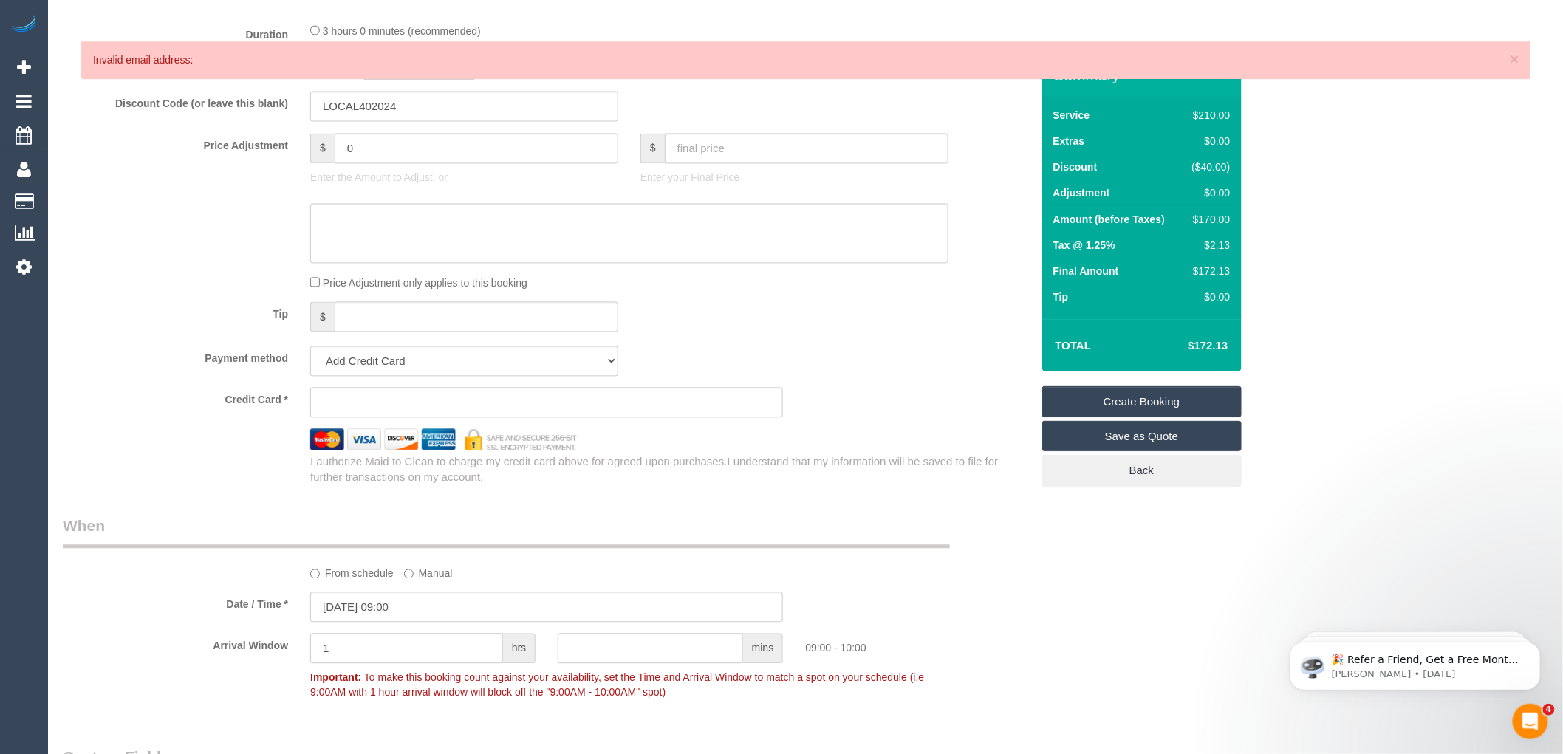
scroll to position [821, 0]
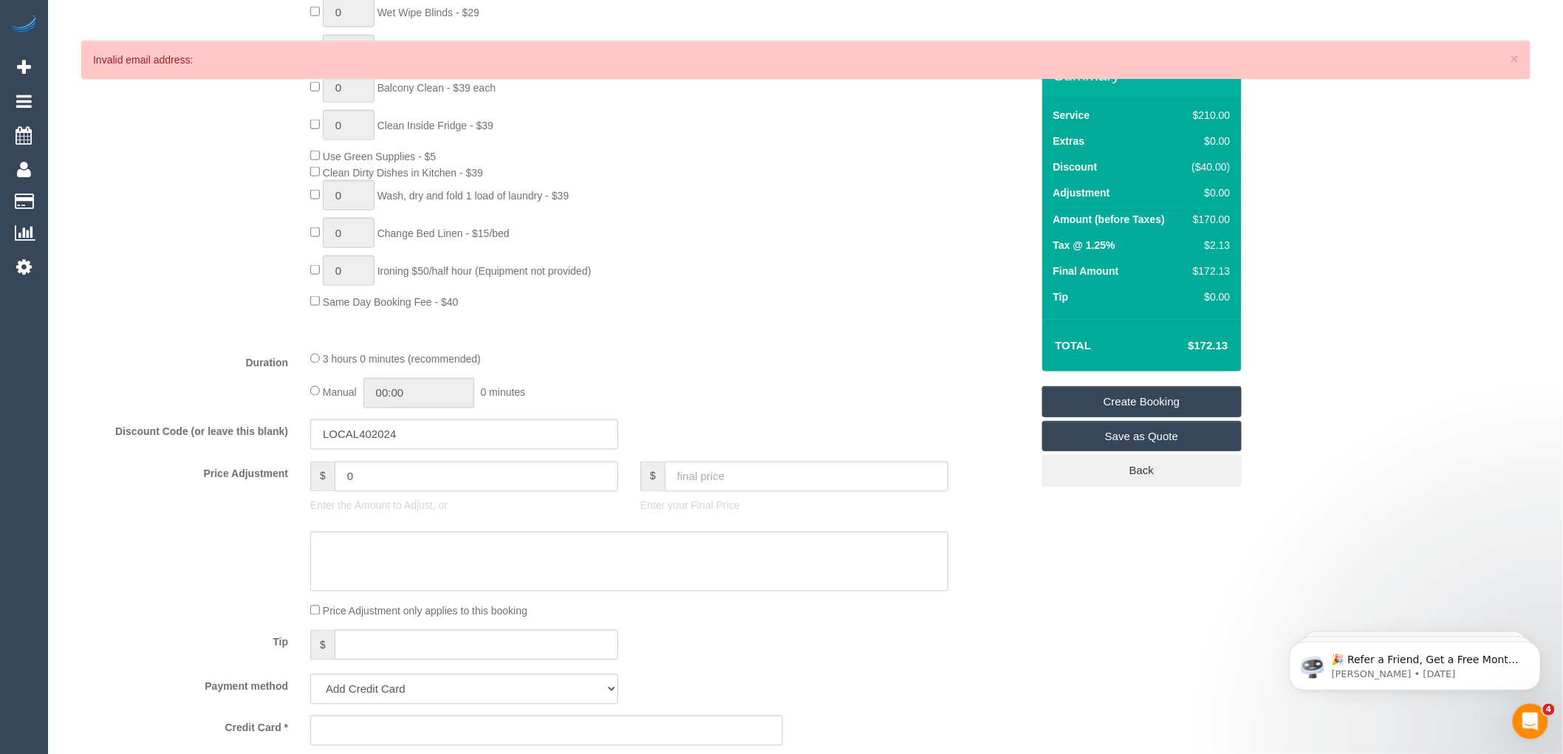
click at [1111, 401] on link "Create Booking" at bounding box center [1141, 401] width 199 height 31
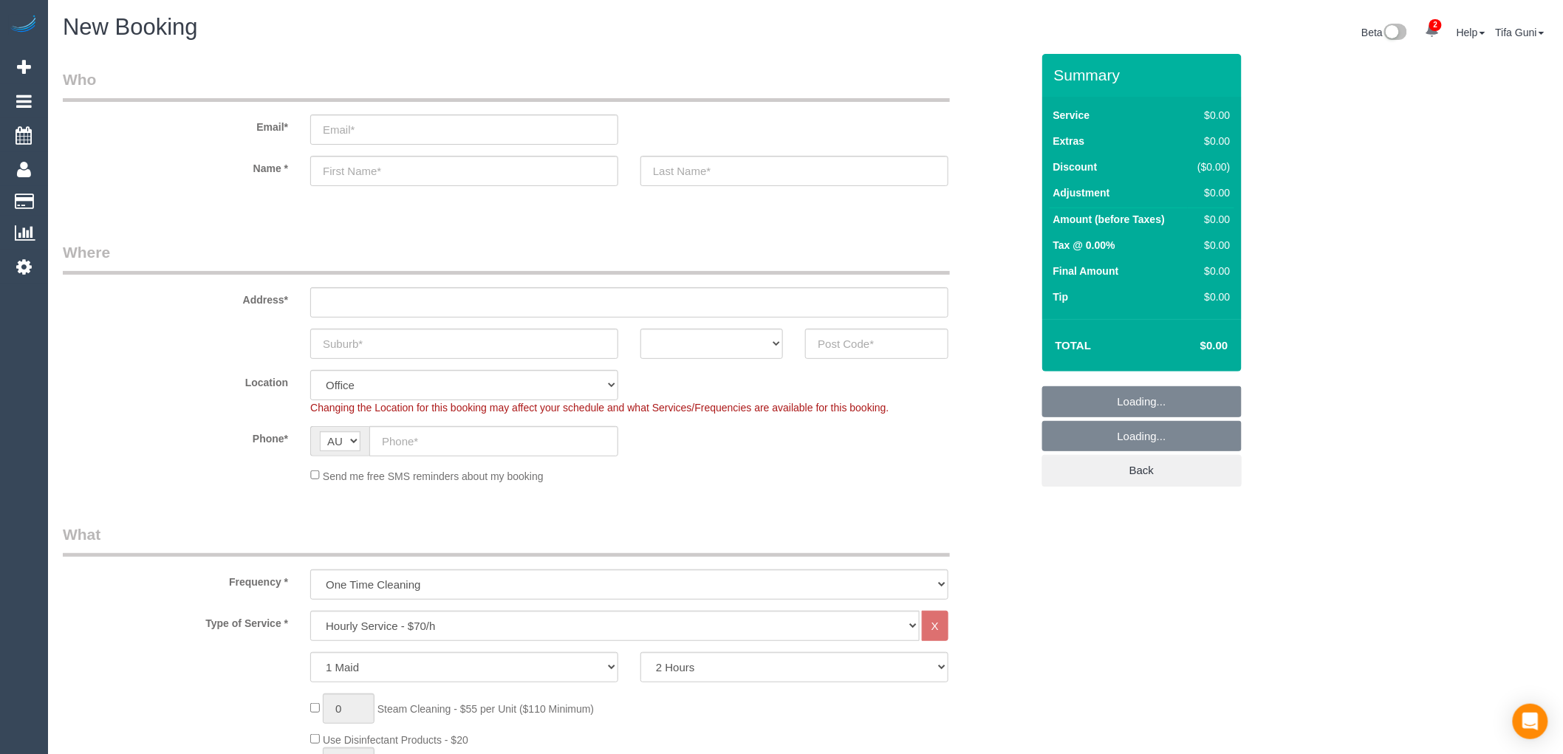
select select "object:2132"
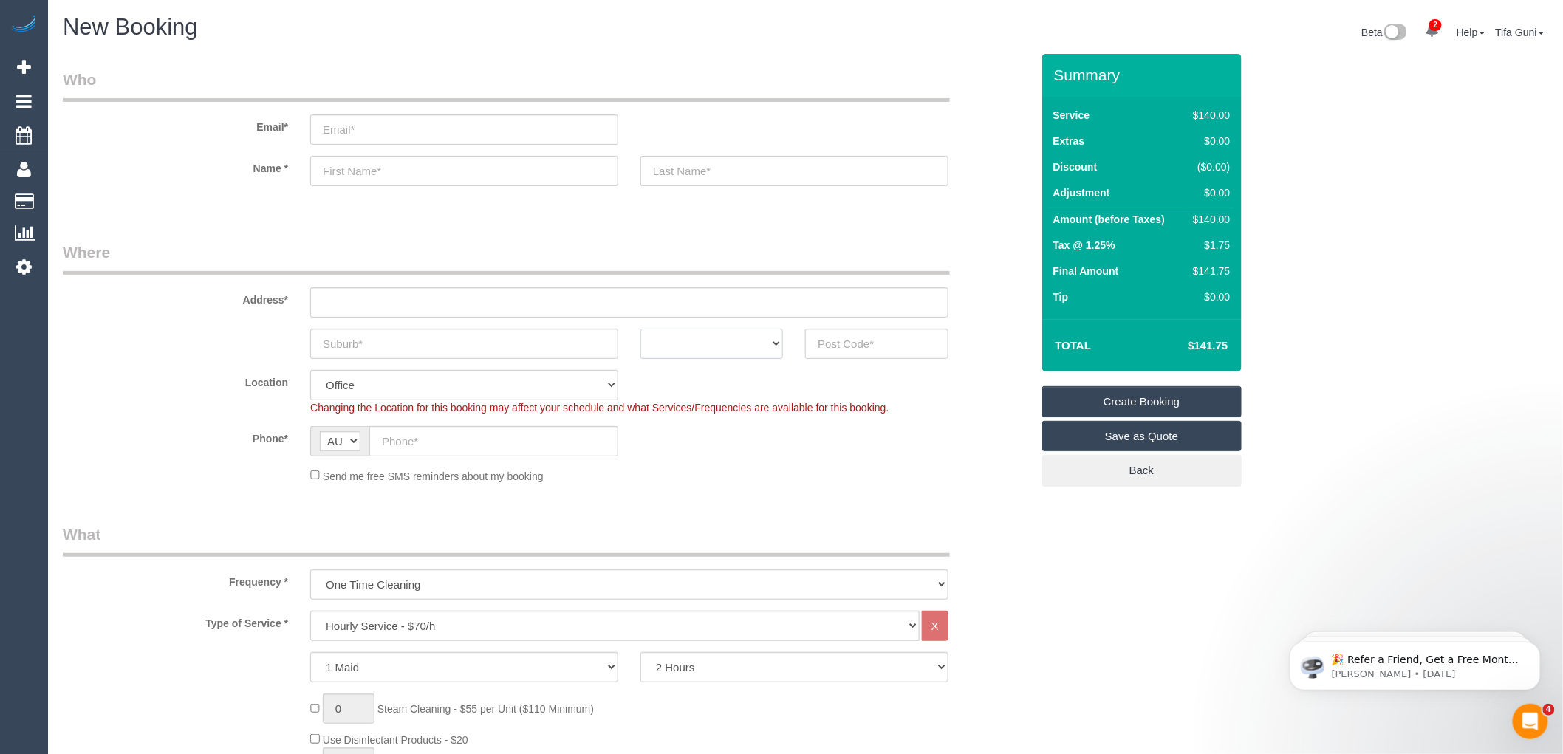
click at [758, 337] on select "ACT [GEOGRAPHIC_DATA] NT [GEOGRAPHIC_DATA] SA TAS [GEOGRAPHIC_DATA] [GEOGRAPHIC…" at bounding box center [711, 344] width 143 height 30
select select "VIC"
click at [640, 329] on select "ACT [GEOGRAPHIC_DATA] NT [GEOGRAPHIC_DATA] SA TAS [GEOGRAPHIC_DATA] [GEOGRAPHIC…" at bounding box center [711, 344] width 143 height 30
click at [375, 342] on input "text" at bounding box center [464, 344] width 308 height 30
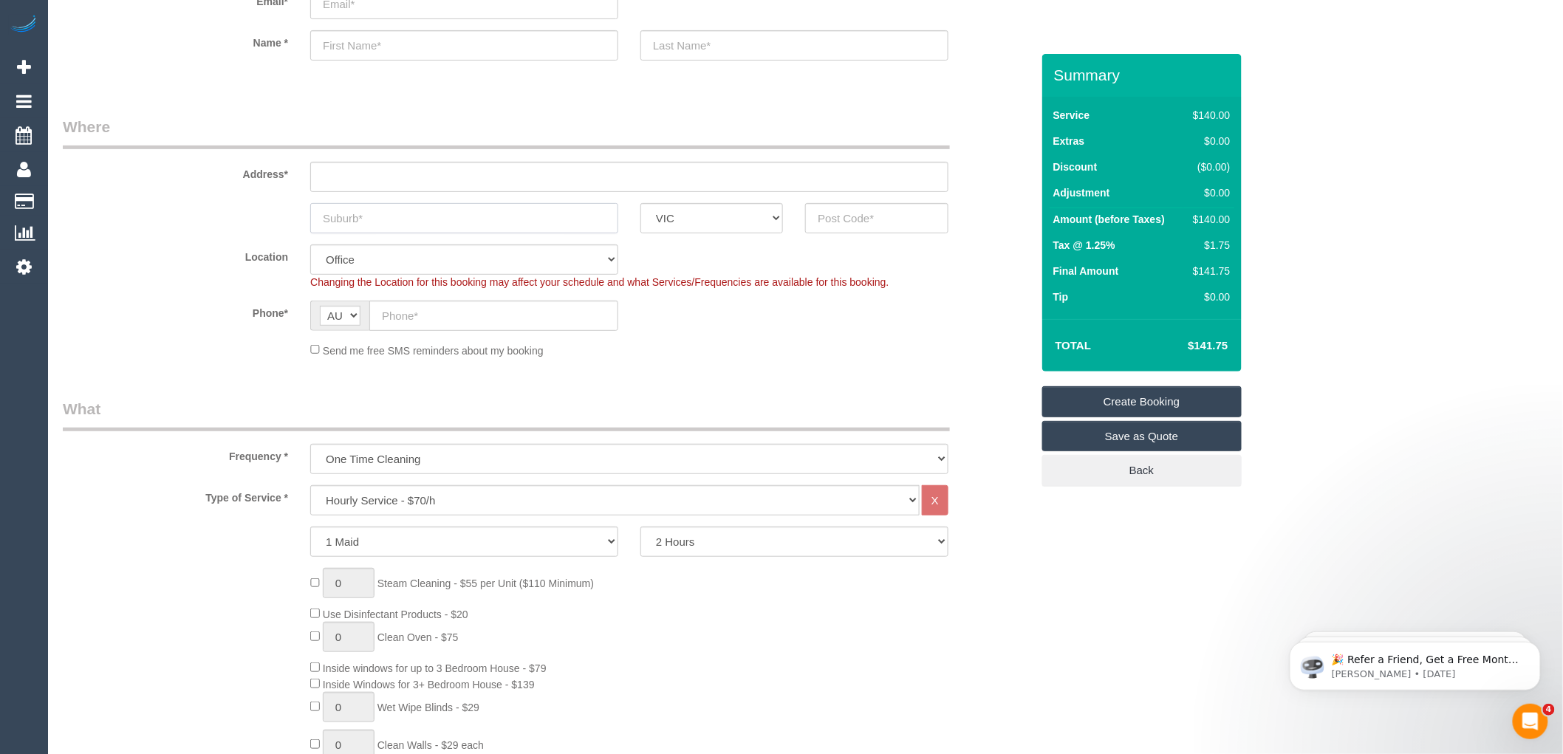
scroll to position [164, 0]
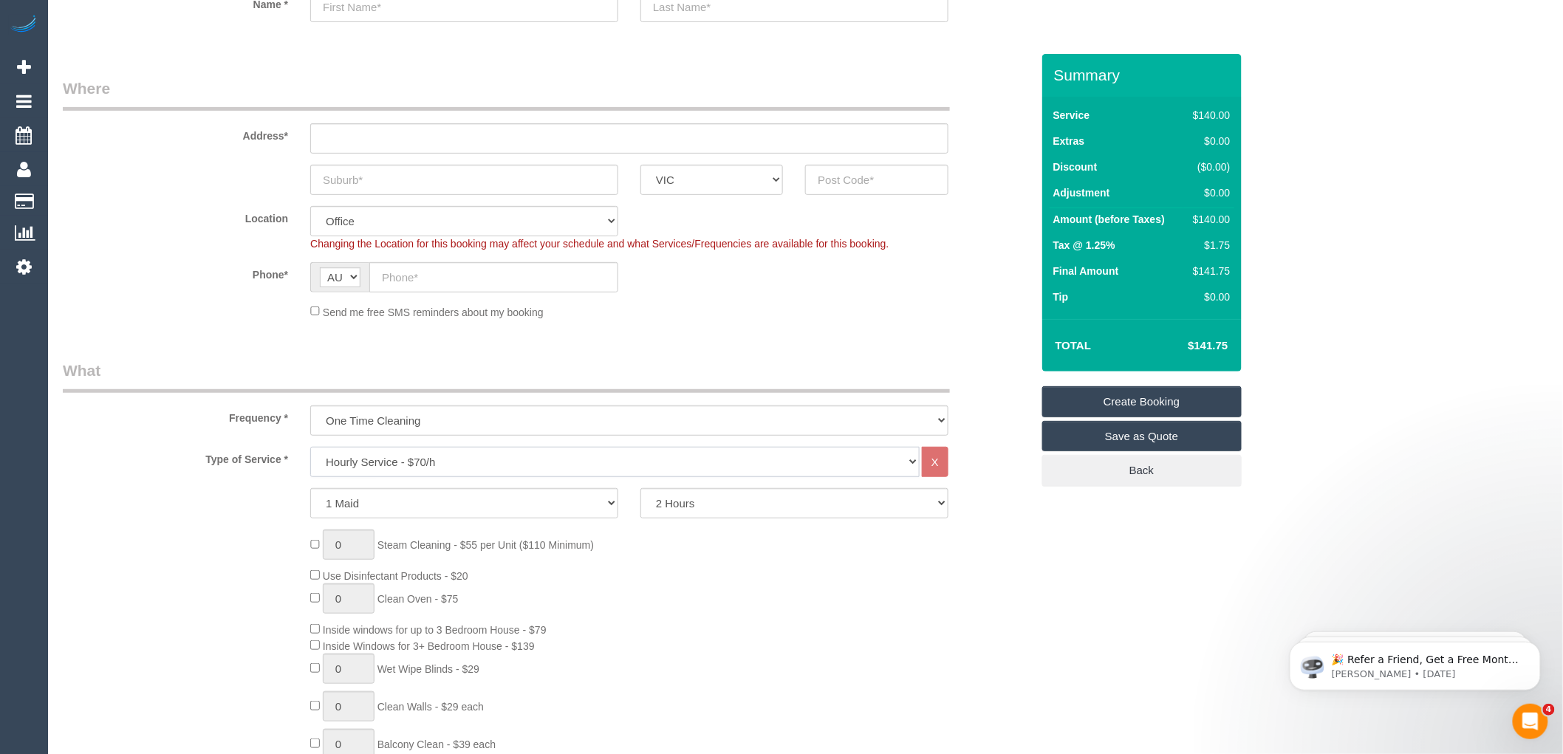
click at [416, 462] on select "Hourly Service - $70/h Hourly Service - $65/h Hourly Service - $60/h Hourly Ser…" at bounding box center [614, 462] width 609 height 30
click at [310, 448] on select "Hourly Service - $70/h Hourly Service - $65/h Hourly Service - $60/h Hourly Ser…" at bounding box center [614, 462] width 609 height 30
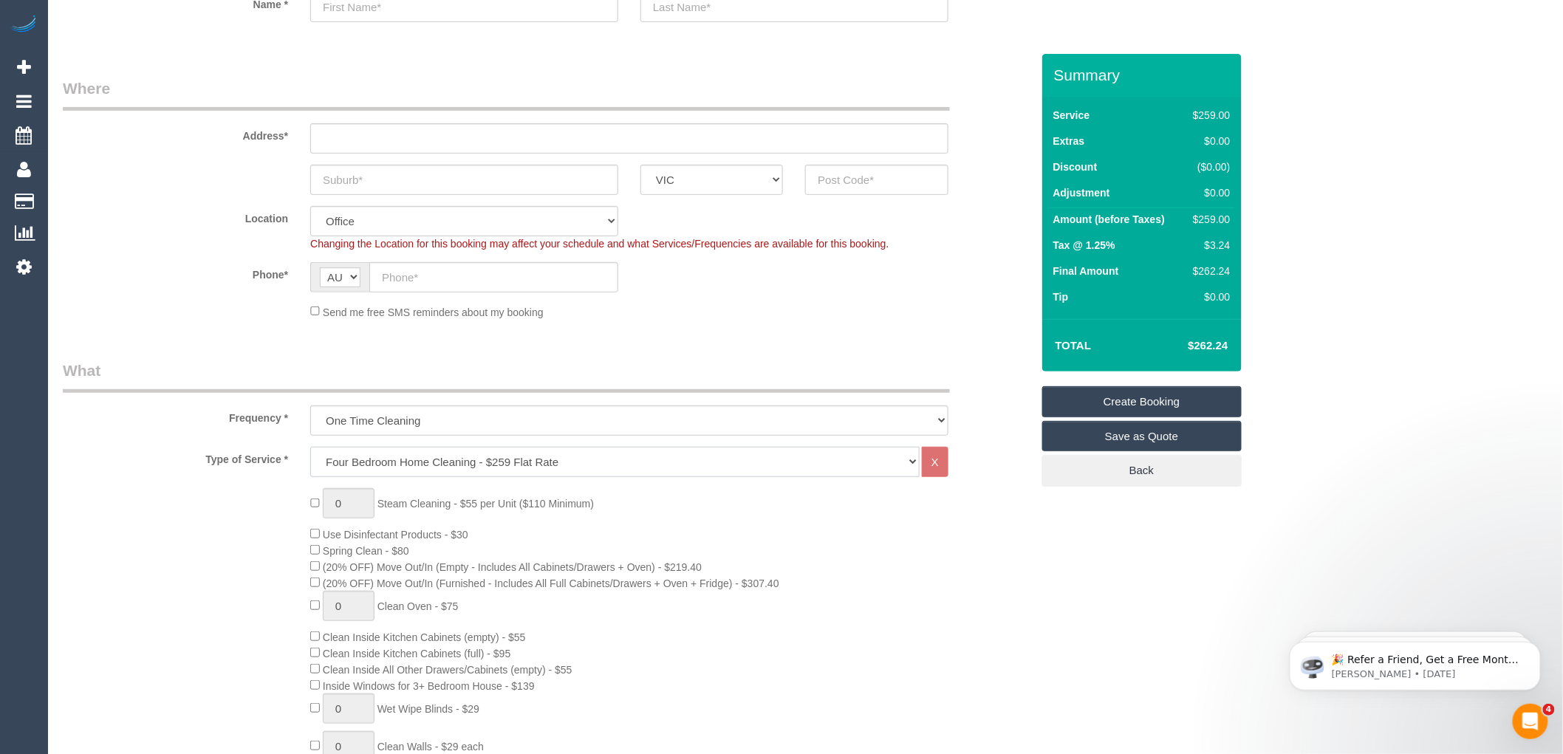
click at [522, 464] on select "Hourly Service - $70/h Hourly Service - $65/h Hourly Service - $60/h Hourly Ser…" at bounding box center [614, 462] width 609 height 30
select select "209"
click at [310, 448] on select "Hourly Service - $70/h Hourly Service - $65/h Hourly Service - $60/h Hourly Ser…" at bounding box center [614, 462] width 609 height 30
select select "1"
select select "120"
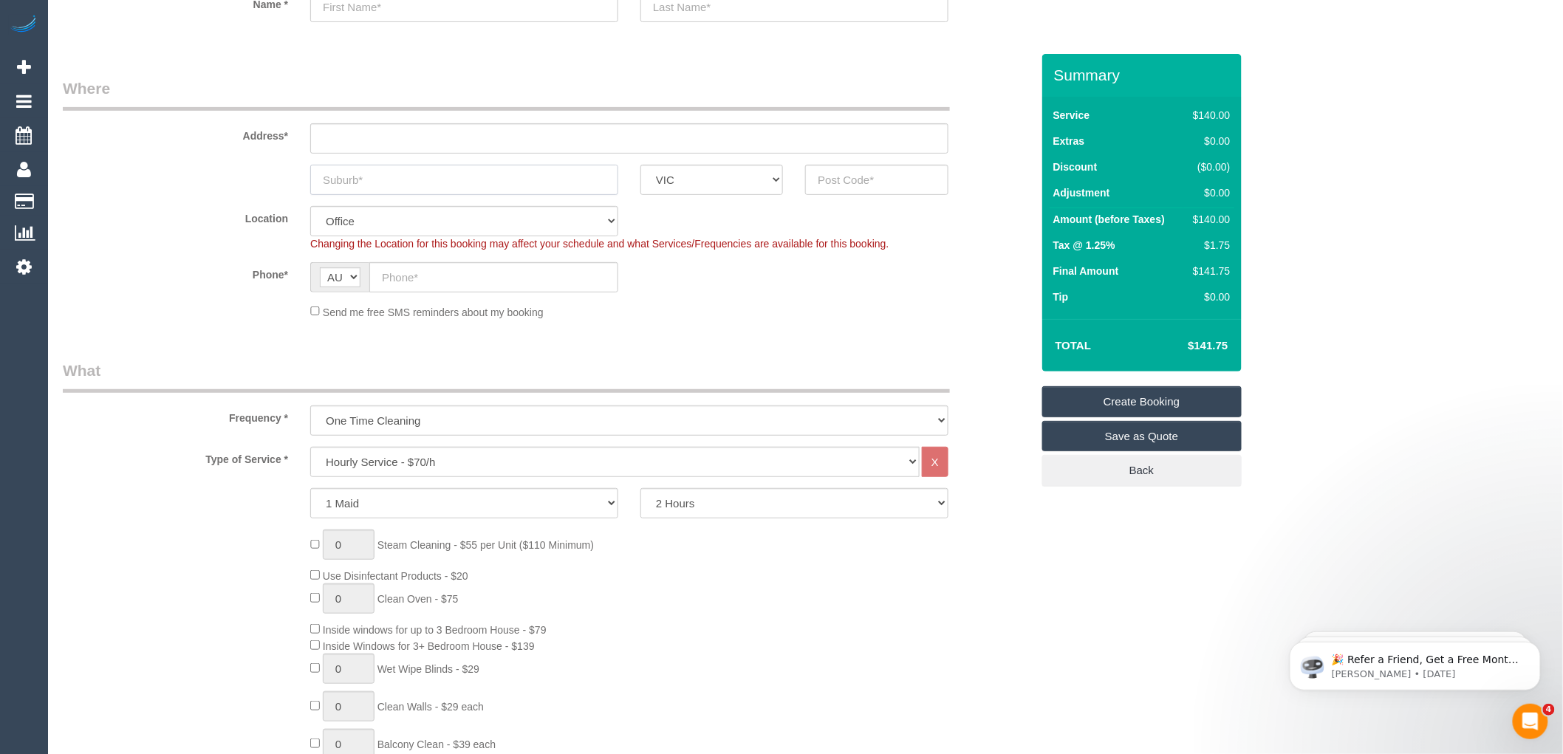
click at [394, 178] on input "text" at bounding box center [464, 180] width 308 height 30
type input "Q"
type input "[GEOGRAPHIC_DATA]"
click at [715, 510] on select "2 Hours 2.5 Hours 3 Hours 3.5 Hours 4 Hours 4.5 Hours 5 Hours 5.5 Hours 6 Hours…" at bounding box center [794, 503] width 308 height 30
select select "180"
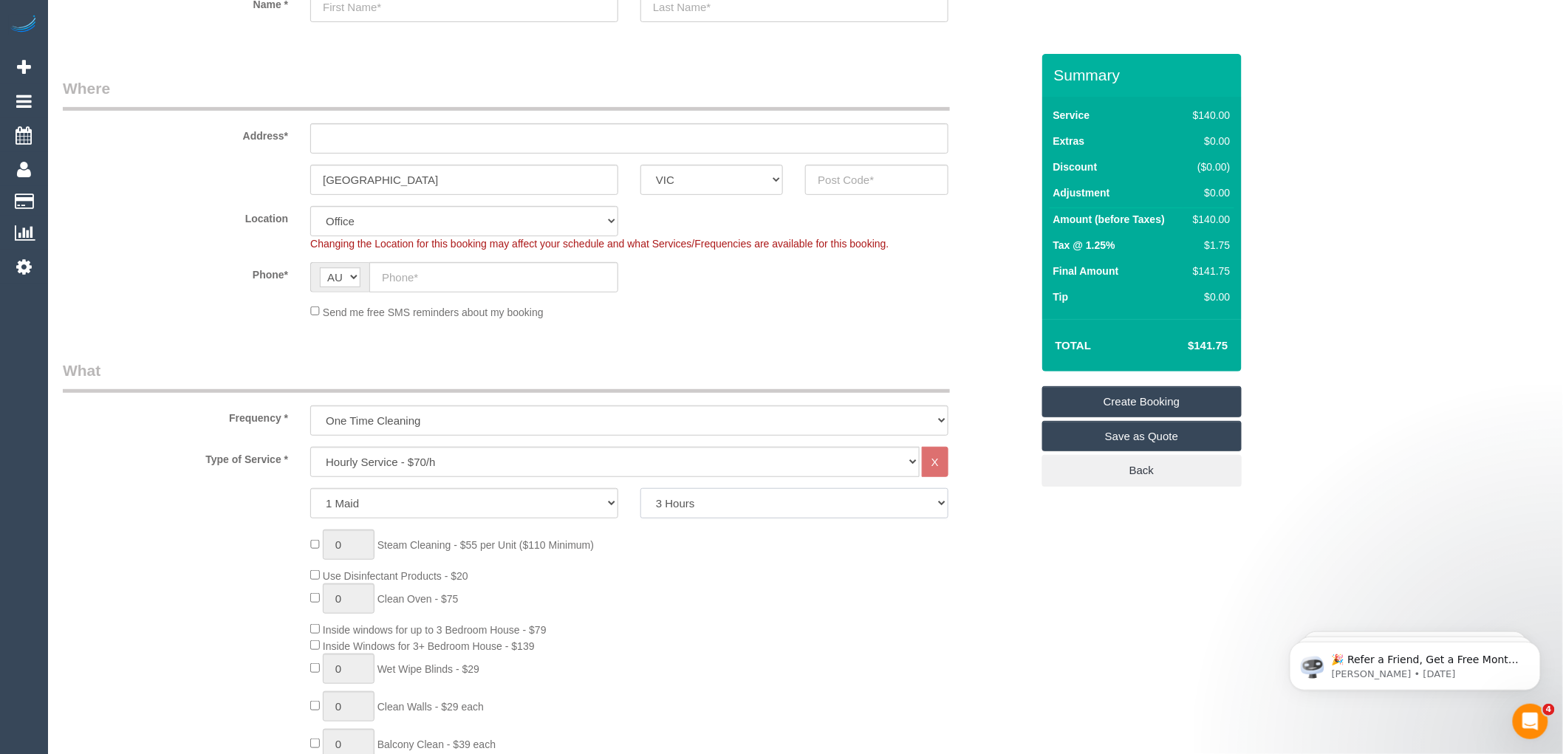
click at [640, 490] on select "2 Hours 2.5 Hours 3 Hours 3.5 Hours 4 Hours 4.5 Hours 5 Hours 5.5 Hours 6 Hours…" at bounding box center [794, 503] width 308 height 30
click at [340, 127] on input "text" at bounding box center [629, 138] width 638 height 30
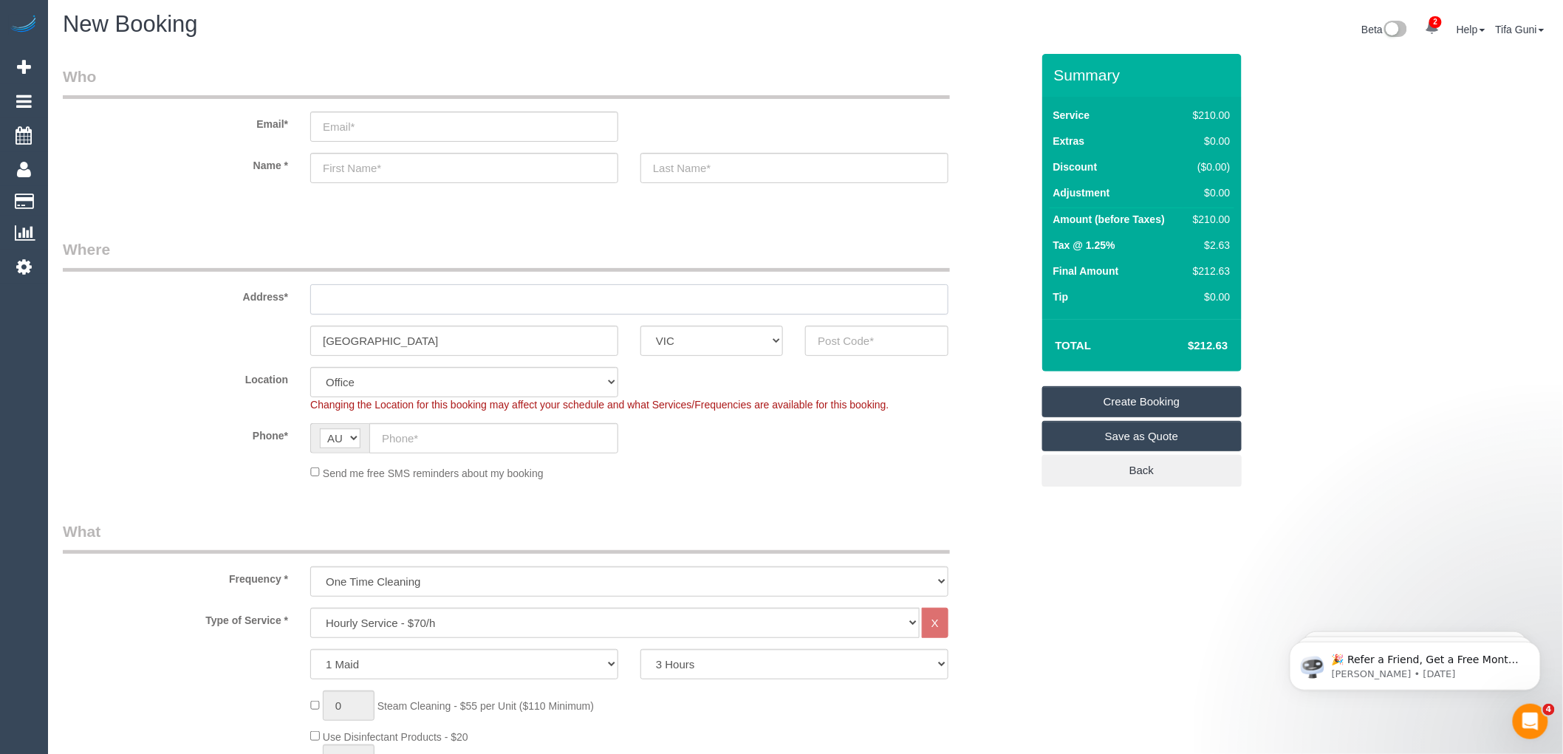
scroll to position [0, 0]
type input "17 ramsay avenue"
drag, startPoint x: 452, startPoint y: 348, endPoint x: 274, endPoint y: 349, distance: 178.0
click at [274, 349] on div "Kew East ACT NSW NT QLD SA TAS VIC WA" at bounding box center [547, 344] width 990 height 30
click at [847, 351] on input "text" at bounding box center [876, 344] width 143 height 30
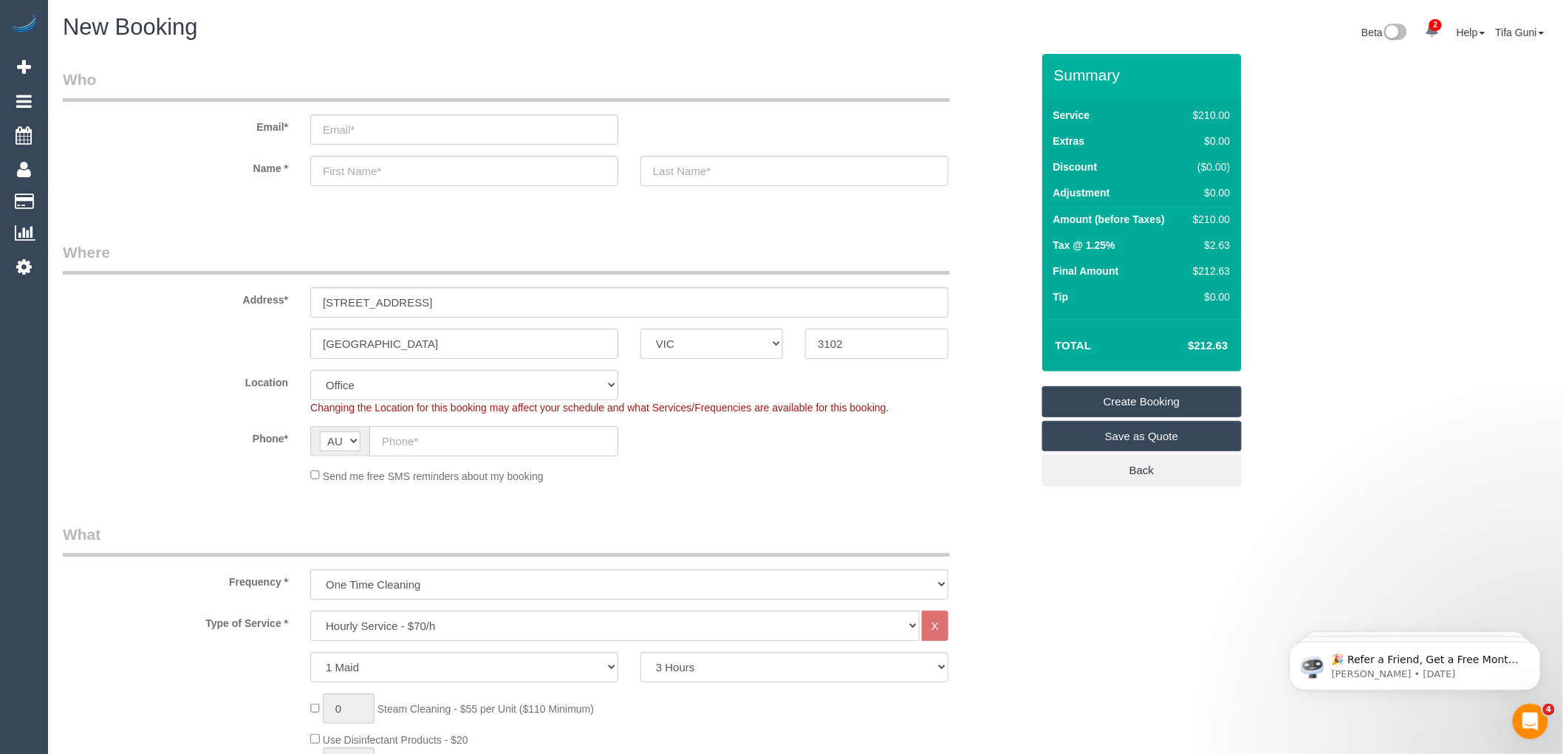
type input "3102"
click at [364, 170] on input "text" at bounding box center [464, 171] width 308 height 30
select select "58"
select select "object:2356"
type input "Lindan"
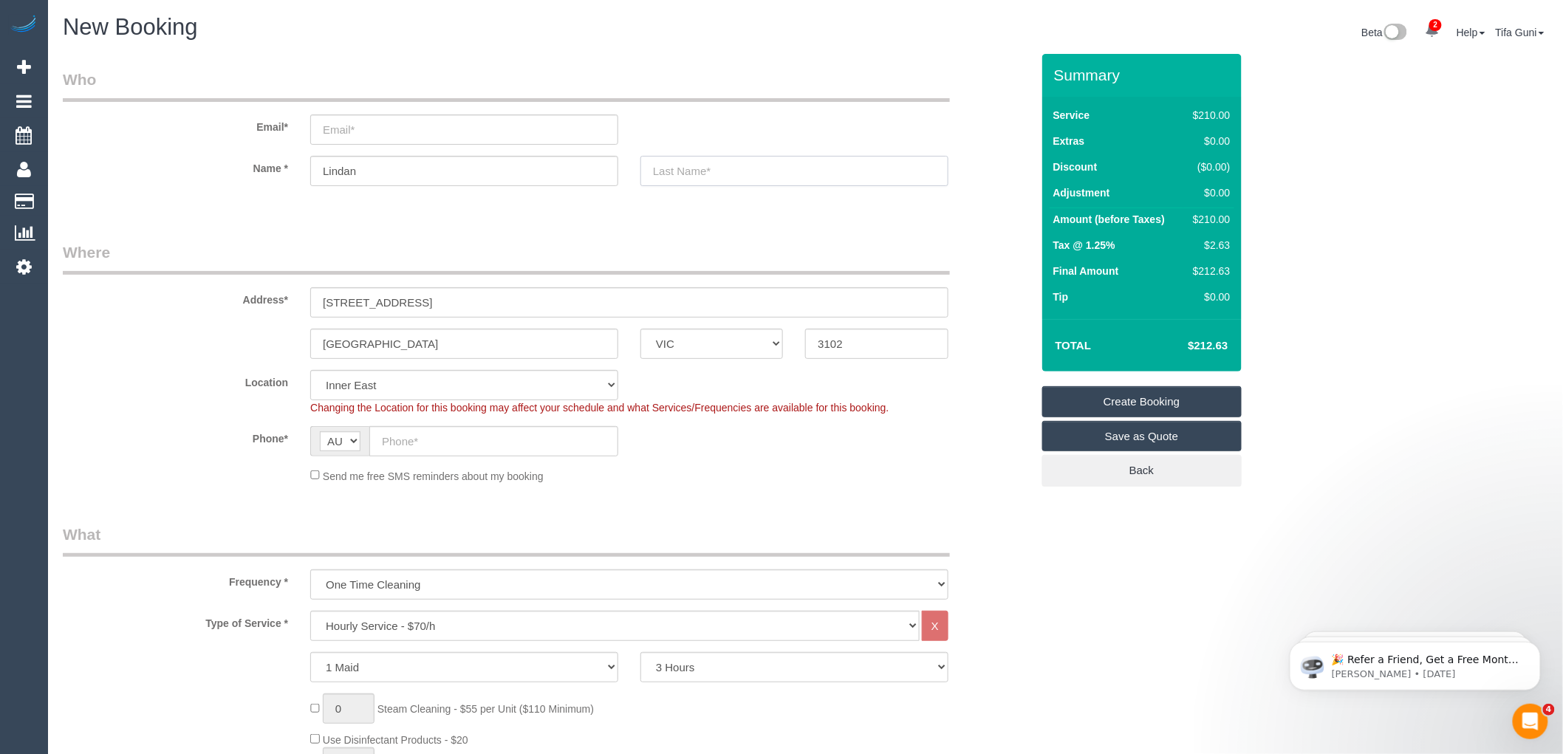
click at [676, 172] on input "text" at bounding box center [794, 171] width 308 height 30
type input "Bullen"
click at [364, 121] on input "email" at bounding box center [464, 129] width 308 height 30
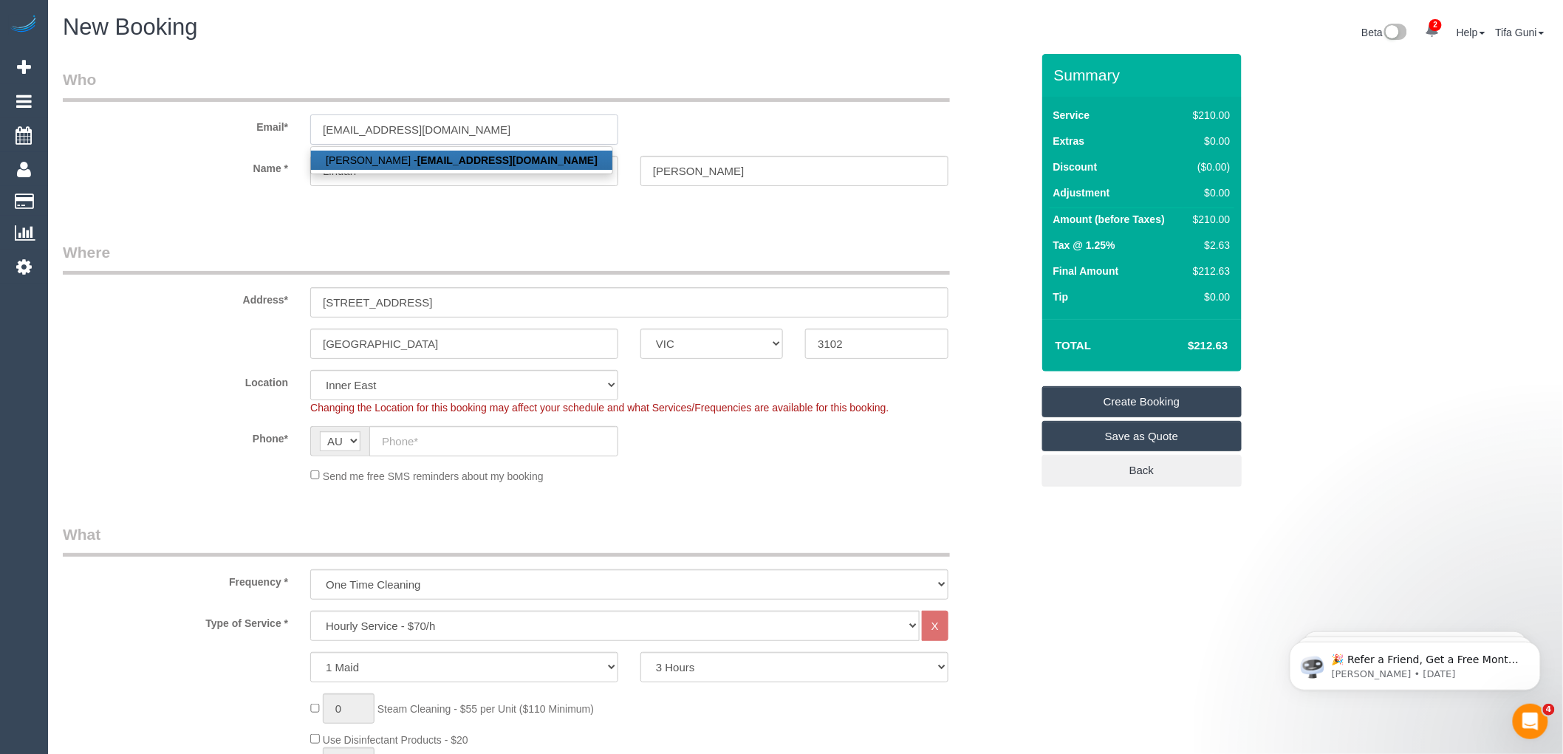
type input "lindenbullen@gmail.com"
click at [460, 163] on strong "lindenbullen@gmail.com" at bounding box center [507, 160] width 180 height 12
type input "Linden"
type input "0468 923 427"
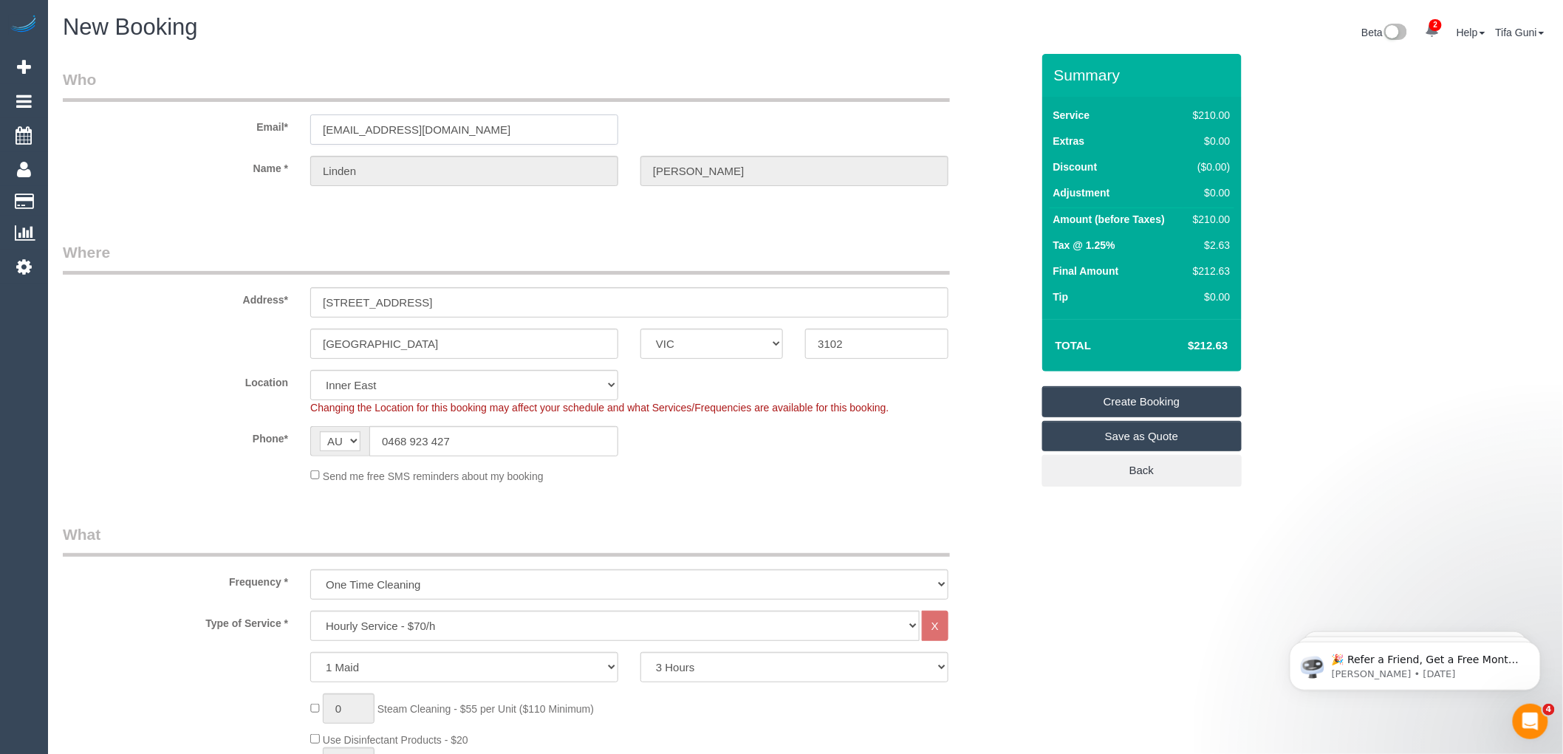
type input "2a Mollison Street, Unit 7"
type input "Abbotsford"
type input "3067"
select select "string:stripe-pm_1RRkVx2GScqysDRVPARuJMPg"
select select "47"
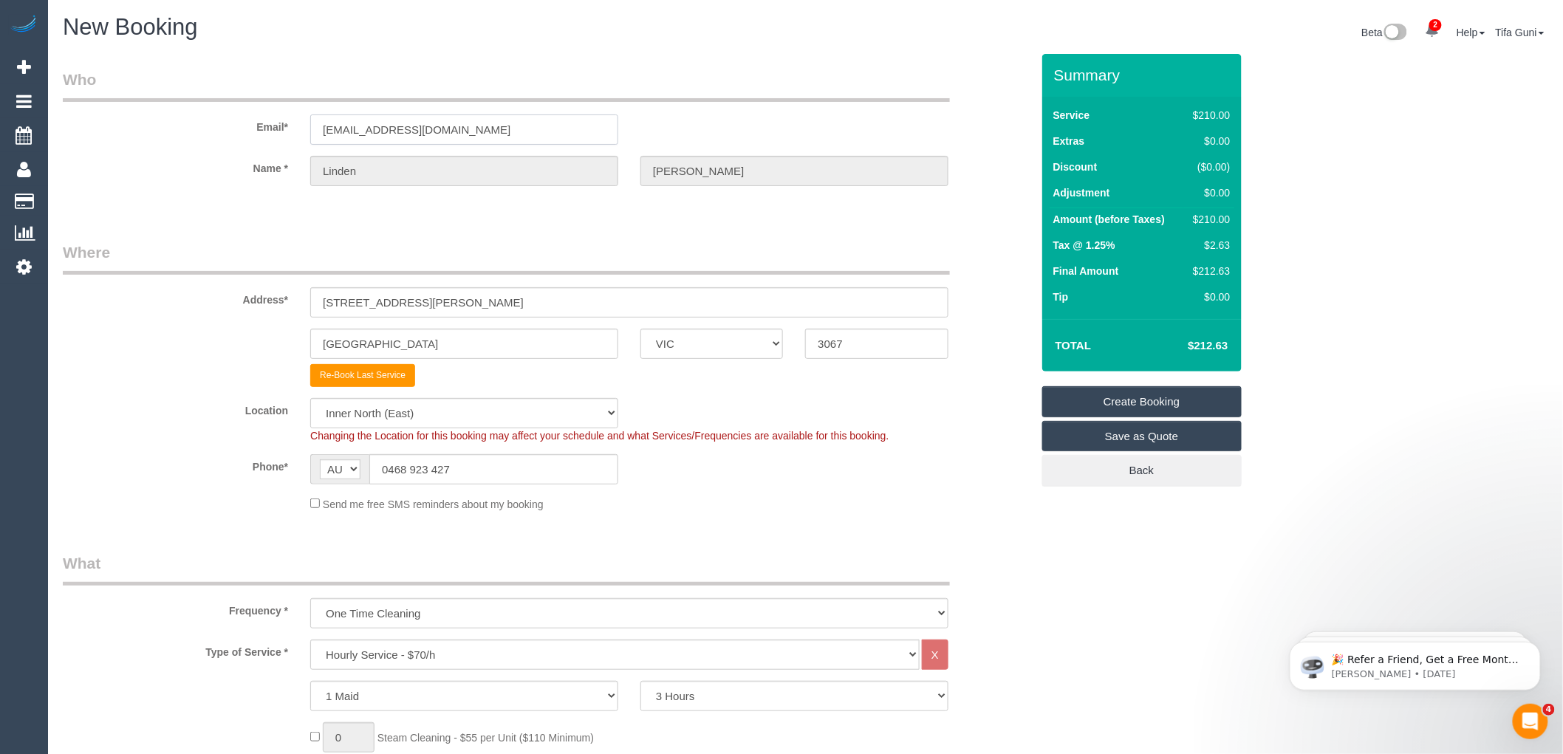
select select "object:3305"
drag, startPoint x: 412, startPoint y: 340, endPoint x: 172, endPoint y: 329, distance: 240.3
click at [172, 329] on div "Abbotsford ACT NSW NT QLD SA TAS VIC WA 3067" at bounding box center [547, 344] width 990 height 30
drag, startPoint x: 388, startPoint y: 352, endPoint x: 244, endPoint y: 347, distance: 144.8
click at [244, 347] on div "Kew East ACT NSW NT QLD SA TAS VIC WA 3067" at bounding box center [547, 344] width 990 height 30
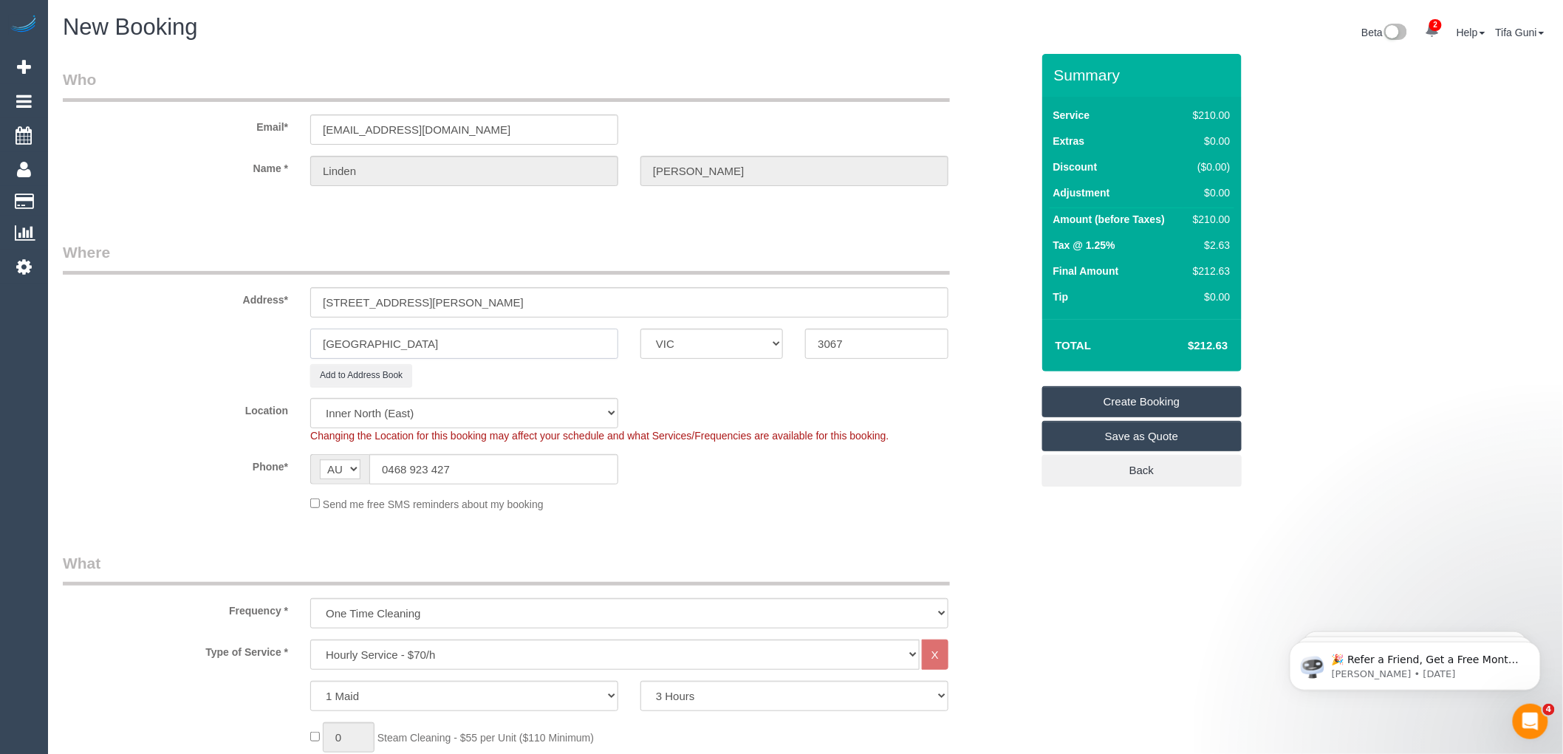
type input "[GEOGRAPHIC_DATA]"
drag, startPoint x: 870, startPoint y: 343, endPoint x: 788, endPoint y: 332, distance: 82.7
click at [792, 335] on div "Kew East ACT NSW NT QLD SA TAS VIC WA 3067" at bounding box center [547, 344] width 990 height 30
paste input "102"
type input "3102"
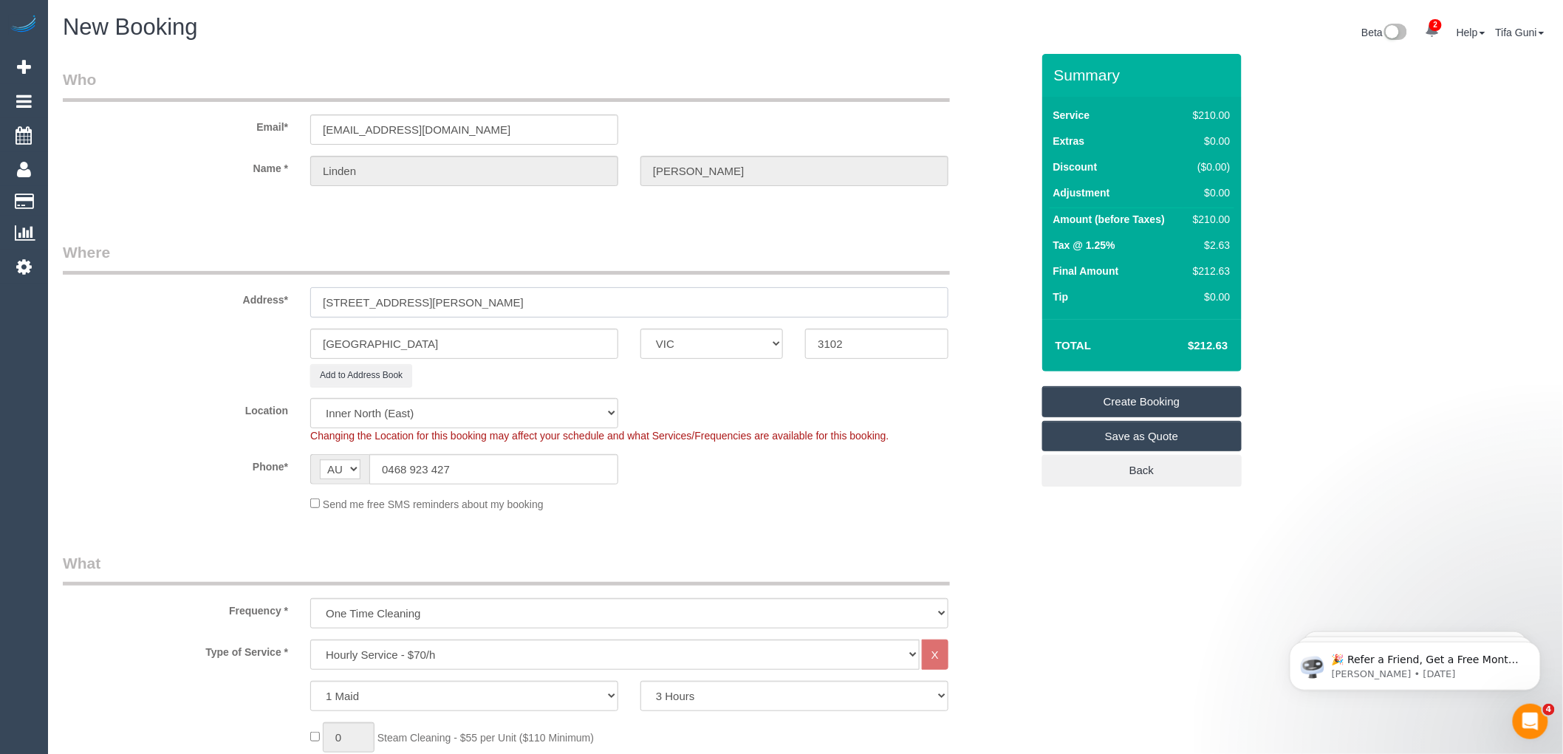
click at [468, 298] on input "2a Mollison Street, Unit 7" at bounding box center [629, 302] width 638 height 30
type input "2a Mollison Street, Unit"
select select "58"
type input "2a Molli"
select select "object:4142"
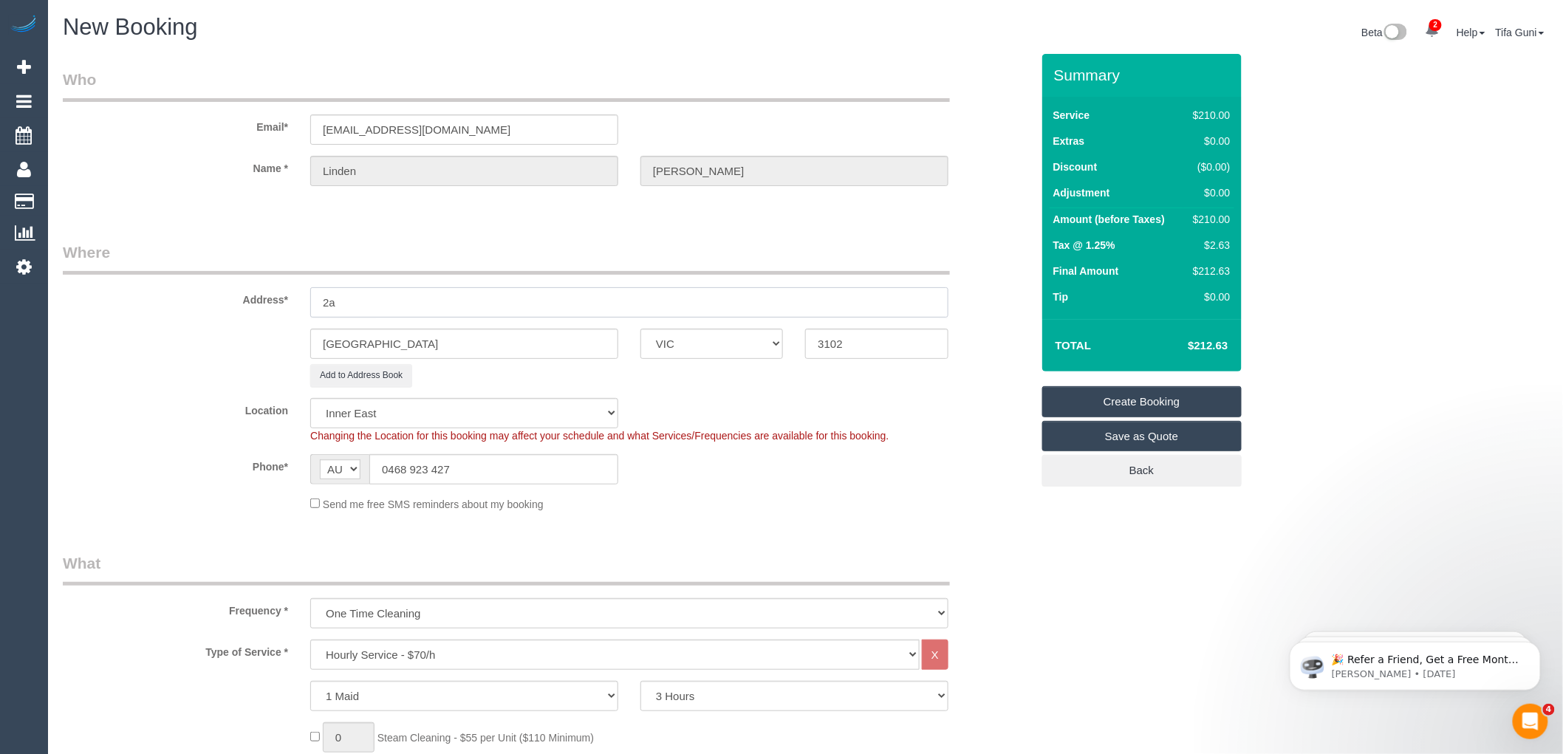
type input "2"
type input "-"
drag, startPoint x: 433, startPoint y: 473, endPoint x: 357, endPoint y: 473, distance: 75.3
click at [357, 473] on div "AF AL DZ AD AO AI AQ AG AR AM AW AU AT AZ BS BH BD BB BY BE BZ BJ BM BT BO BA B…" at bounding box center [464, 469] width 308 height 30
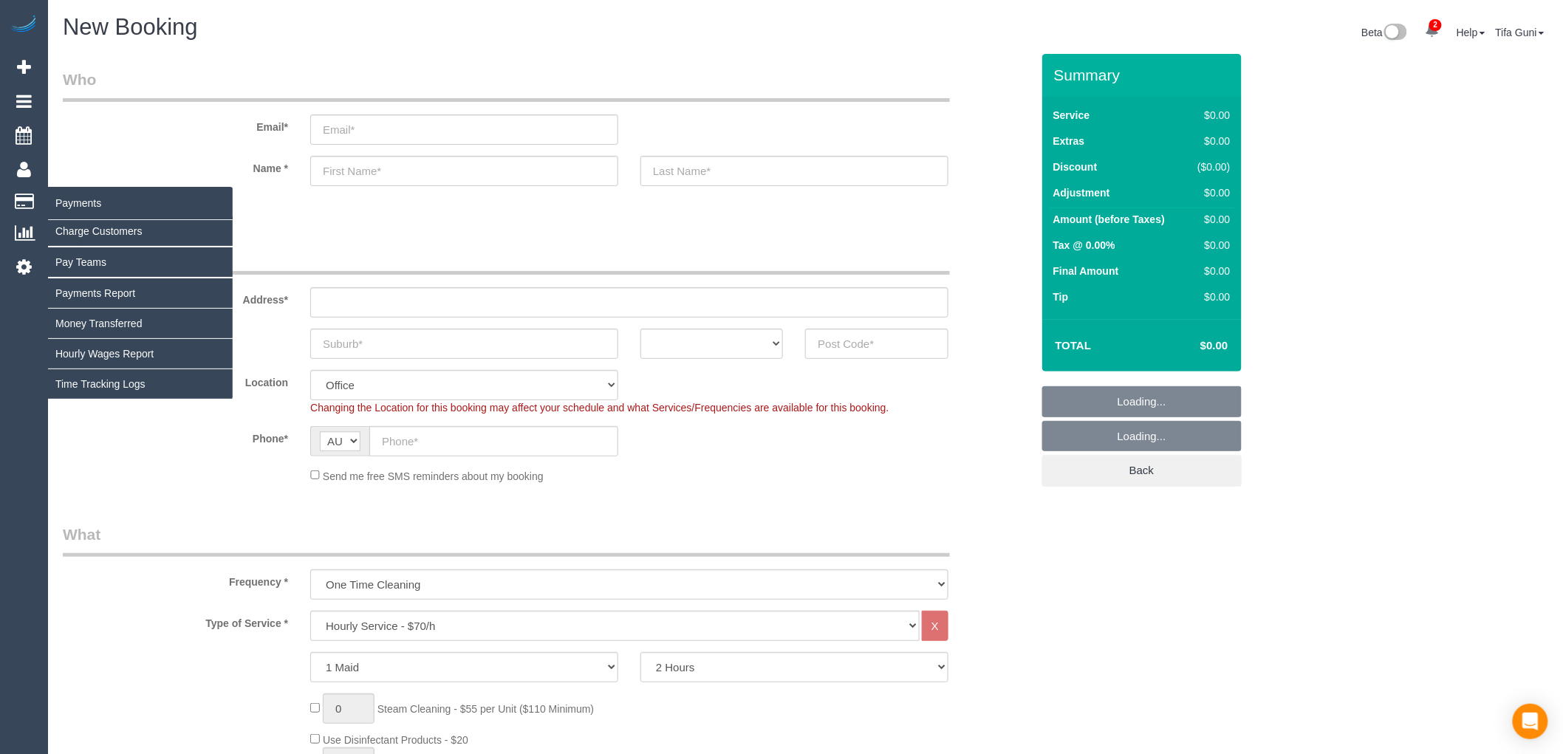
select select "object:2132"
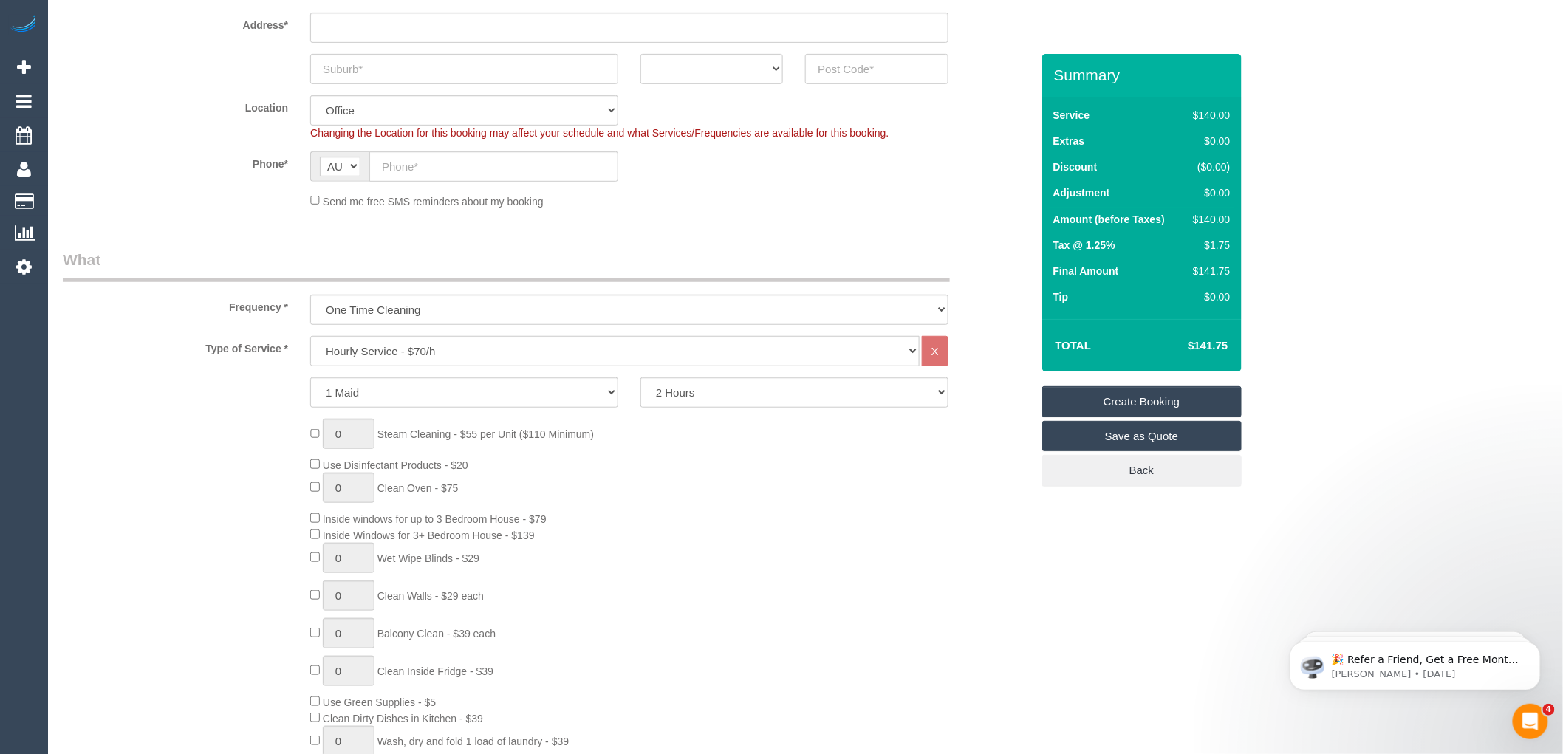
scroll to position [410, 0]
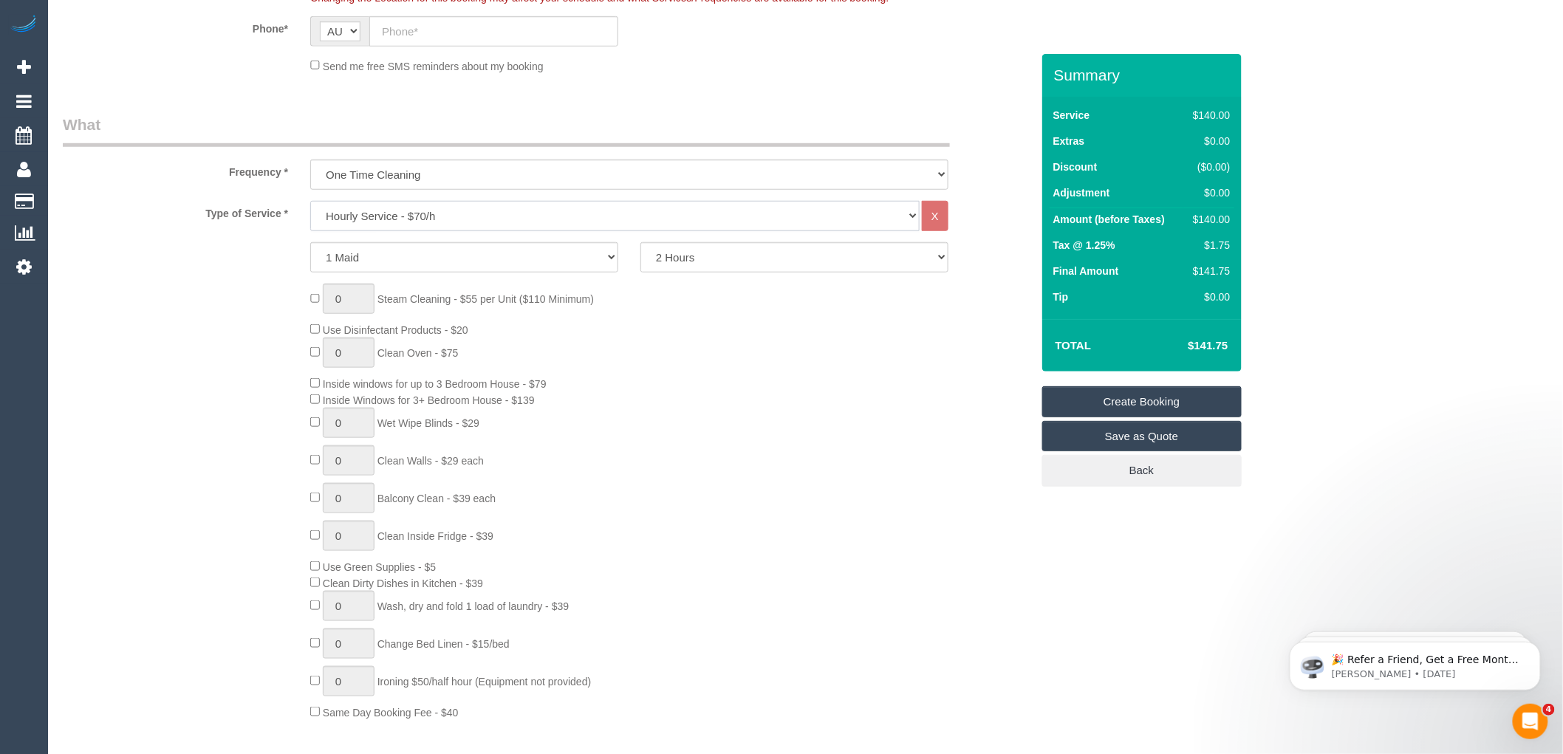
click at [454, 216] on select "Hourly Service - $70/h Hourly Service - $65/h Hourly Service - $60/h Hourly Ser…" at bounding box center [614, 216] width 609 height 30
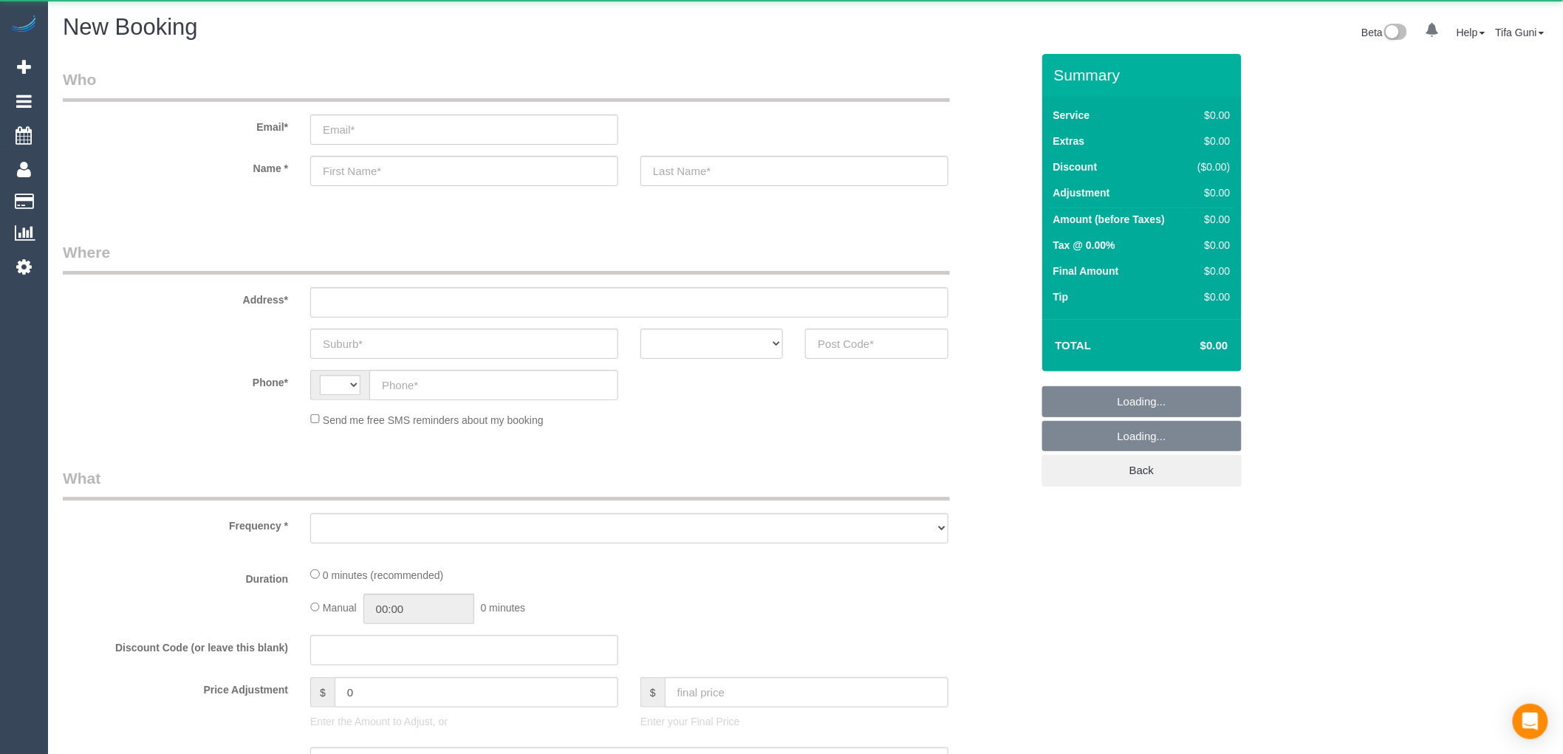
select select "string:AU"
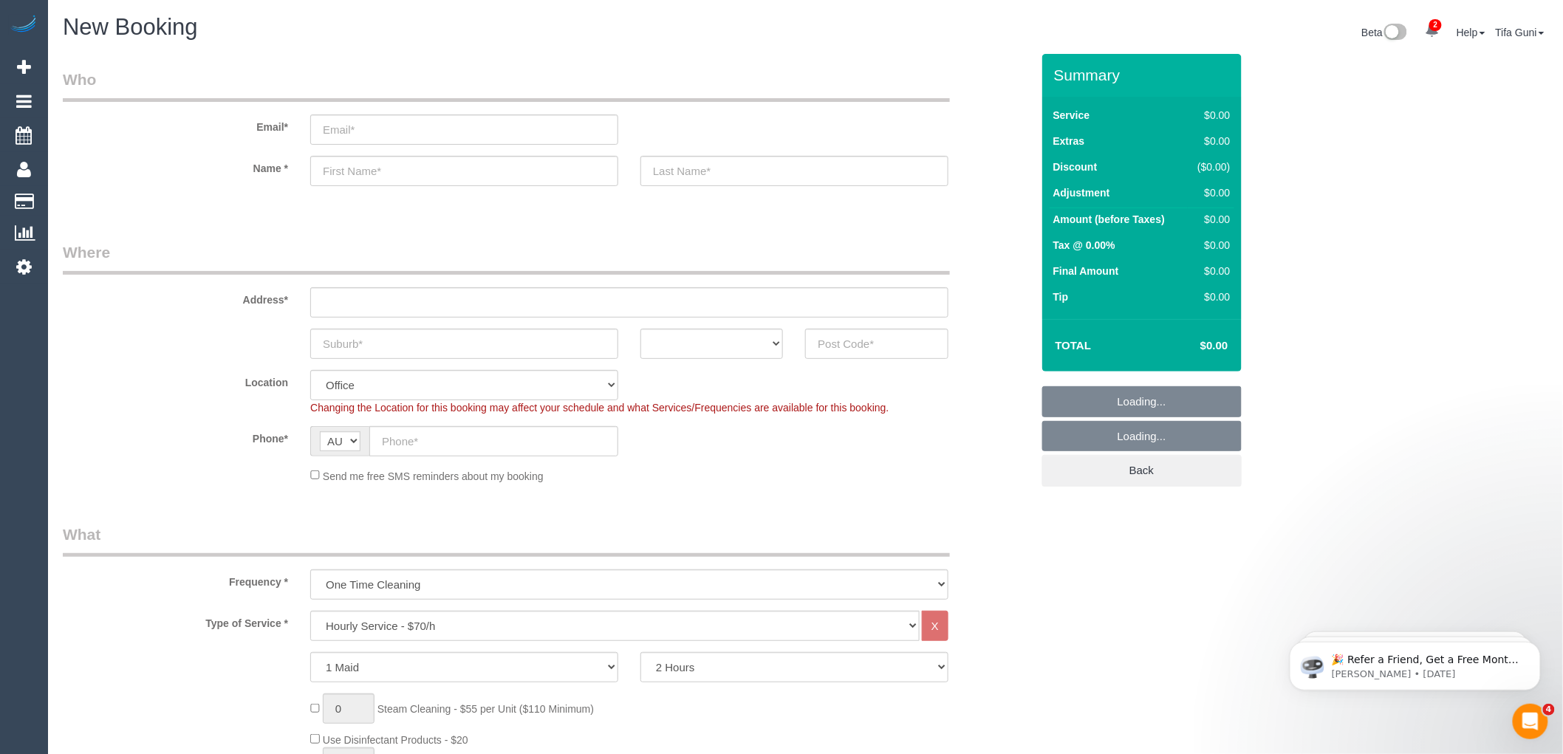
select select "object:2132"
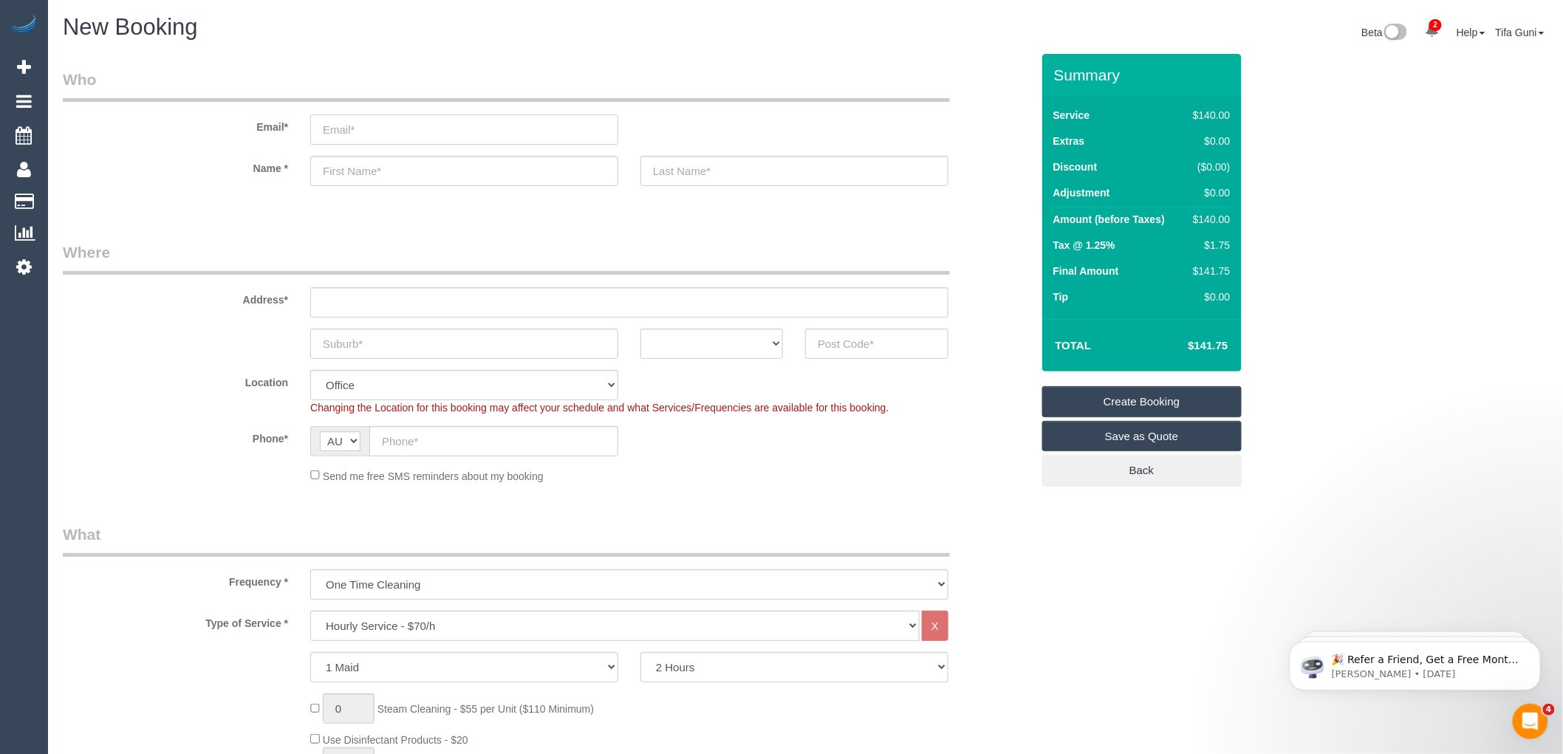
click at [342, 122] on input "email" at bounding box center [464, 129] width 308 height 30
paste input "[EMAIL_ADDRESS][DOMAIN_NAME]"
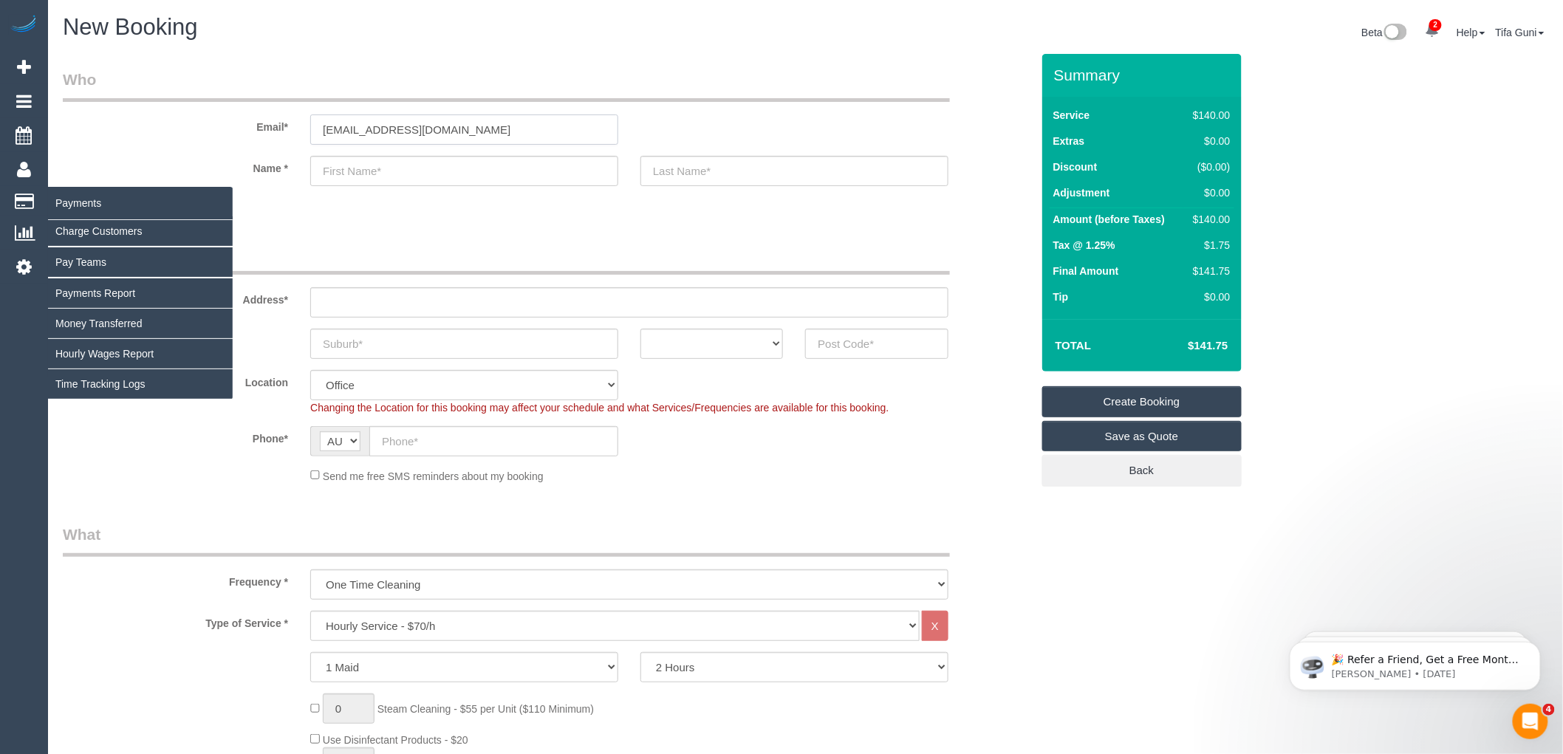
type input "[EMAIL_ADDRESS][DOMAIN_NAME]"
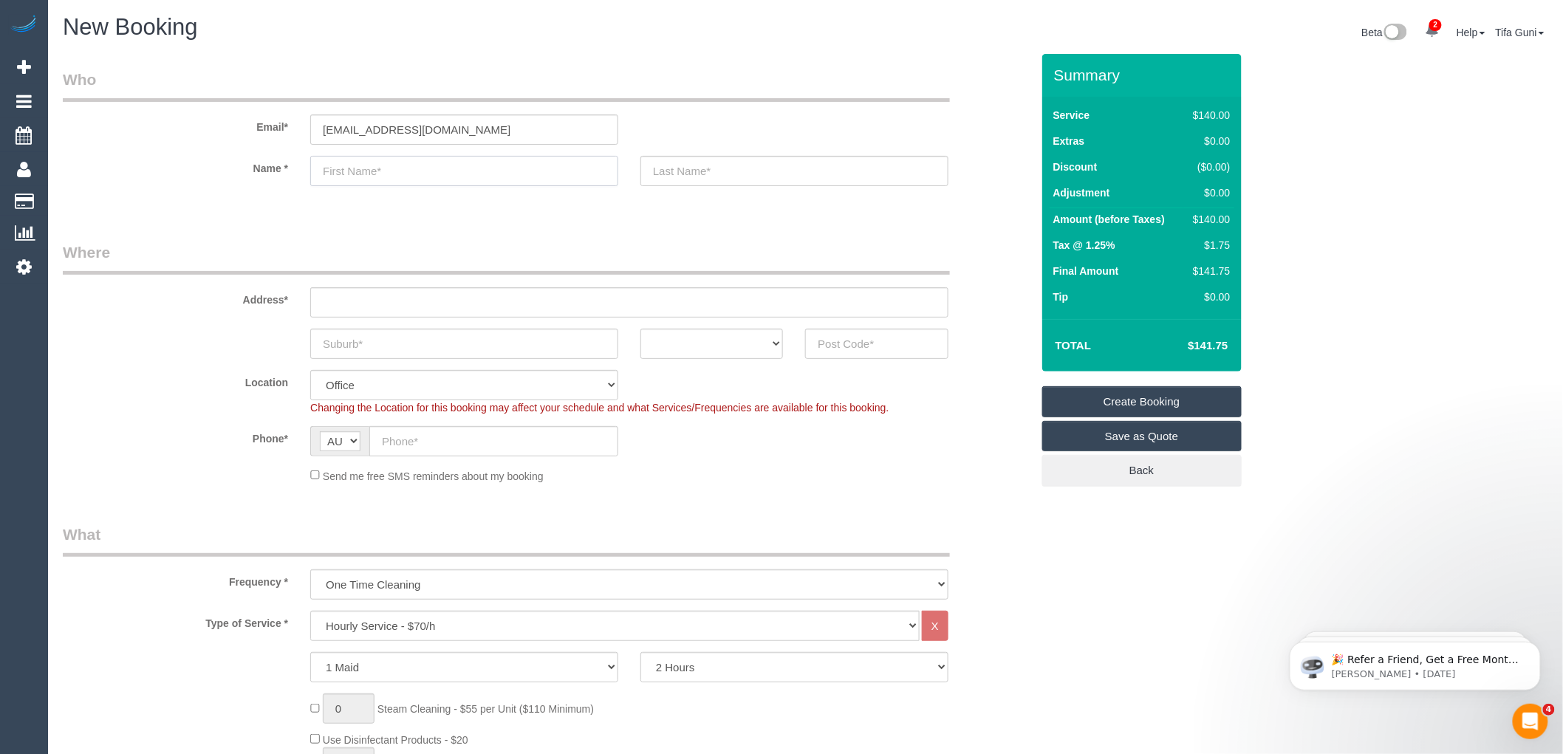
click at [344, 170] on input "text" at bounding box center [464, 171] width 308 height 30
paste input "[PERSON_NAME]"
type input "[PERSON_NAME]"
click at [680, 168] on input "text" at bounding box center [794, 171] width 308 height 30
paste input "Natoloi"
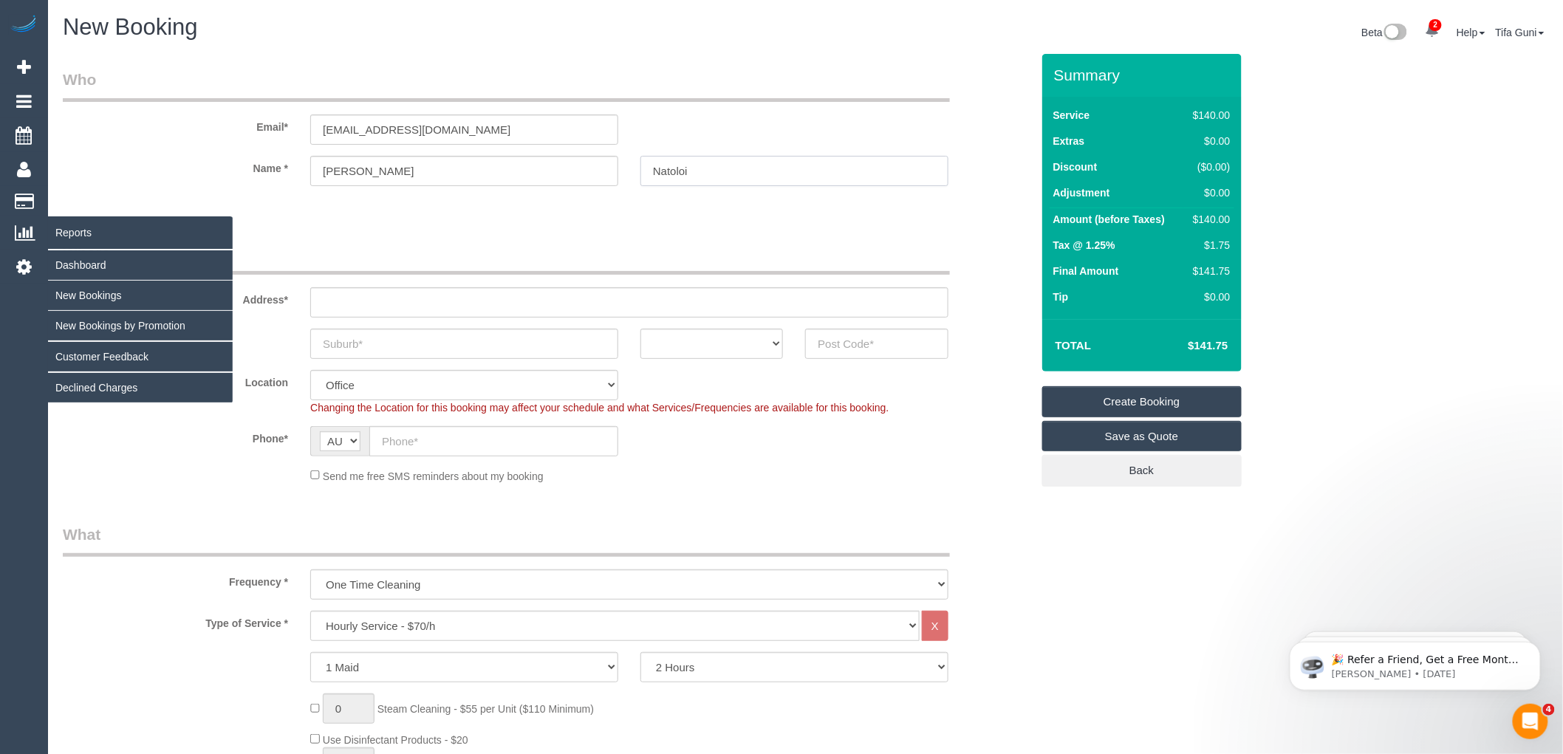
type input "Natoloi"
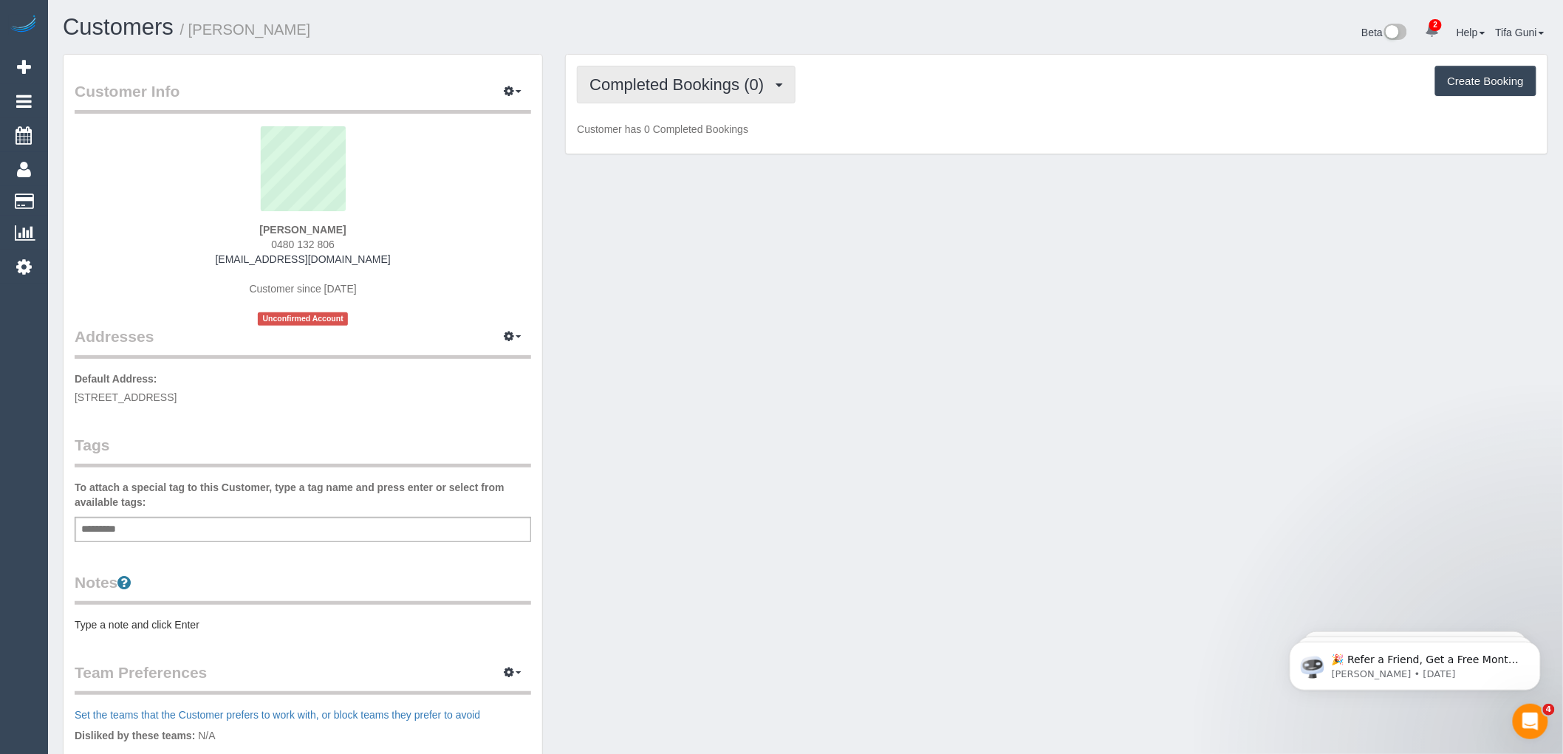
click at [732, 91] on span "Completed Bookings (0)" at bounding box center [680, 84] width 182 height 18
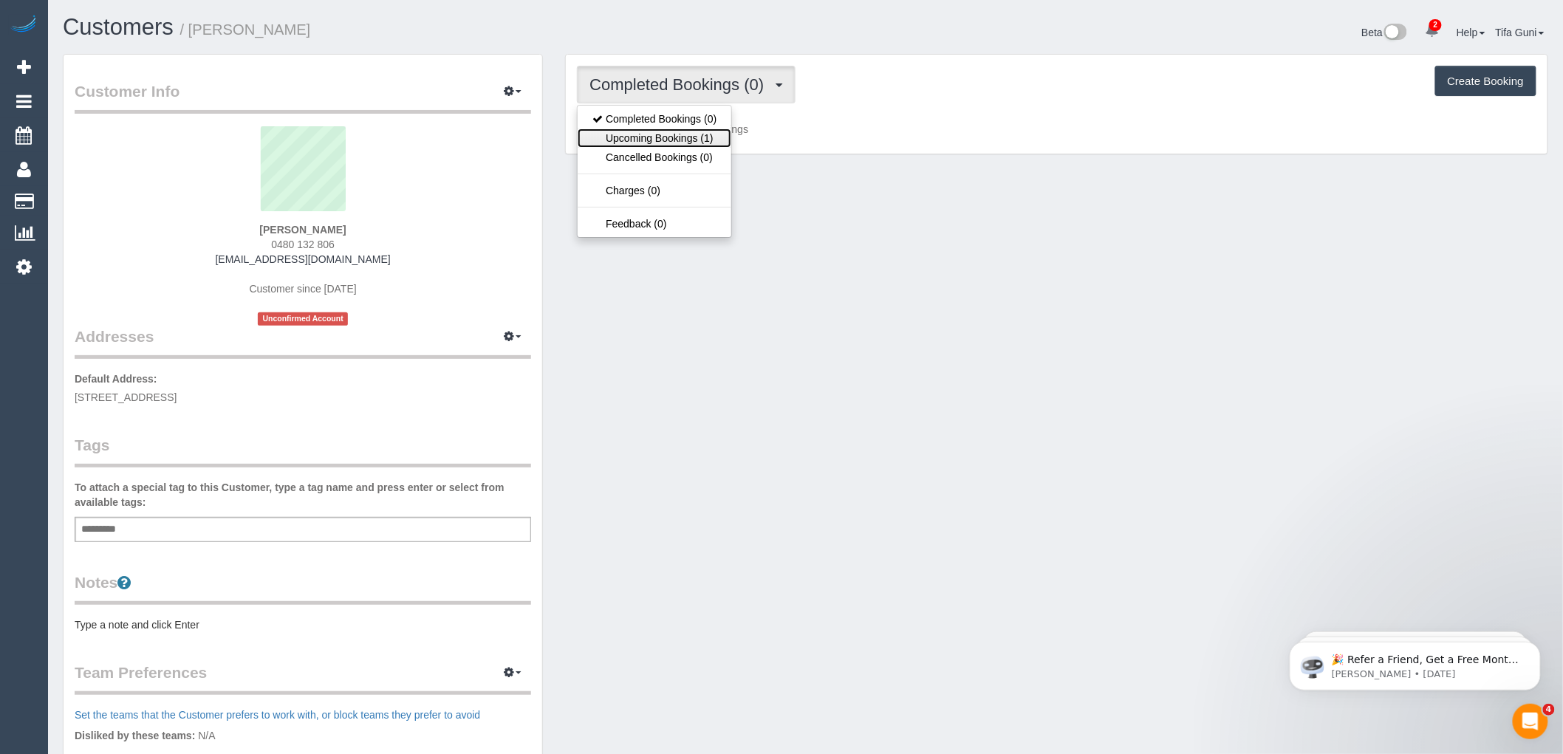
click at [697, 139] on link "Upcoming Bookings (1)" at bounding box center [655, 138] width 154 height 19
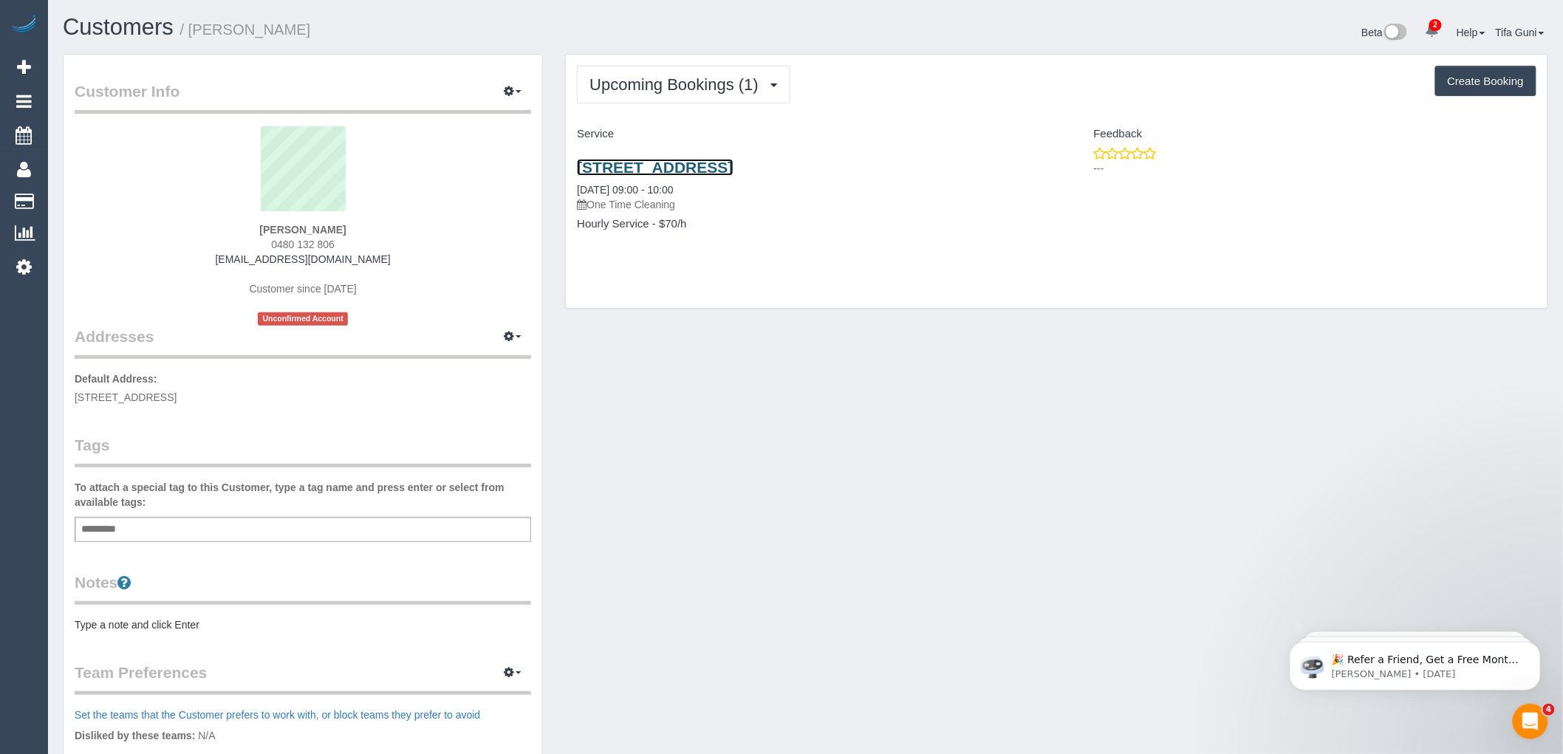
click at [693, 168] on link "[STREET_ADDRESS]" at bounding box center [655, 167] width 156 height 17
click at [672, 168] on link "[STREET_ADDRESS]" at bounding box center [655, 167] width 156 height 17
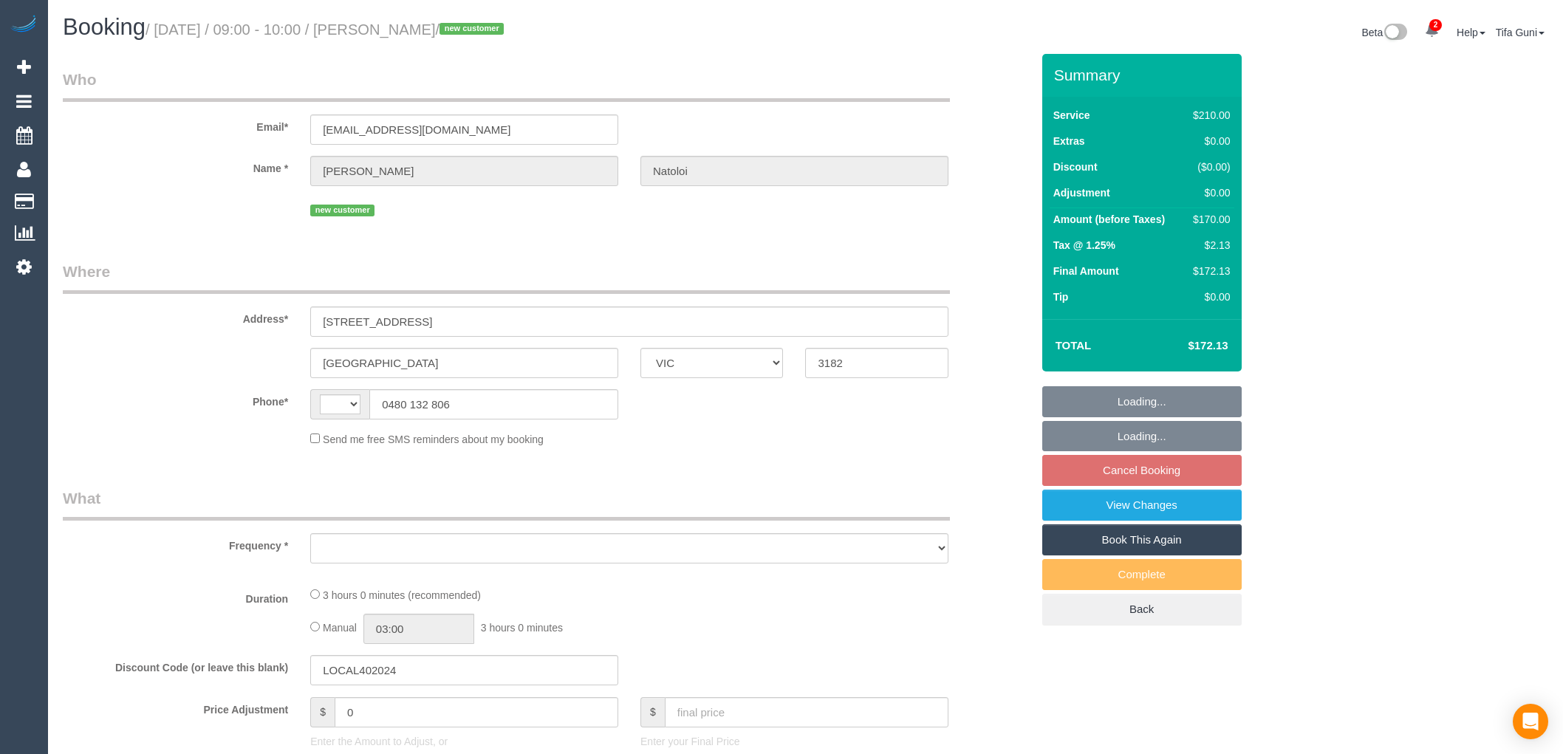
select select "VIC"
select select "string:AU"
select select "object:551"
select select "string:stripe-pm_1S62Ry2GScqysDRVIQgbmb6C"
select select "number:28"
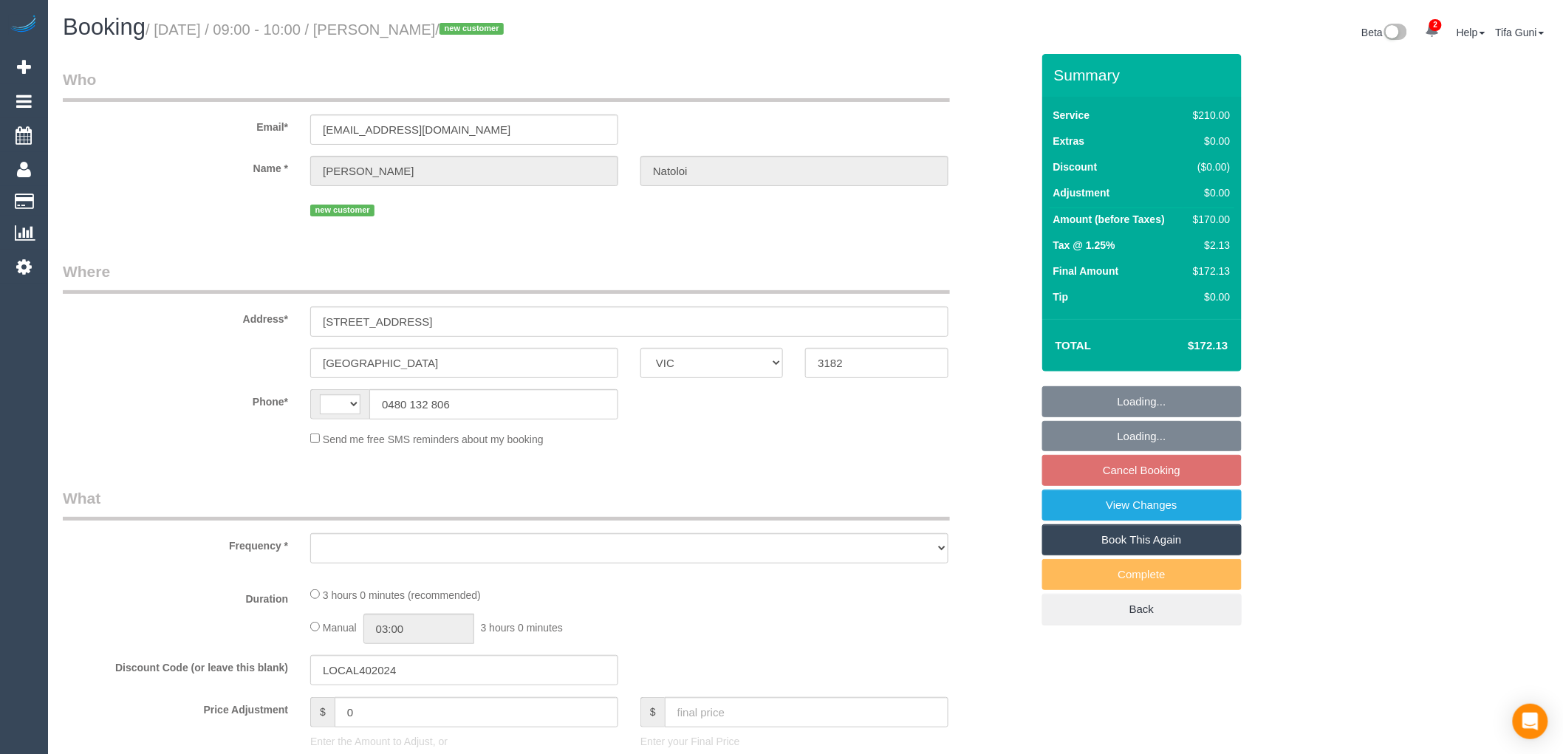
select select "number:14"
select select "number:19"
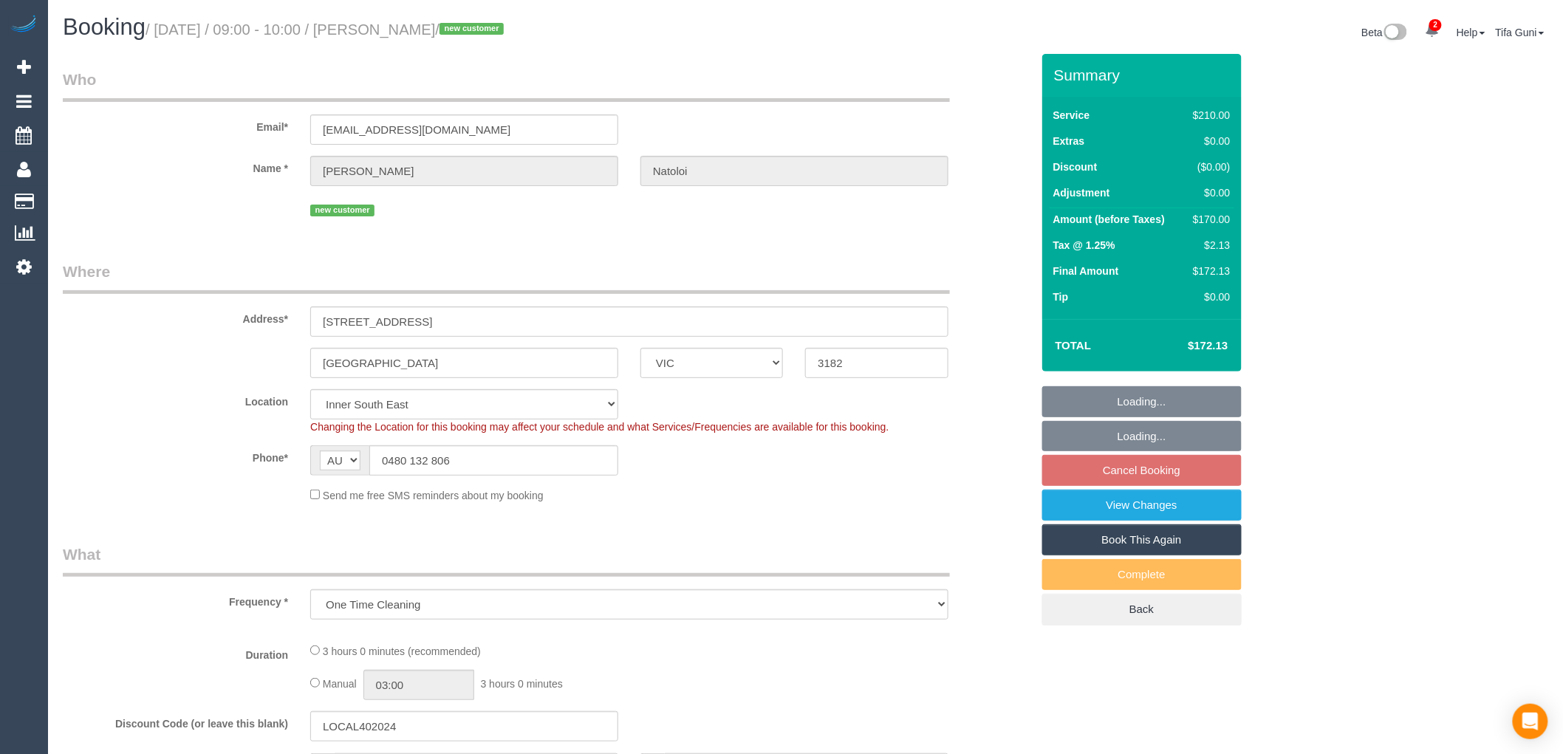
select select "object:1447"
select select "180"
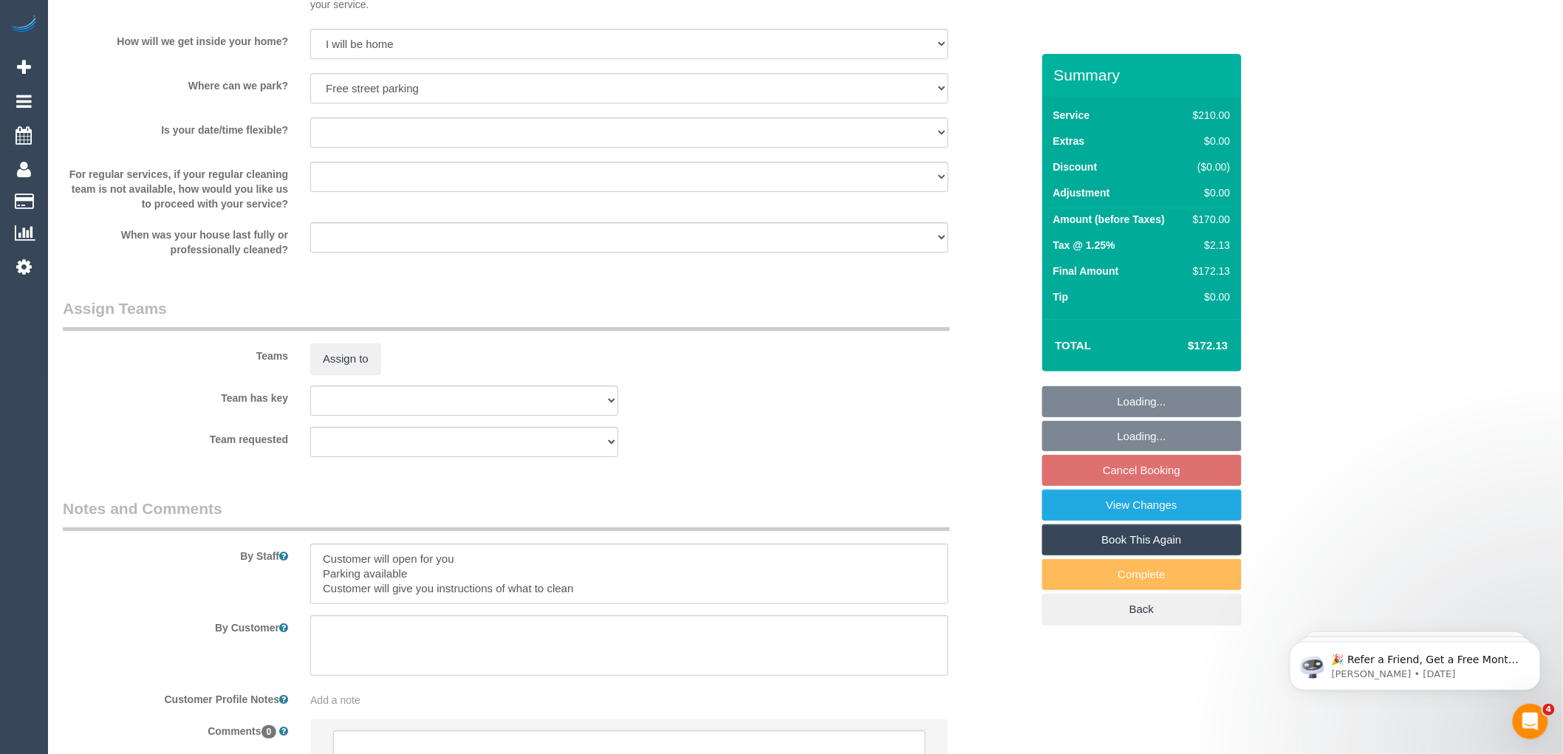
scroll to position [2124, 0]
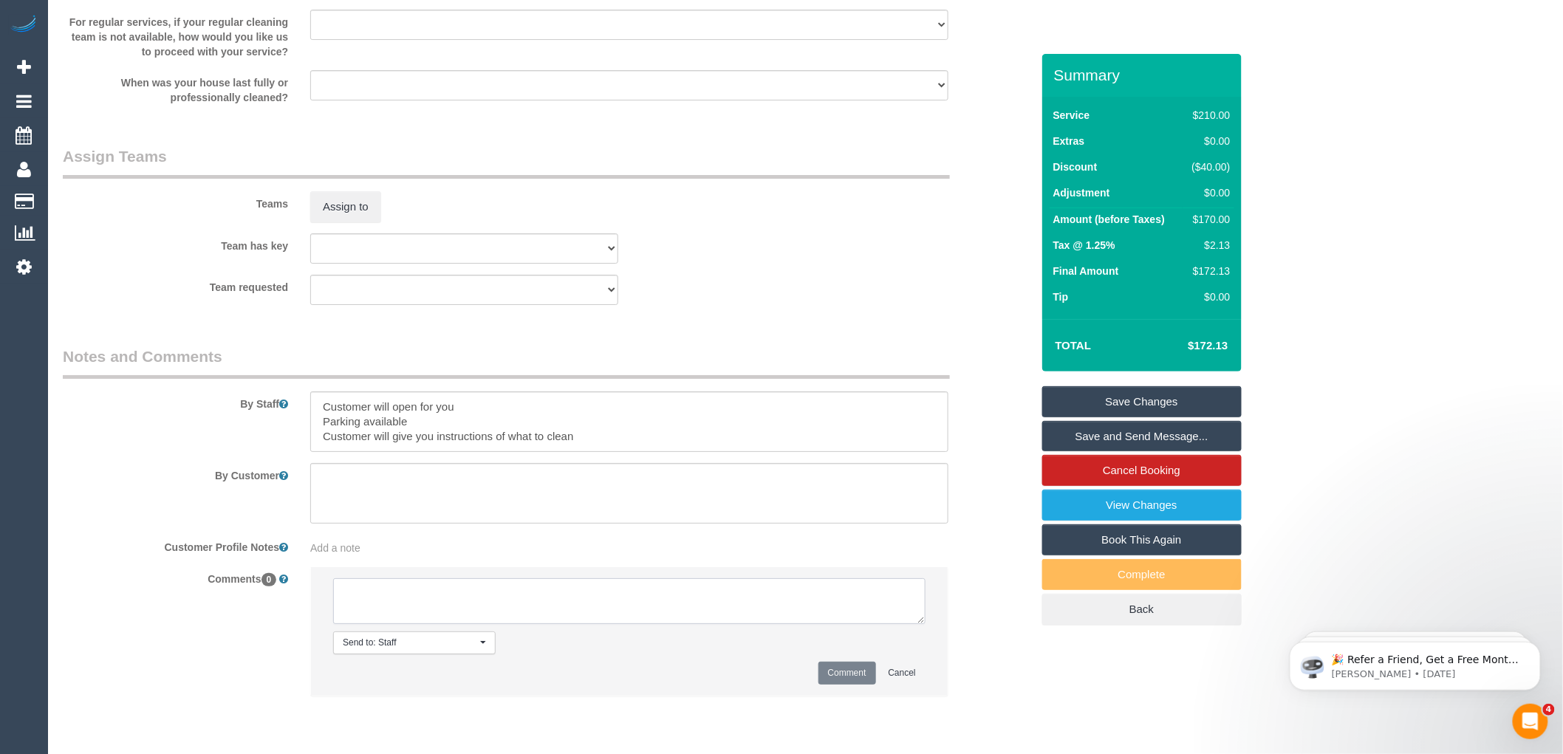
click at [440, 606] on textarea at bounding box center [629, 601] width 592 height 46
type textarea "-"
paste textarea "Flexibility dates: Flexibility times: Notes: Contact via:"
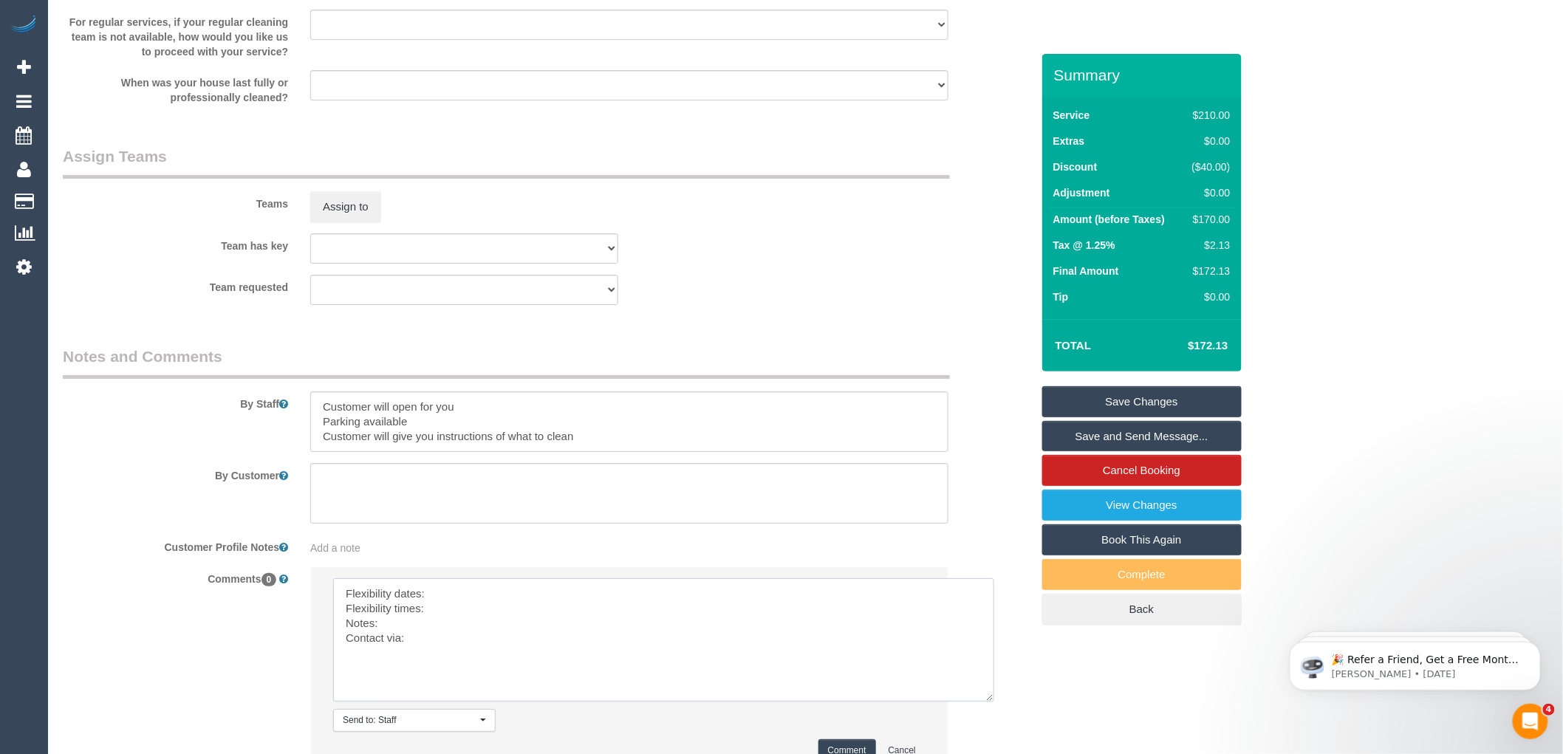
drag, startPoint x: 918, startPoint y: 625, endPoint x: 988, endPoint y: 703, distance: 105.1
click at [988, 702] on textarea at bounding box center [663, 639] width 661 height 123
click at [442, 606] on textarea at bounding box center [664, 639] width 662 height 123
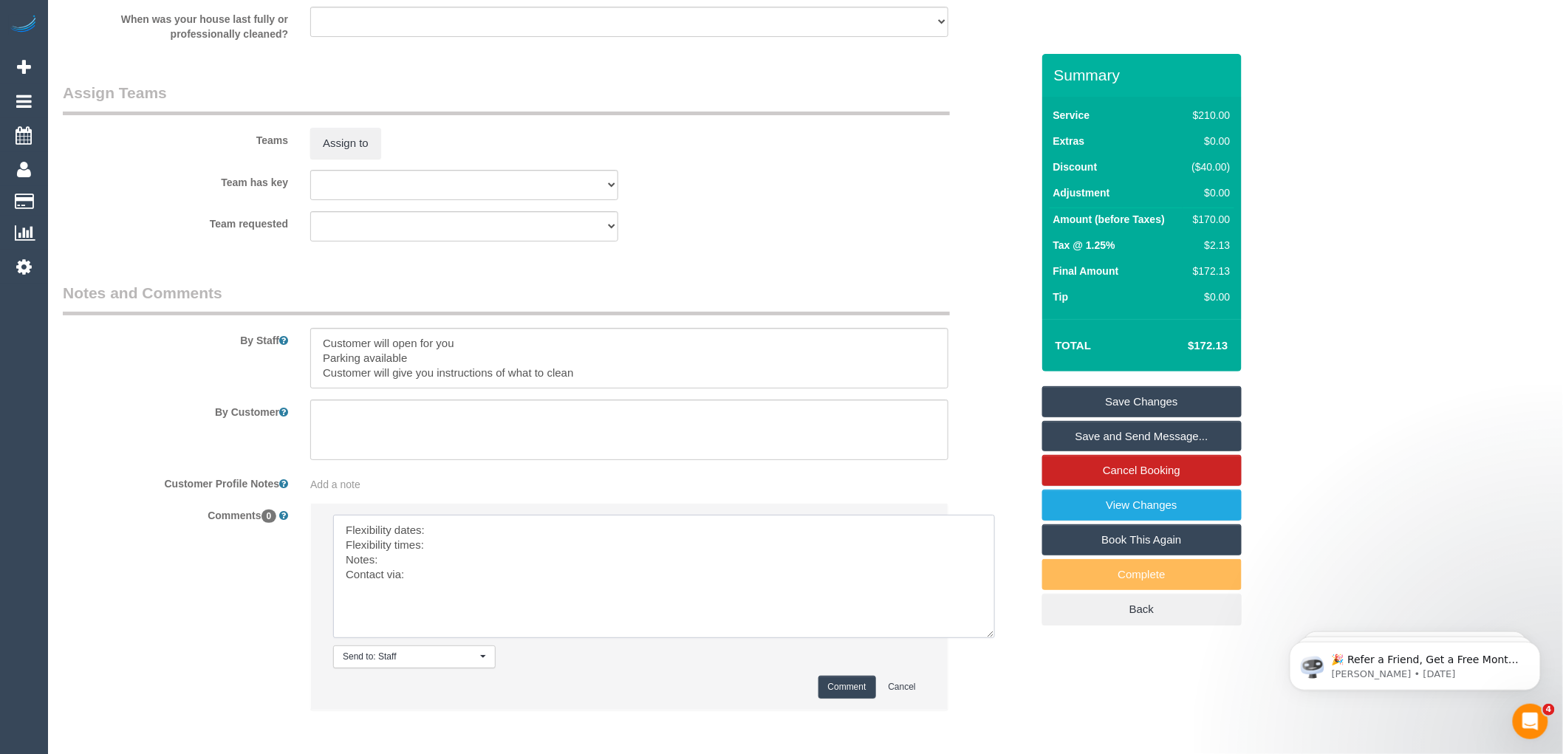
scroll to position [2263, 0]
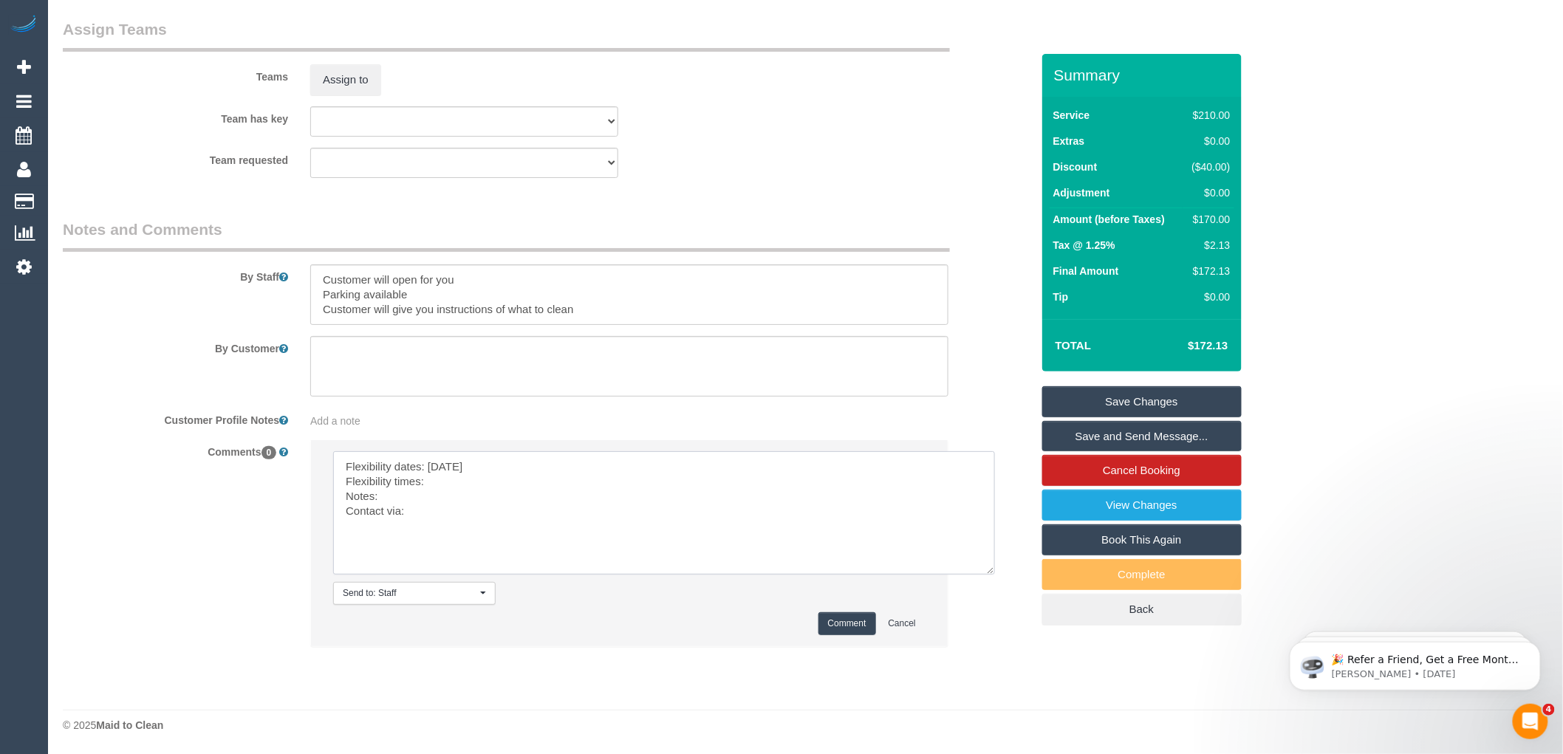
click at [452, 487] on textarea at bounding box center [664, 512] width 662 height 123
click at [407, 491] on textarea at bounding box center [664, 512] width 662 height 123
click at [426, 514] on textarea at bounding box center [664, 512] width 662 height 123
type textarea "Flexibility dates: [DATE] Flexibility times: Flexible Notes: Approved by [PERSO…"
click at [837, 619] on button "Comment" at bounding box center [847, 623] width 58 height 23
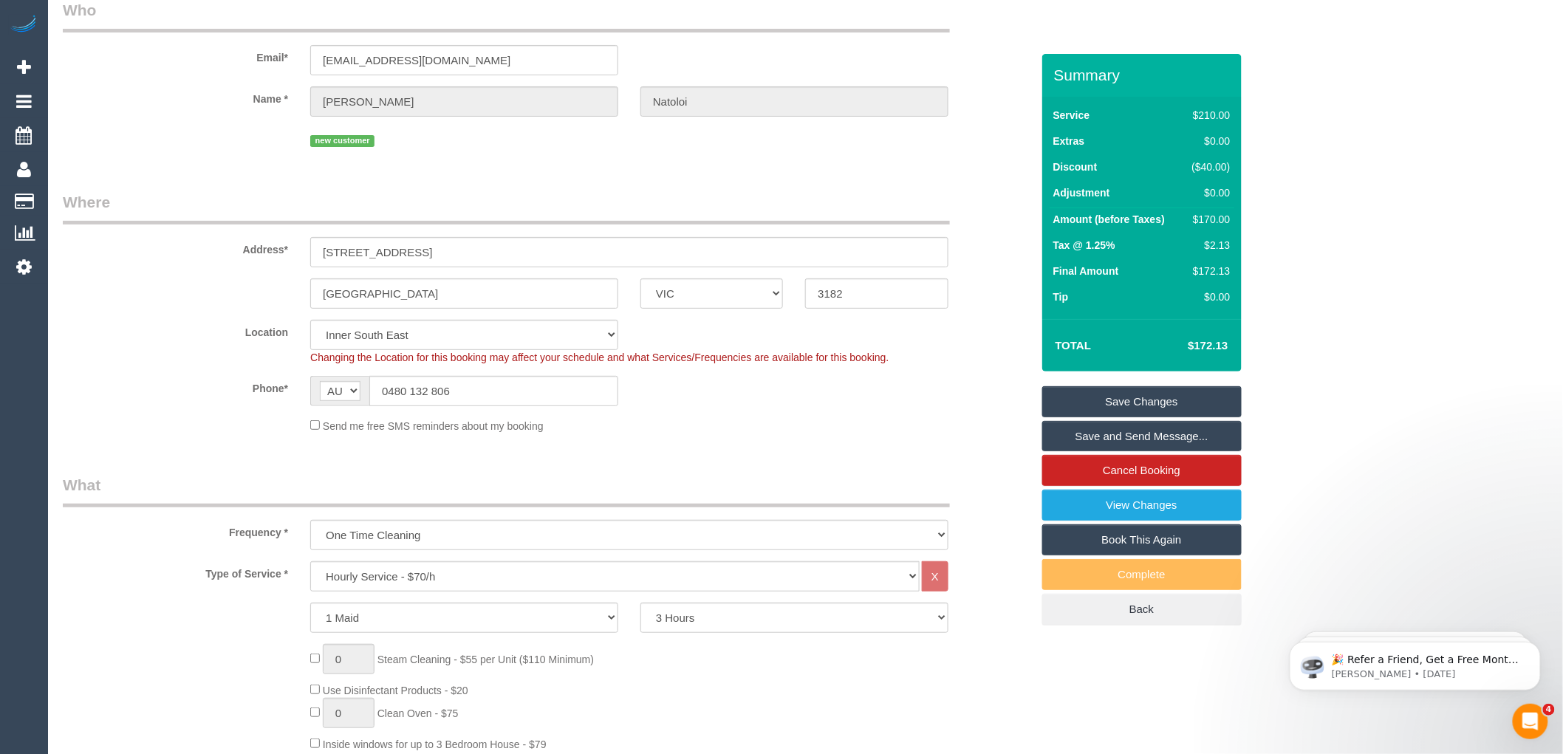
scroll to position [0, 0]
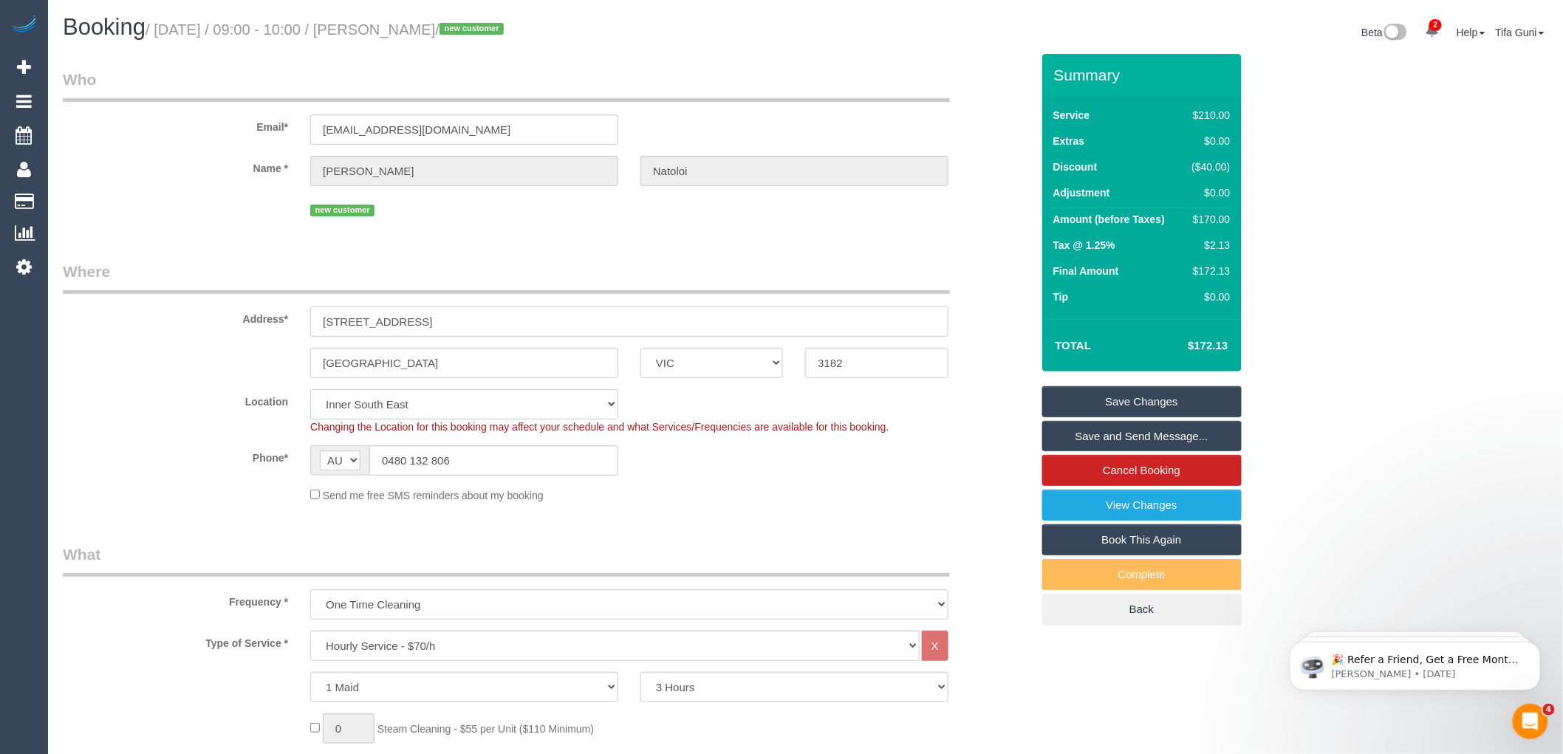
drag, startPoint x: 451, startPoint y: 322, endPoint x: 281, endPoint y: 321, distance: 170.6
click at [281, 321] on div "Address* [STREET_ADDRESS]" at bounding box center [547, 299] width 990 height 76
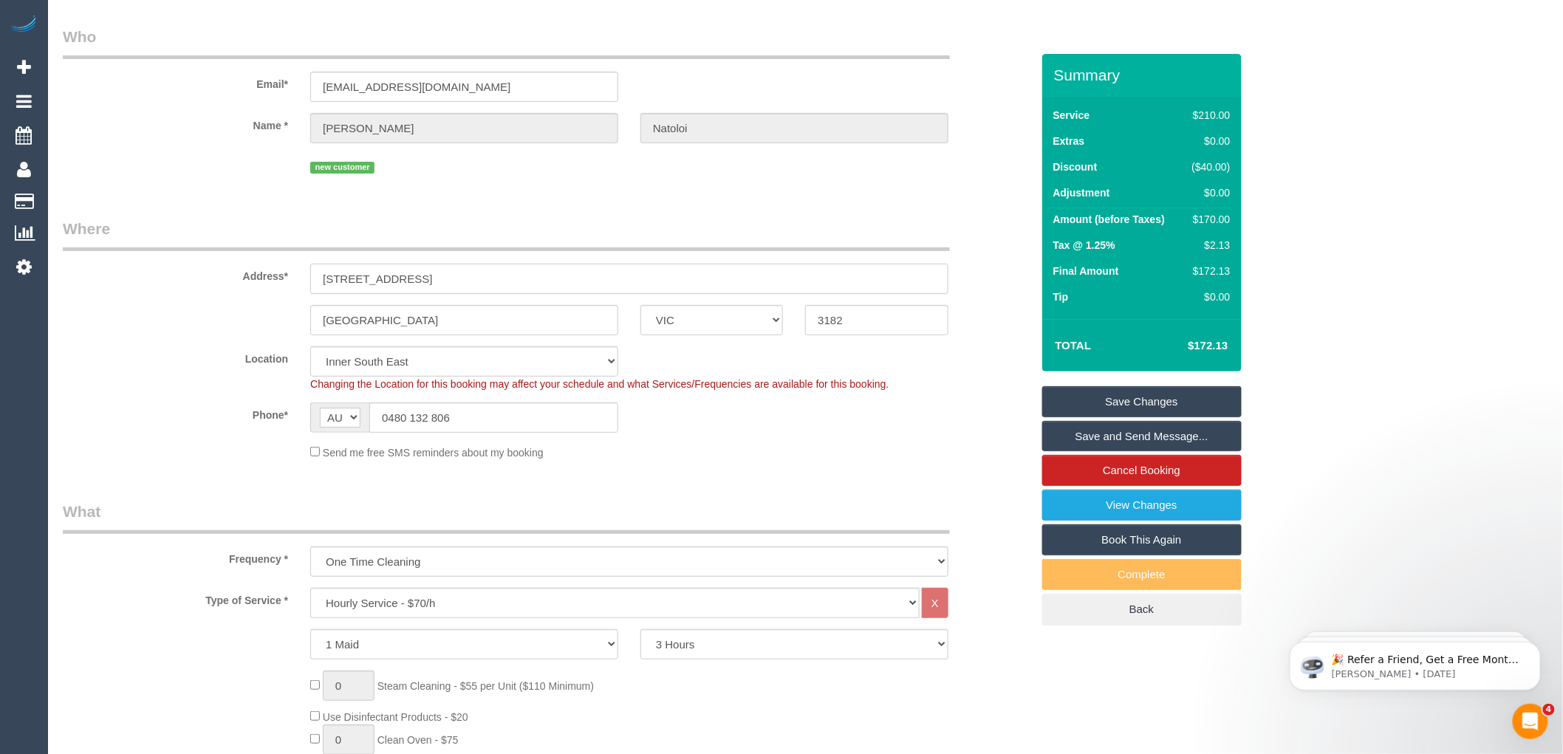
scroll to position [82, 0]
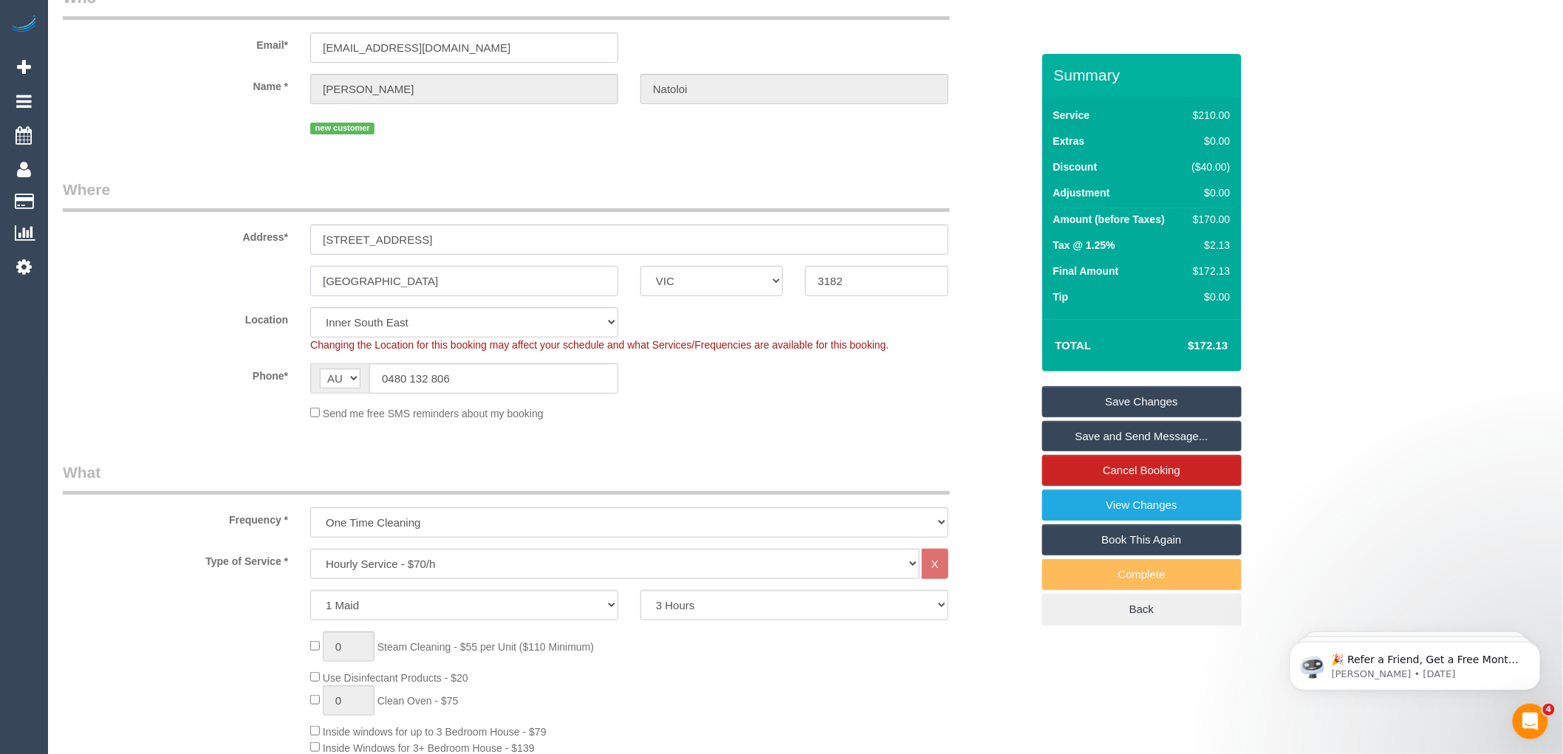
click at [436, 270] on input "[GEOGRAPHIC_DATA]" at bounding box center [464, 281] width 308 height 30
click at [366, 236] on input "17 Ramsy Avenue" at bounding box center [629, 240] width 638 height 30
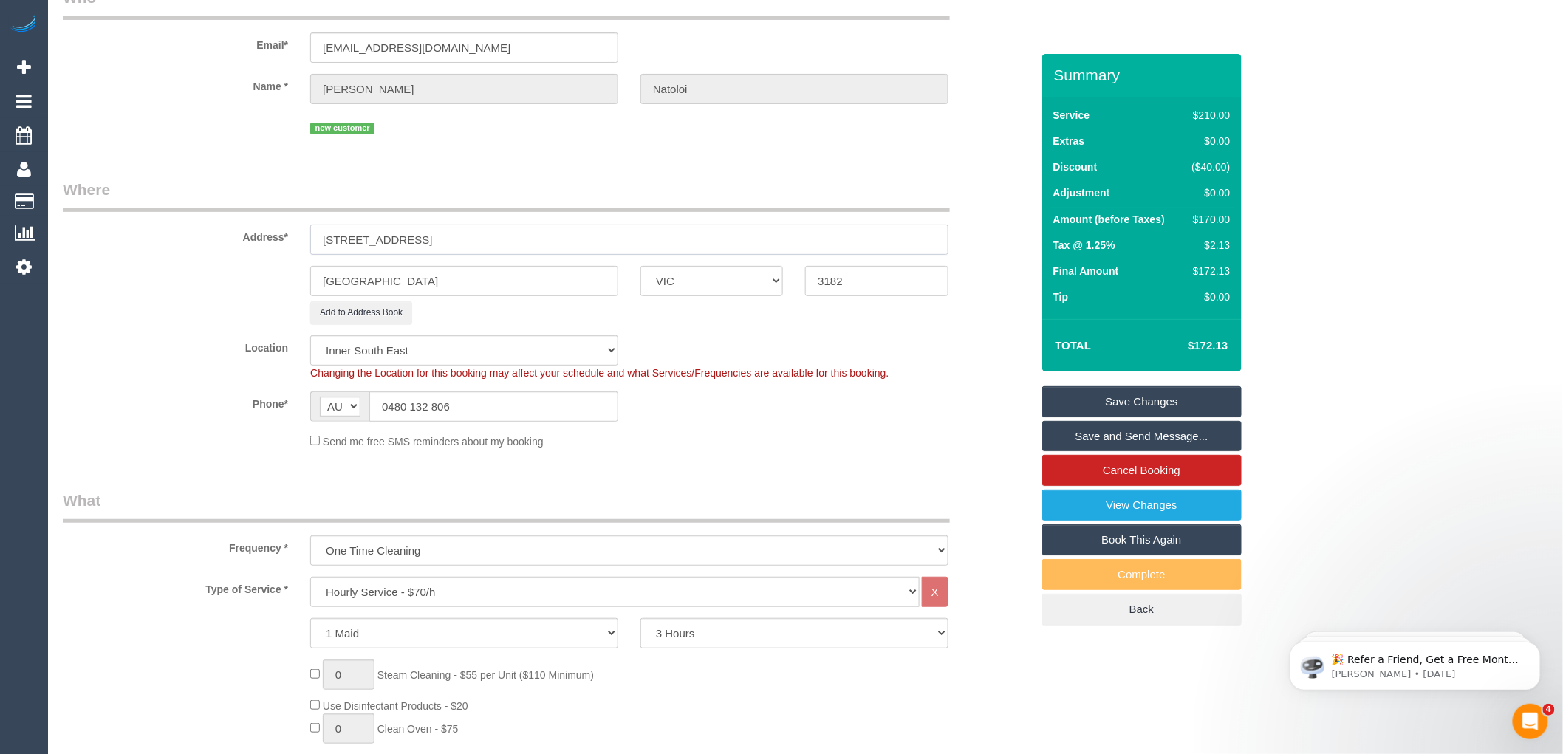
type input "[STREET_ADDRESS]"
click at [1142, 401] on link "Save Changes" at bounding box center [1141, 401] width 199 height 31
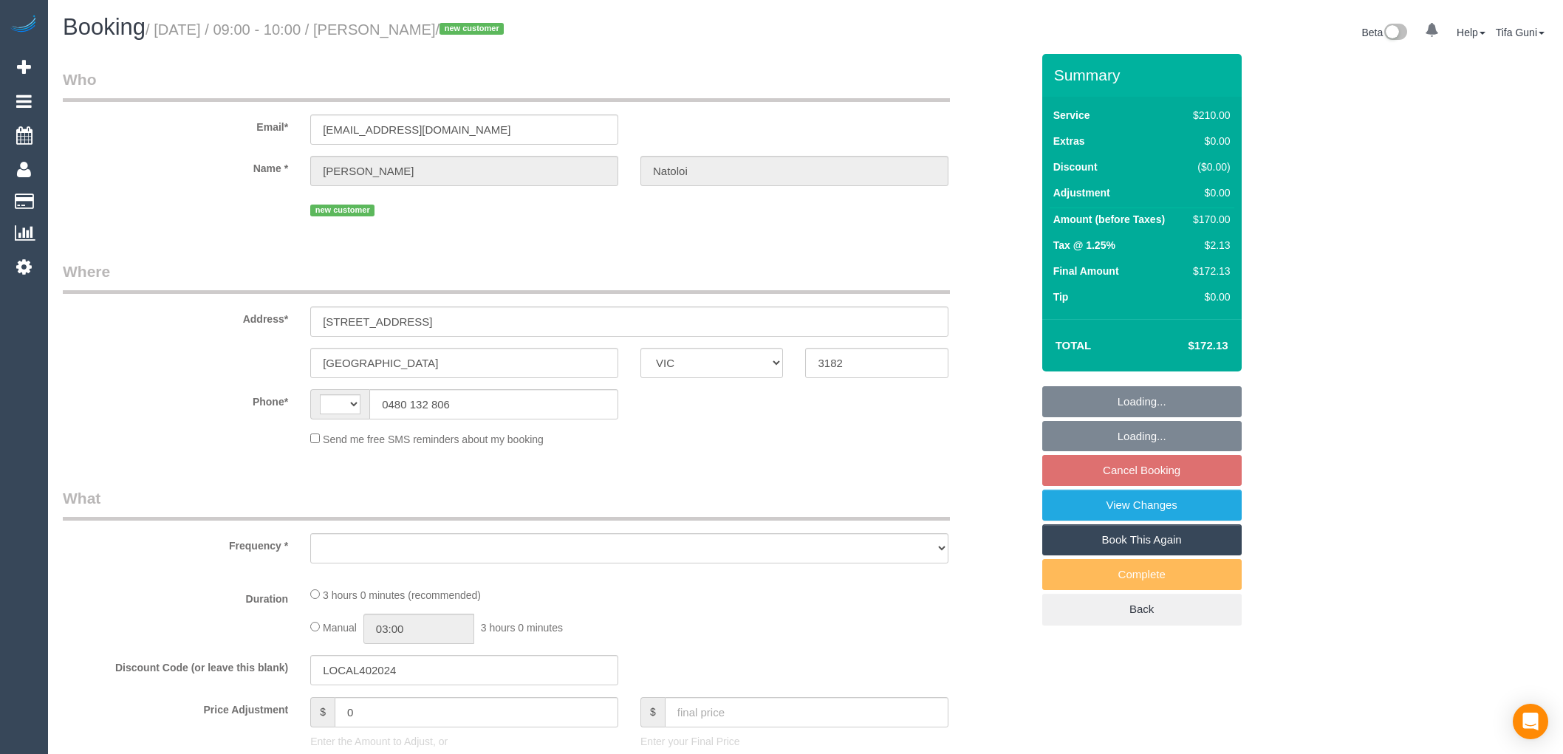
select select "VIC"
select select "string:stripe-pm_1S62Ry2GScqysDRVIQgbmb6C"
select select "number:28"
select select "number:14"
select select "number:19"
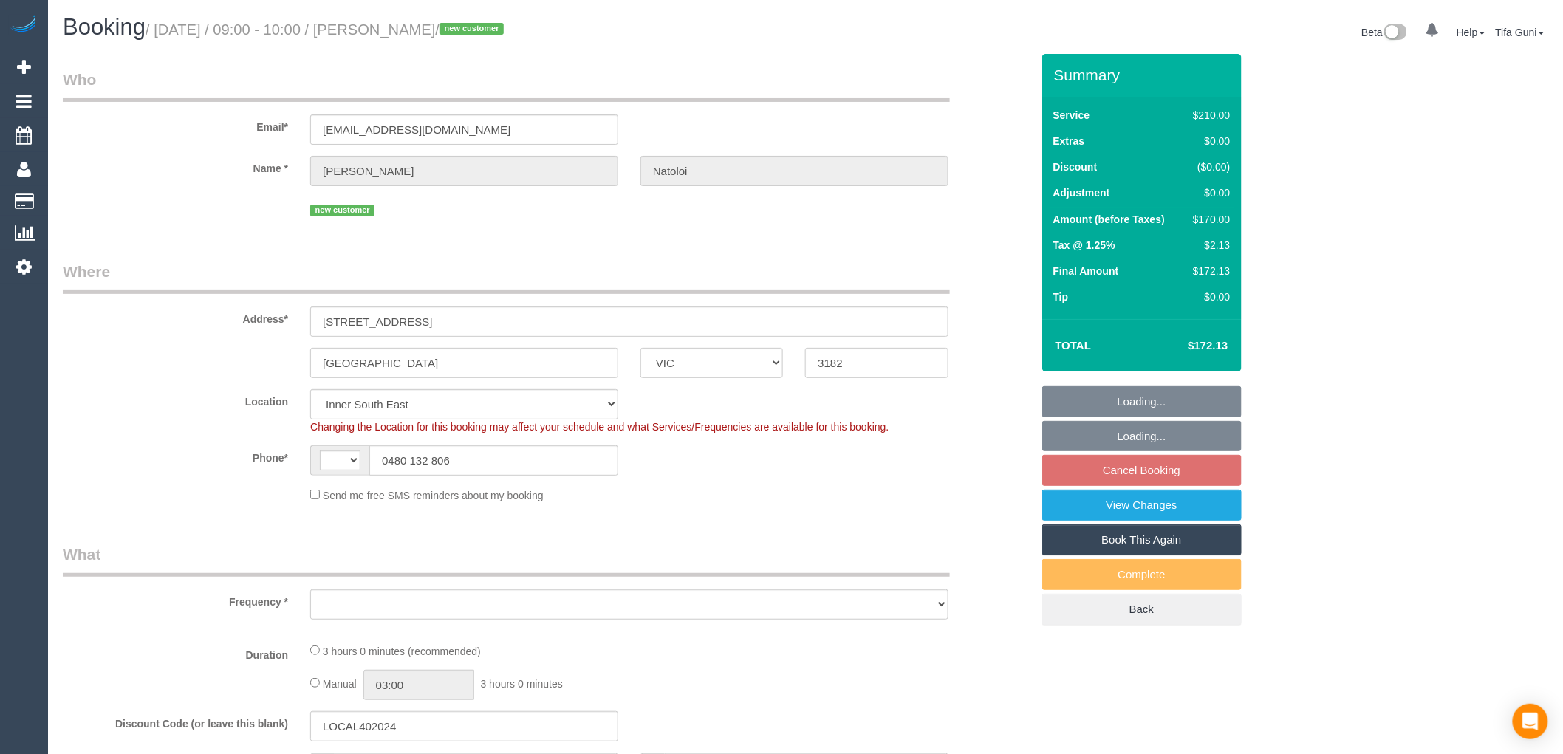
select select "string:AU"
select select "object:1299"
select select "180"
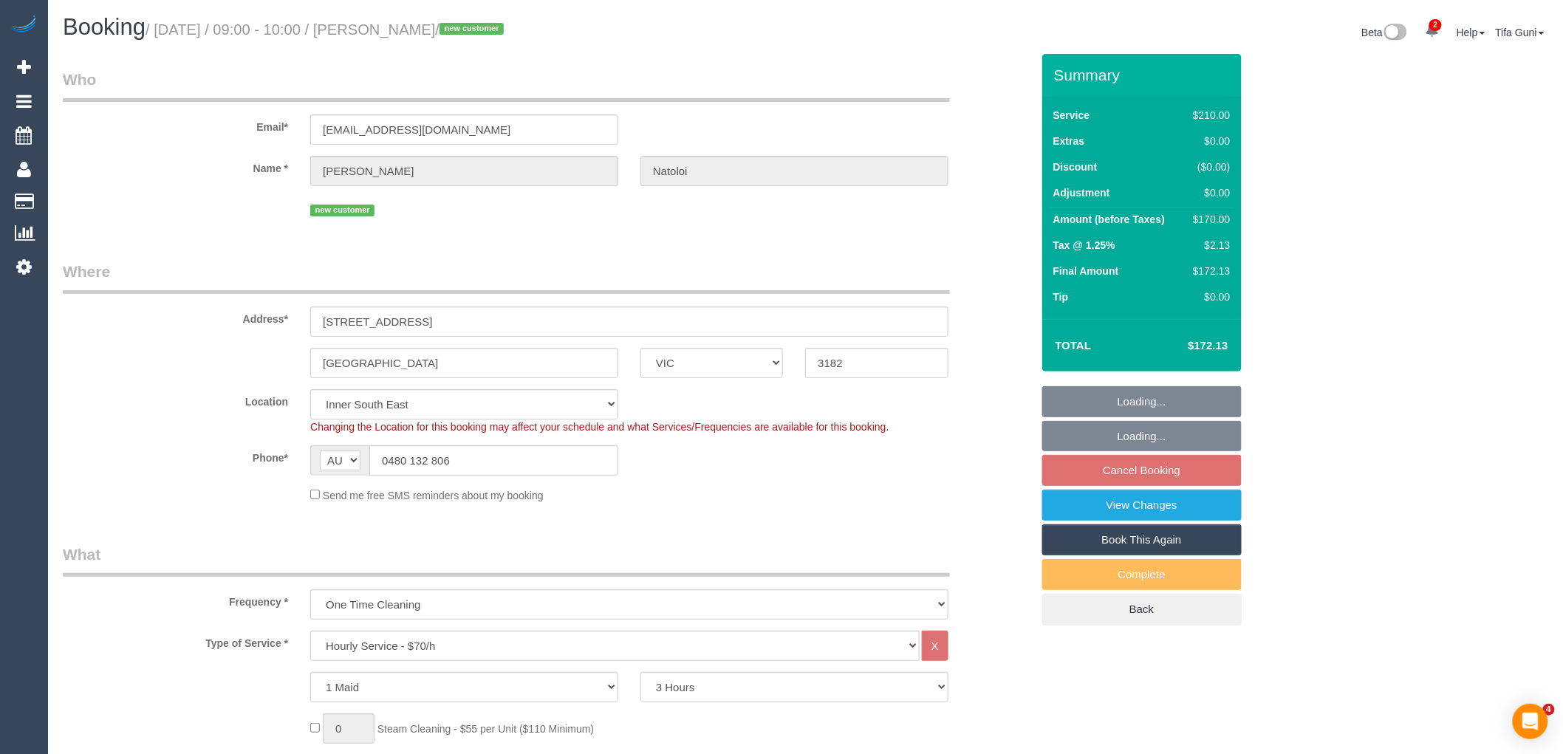
select select "object:1482"
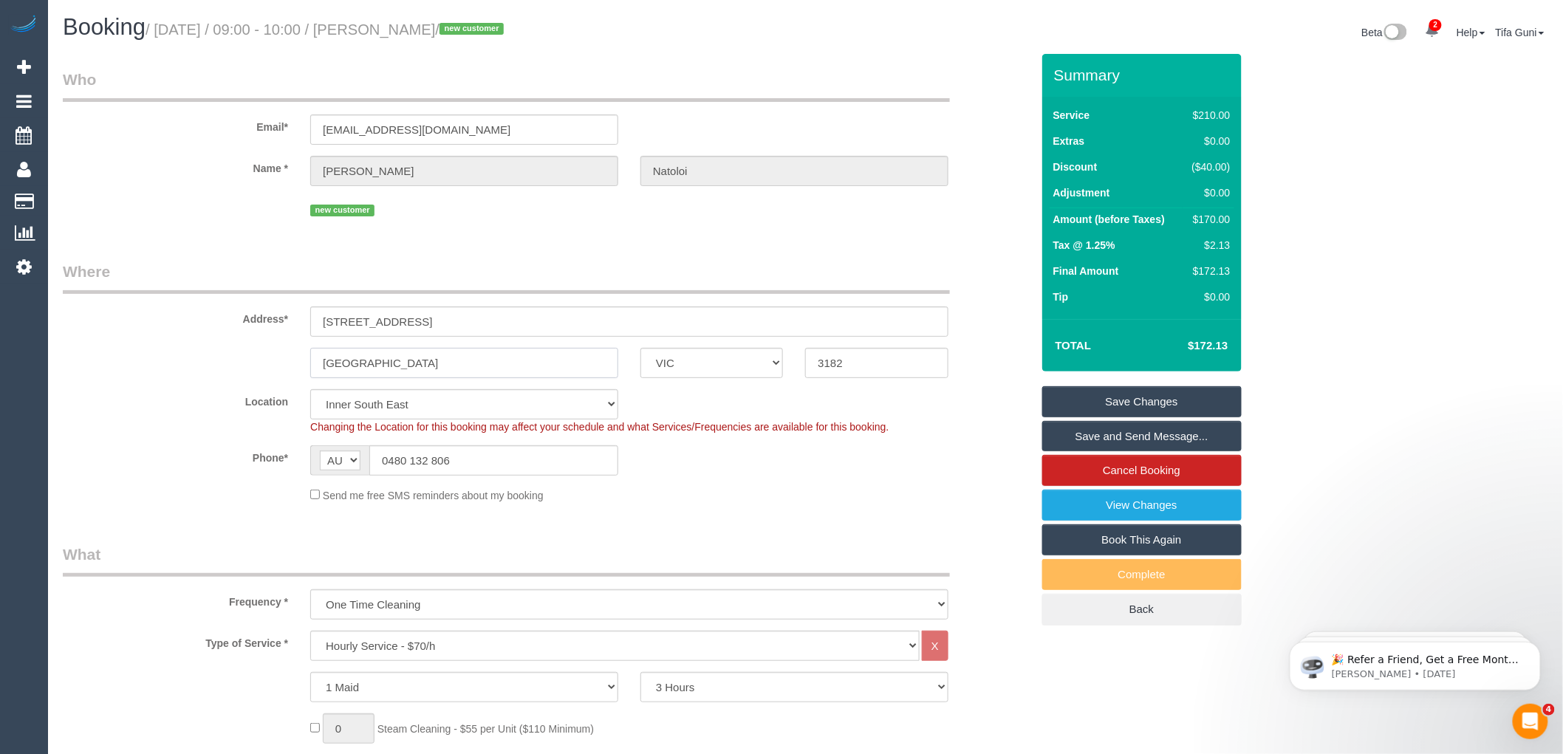
drag, startPoint x: 393, startPoint y: 360, endPoint x: 306, endPoint y: 357, distance: 87.2
click at [306, 357] on div "[GEOGRAPHIC_DATA]" at bounding box center [464, 363] width 330 height 30
